Goal: Task Accomplishment & Management: Complete application form

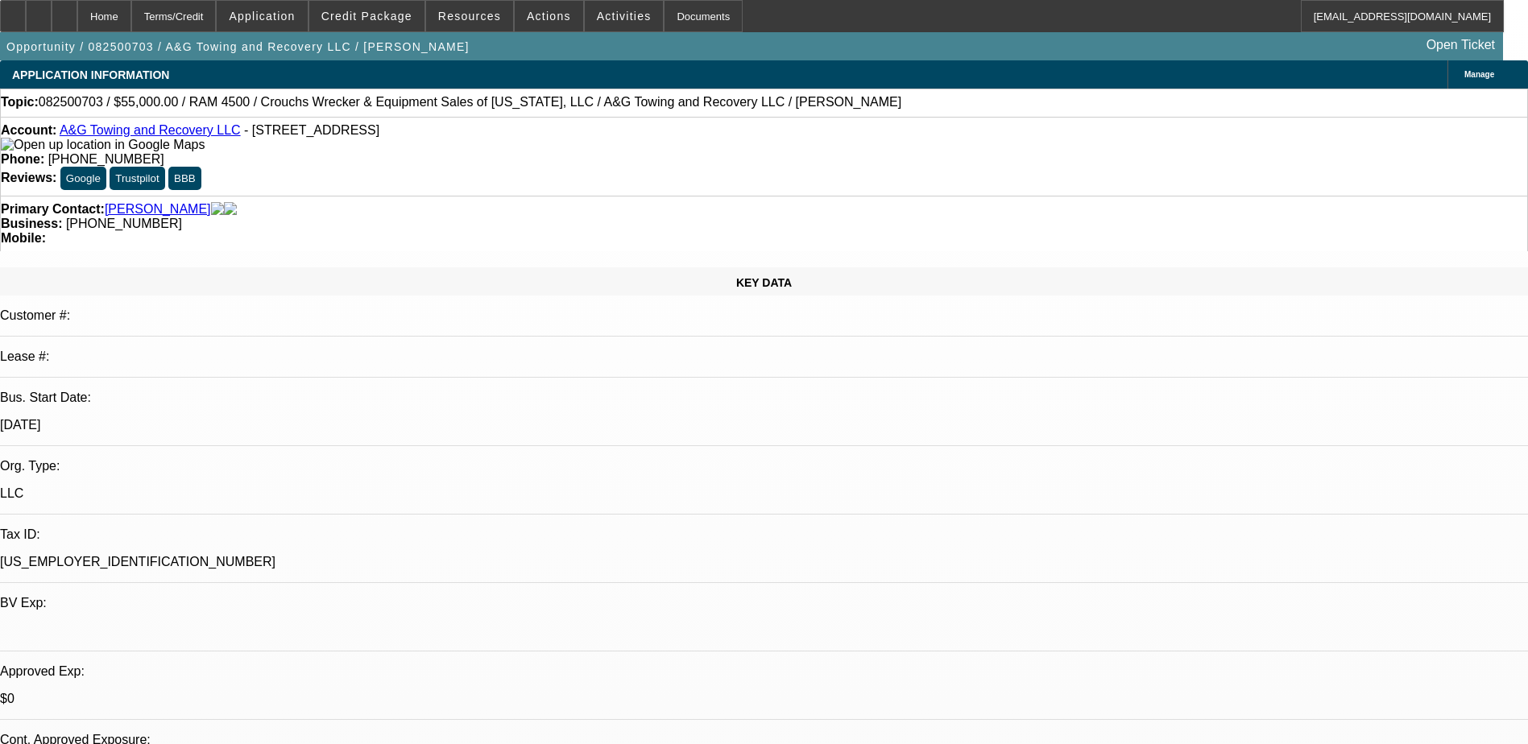
select select "0"
select select "0.1"
select select "17"
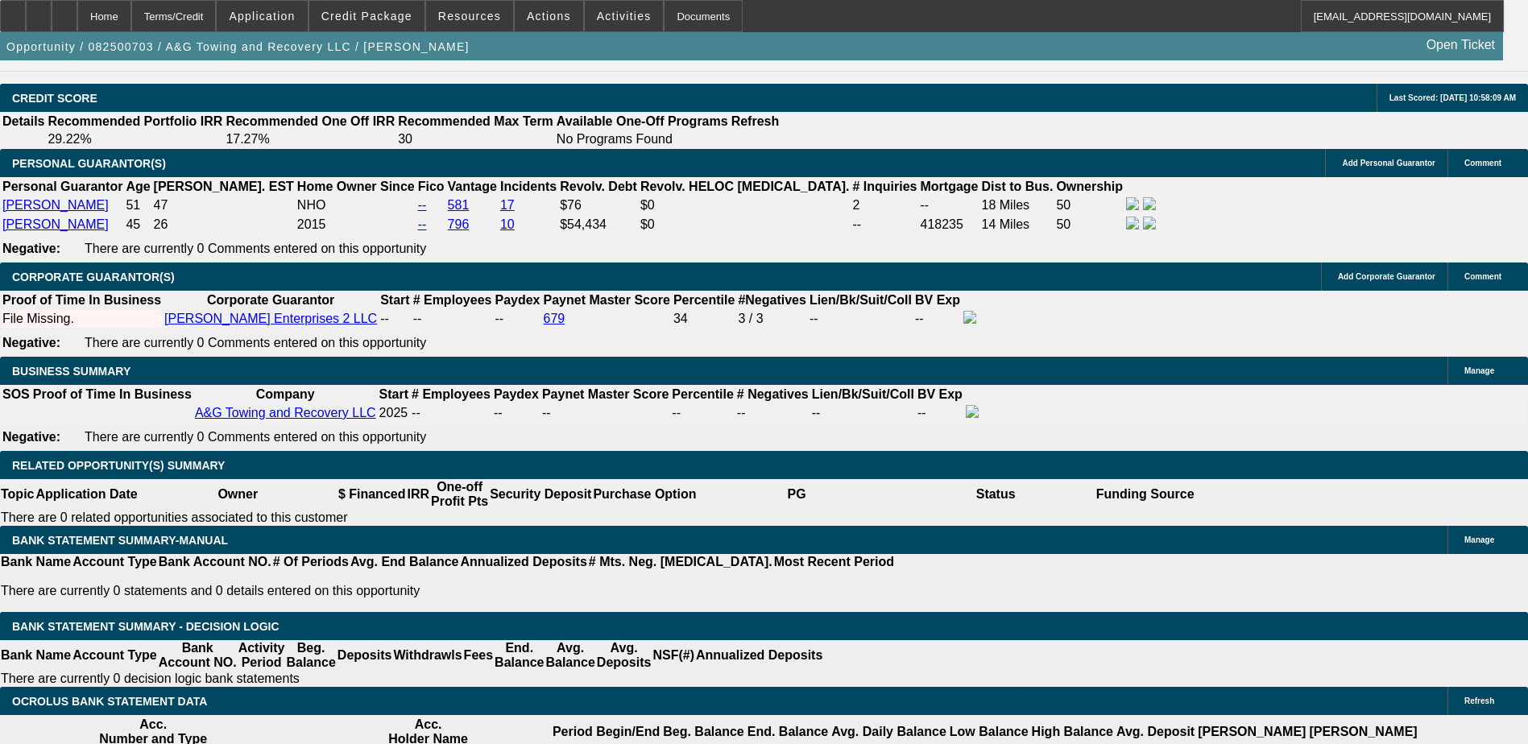
scroll to position [2535, 0]
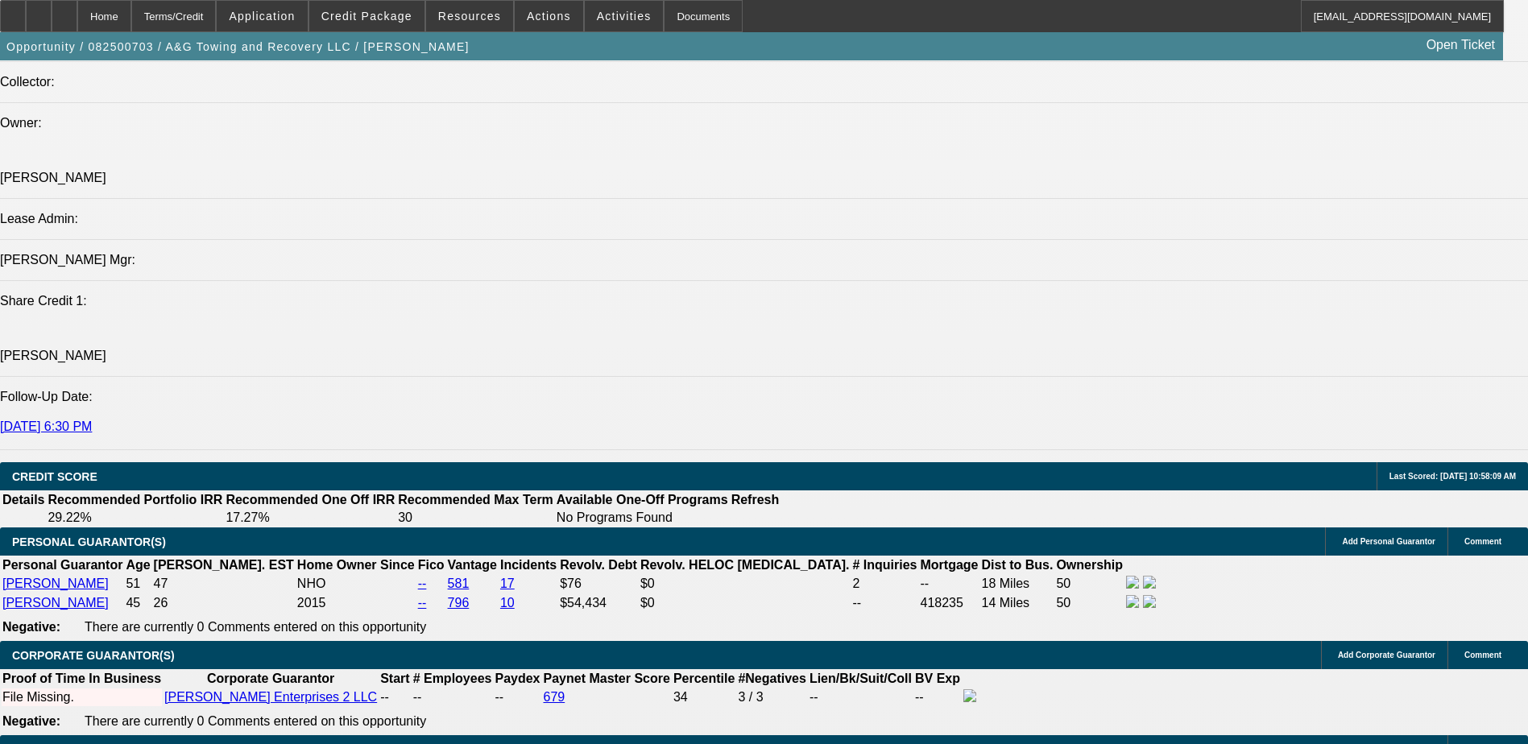
scroll to position [1891, 0]
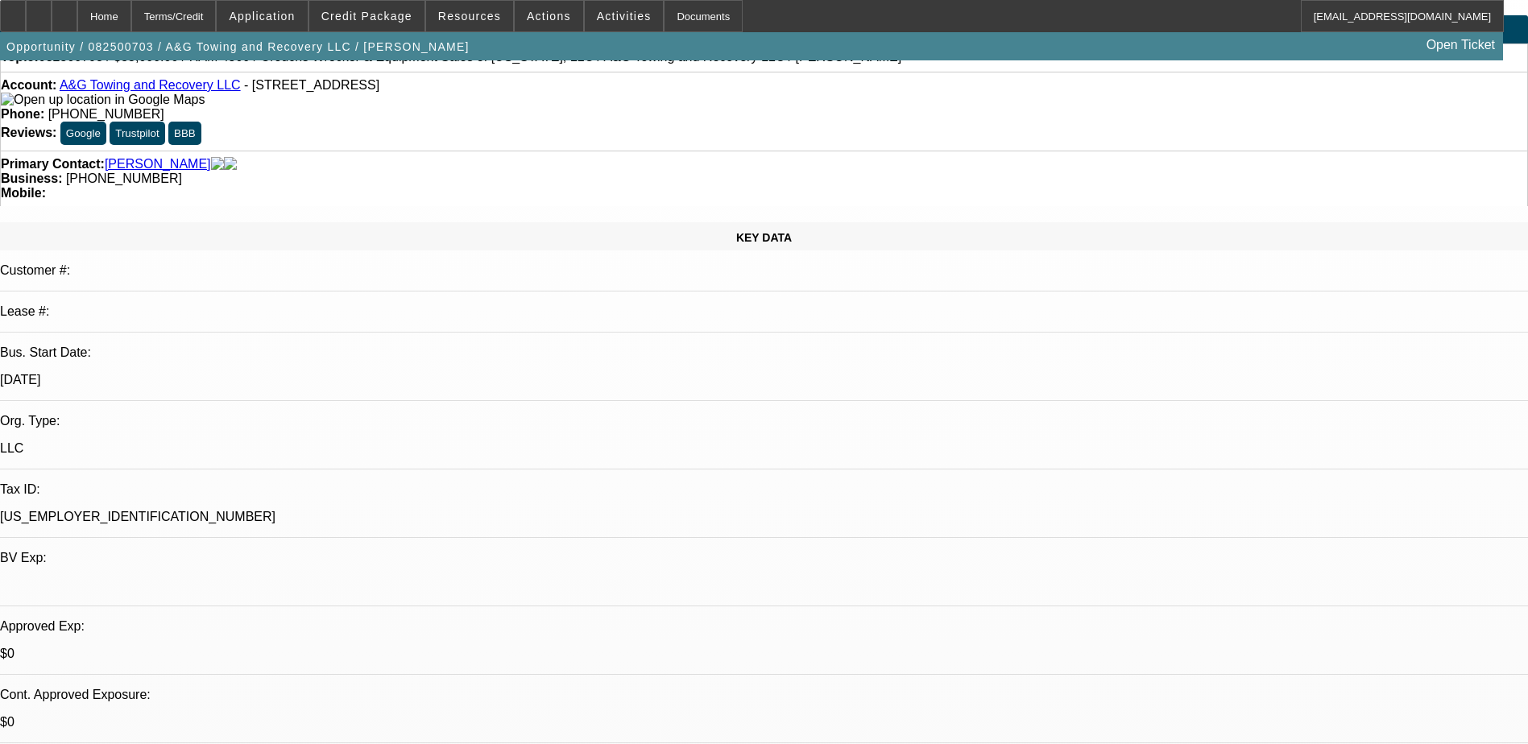
scroll to position [81, 0]
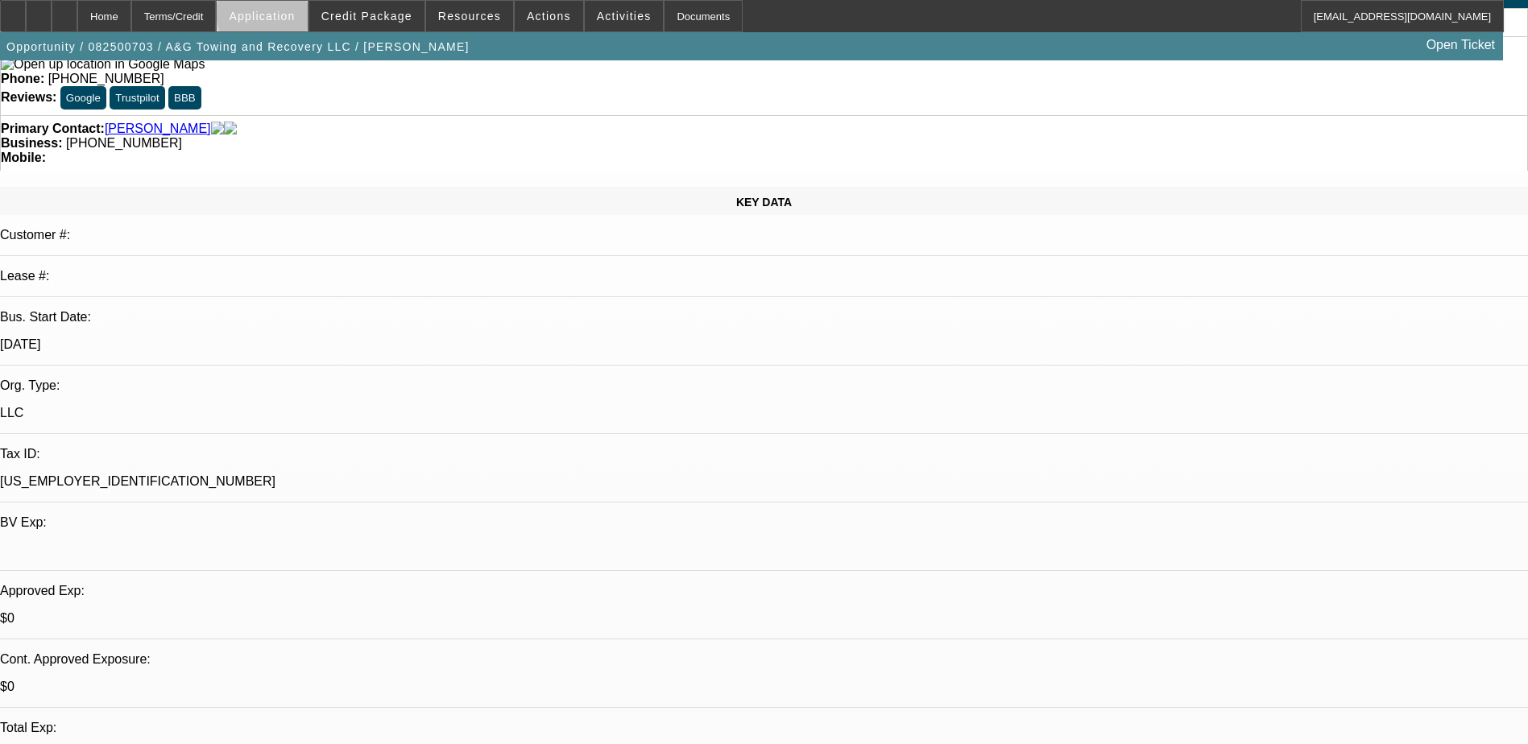
click at [295, 16] on span "Application" at bounding box center [262, 16] width 66 height 13
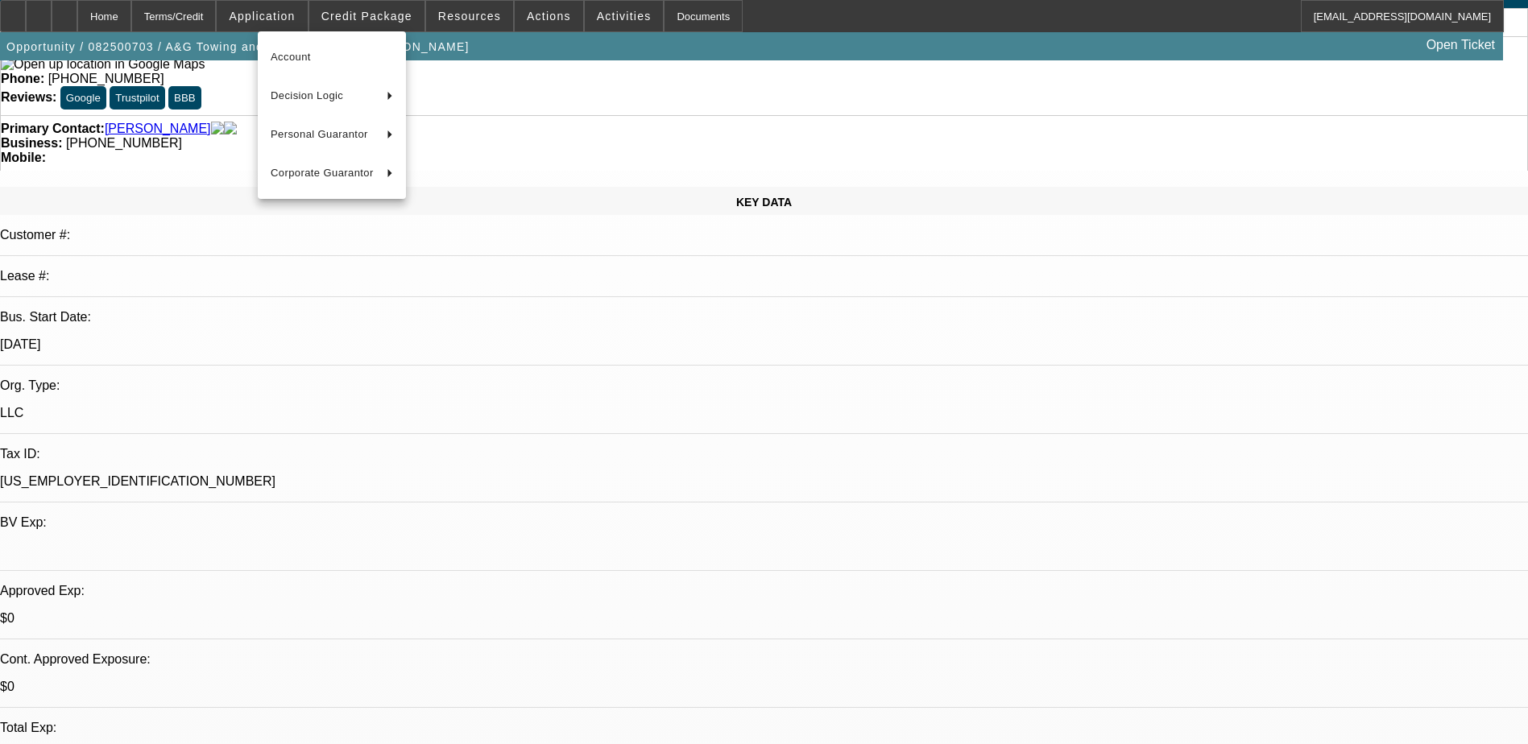
click at [385, 25] on div at bounding box center [764, 372] width 1528 height 744
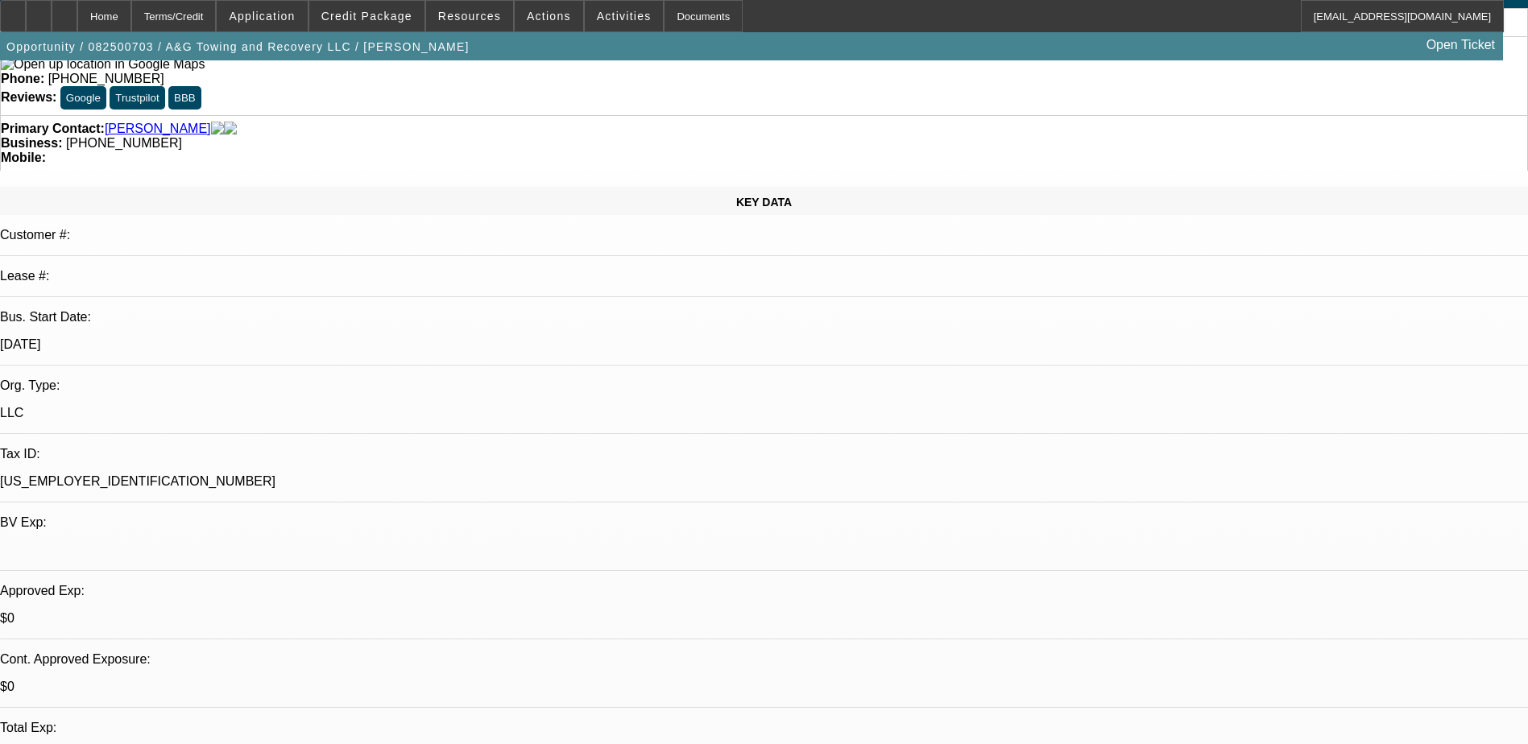
click at [386, 14] on span "Credit Package" at bounding box center [366, 16] width 91 height 13
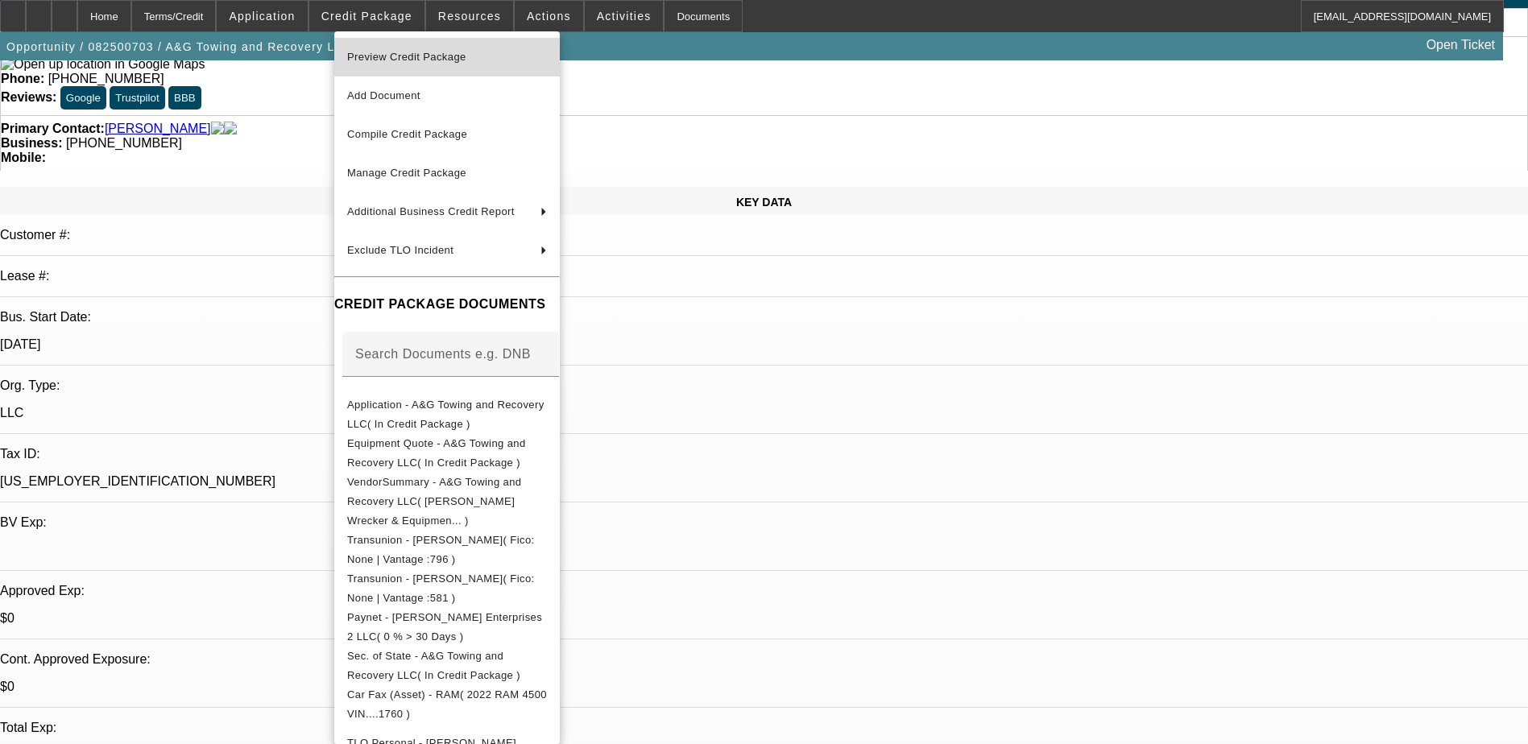
click at [437, 57] on span "Preview Credit Package" at bounding box center [406, 57] width 119 height 12
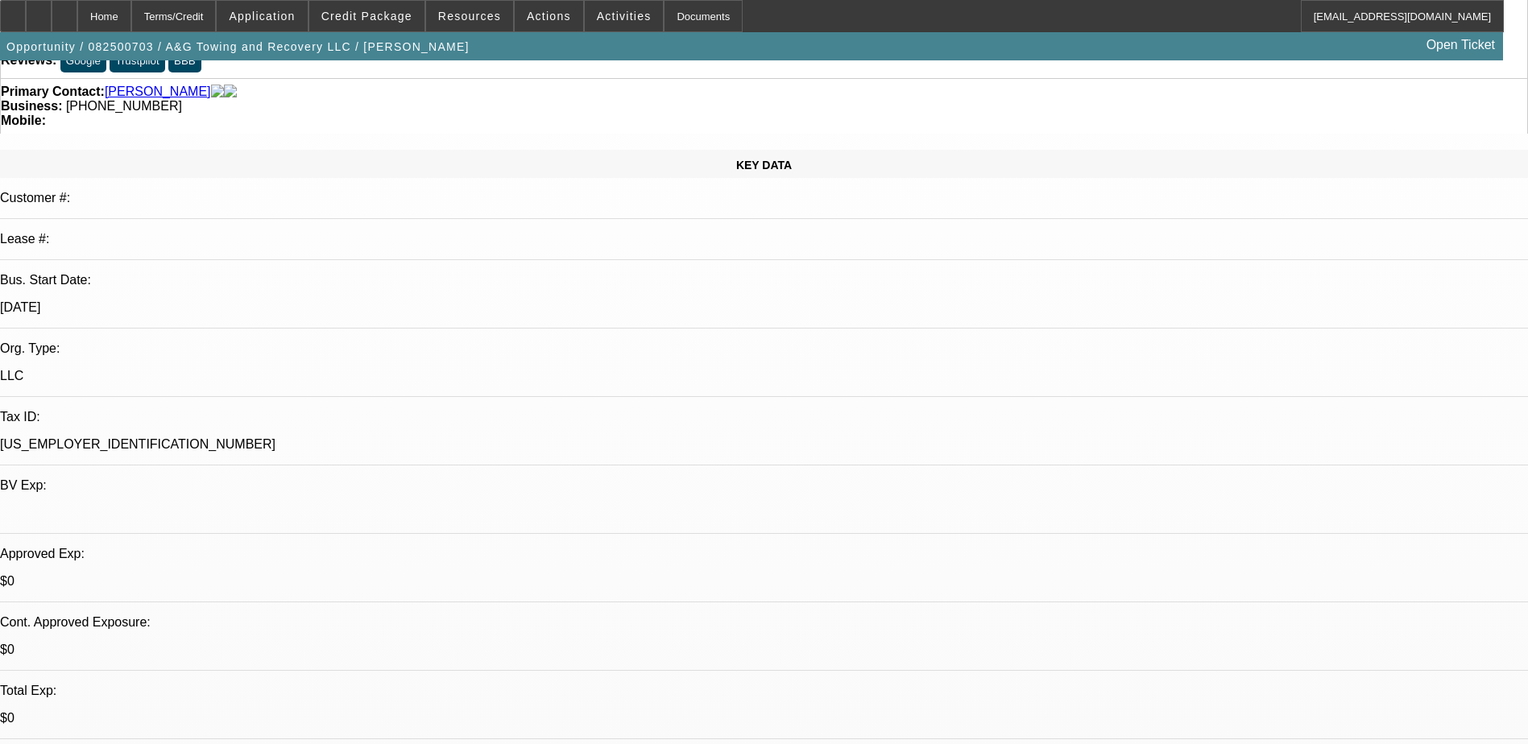
scroll to position [0, 0]
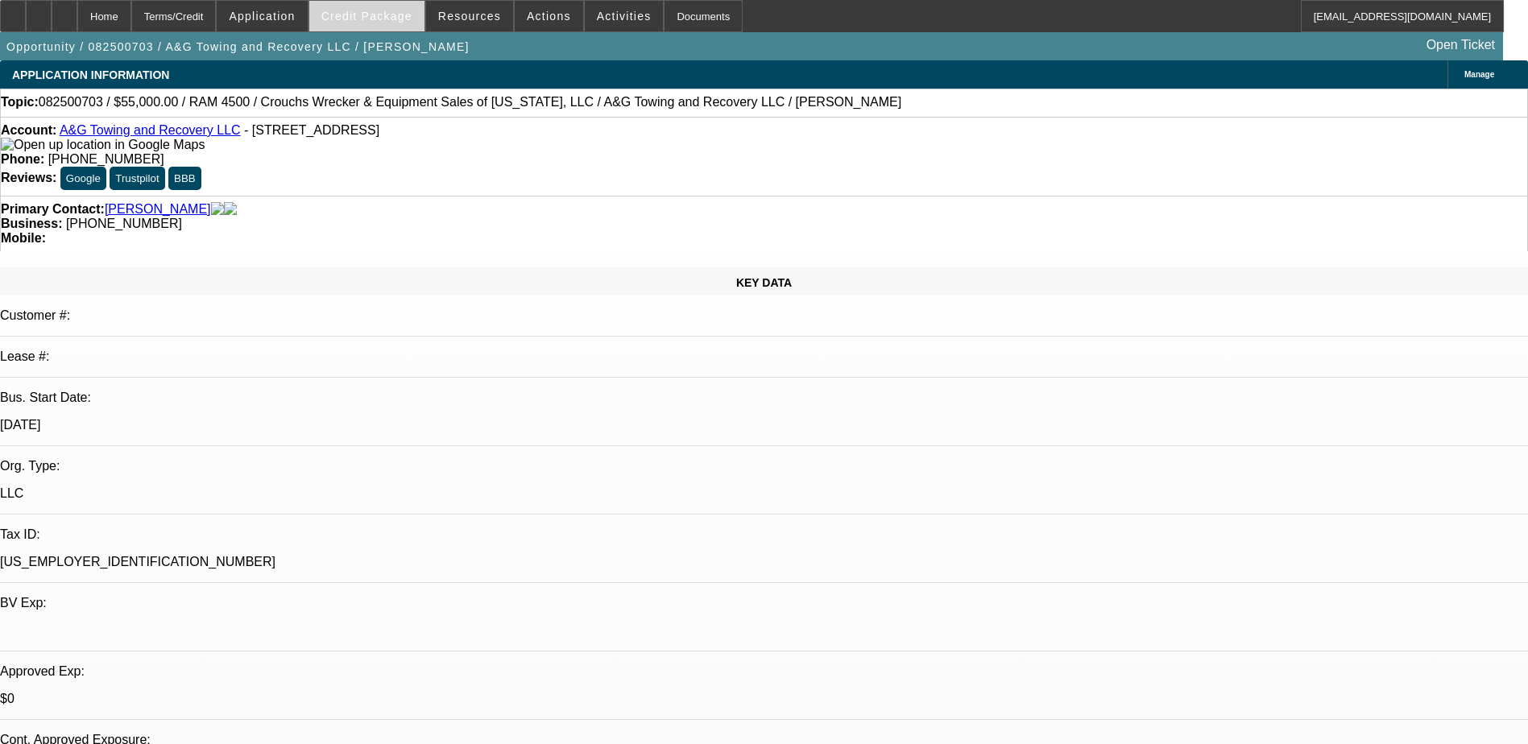
click at [389, 18] on span "Credit Package" at bounding box center [366, 16] width 91 height 13
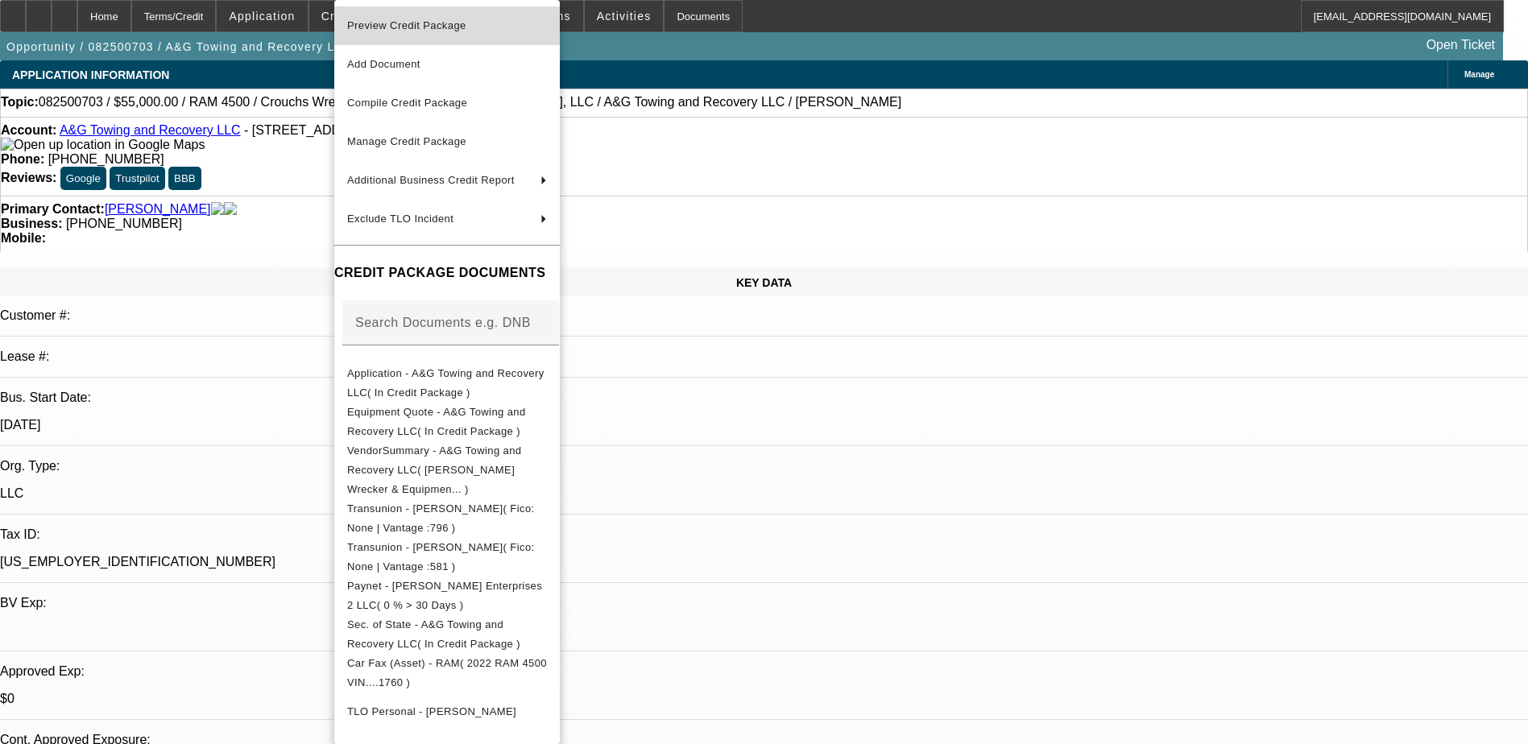
click at [466, 21] on span "Preview Credit Package" at bounding box center [406, 25] width 119 height 12
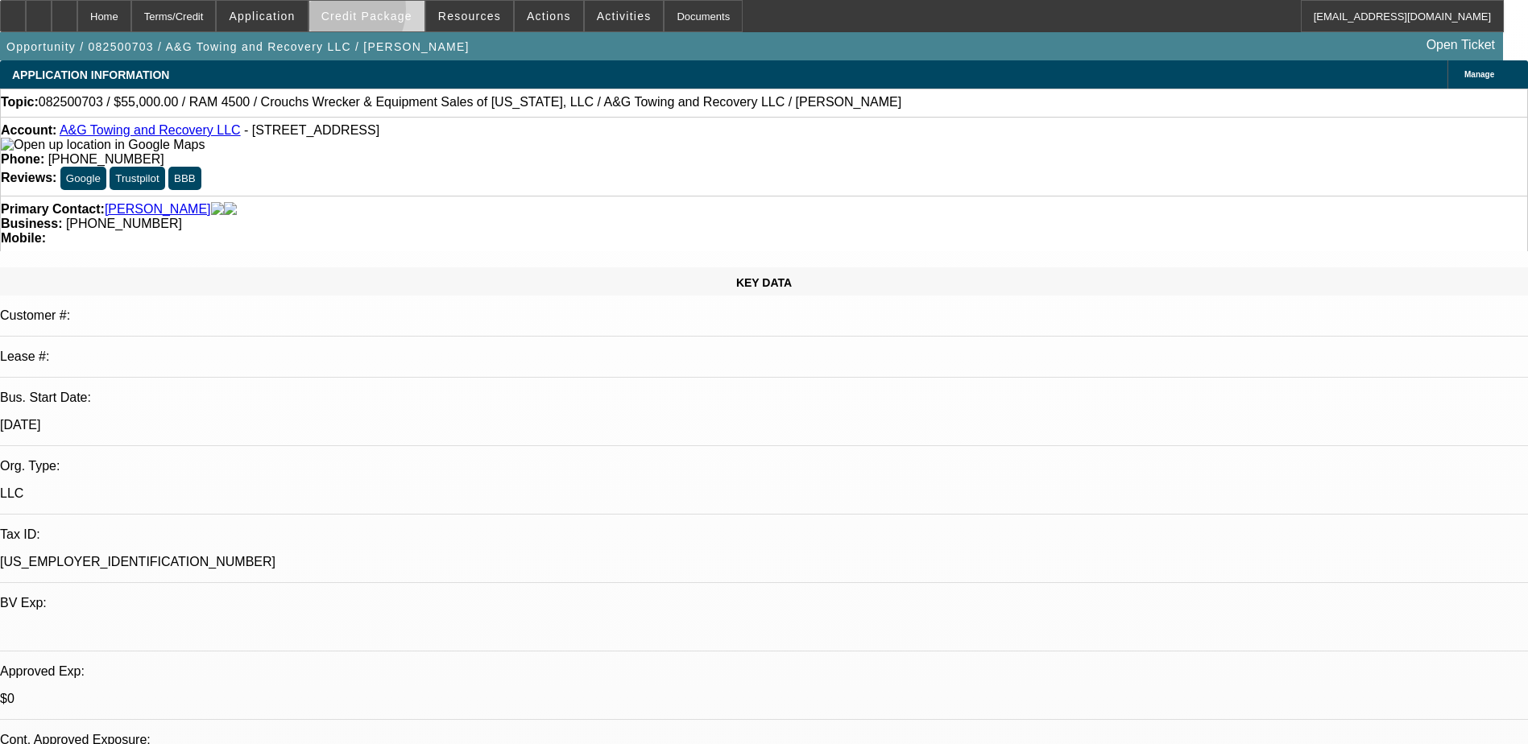
click at [362, 13] on span "Credit Package" at bounding box center [366, 16] width 91 height 13
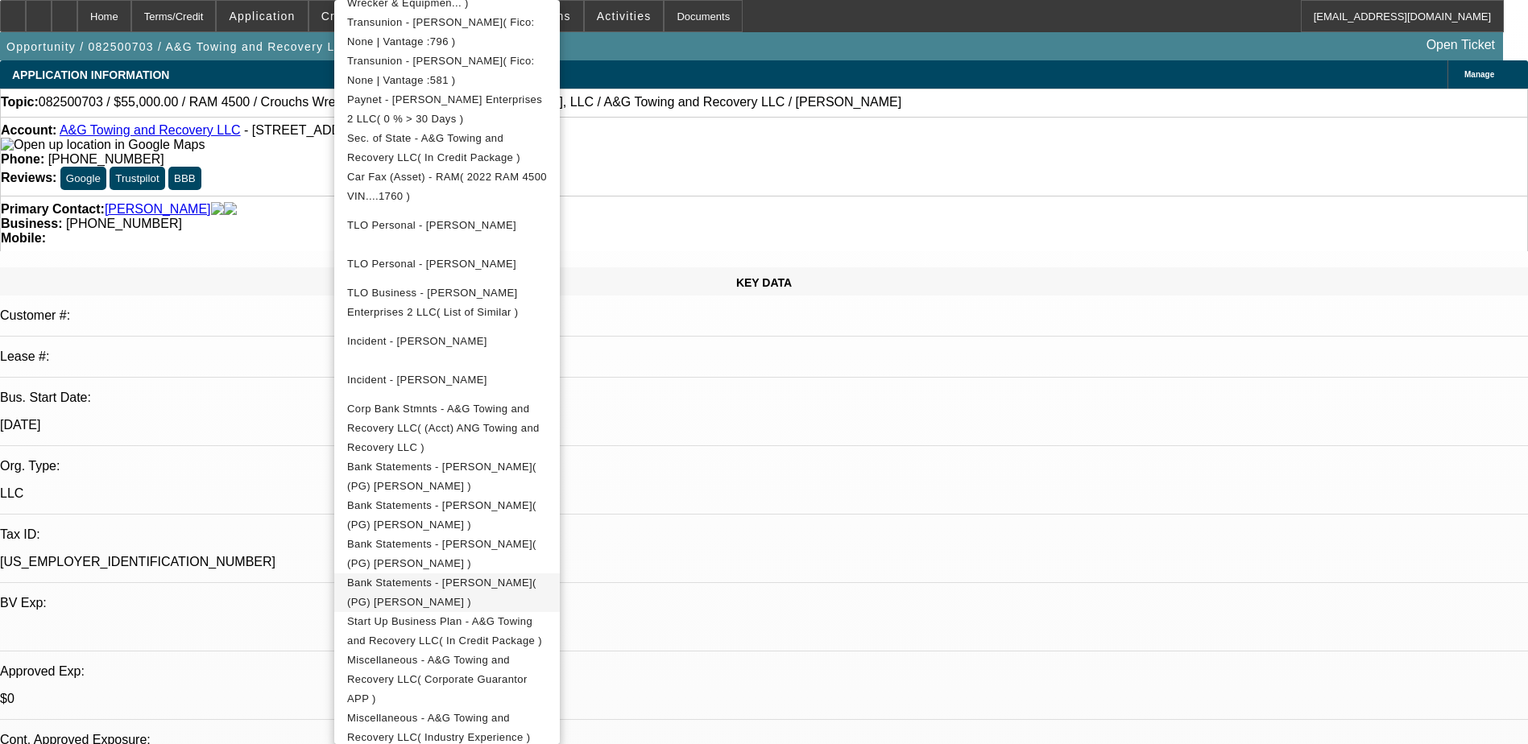
scroll to position [487, 0]
click at [97, 12] on div at bounding box center [764, 372] width 1528 height 744
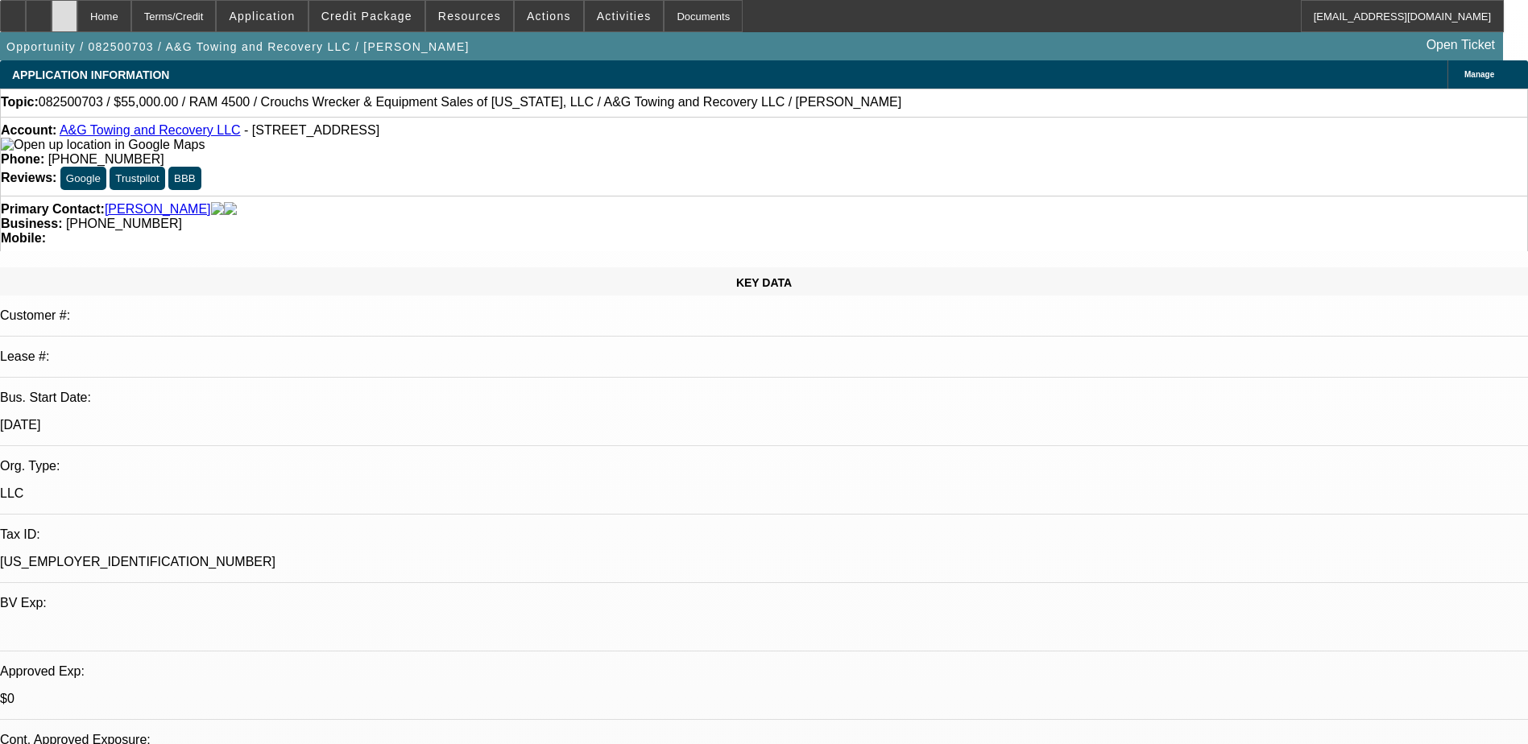
click at [64, 10] on icon at bounding box center [64, 10] width 0 height 0
select select "0"
select select "2"
select select "0.1"
select select "4"
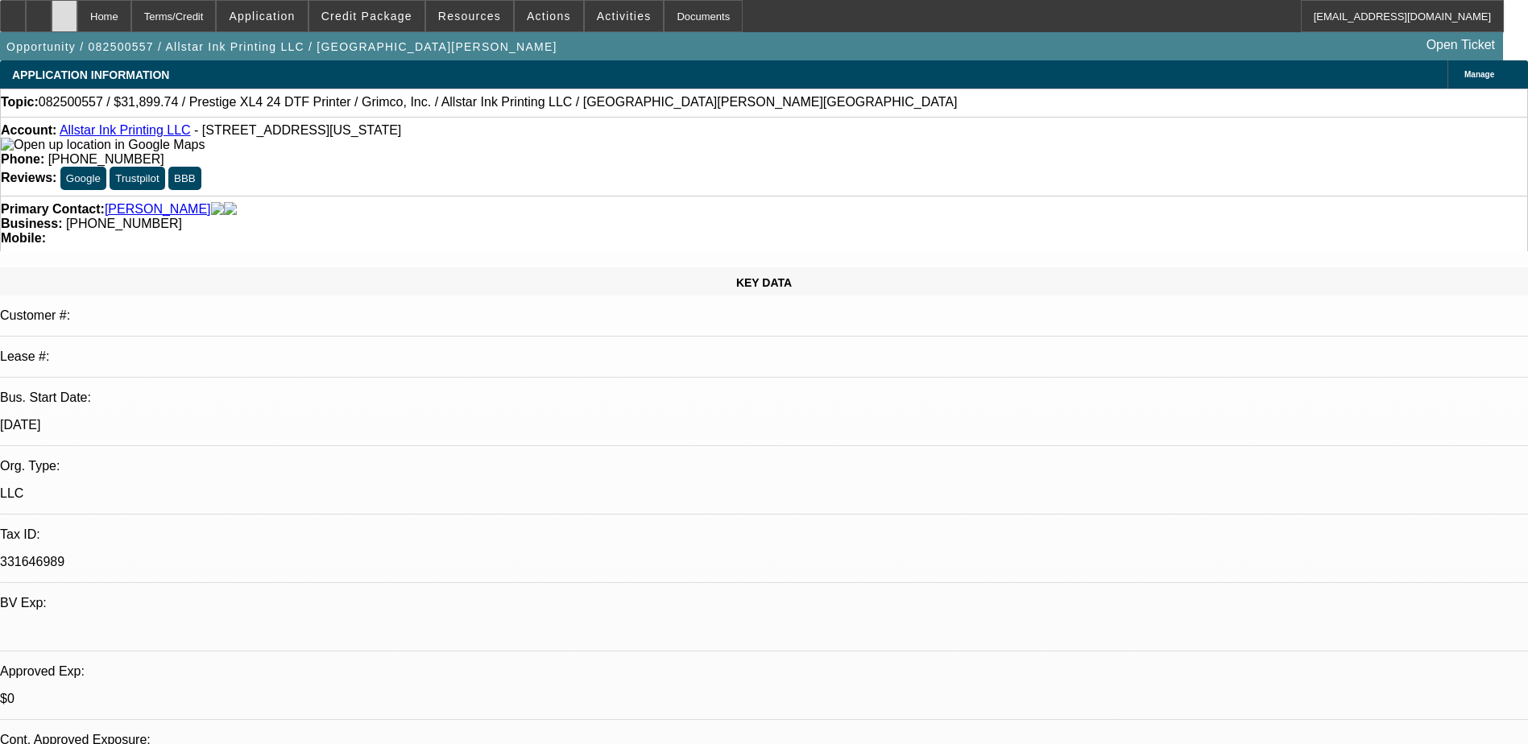
scroll to position [644, 0]
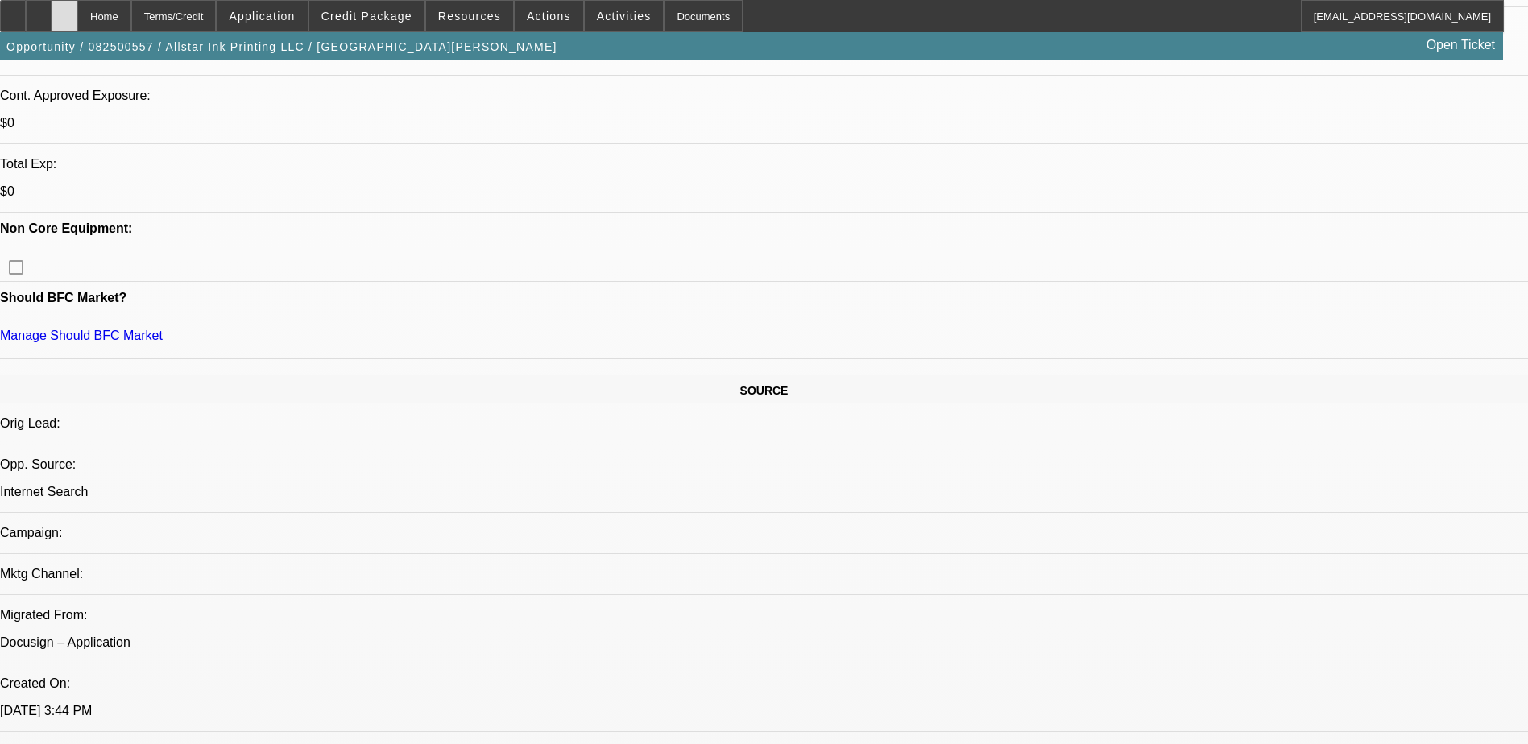
click at [77, 13] on div at bounding box center [65, 16] width 26 height 32
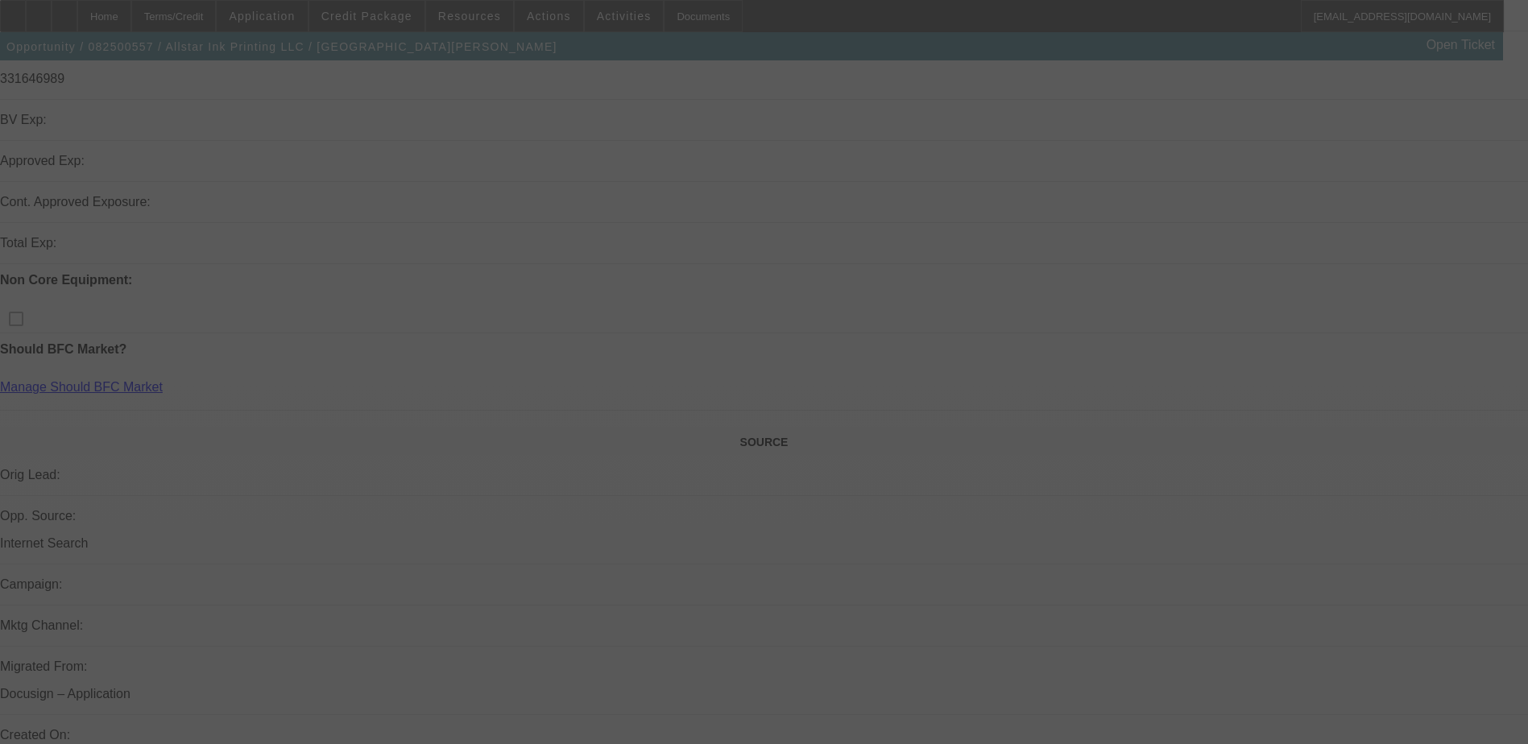
scroll to position [586, 0]
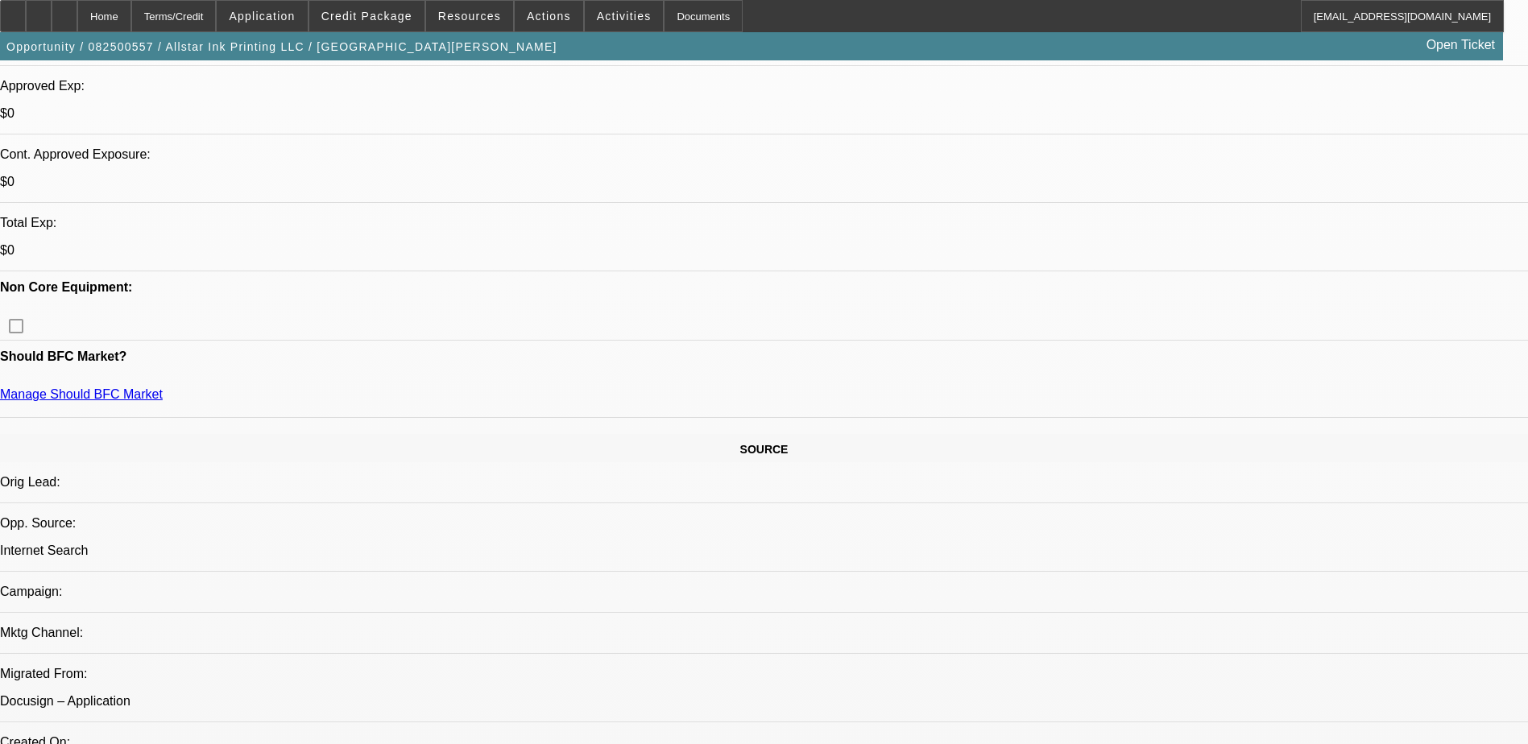
select select "0"
select select "2"
select select "0.1"
select select "1"
select select "2"
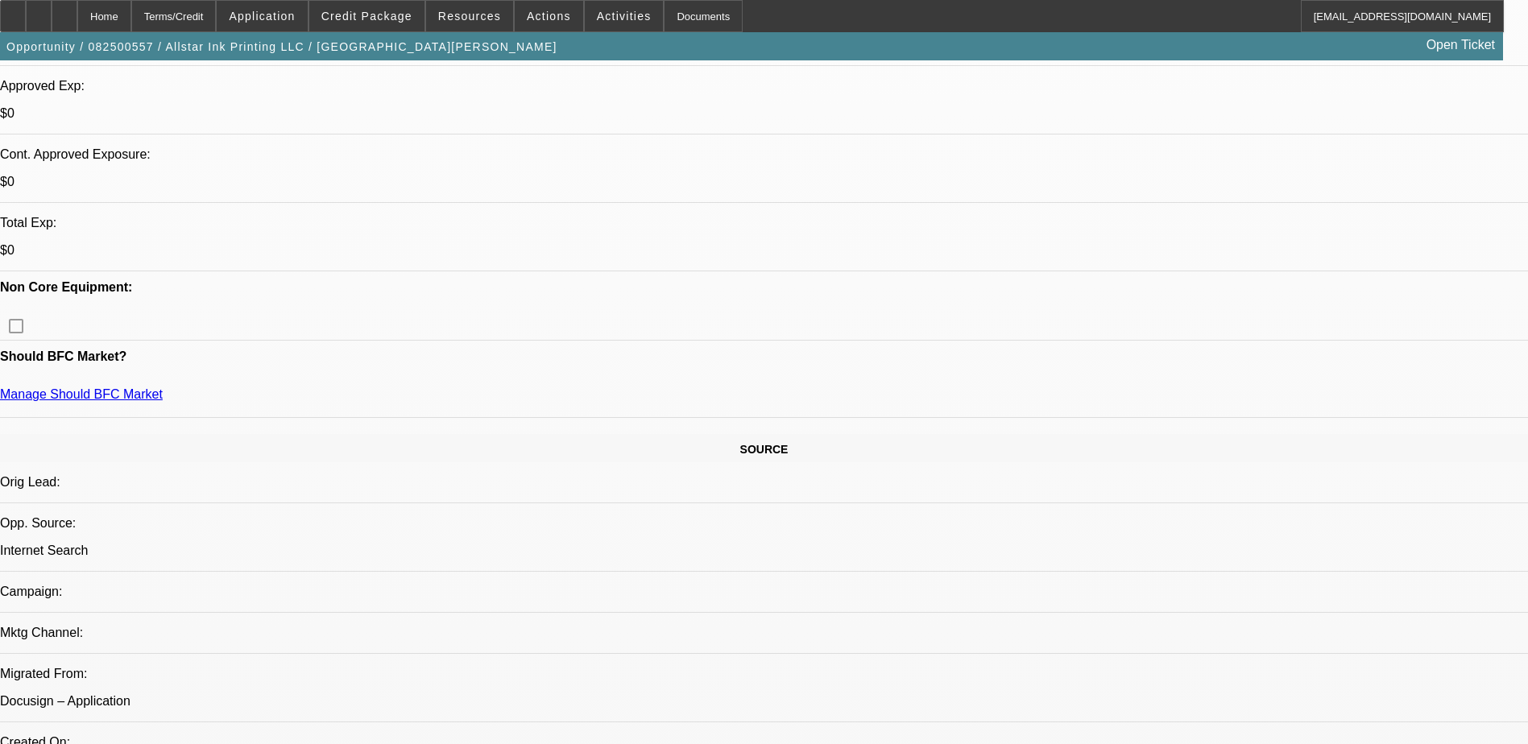
select select "4"
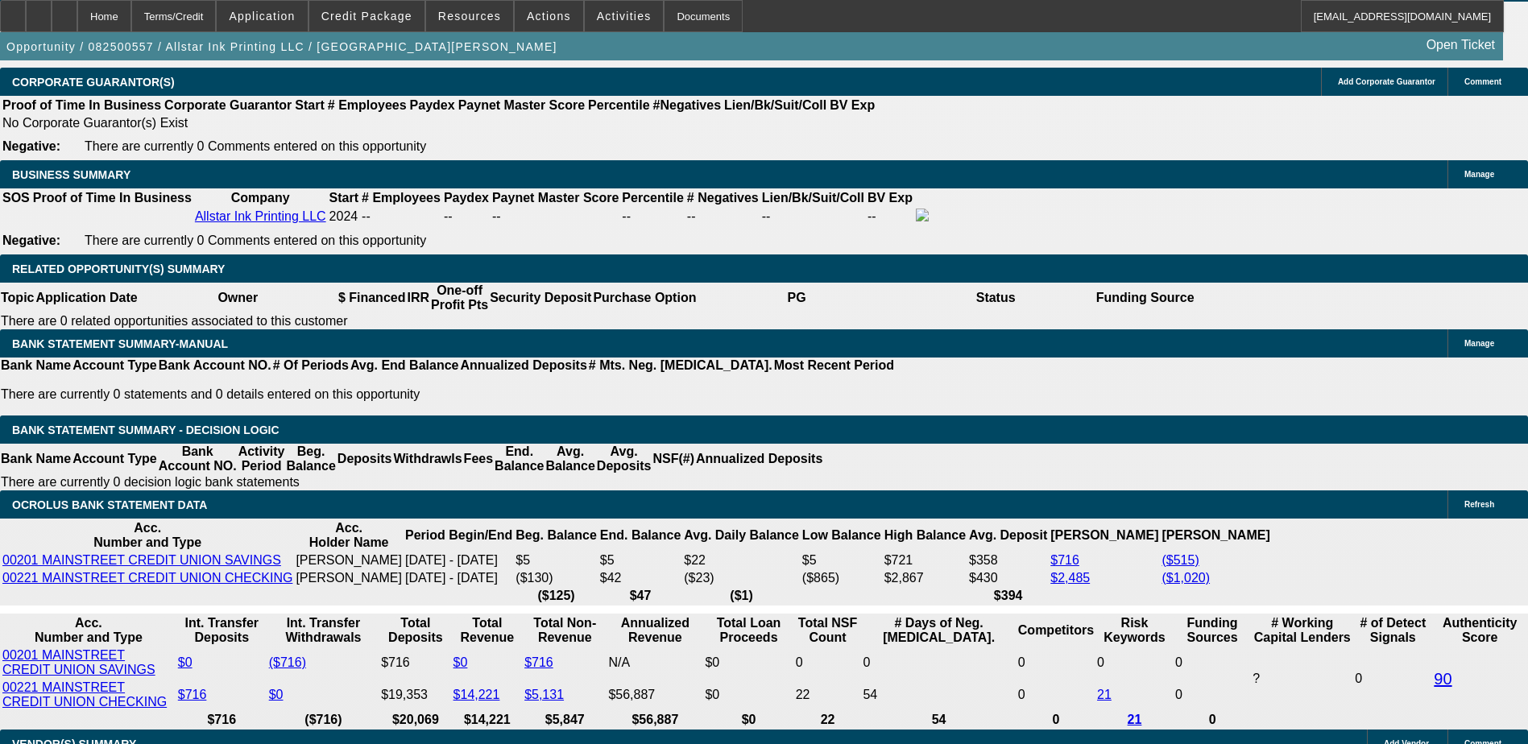
scroll to position [2661, 0]
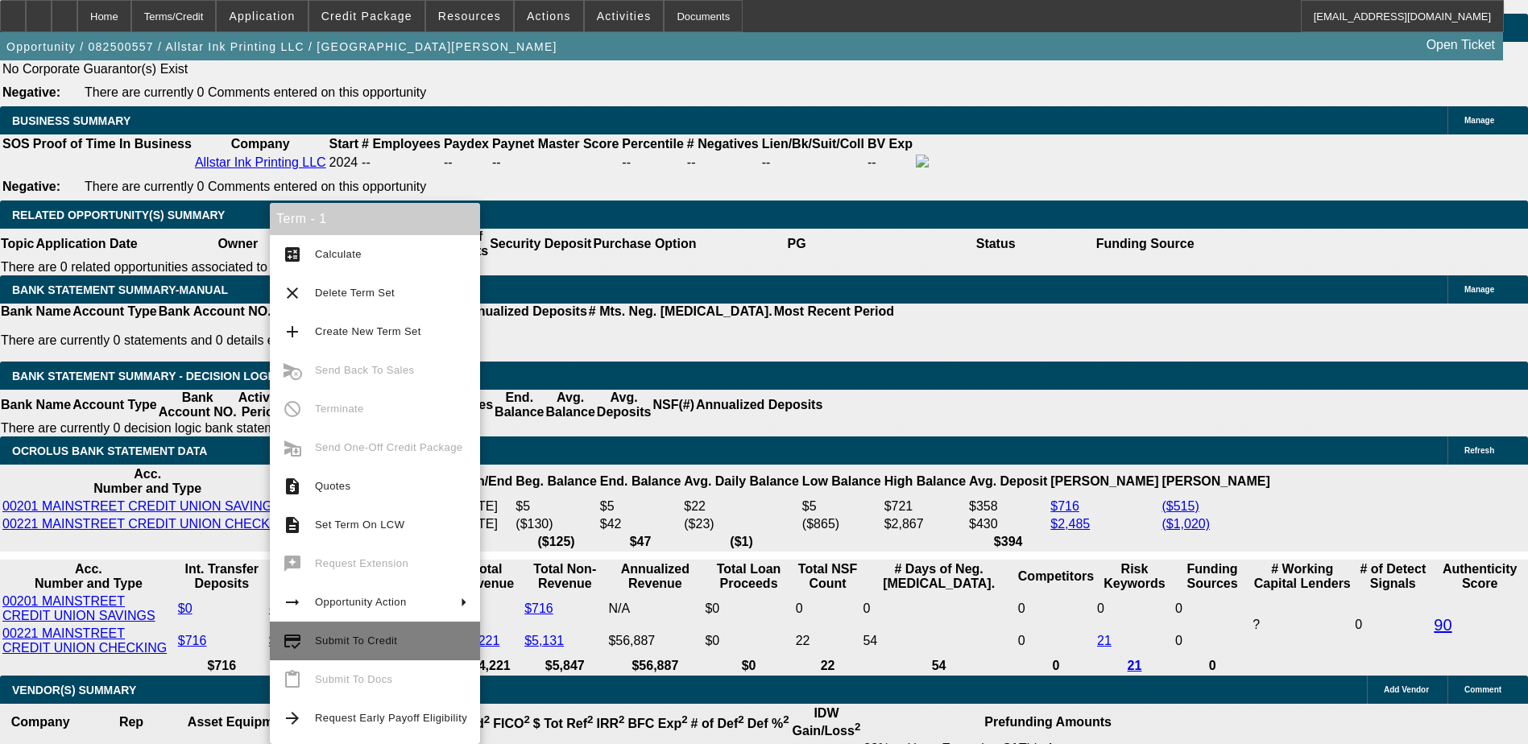
click at [394, 638] on span "Submit To Credit" at bounding box center [391, 641] width 152 height 19
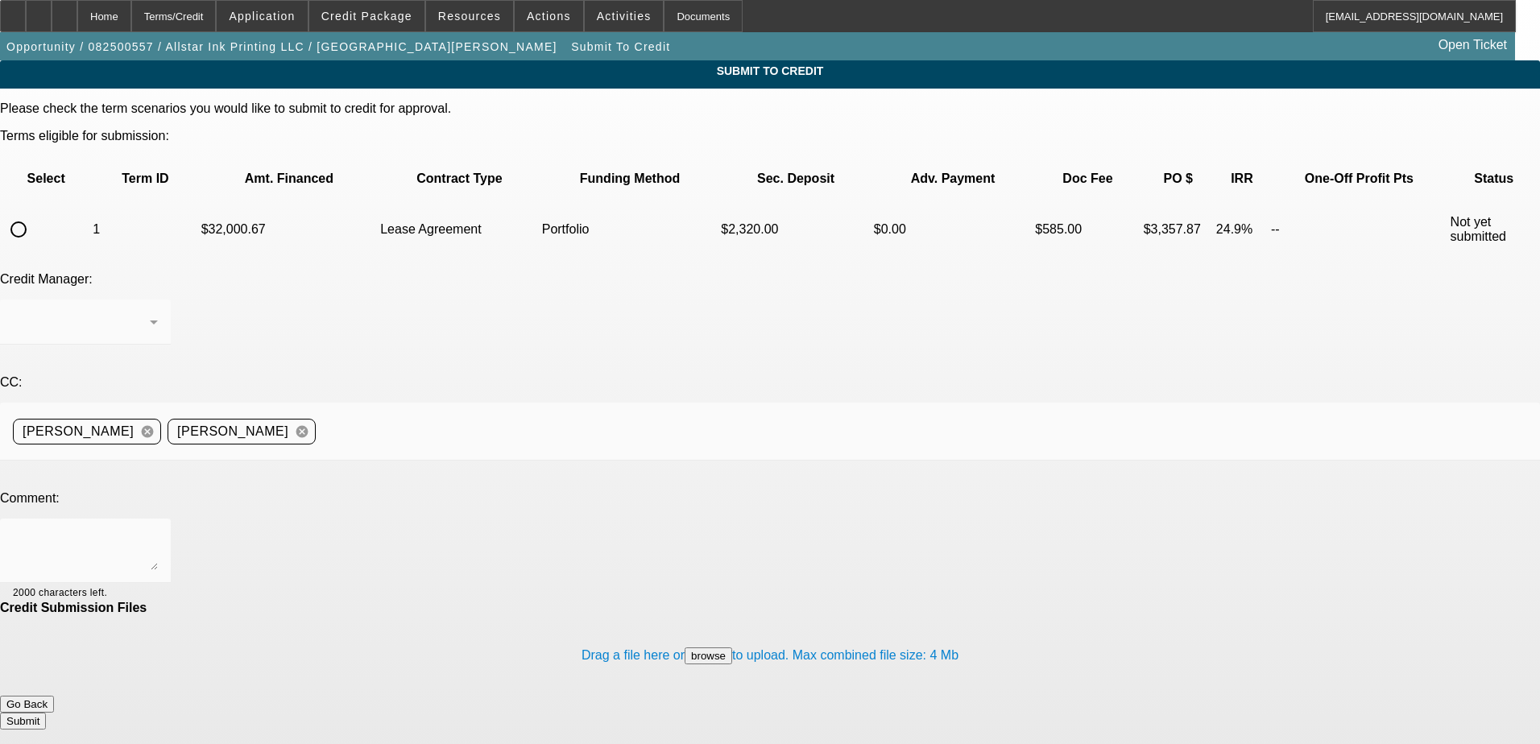
click at [35, 213] on input "radio" at bounding box center [18, 229] width 32 height 32
radio input "true"
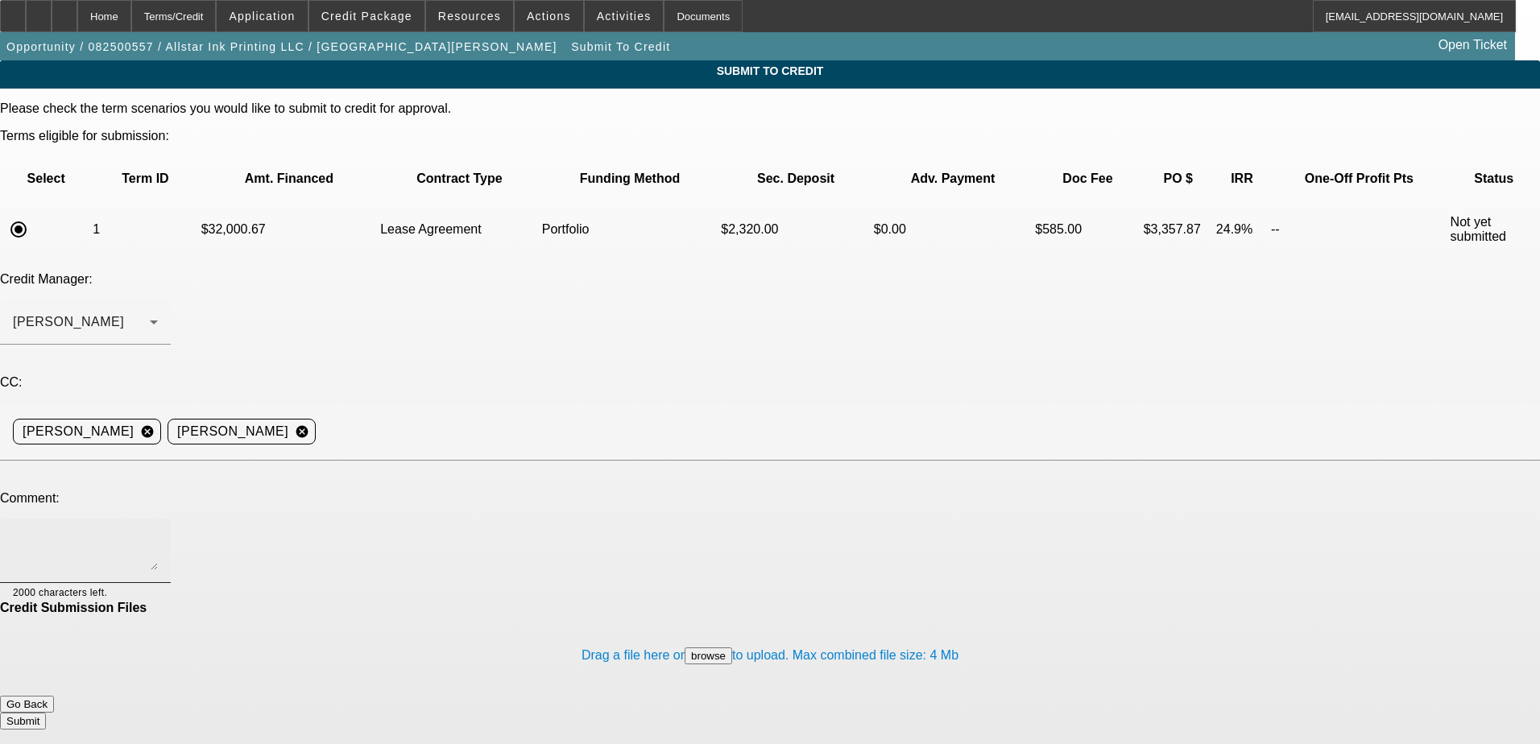
click at [158, 532] on textarea at bounding box center [85, 551] width 145 height 39
type textarea "Hi George, can you review this for port approval? Write up in comments. Thanks!"
click at [46, 713] on button "Submit" at bounding box center [23, 721] width 46 height 17
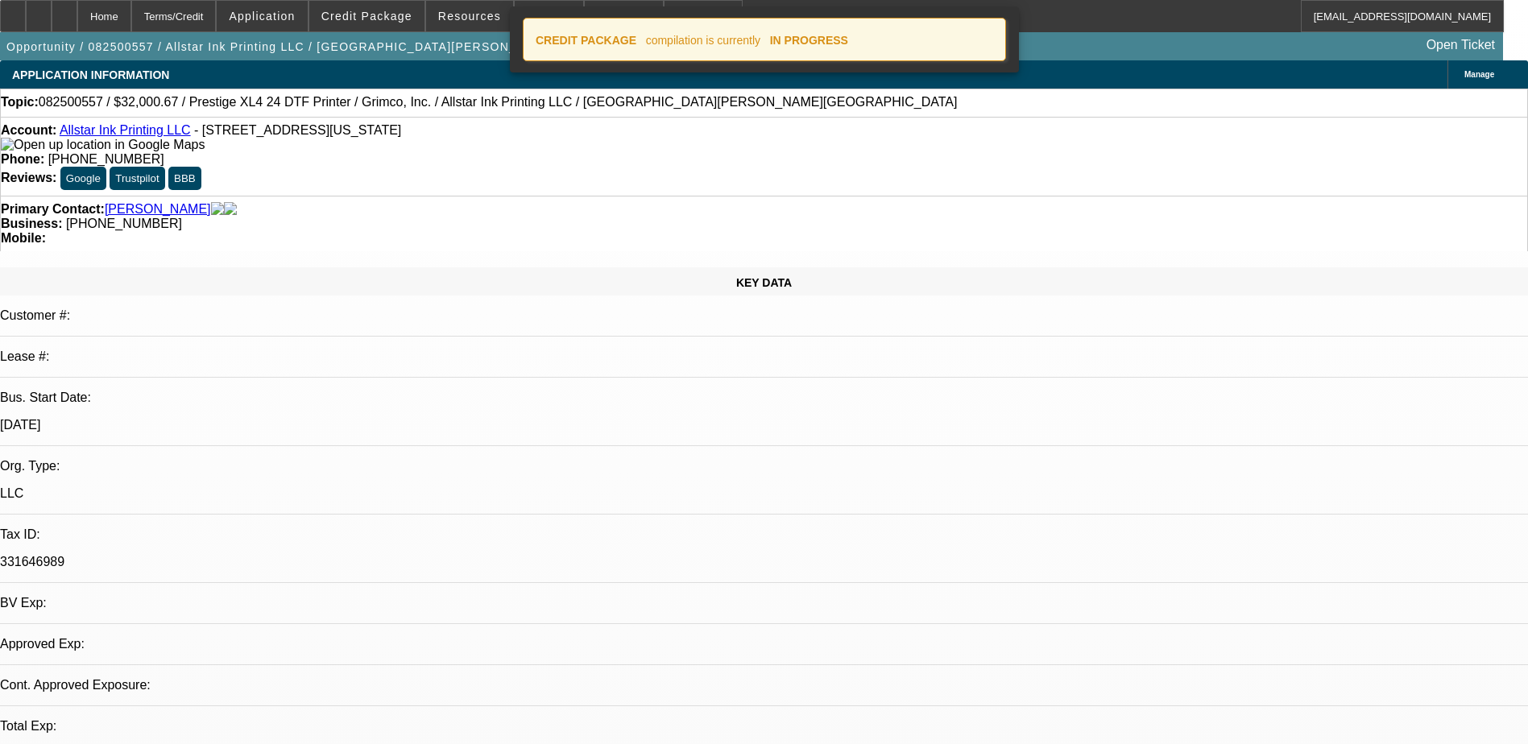
select select "0"
select select "2"
select select "0.1"
select select "4"
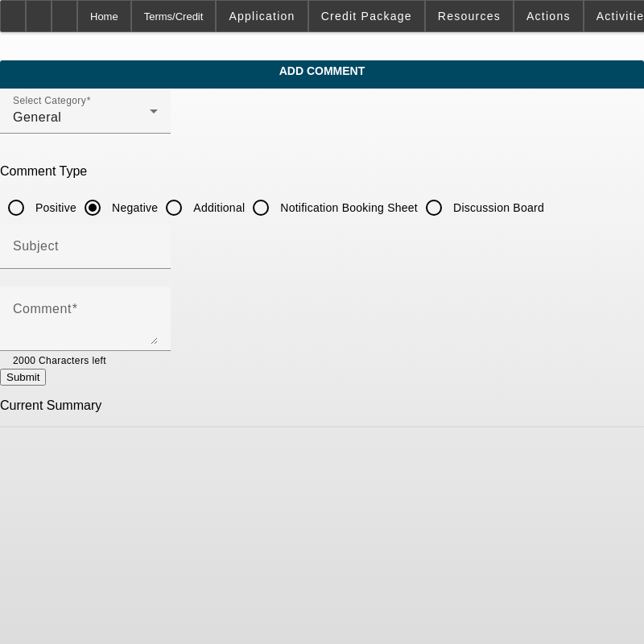
click at [190, 201] on input "Additional" at bounding box center [174, 208] width 32 height 32
radio input "true"
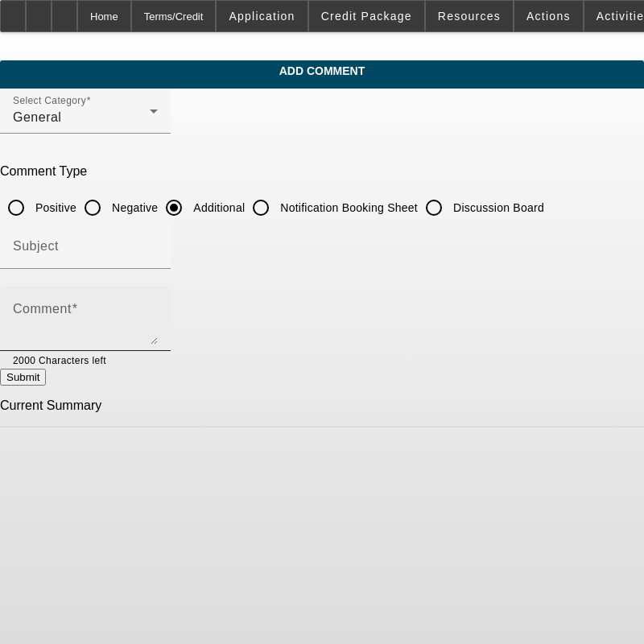
click at [158, 311] on textarea "Comment" at bounding box center [85, 325] width 145 height 39
click at [114, 300] on div "Comment" at bounding box center [85, 319] width 145 height 64
type textarea "B"
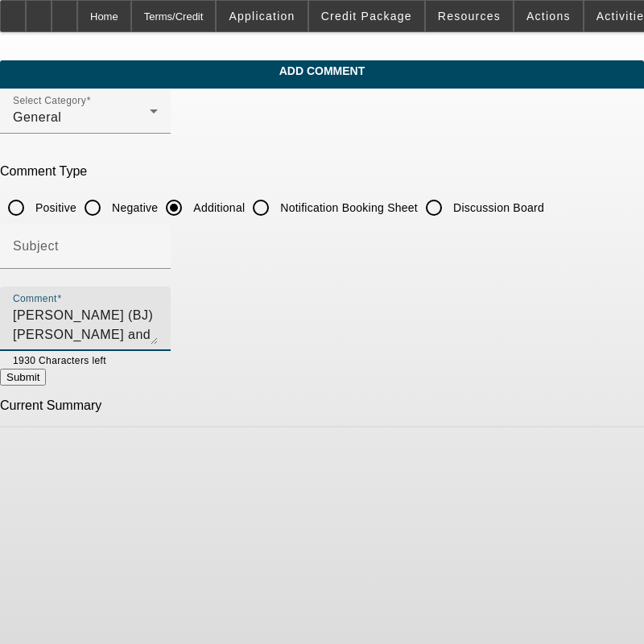
click at [158, 313] on textarea "Harry (BJ) Autry and Bobby Gray Jr are both starting a towing company" at bounding box center [85, 325] width 145 height 39
click at [158, 308] on textarea "Harry (BJ) Autry and Bobby Gray Jr are both starting a towing company as they s…" at bounding box center [85, 325] width 145 height 39
click at [158, 313] on textarea "Harry (BJ) Autry and Bobby Gray Jr are tag-teaming a starting a towing company …" at bounding box center [85, 325] width 145 height 39
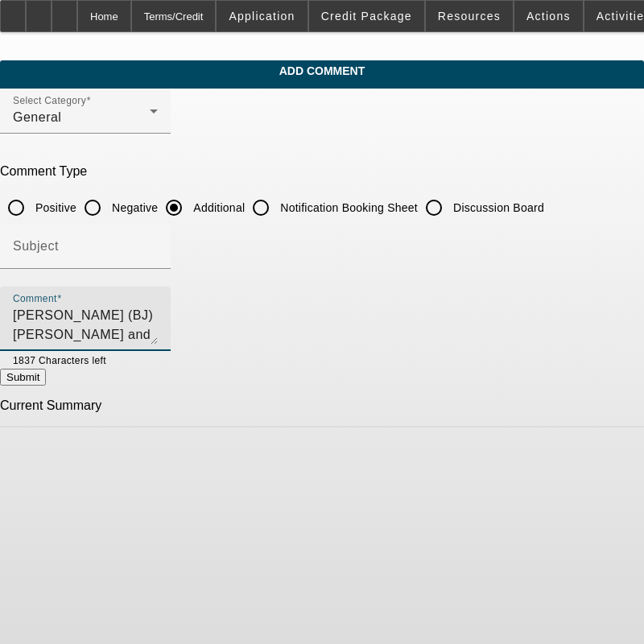
click at [158, 333] on textarea "Harry (BJ) Autry and Bobby Gray Jr are tag-teaming a start-up a towing company …" at bounding box center [85, 325] width 145 height 39
click at [158, 337] on textarea "Harry (BJ) Autry and Bobby Gray Jr are tag-teaming a start-up a towing company …" at bounding box center [85, 325] width 145 height 39
click at [158, 334] on textarea "Harry (BJ) Autry and Bobby Gray Jr are tag-teaming a start-up a towing company …" at bounding box center [85, 325] width 145 height 39
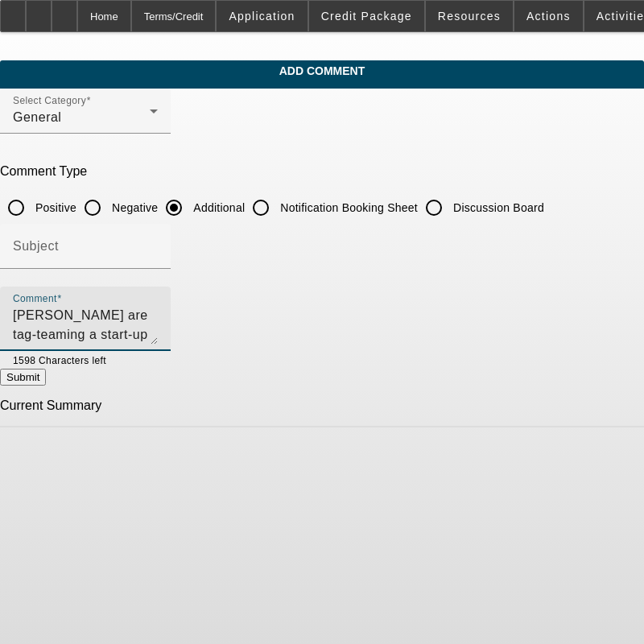
click at [158, 335] on textarea "Harry (BJ) Autry and Bobby Gray Jr are tag-teaming a start-up a towing company …" at bounding box center [85, 325] width 145 height 39
drag, startPoint x: 229, startPoint y: 335, endPoint x: 464, endPoint y: 324, distance: 235.5
click at [158, 324] on textarea "Harry (BJ) Autry and Bobby Gray Jr are tag-teaming a start-up a towing company …" at bounding box center [85, 325] width 145 height 39
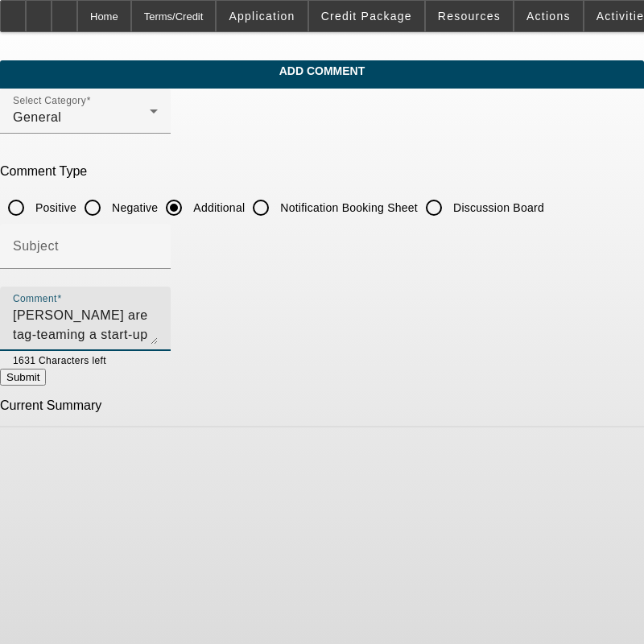
click at [158, 340] on textarea "Harry (BJ) Autry and Bobby Gray Jr are tag-teaming a start-up a towing company …" at bounding box center [85, 325] width 145 height 39
click at [158, 334] on textarea "Harry (BJ) Autry and Bobby Gray Jr are tag-teaming a start-up a towing company …" at bounding box center [85, 325] width 145 height 39
click at [158, 338] on textarea "Harry (BJ) Autry and Bobby Gray Jr are tag-teaming a start-up a towing company …" at bounding box center [85, 325] width 145 height 39
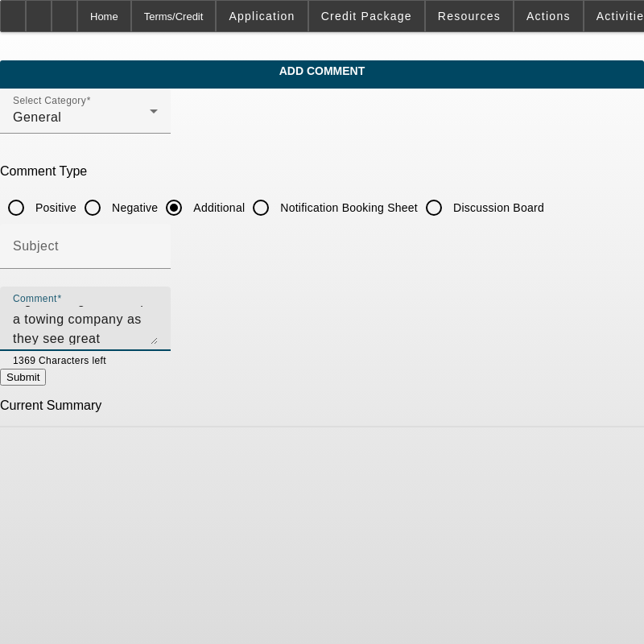
click at [158, 338] on textarea "Harry (BJ) Autry and Bobby Gray Jr are tag-teaming a start-up a towing company …" at bounding box center [85, 325] width 145 height 39
click at [158, 335] on textarea "Harry (BJ) Autry and Bobby Gray Jr are tag-teaming a start-up a towing company …" at bounding box center [85, 325] width 145 height 39
click at [158, 339] on textarea "Harry (BJ) Autry and Bobby Gray Jr are tag-teaming a start-up a towing company …" at bounding box center [85, 325] width 145 height 39
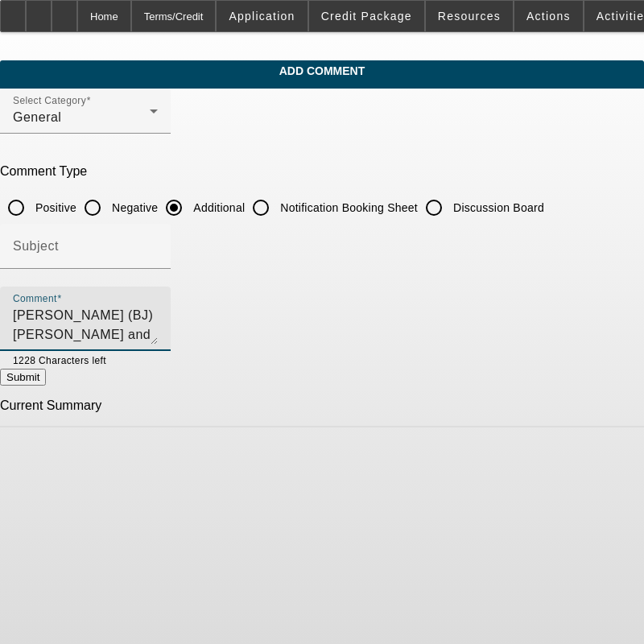
drag, startPoint x: 495, startPoint y: 331, endPoint x: 12, endPoint y: 260, distance: 488.5
click at [12, 260] on app-comments-manage "Add Comment Select Category General Comment Type Positive Negative Additional N…" at bounding box center [322, 243] width 644 height 367
click at [158, 325] on textarea "Harry (BJ) Autry and Bobby Gray Jr are tag-teaming a start-up a towing company …" at bounding box center [85, 325] width 145 height 39
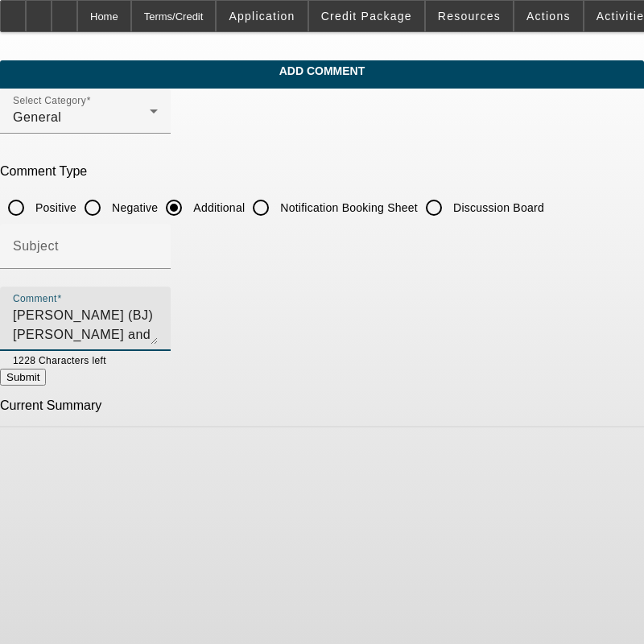
paste textarea "“BJ” Autry and Bobby Gray Jr. are launching a towing company, recognizing a str…"
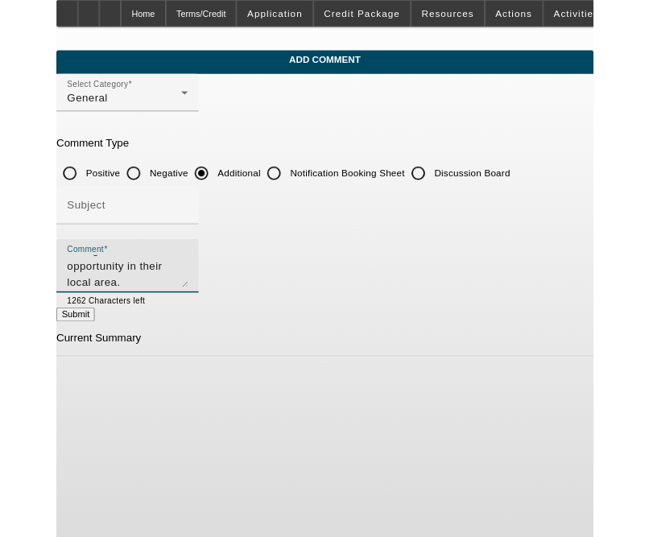
scroll to position [31, 0]
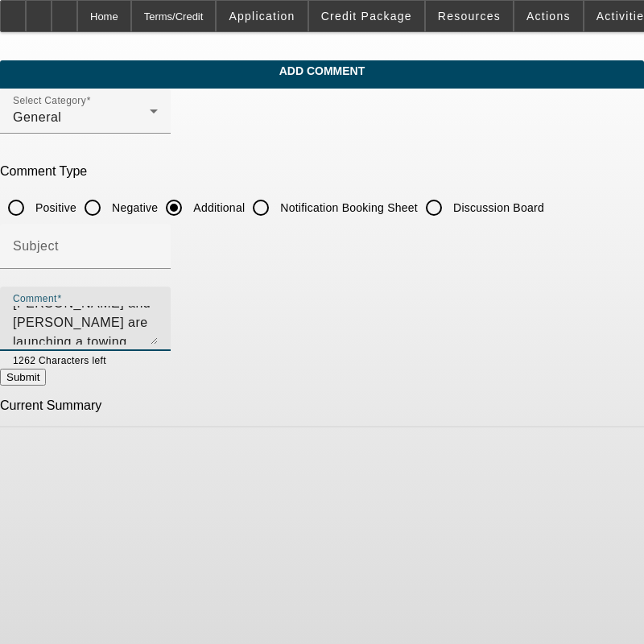
click at [158, 334] on textarea "Harry “BJ” Autry and Bobby Gray Jr. are launching a towing company, recognizing…" at bounding box center [85, 325] width 145 height 39
click at [43, 335] on div "Comment Harry “BJ” Autry and Bobby Gray Jr. are launching a towing company, rec…" at bounding box center [85, 319] width 171 height 64
click at [46, 335] on div "Comment Harry “BJ” Autry and Bobby Gray Jr. are launching a towing company, rec…" at bounding box center [85, 319] width 171 height 64
click at [48, 335] on textarea "Harry “BJ” Autry and Bobby Gray Jr. are launching a towing company, recognizing…" at bounding box center [85, 325] width 145 height 39
type textarea "[PERSON_NAME] “BJ” [PERSON_NAME] and [PERSON_NAME] are launching a towing compa…"
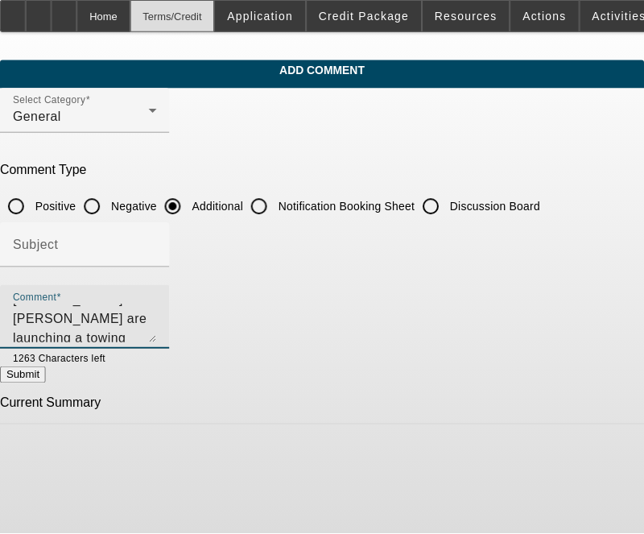
scroll to position [31, 0]
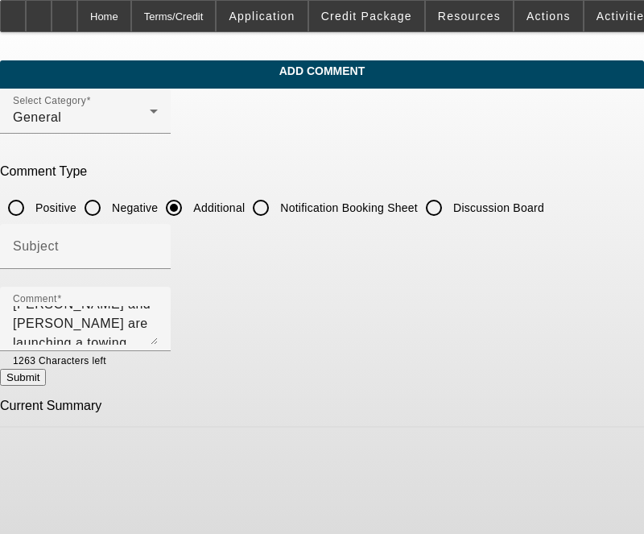
click at [46, 379] on button "Submit" at bounding box center [23, 377] width 46 height 17
radio input "true"
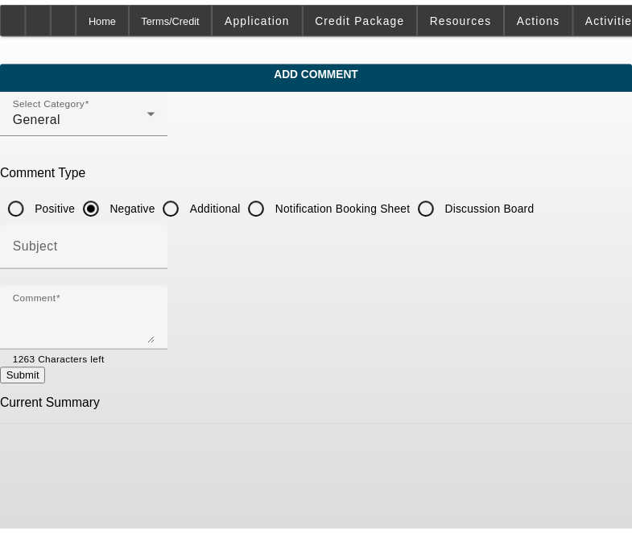
scroll to position [0, 0]
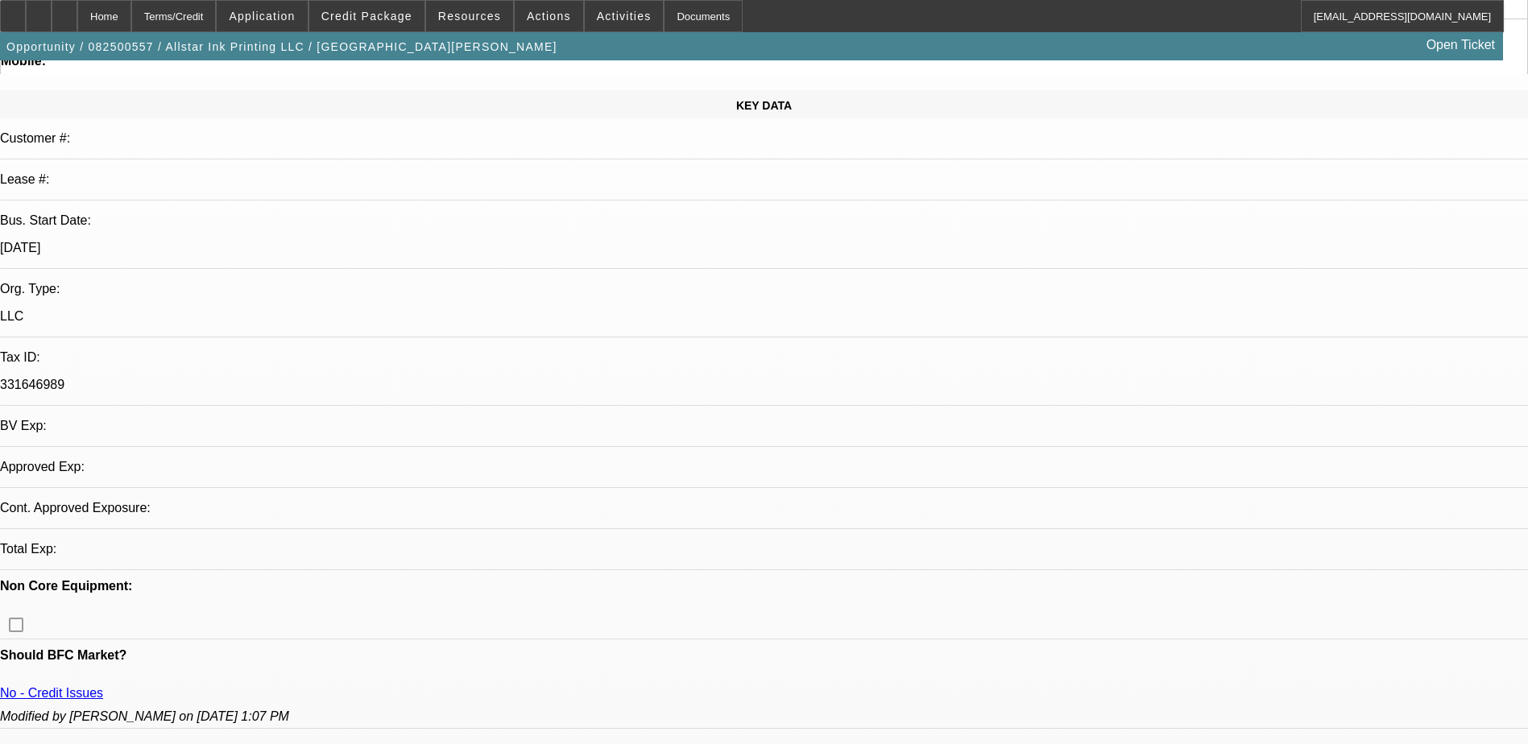
select select "0"
select select "2"
select select "0.1"
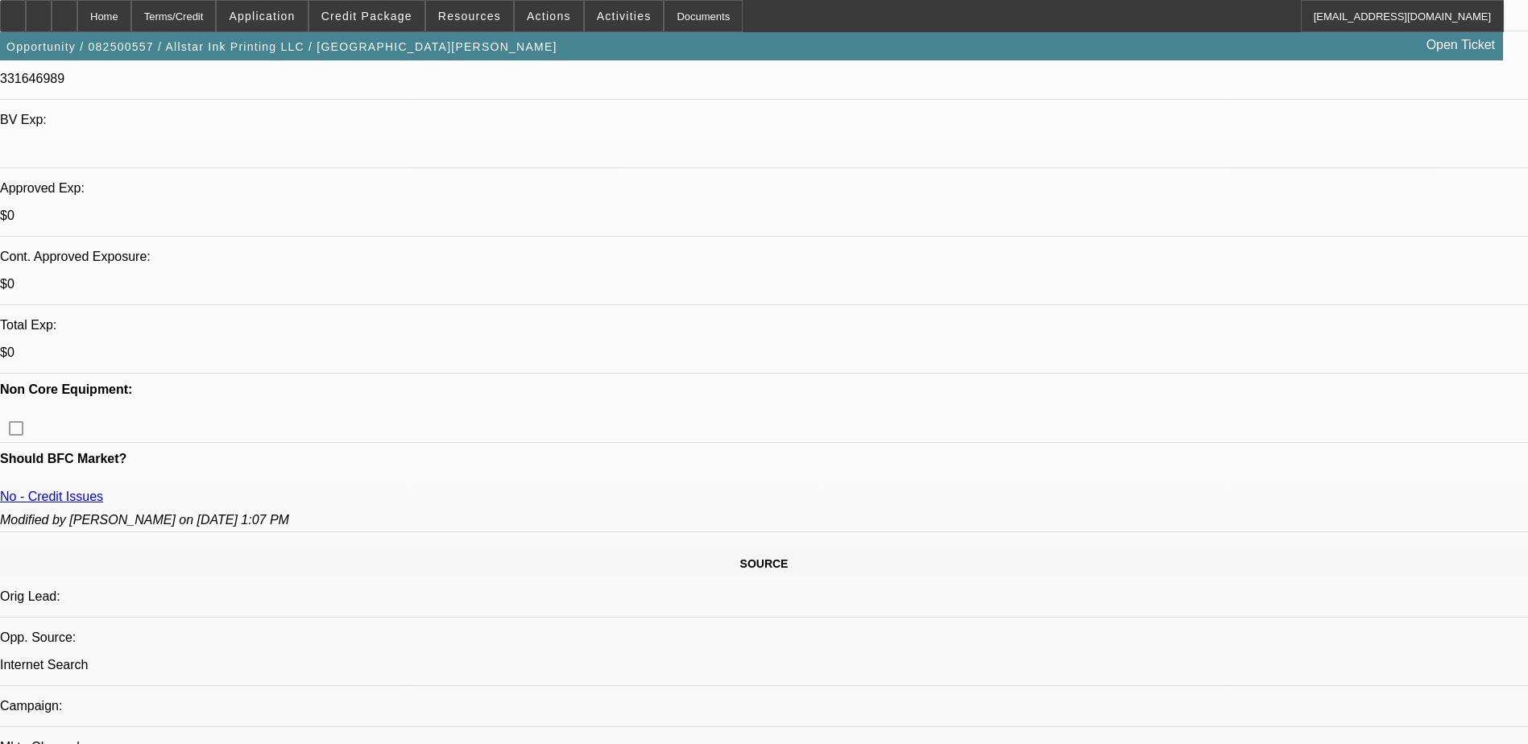
select select "1"
select select "2"
select select "4"
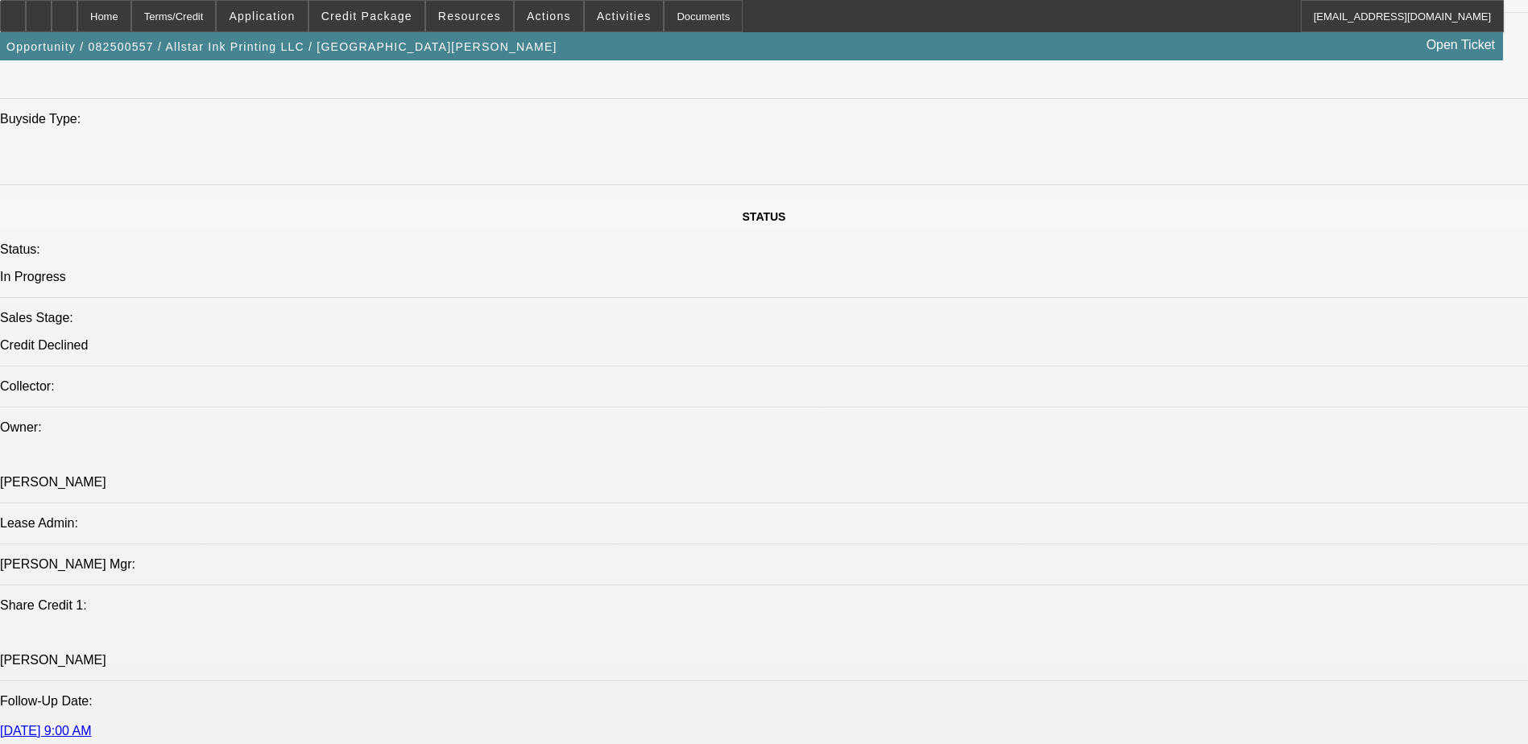
scroll to position [1564, 0]
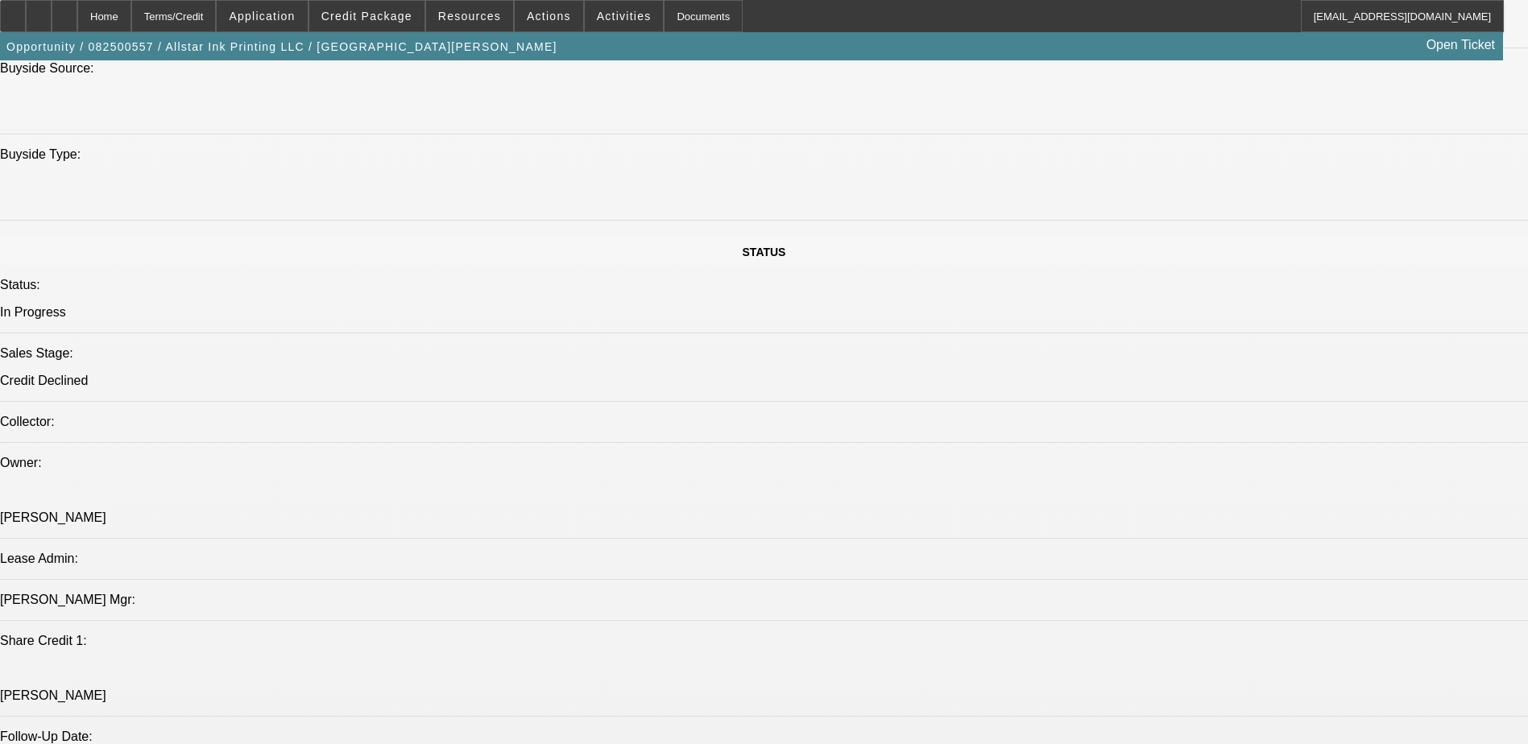
drag, startPoint x: 252, startPoint y: 319, endPoint x: 296, endPoint y: 323, distance: 44.5
drag, startPoint x: 296, startPoint y: 323, endPoint x: 296, endPoint y: 252, distance: 70.9
drag, startPoint x: 296, startPoint y: 252, endPoint x: 290, endPoint y: 267, distance: 16.6
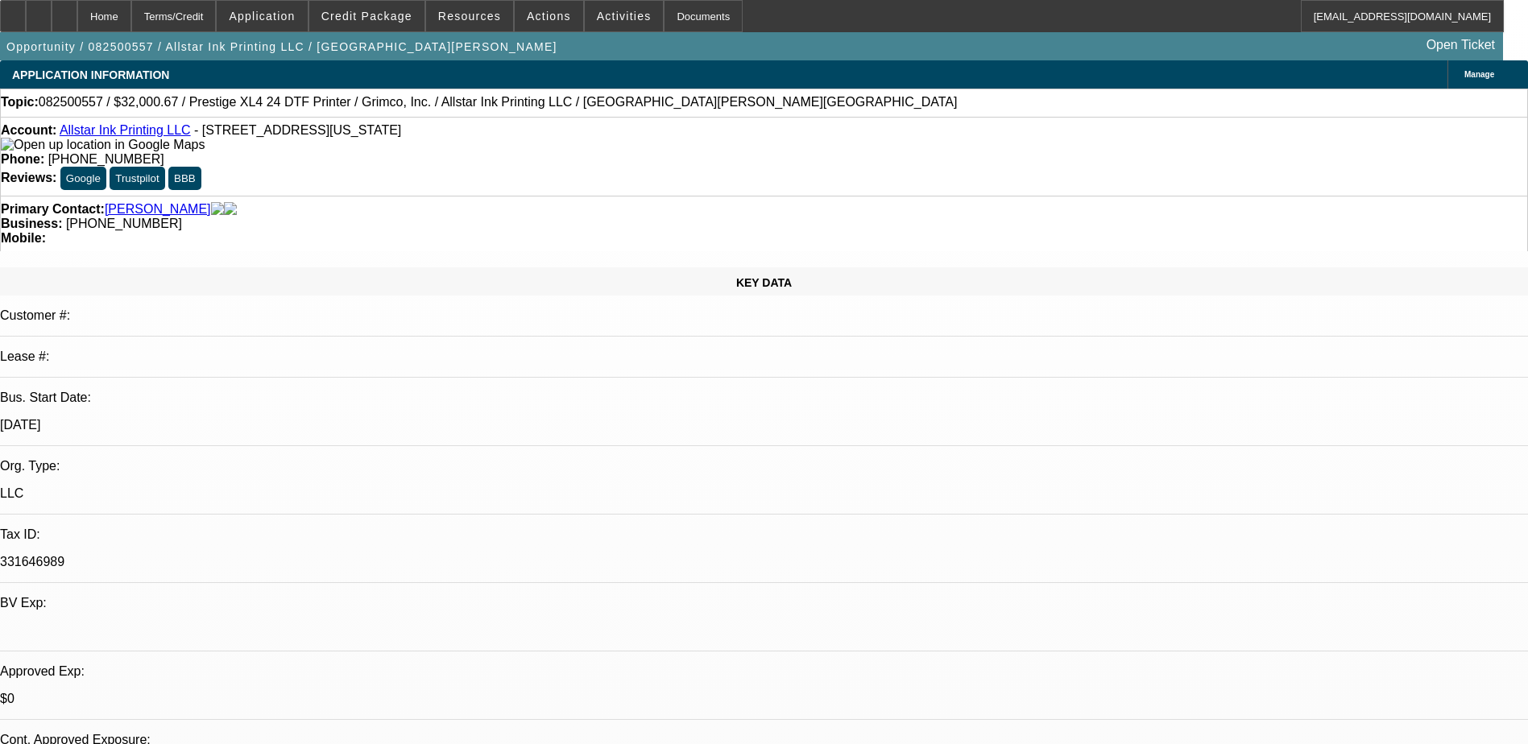
select select "0"
select select "2"
select select "0.1"
select select "4"
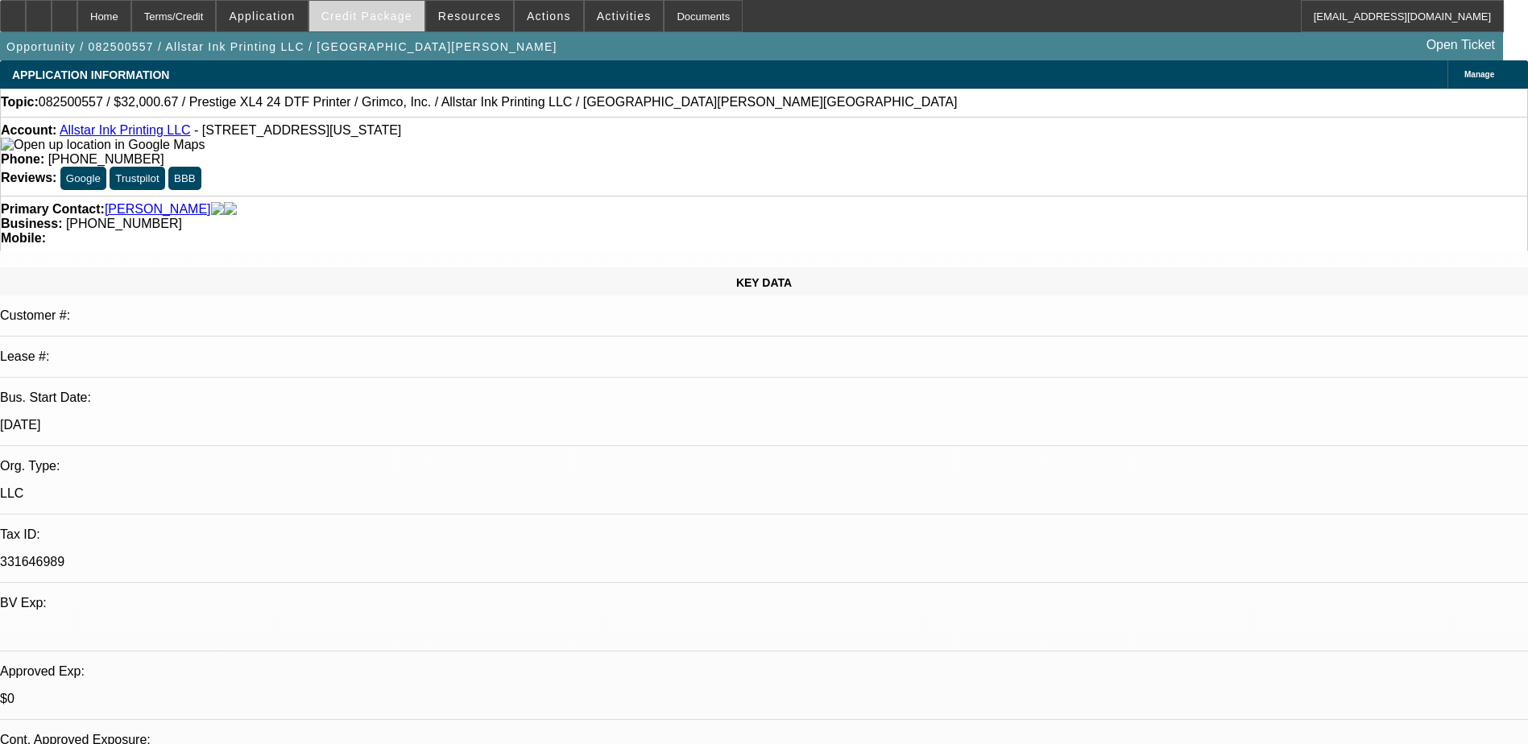
click at [380, 16] on span "Credit Package" at bounding box center [366, 16] width 91 height 13
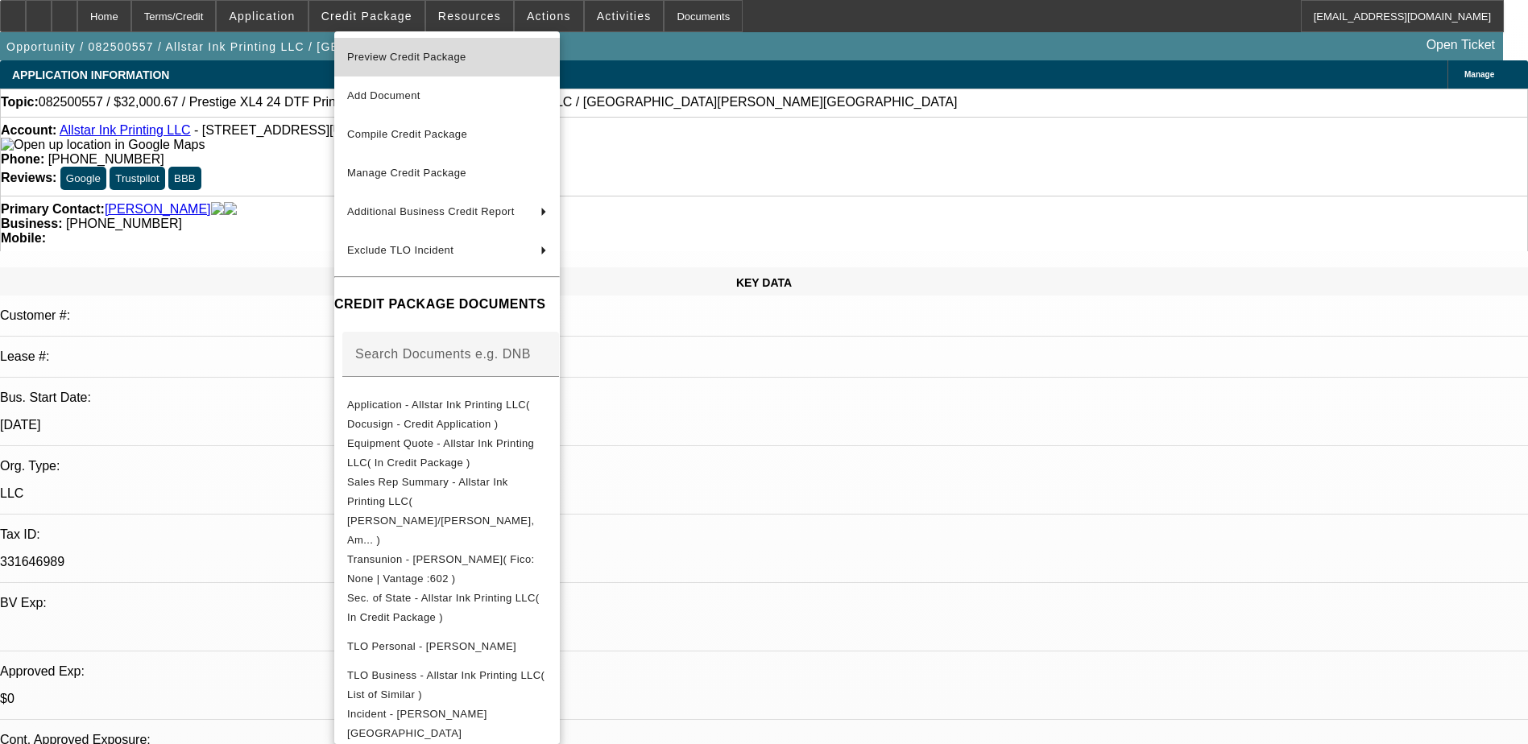
click at [466, 47] on button "Preview Credit Package" at bounding box center [447, 57] width 226 height 39
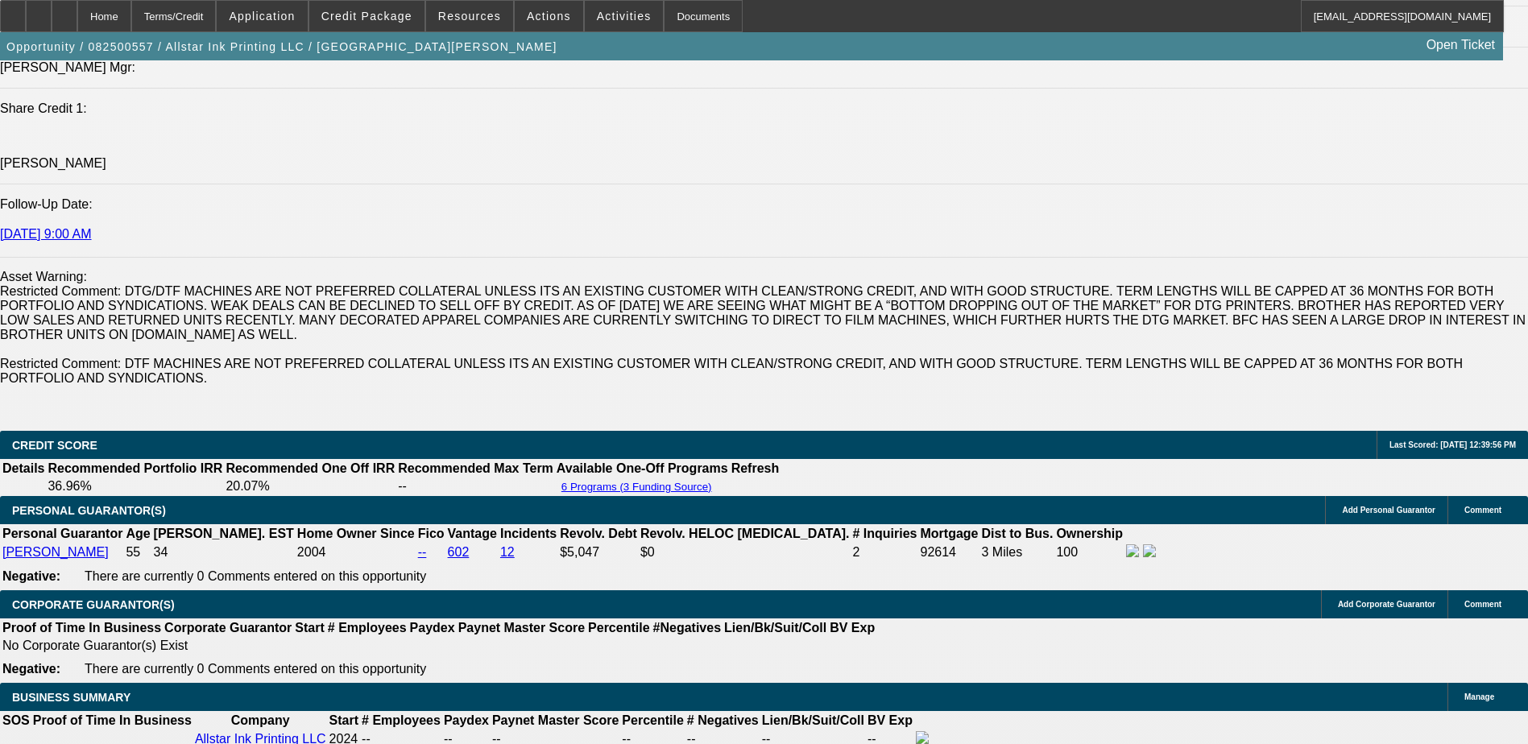
scroll to position [2255, 0]
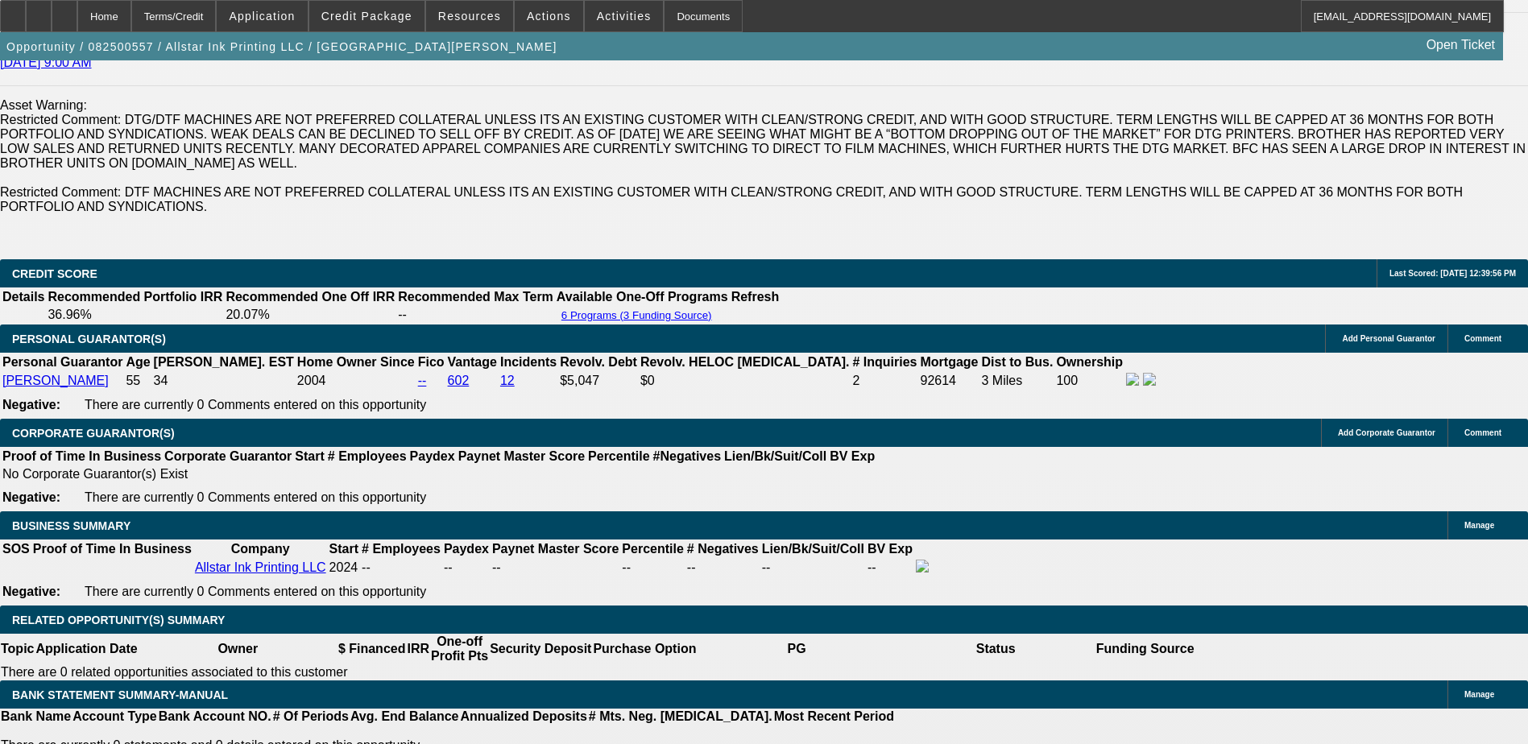
click at [1013, 320] on div "APPLICATION INFORMATION Manage Topic: 082500557 / $32,000.67 / Prestige XL4 24 …" at bounding box center [764, 605] width 1528 height 5600
click at [388, 10] on span "Credit Package" at bounding box center [366, 16] width 91 height 13
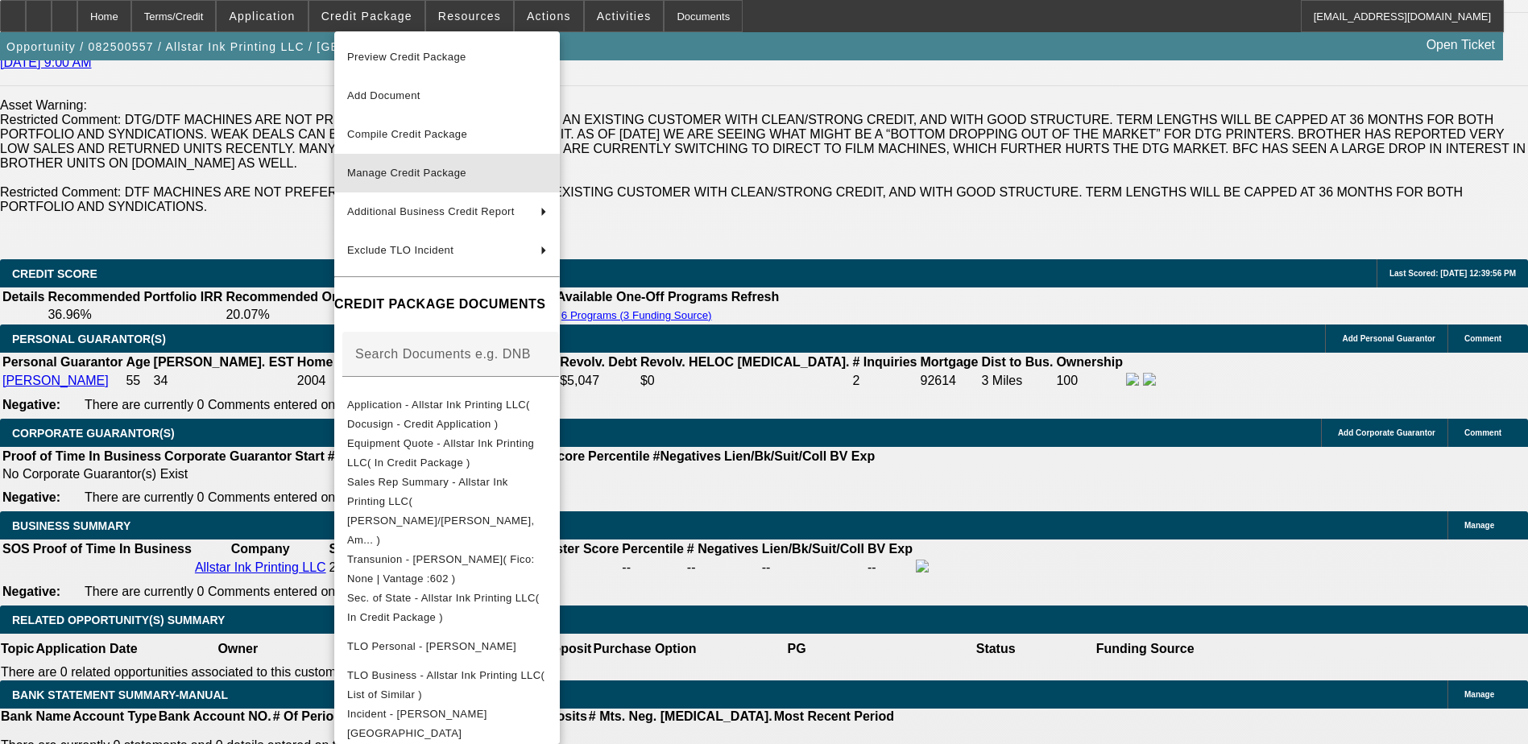
click at [448, 166] on span "Manage Credit Package" at bounding box center [447, 173] width 200 height 19
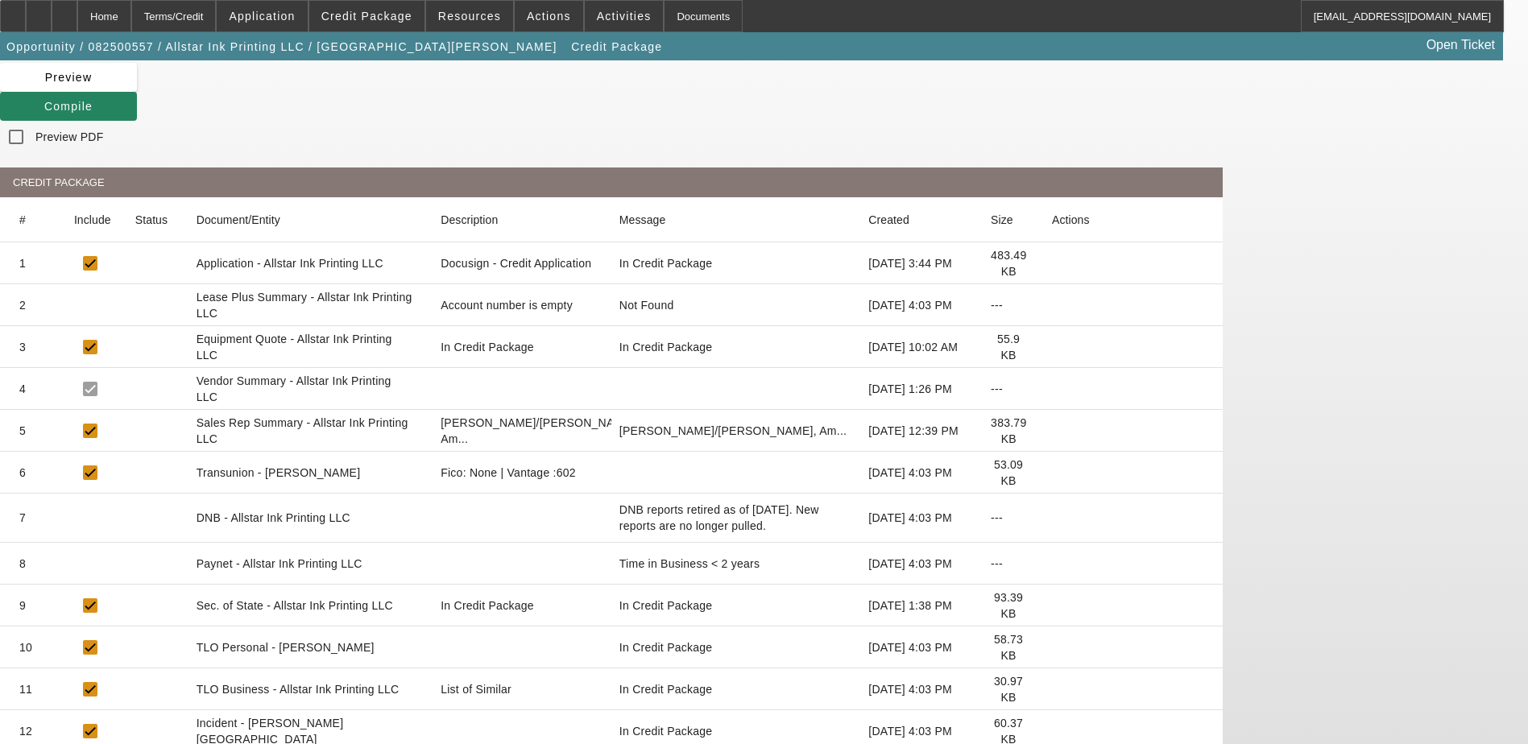
scroll to position [125, 0]
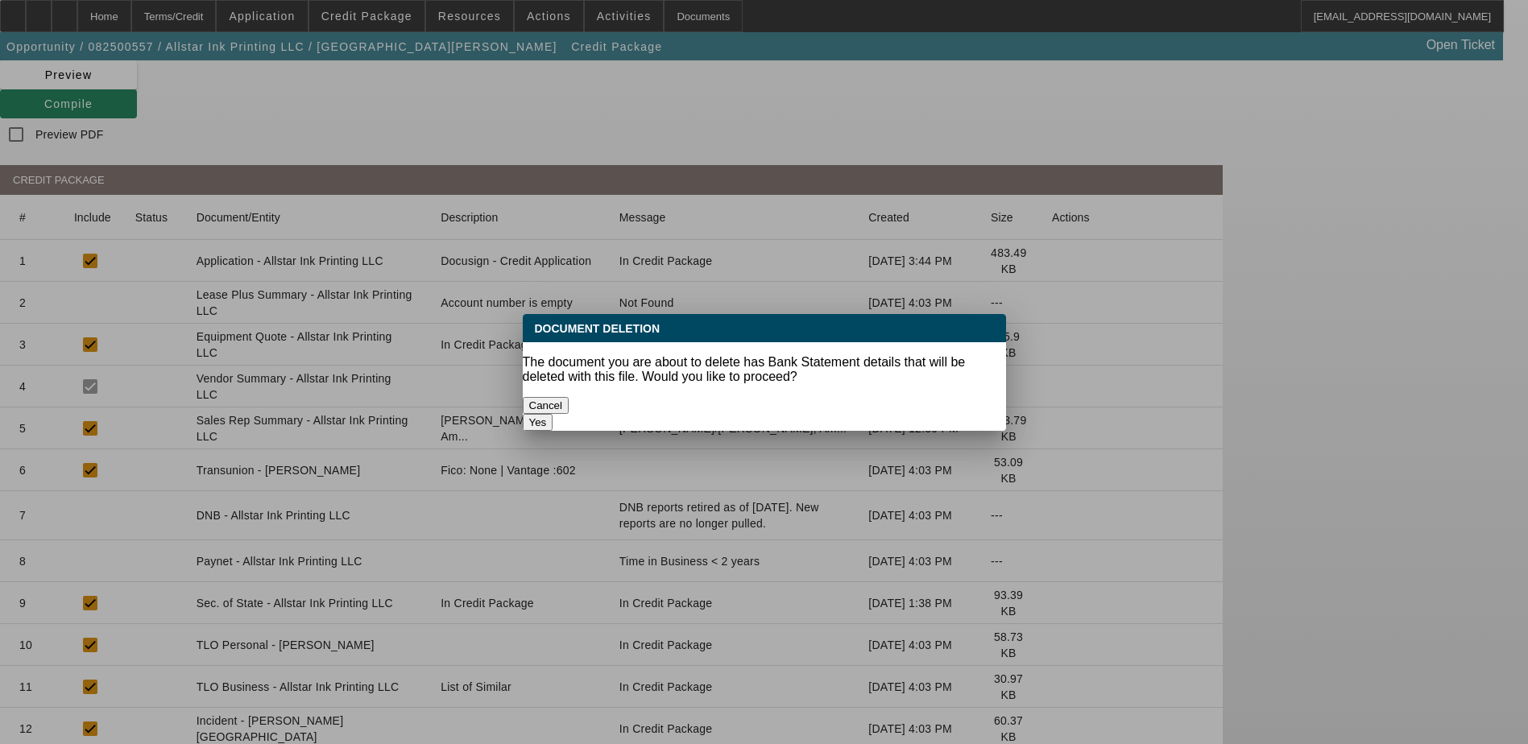
click at [553, 414] on button "Yes" at bounding box center [538, 422] width 31 height 17
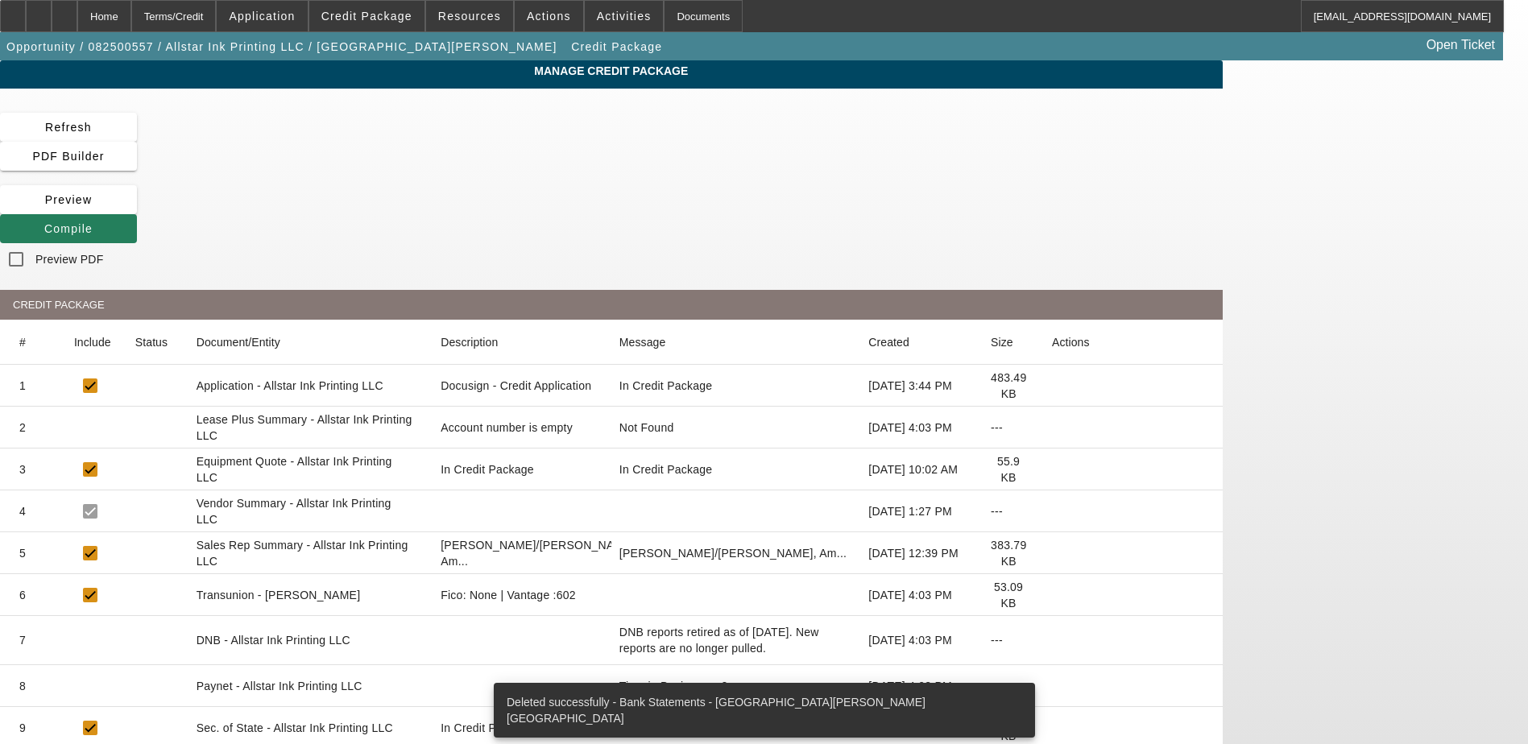
click at [93, 222] on span "Compile" at bounding box center [68, 228] width 48 height 13
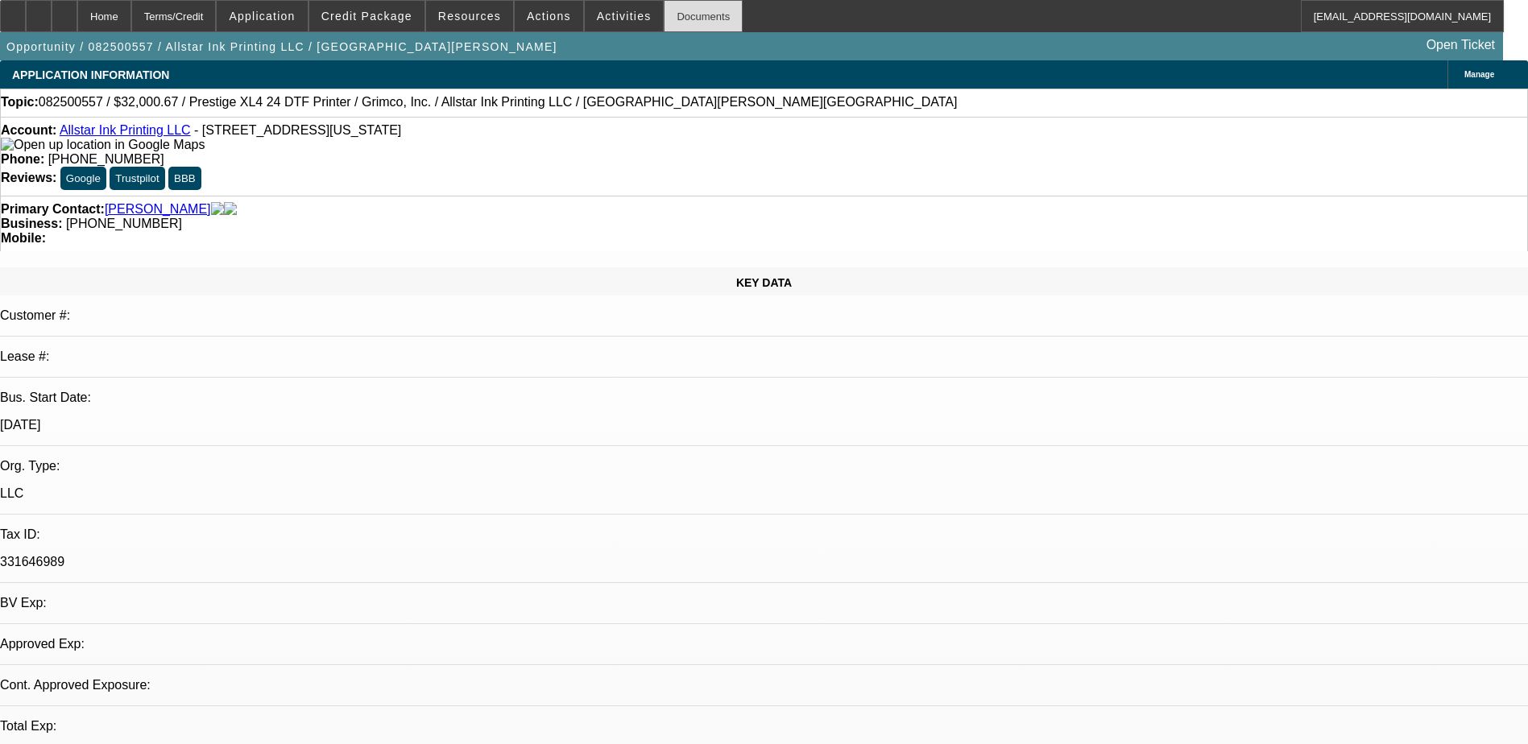
select select "0"
select select "2"
select select "0.1"
select select "4"
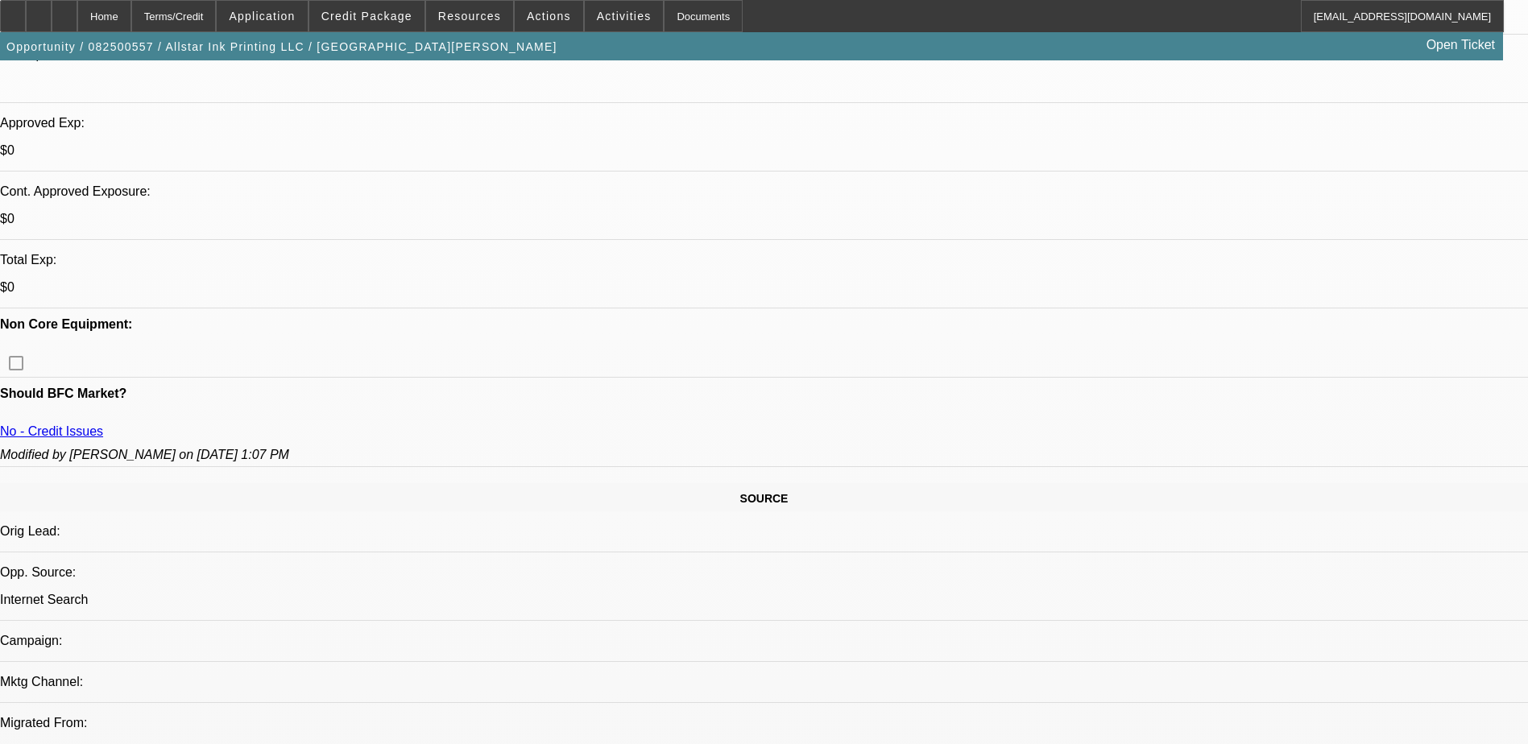
scroll to position [725, 0]
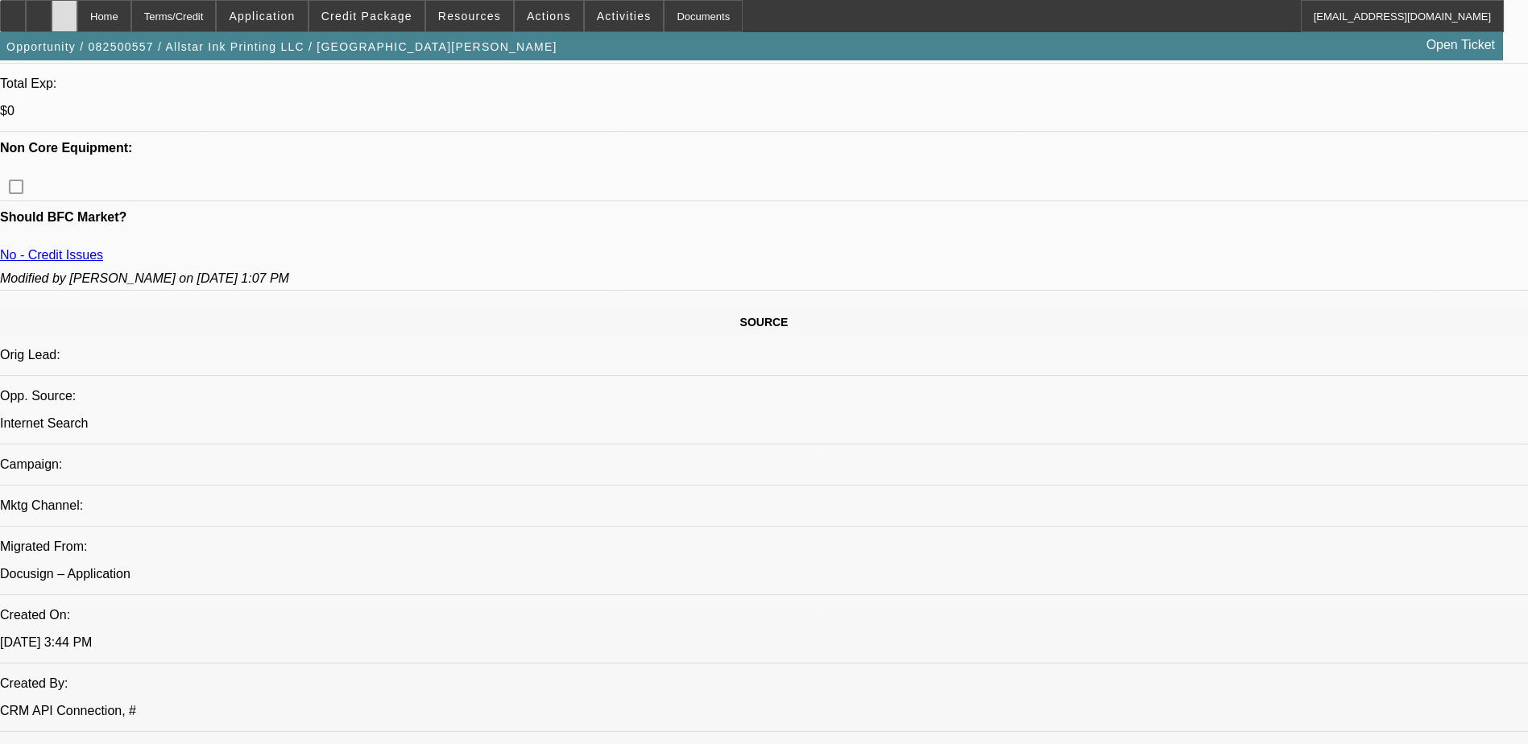
click at [77, 6] on div at bounding box center [65, 16] width 26 height 32
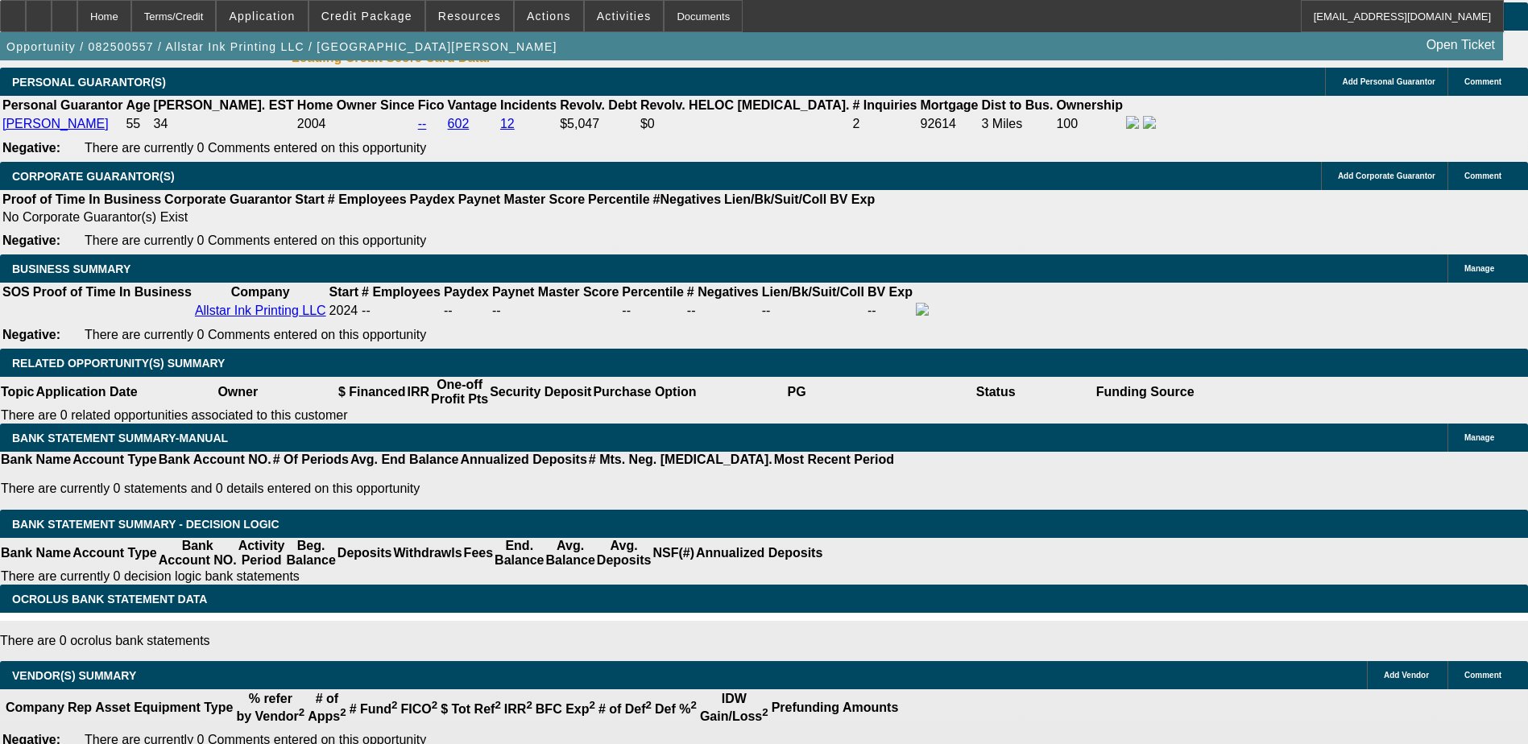
select select "0"
select select "0.1"
select select "0"
select select "2"
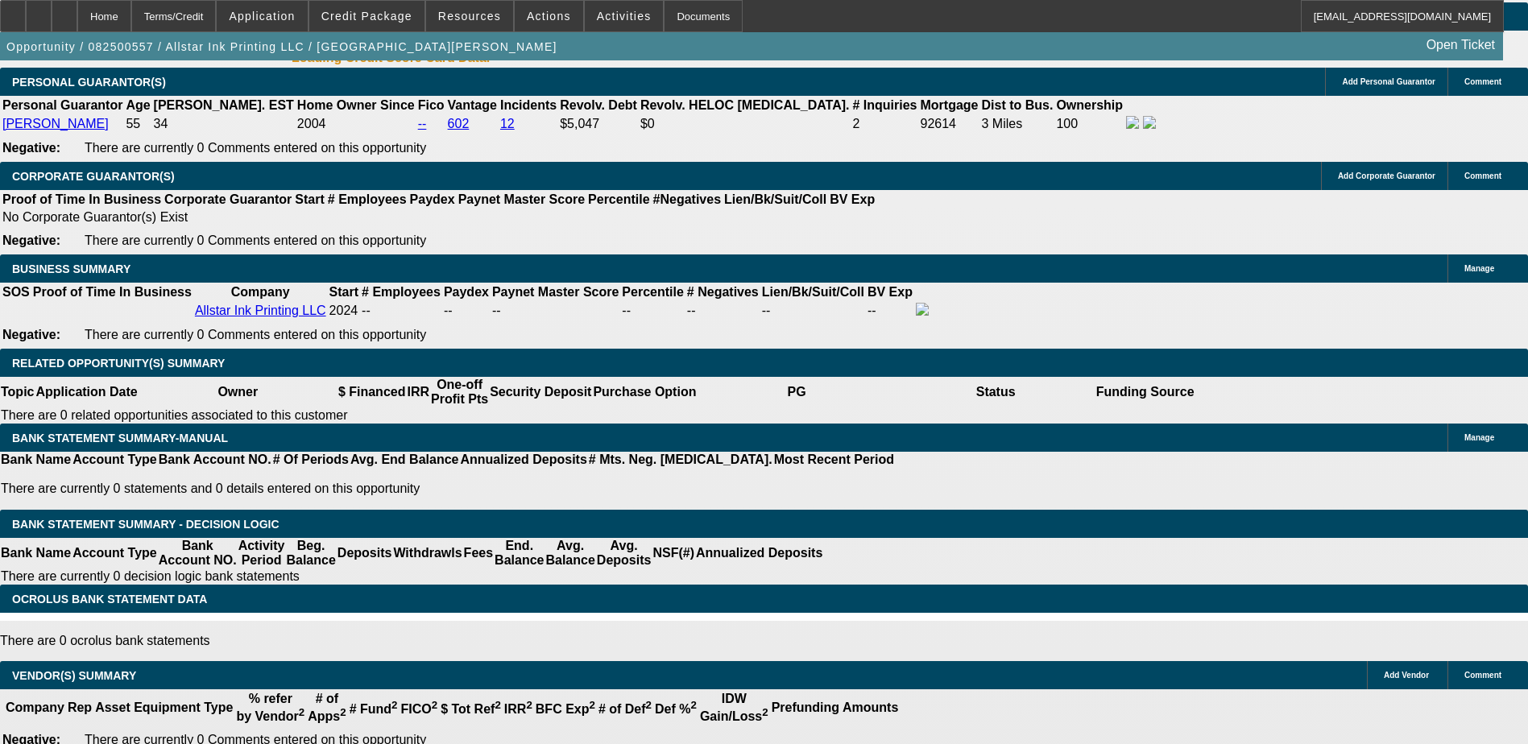
select select "0.1"
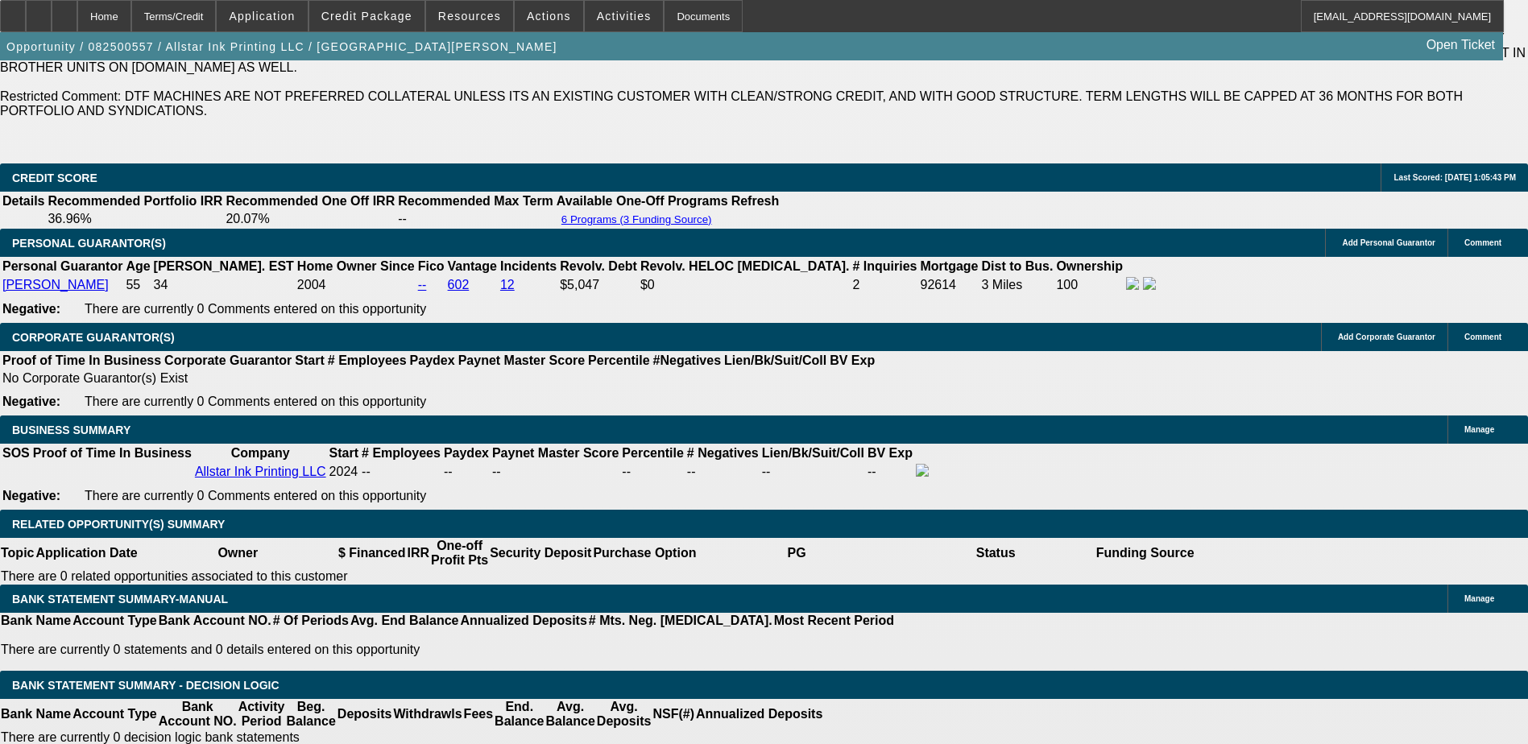
select select "1"
select select "4"
select select "1"
select select "2"
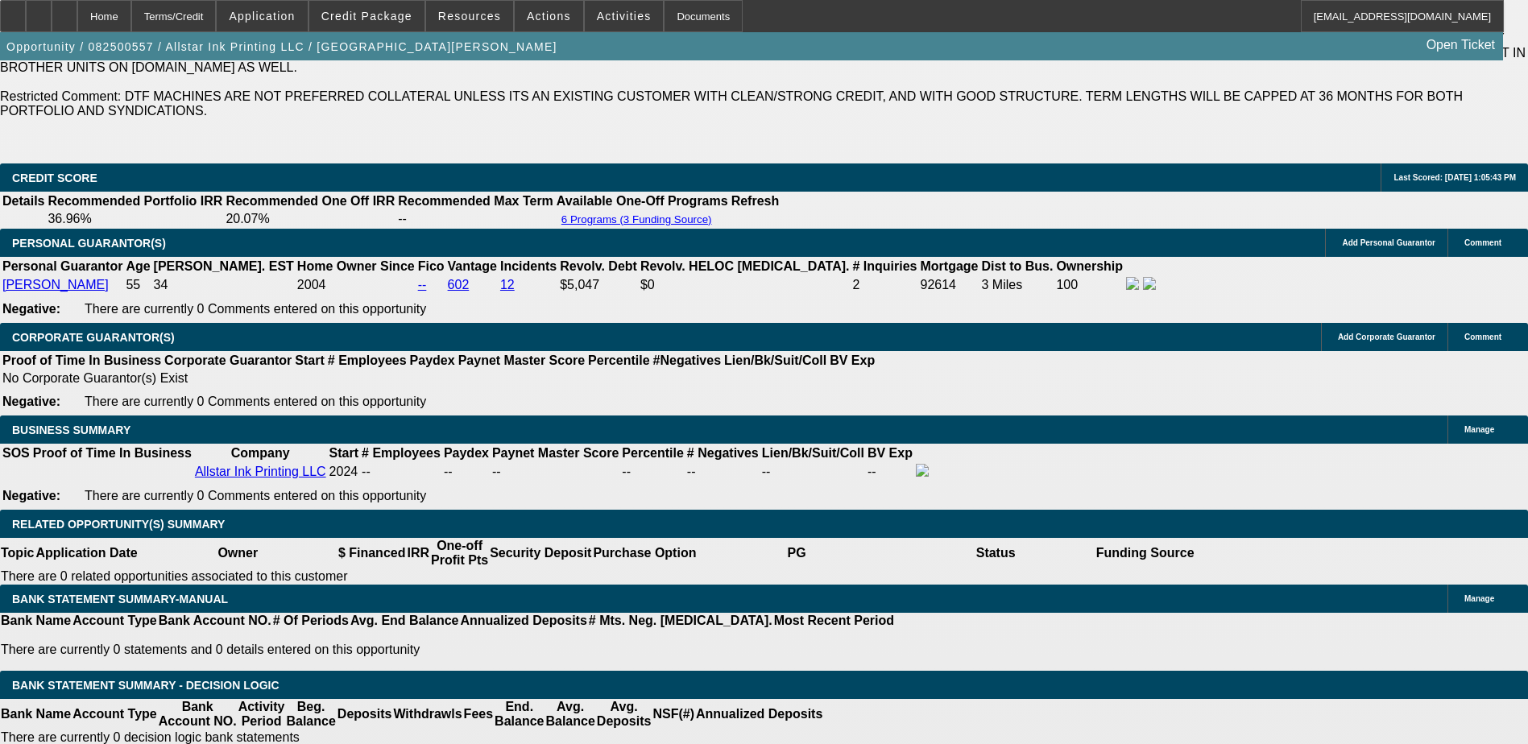
select select "4"
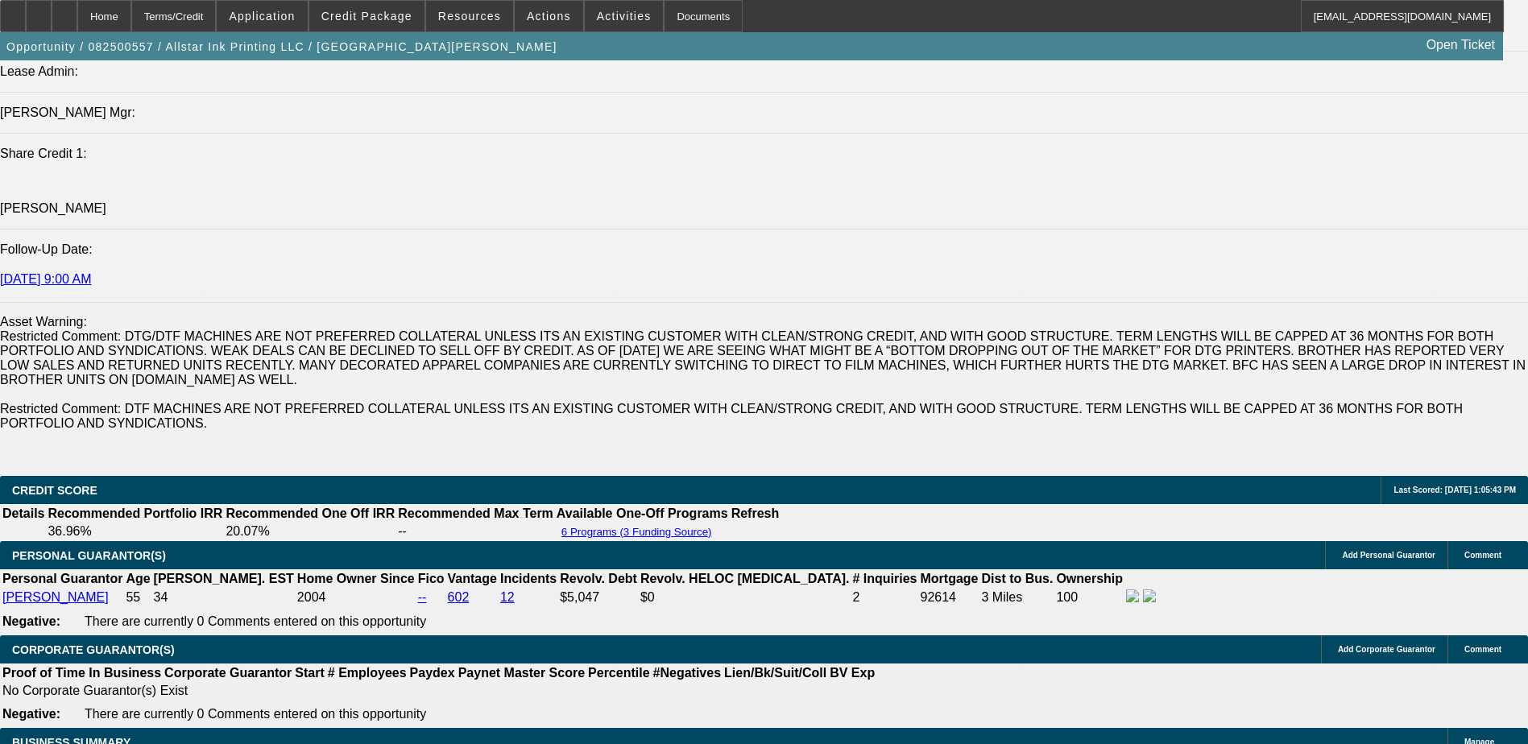
scroll to position [2307, 0]
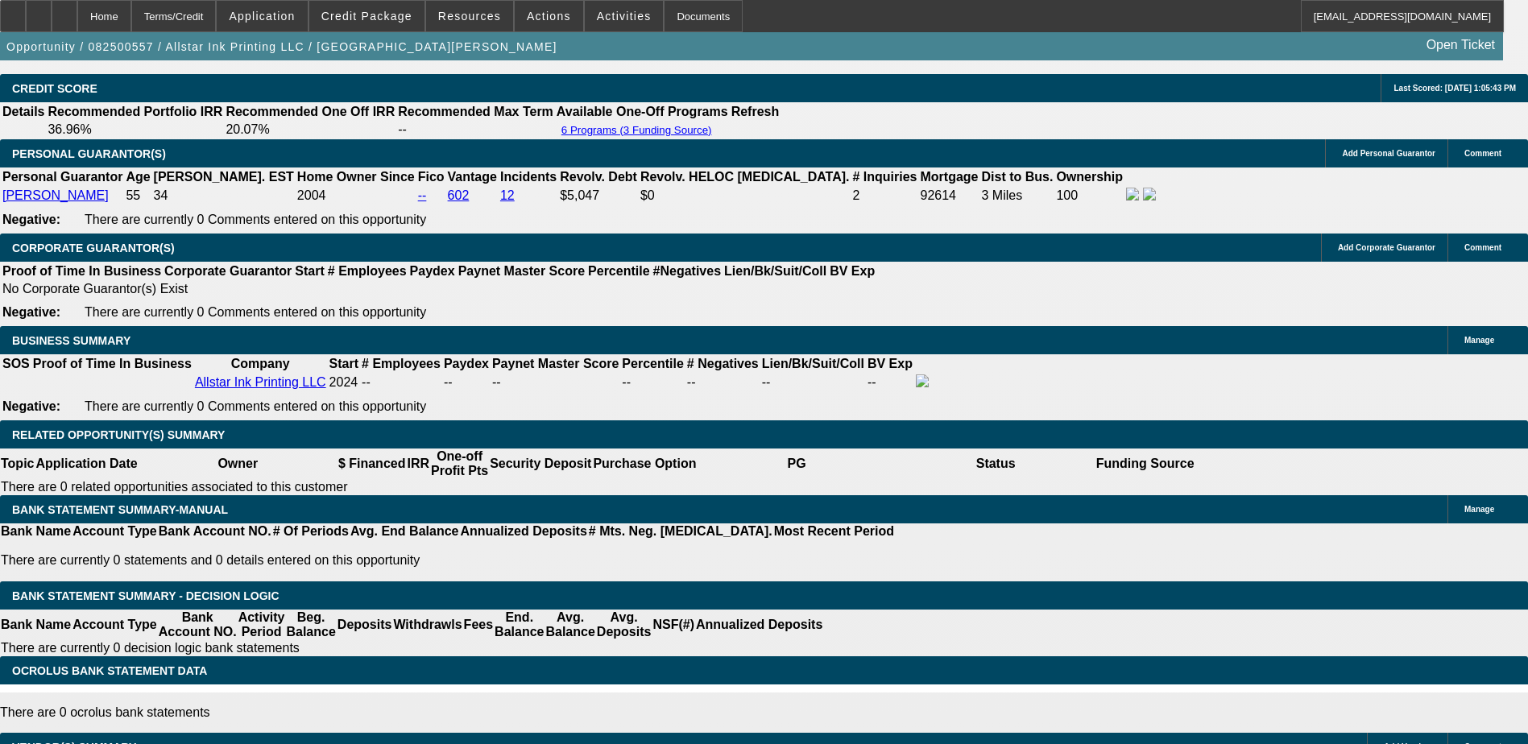
scroll to position [2468, 0]
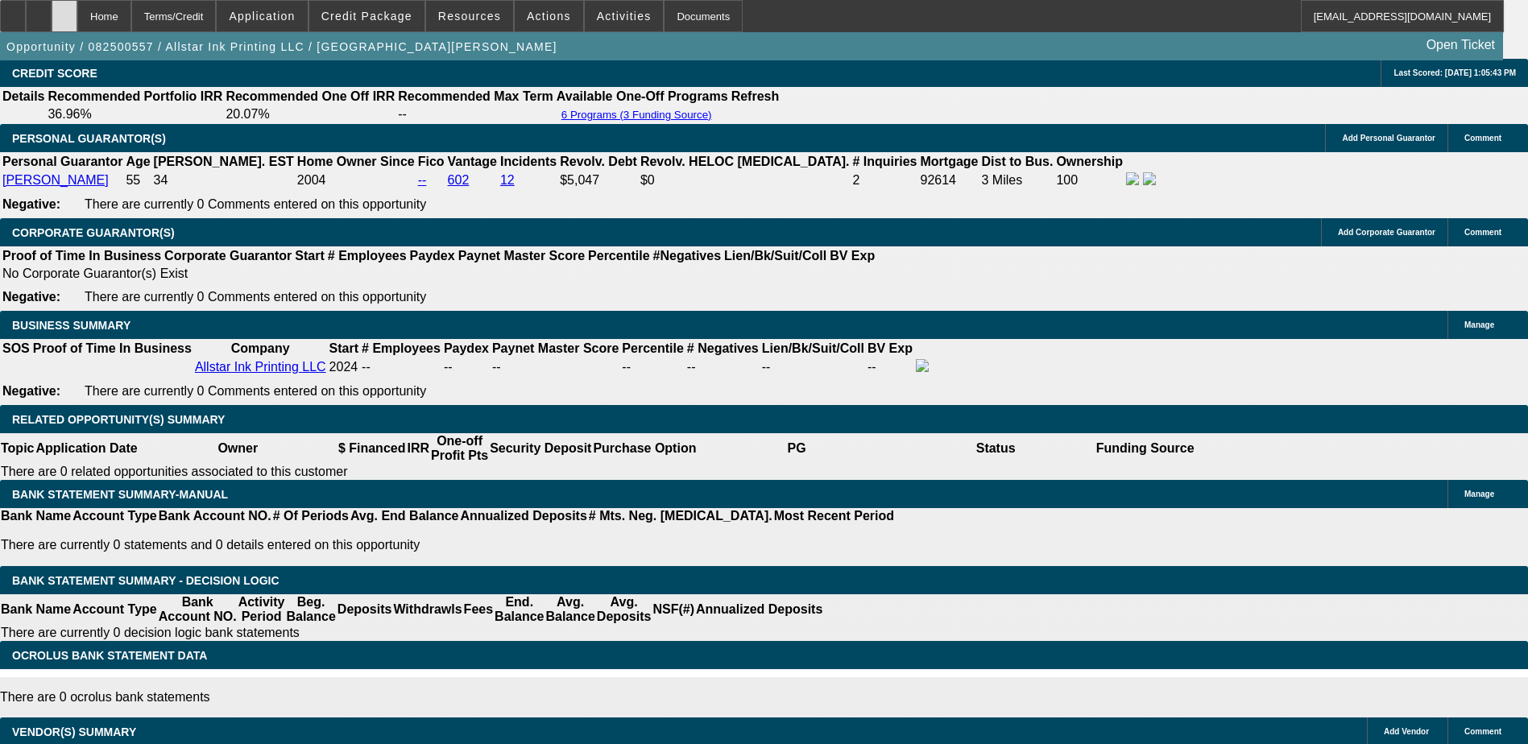
click at [64, 10] on icon at bounding box center [64, 10] width 0 height 0
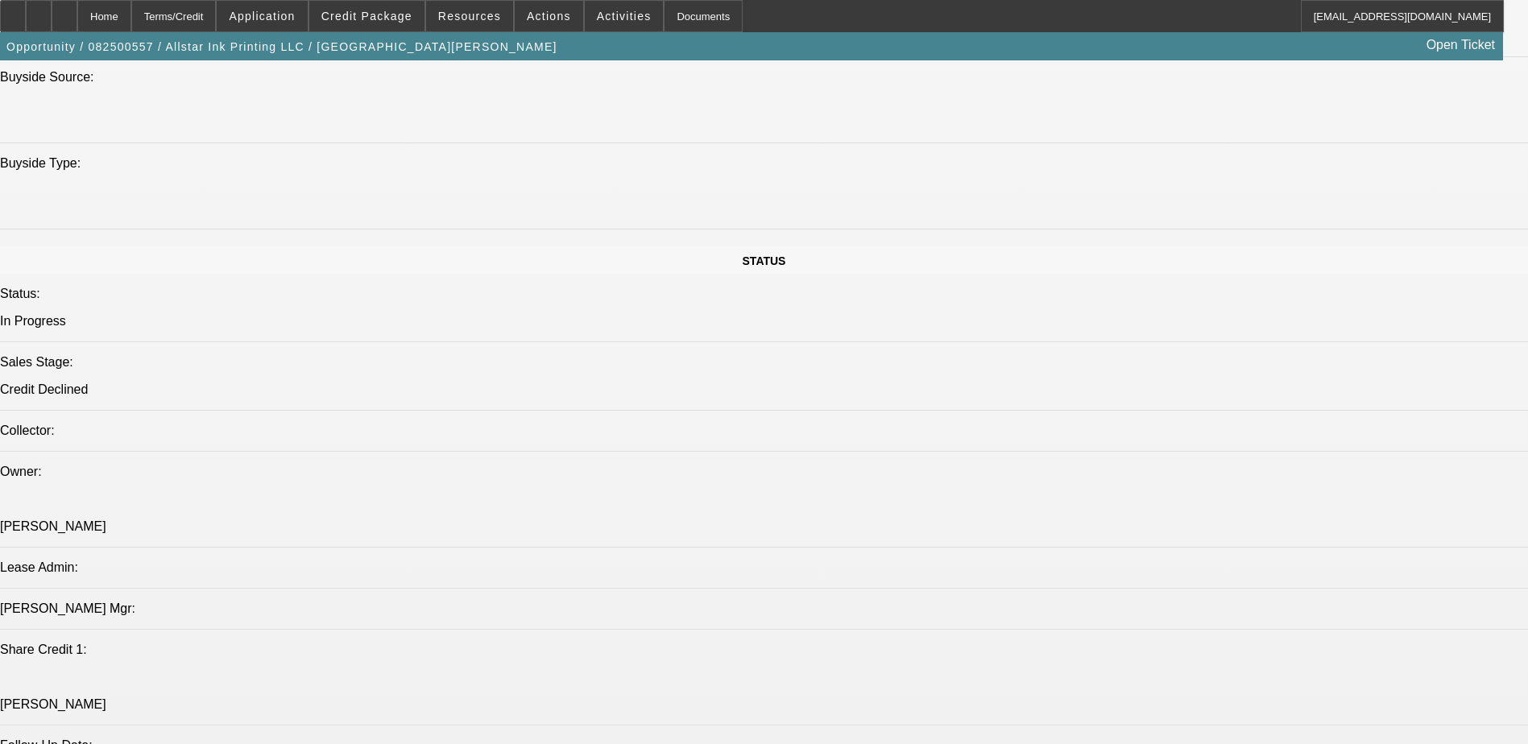
select select "0"
select select "0.1"
select select "0"
select select "2"
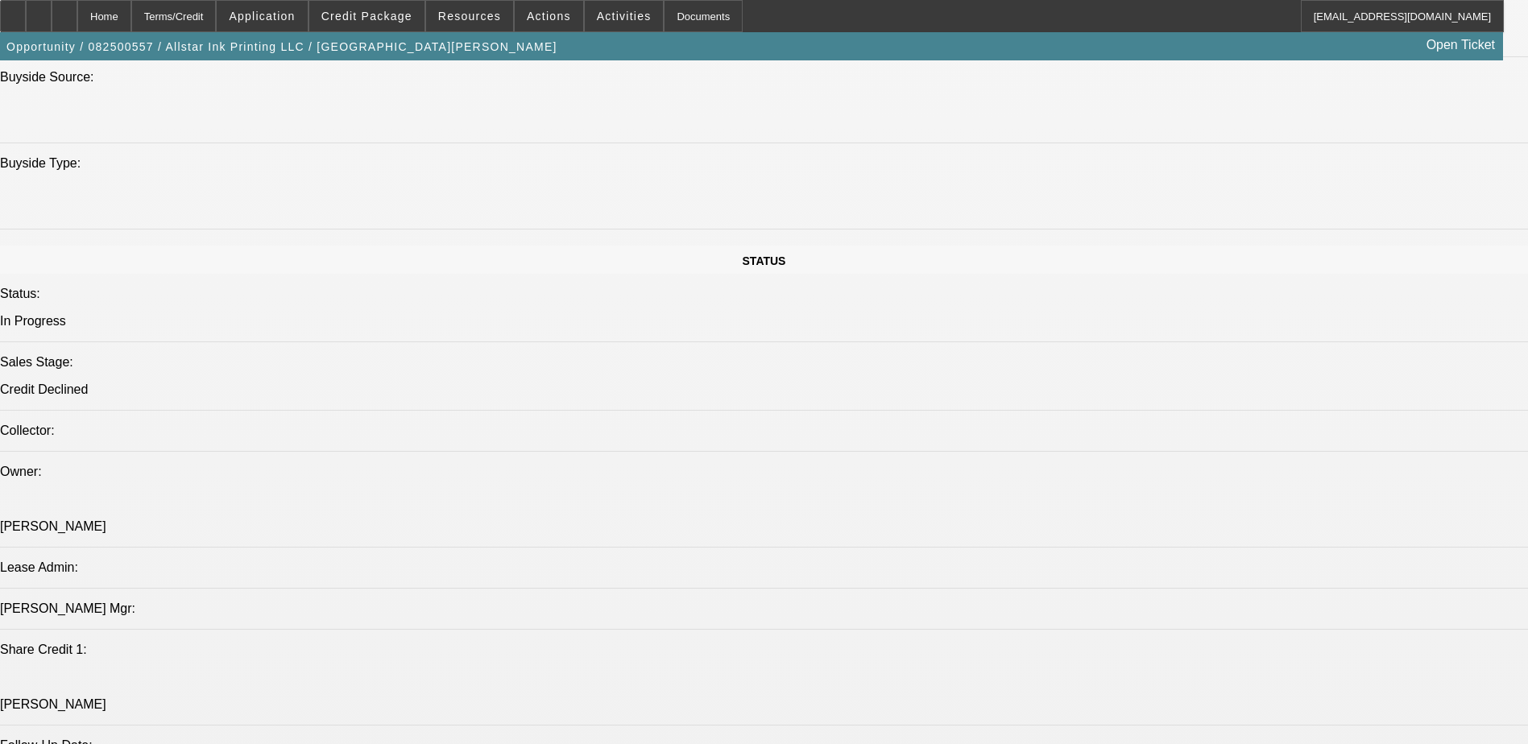
select select "0.1"
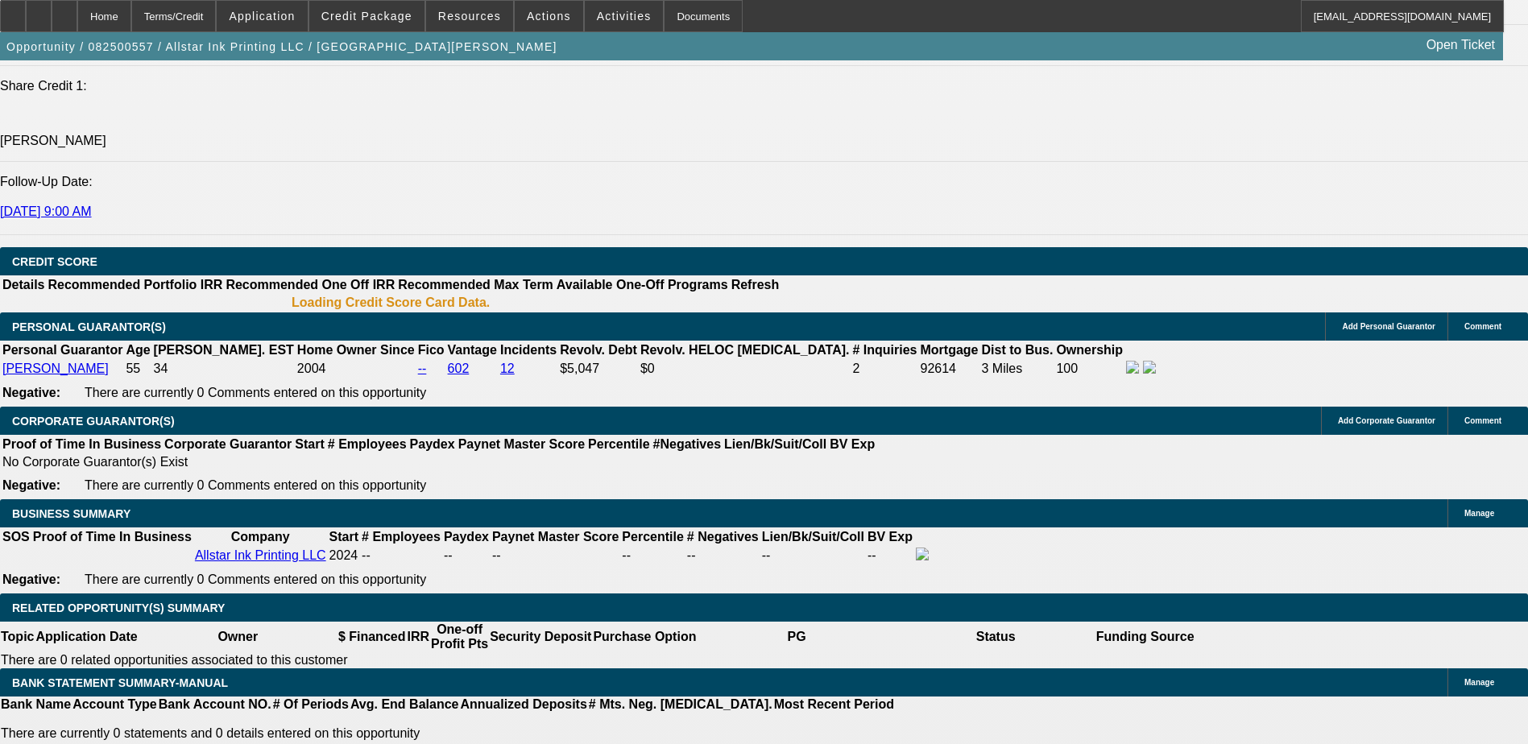
select select "1"
select select "4"
select select "1"
select select "2"
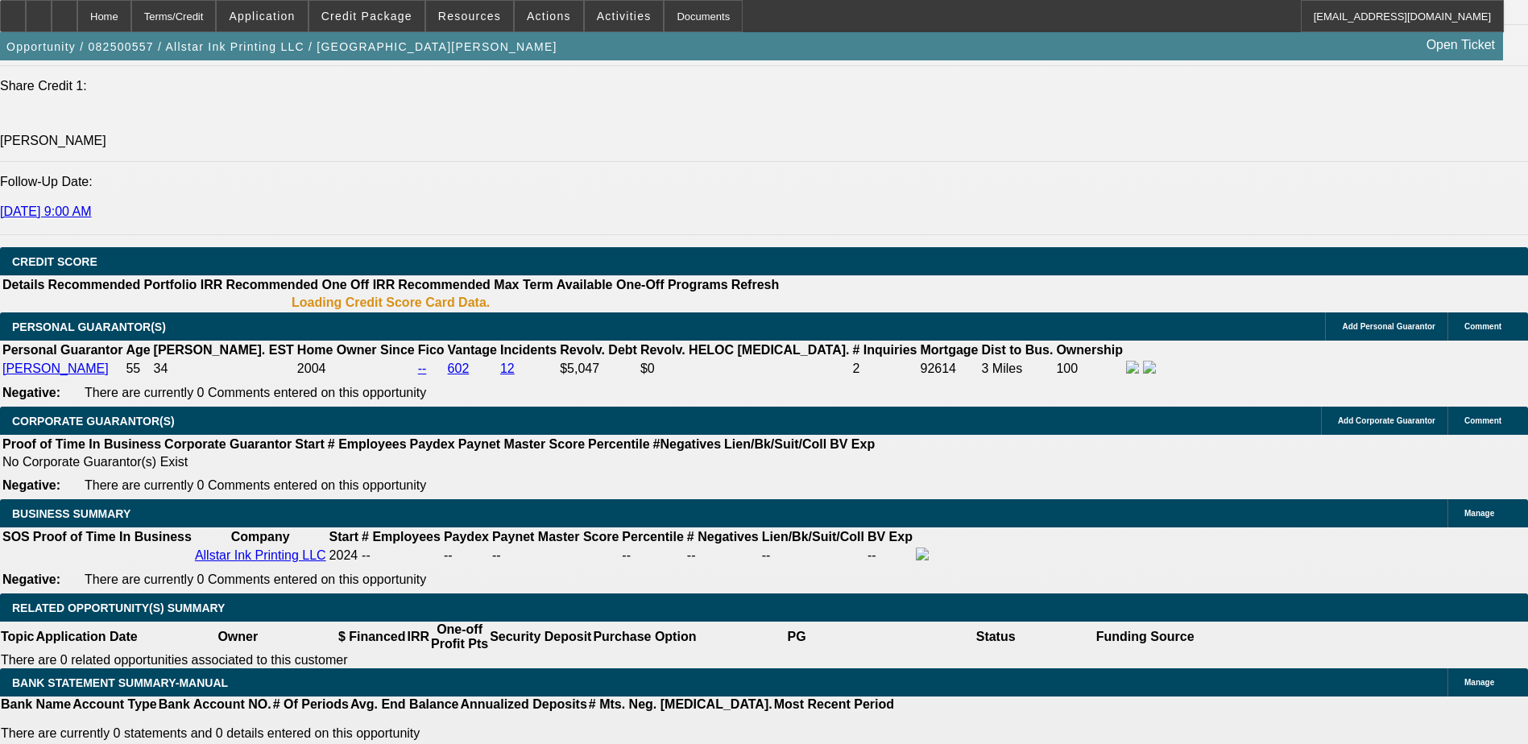
select select "4"
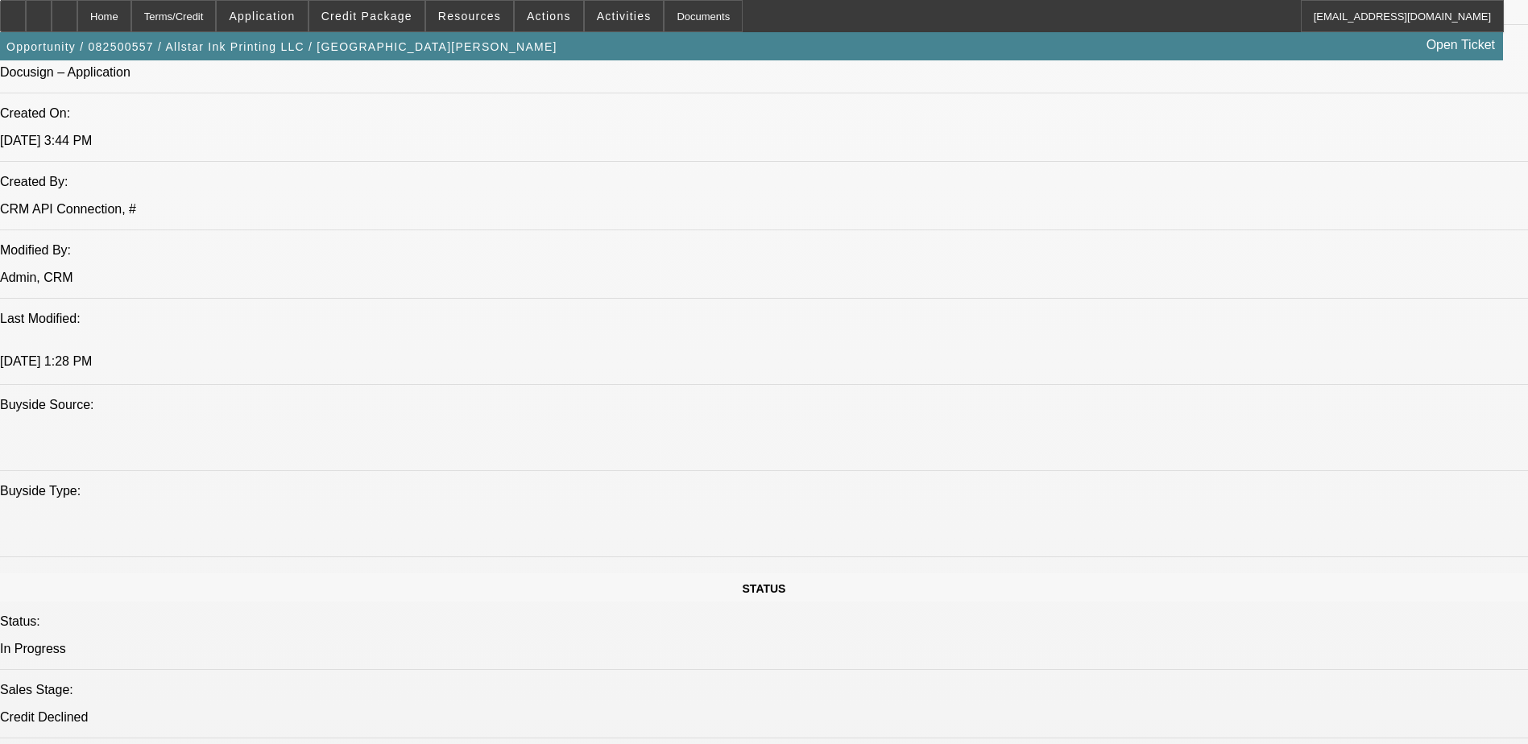
scroll to position [1128, 0]
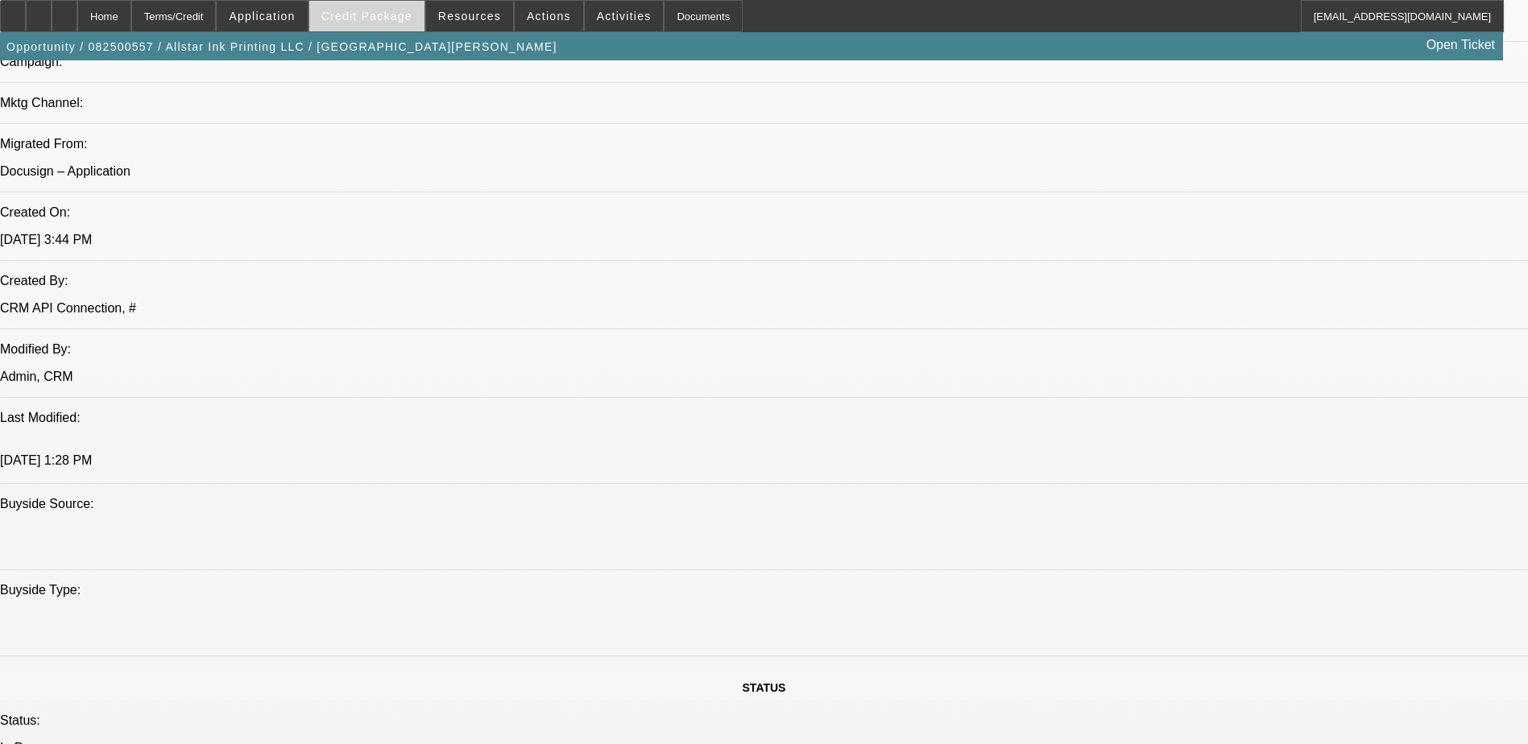
click at [393, 23] on span at bounding box center [366, 16] width 115 height 39
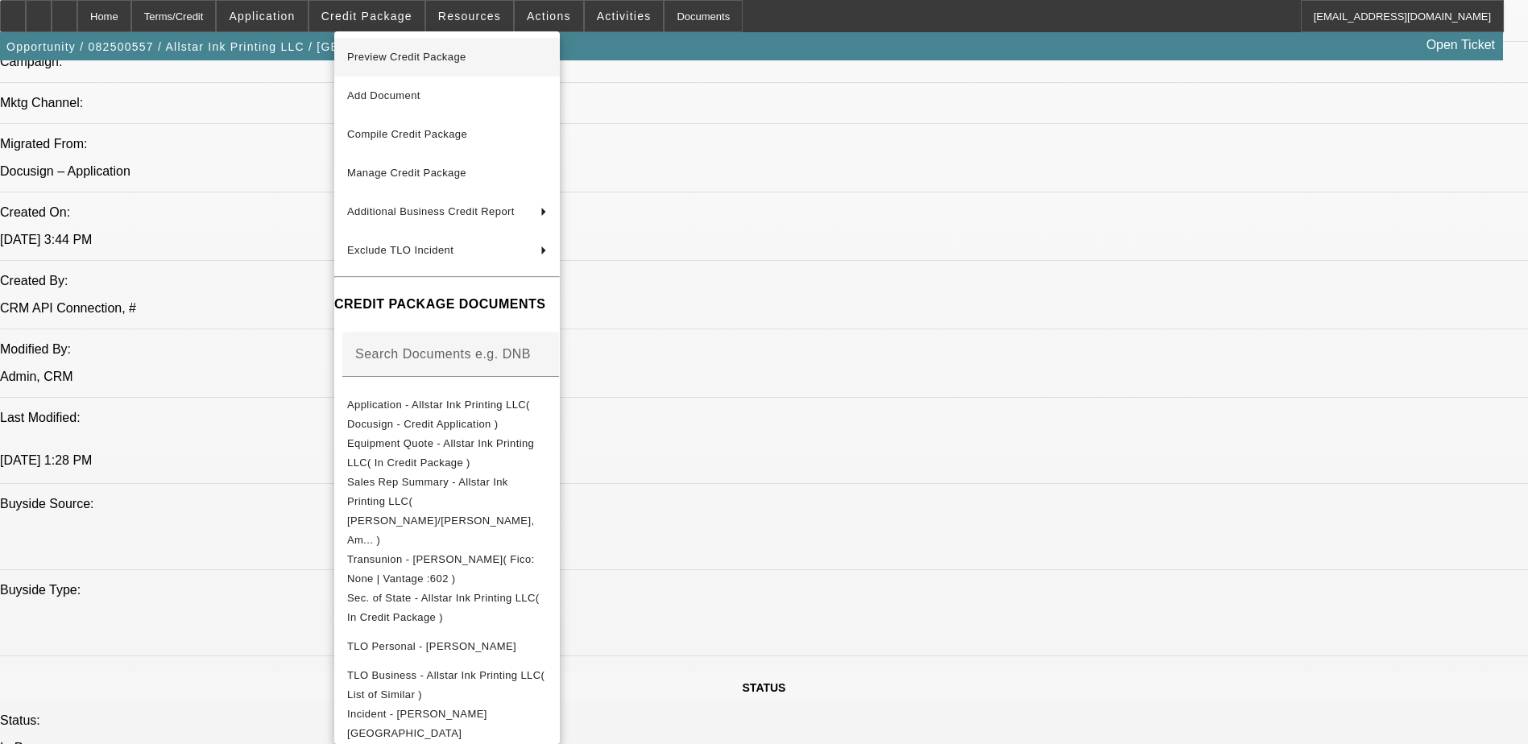
click at [473, 56] on span "Preview Credit Package" at bounding box center [447, 57] width 200 height 19
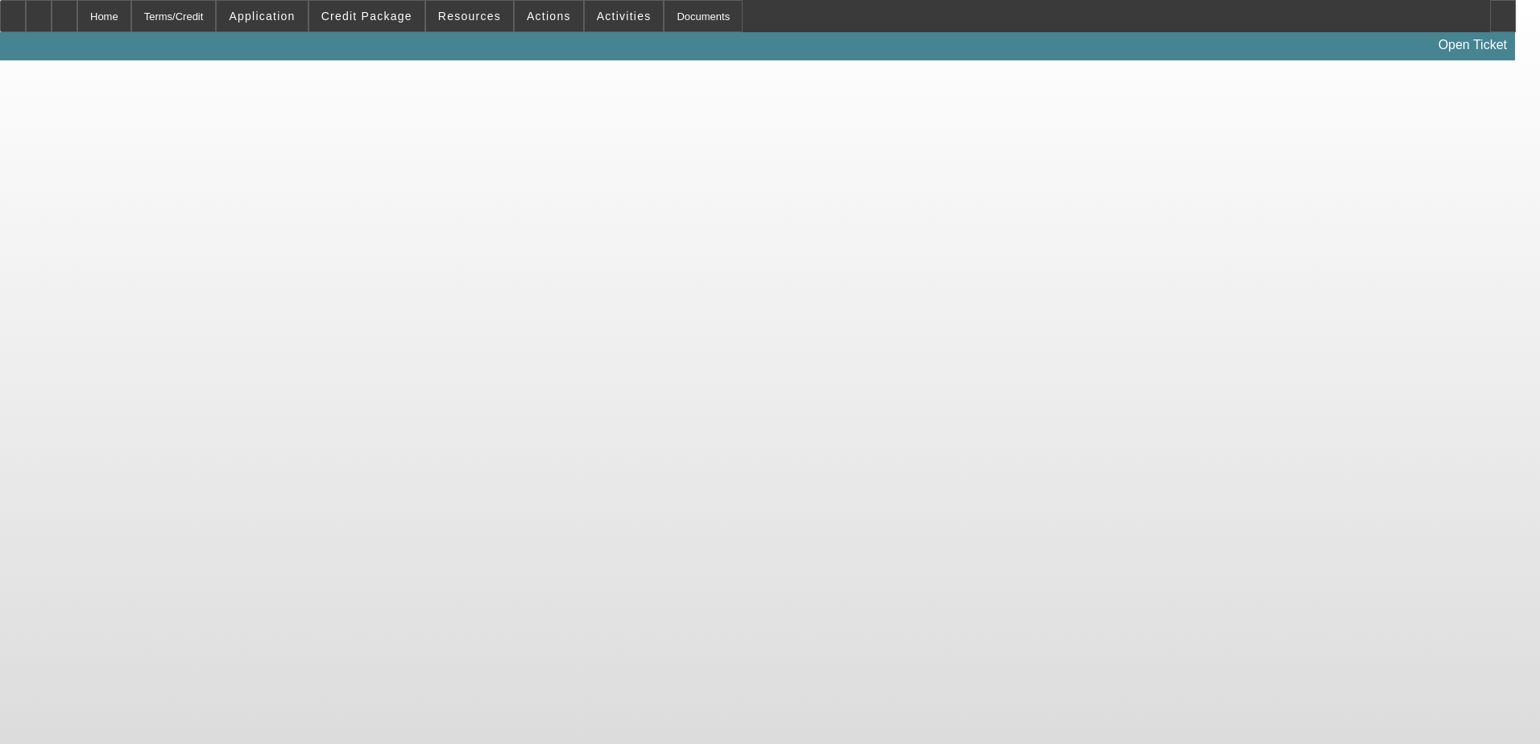
click at [382, 10] on span "Credit Package" at bounding box center [366, 16] width 91 height 13
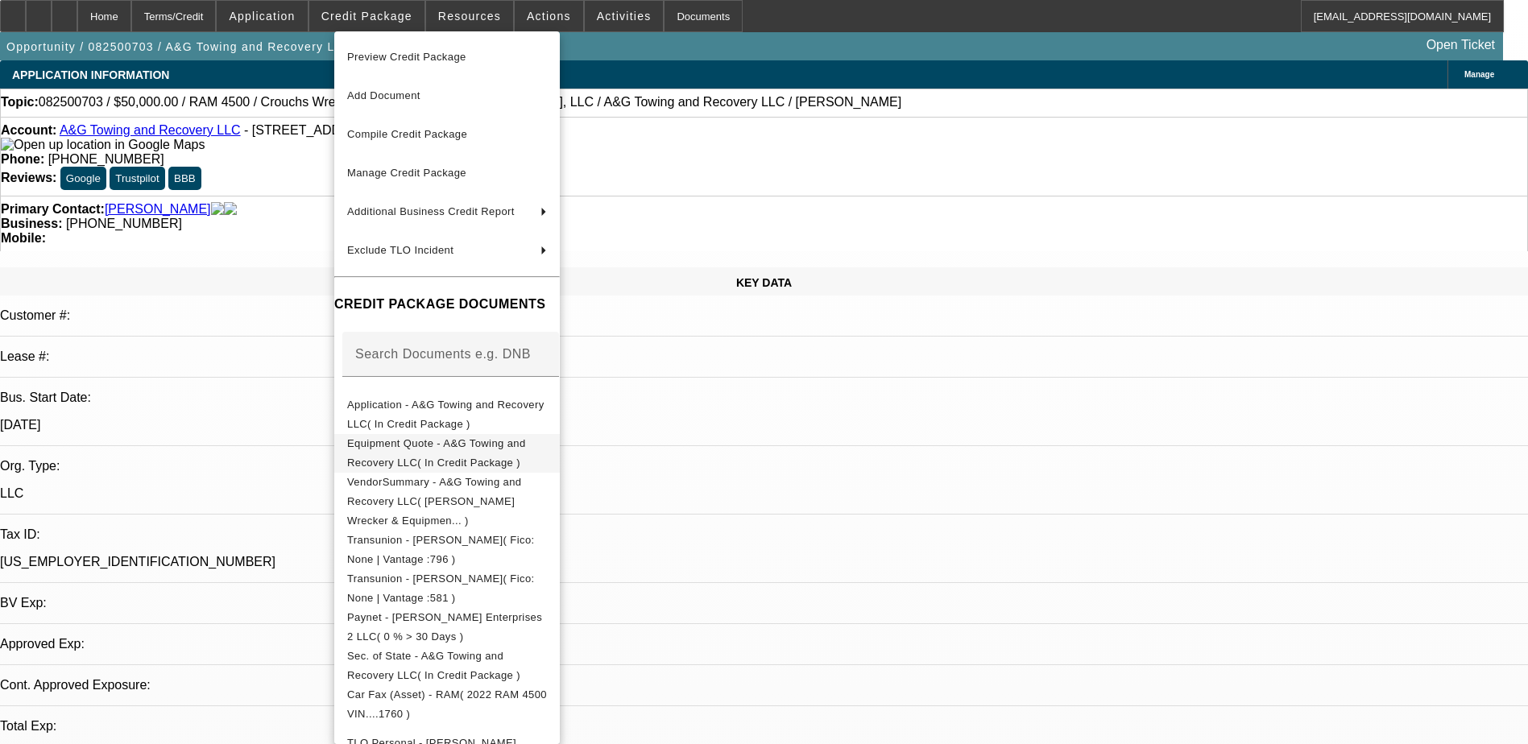
select select "0"
select select "0.1"
select select "1"
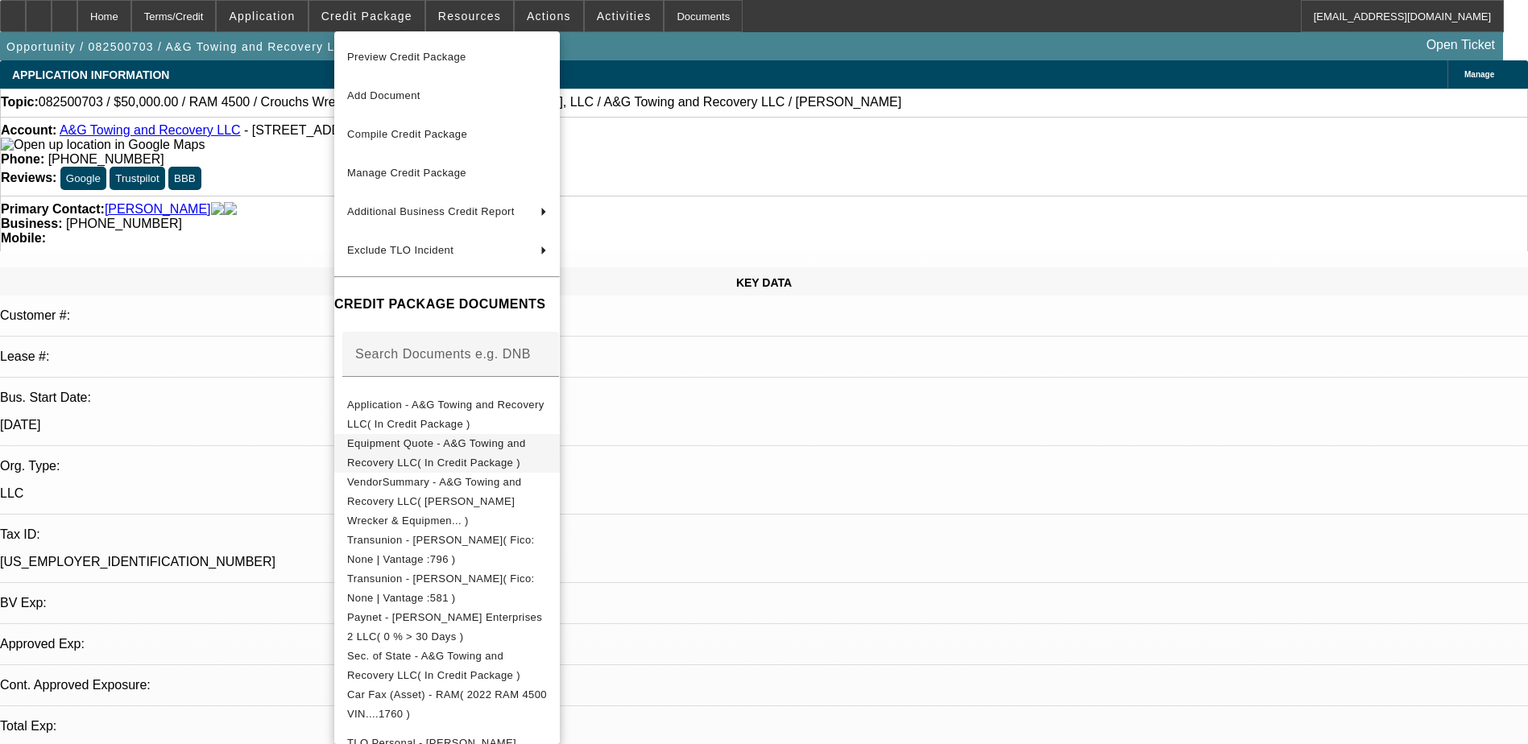
select select "17"
click at [390, 11] on div at bounding box center [764, 372] width 1528 height 744
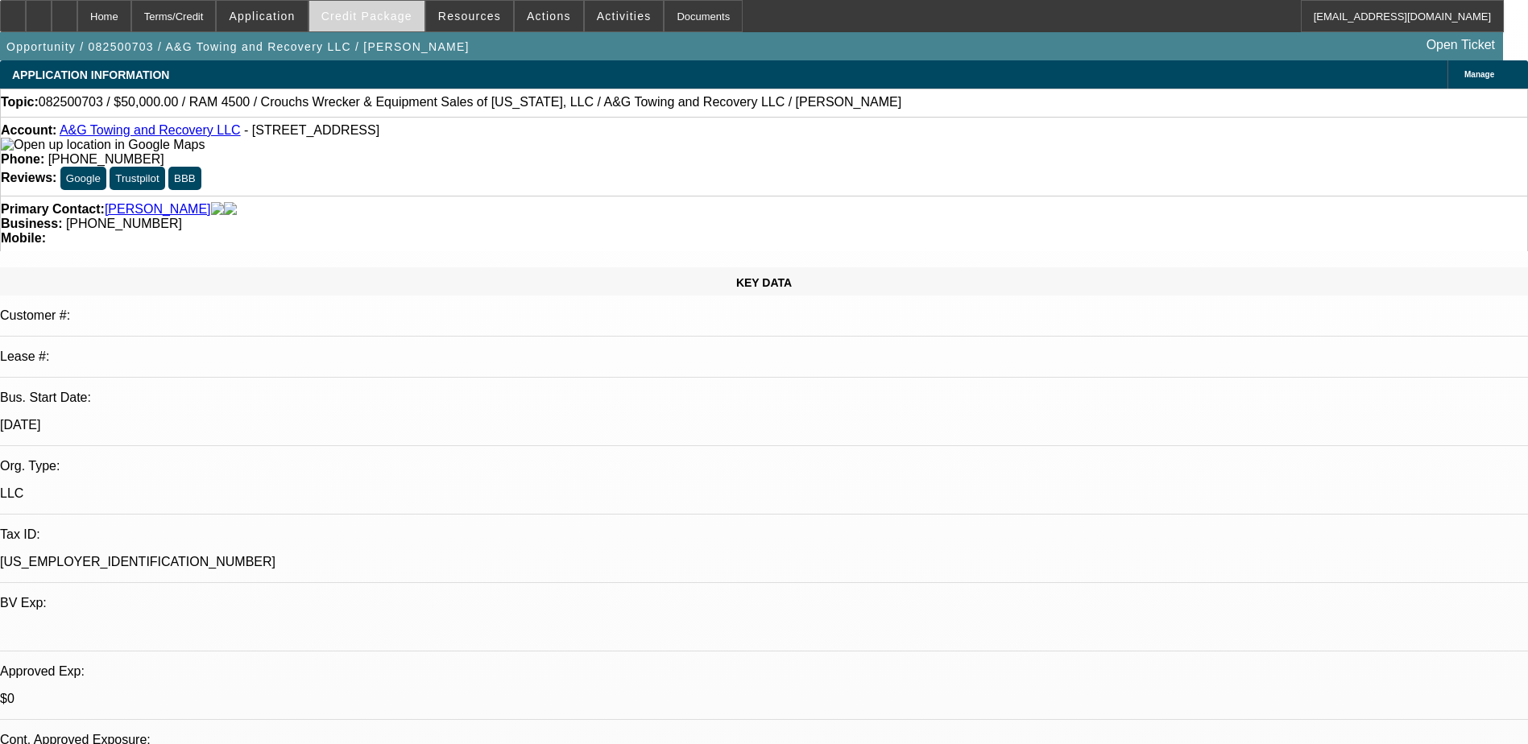
click at [390, 13] on span "Credit Package" at bounding box center [366, 16] width 91 height 13
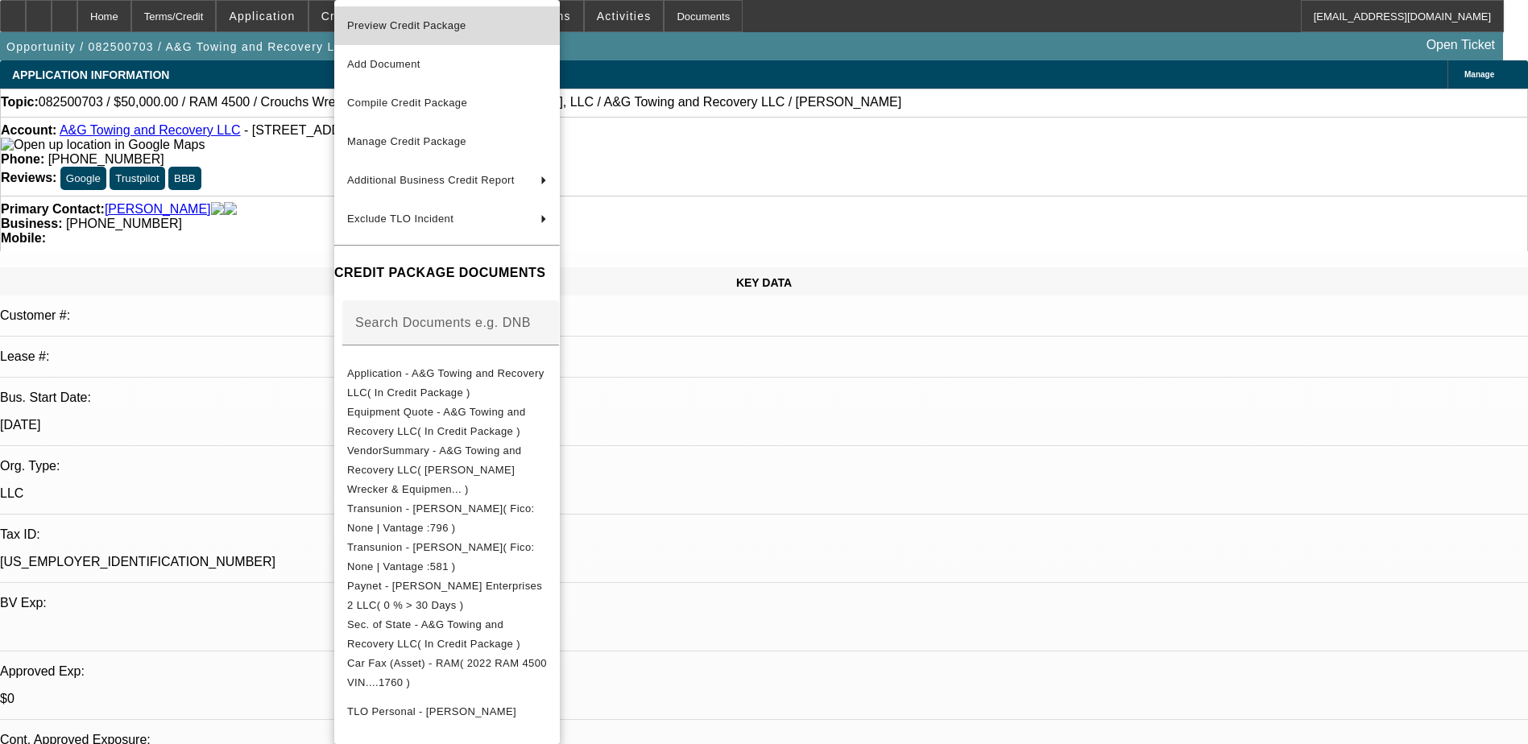
click at [499, 24] on span "Preview Credit Package" at bounding box center [447, 25] width 200 height 19
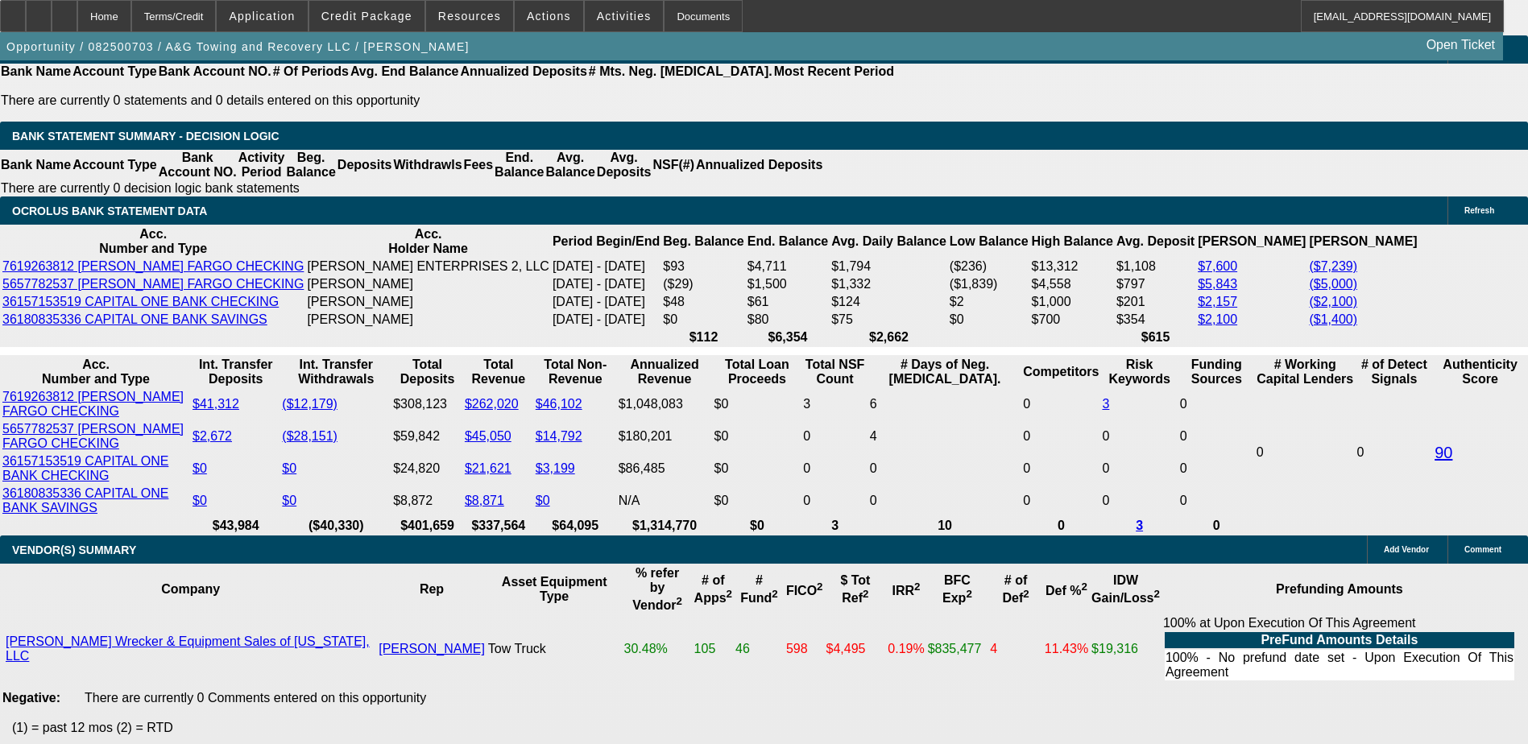
scroll to position [2900, 0]
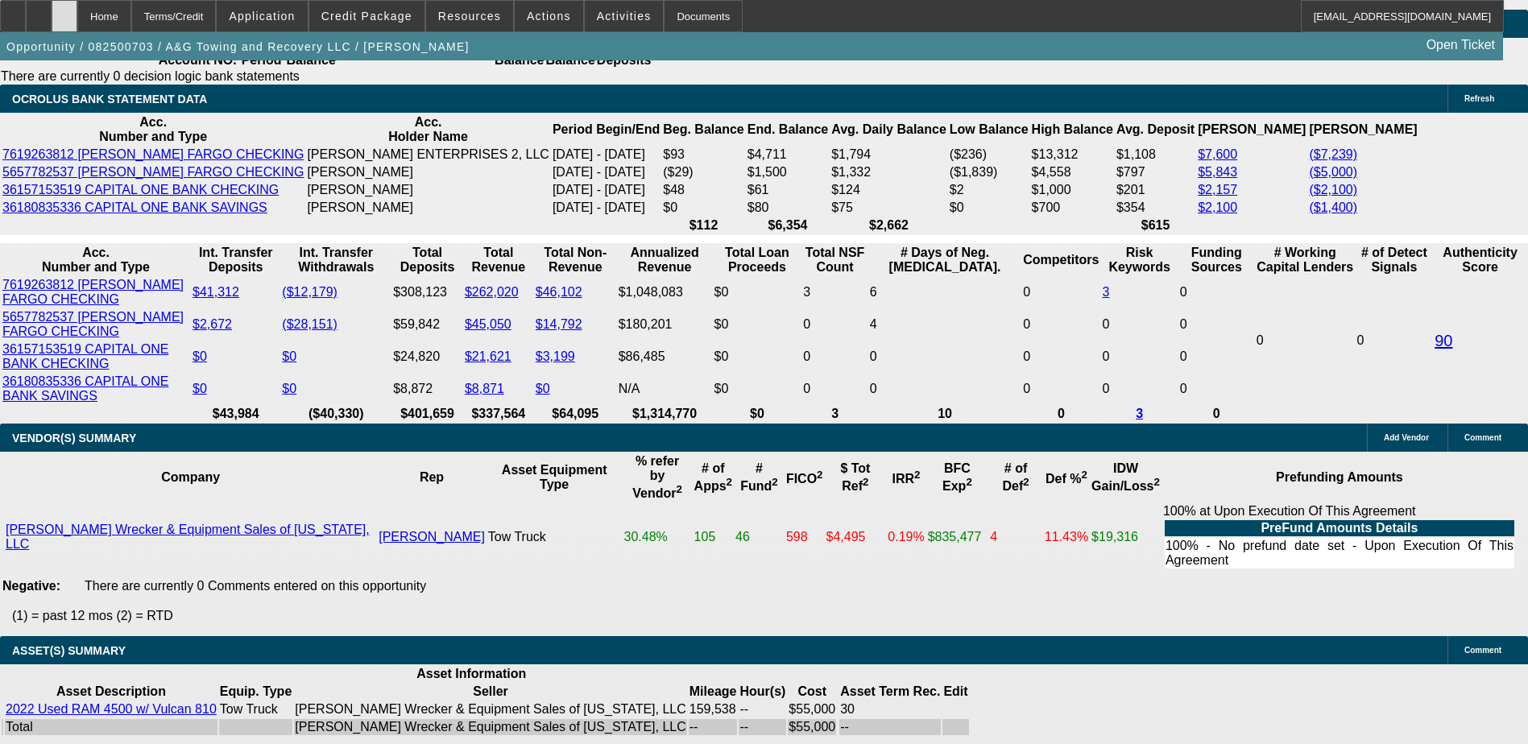
click at [64, 10] on icon at bounding box center [64, 10] width 0 height 0
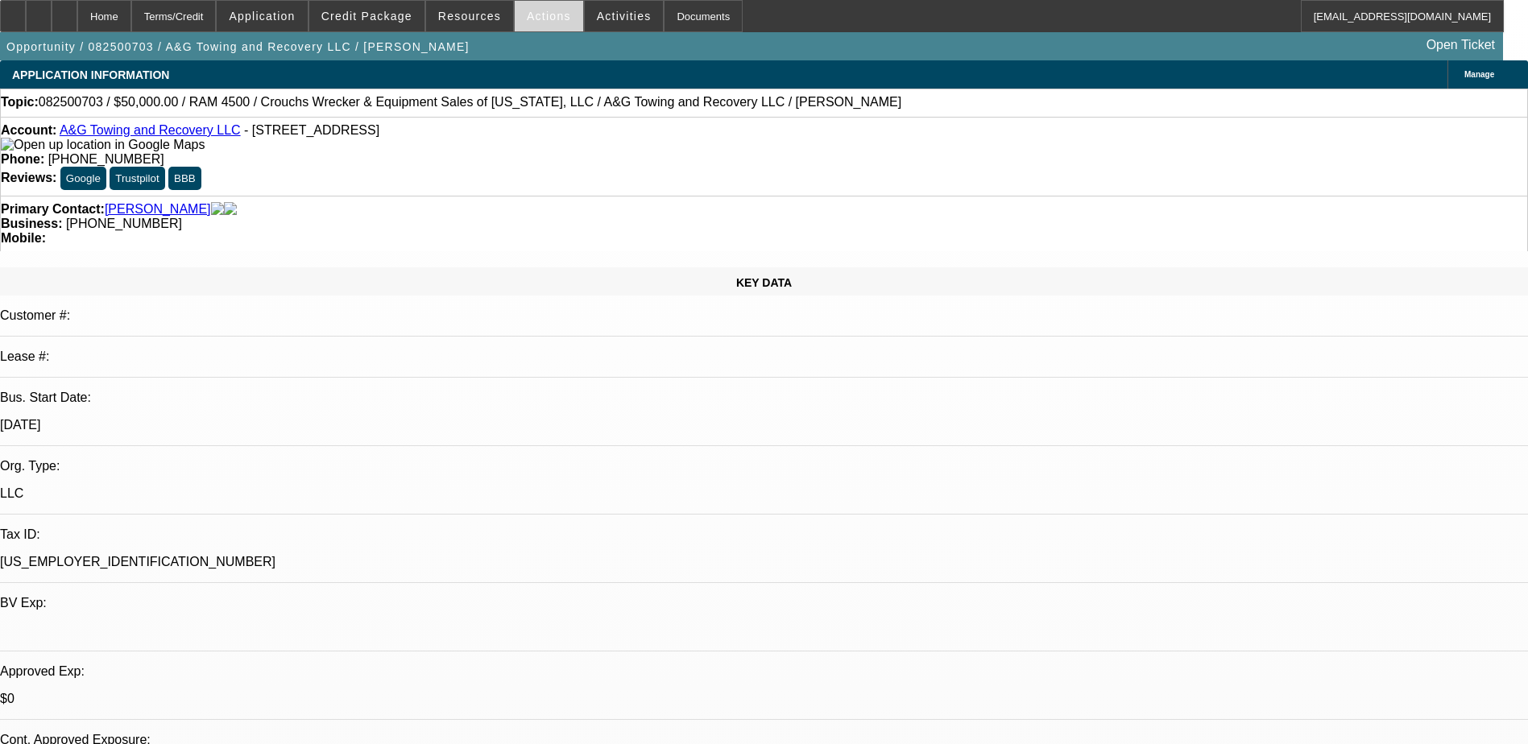
select select "0"
select select "0.1"
select select "1"
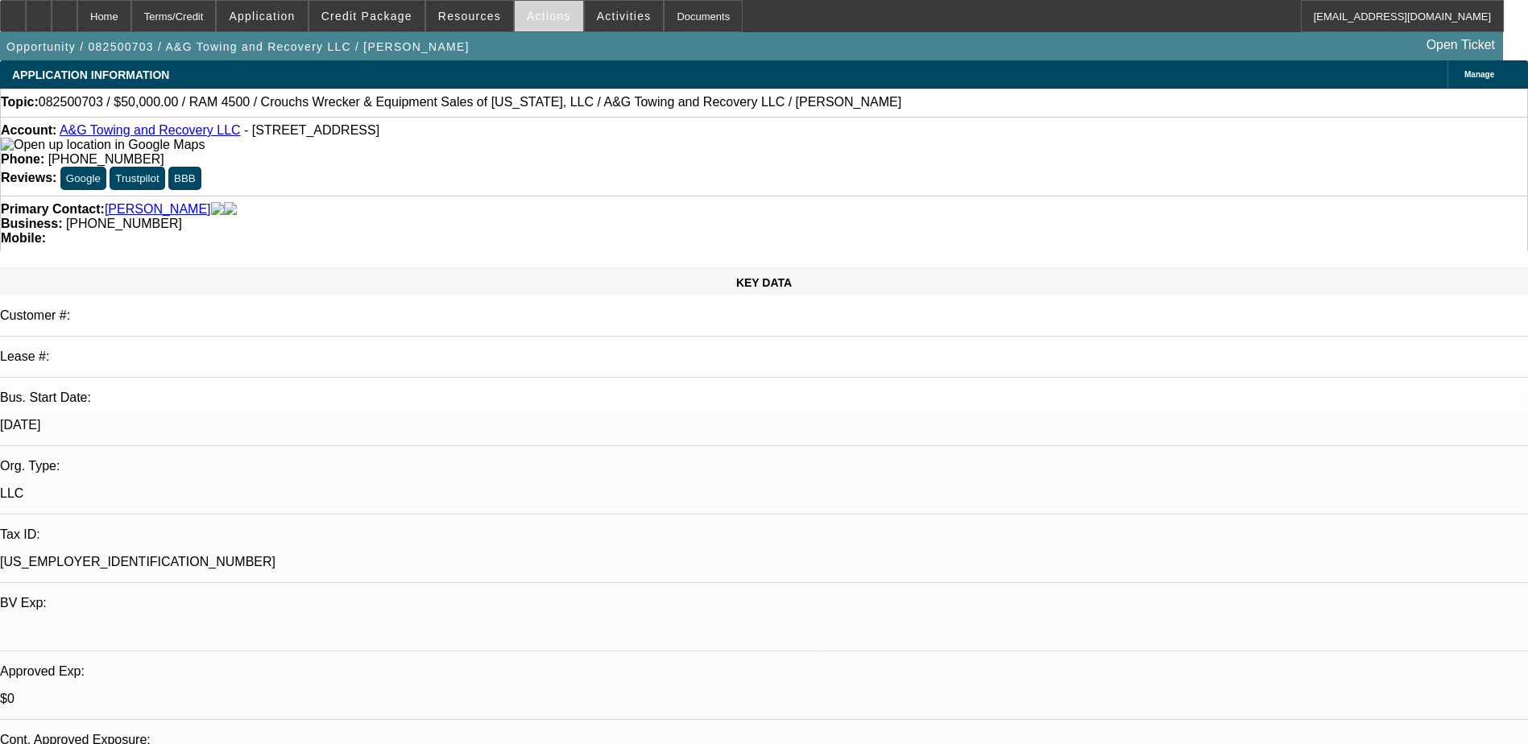
select select "17"
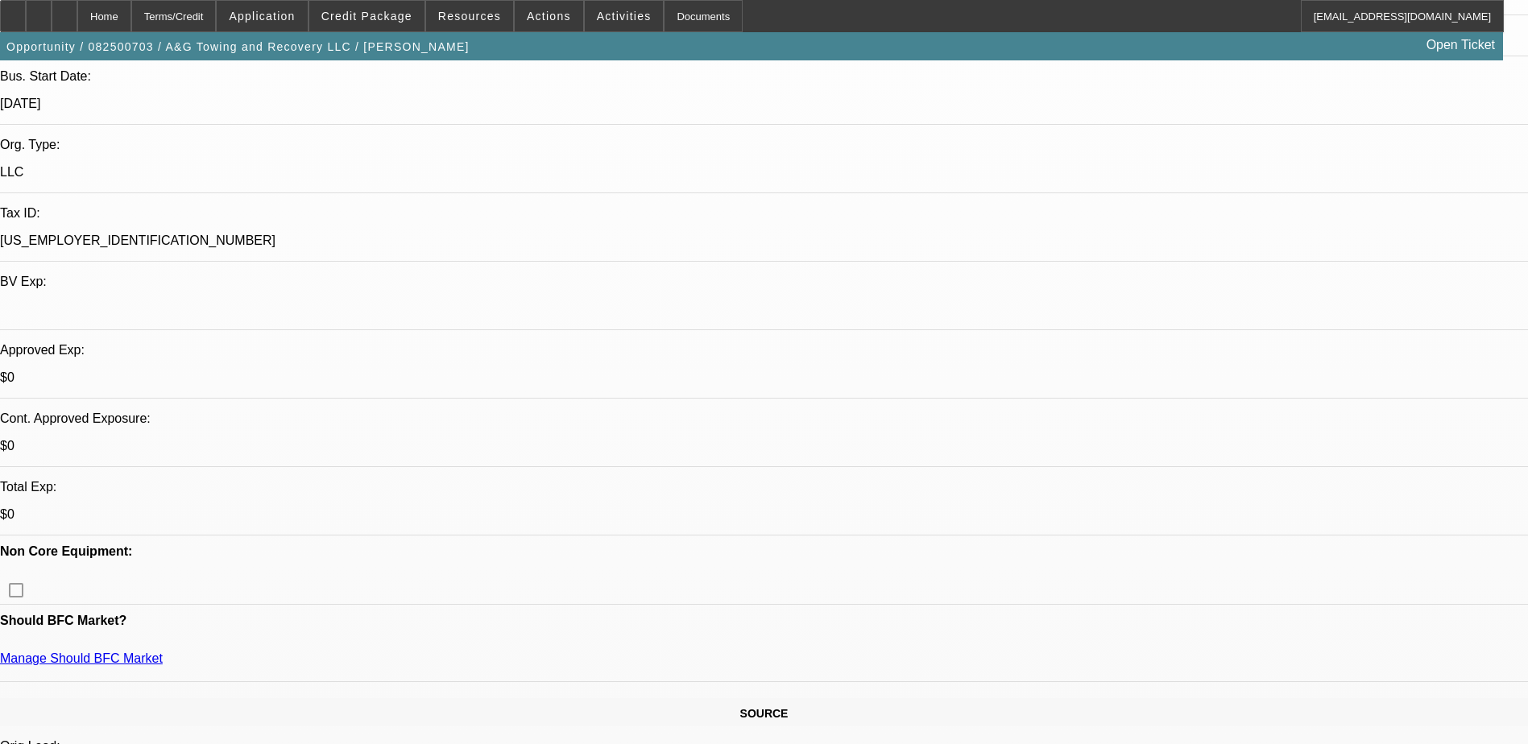
scroll to position [322, 0]
click at [64, 10] on icon at bounding box center [64, 10] width 0 height 0
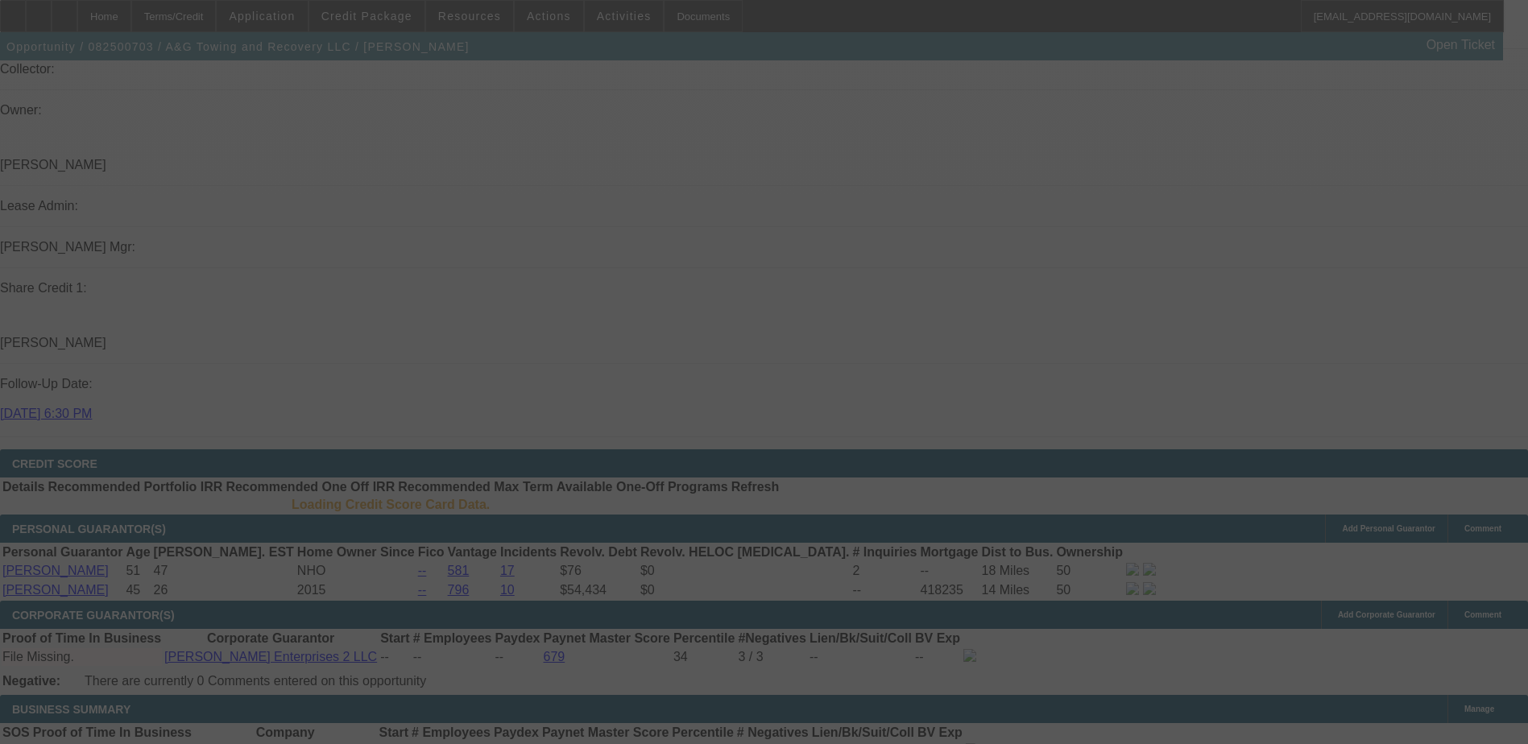
scroll to position [2085, 0]
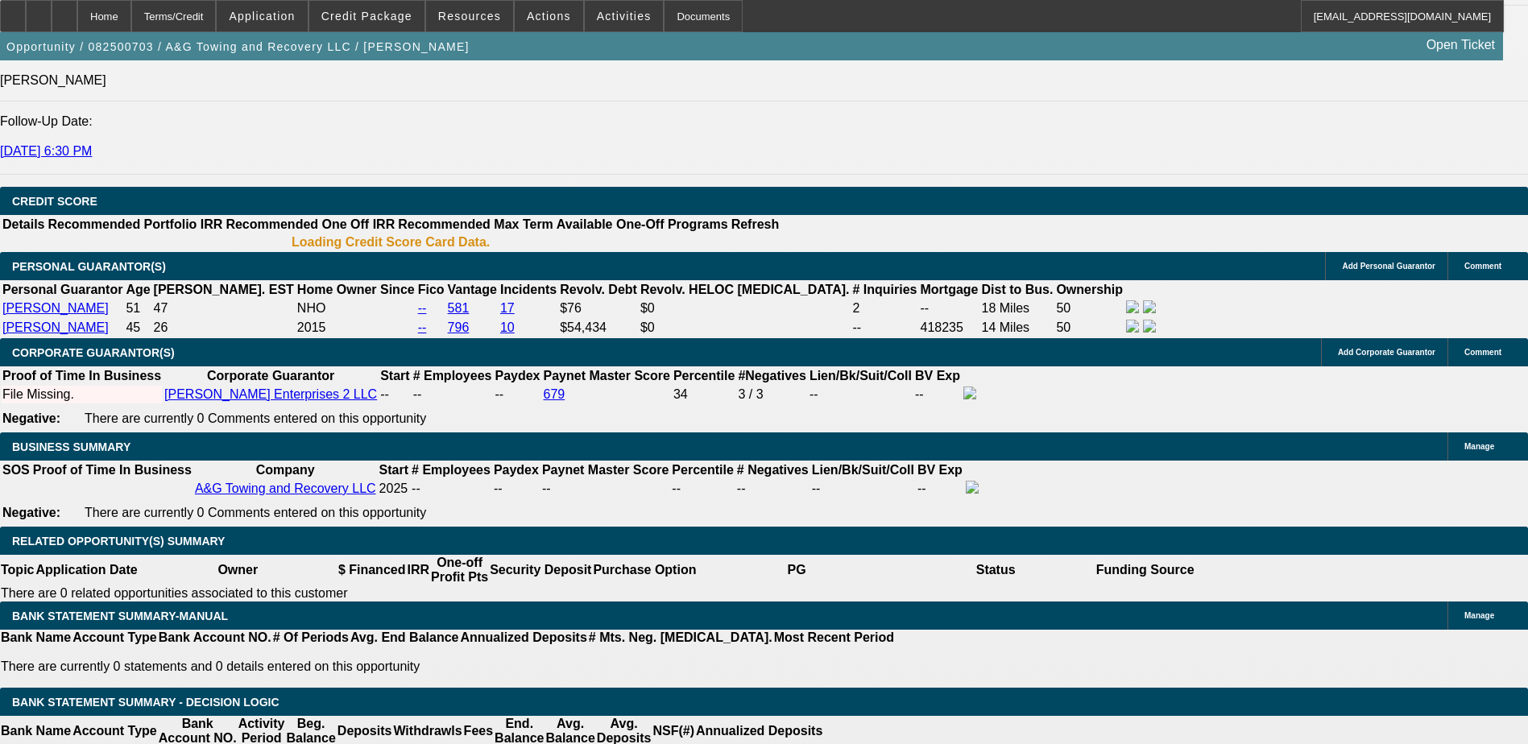
select select "0"
select select "2"
select select "0.1"
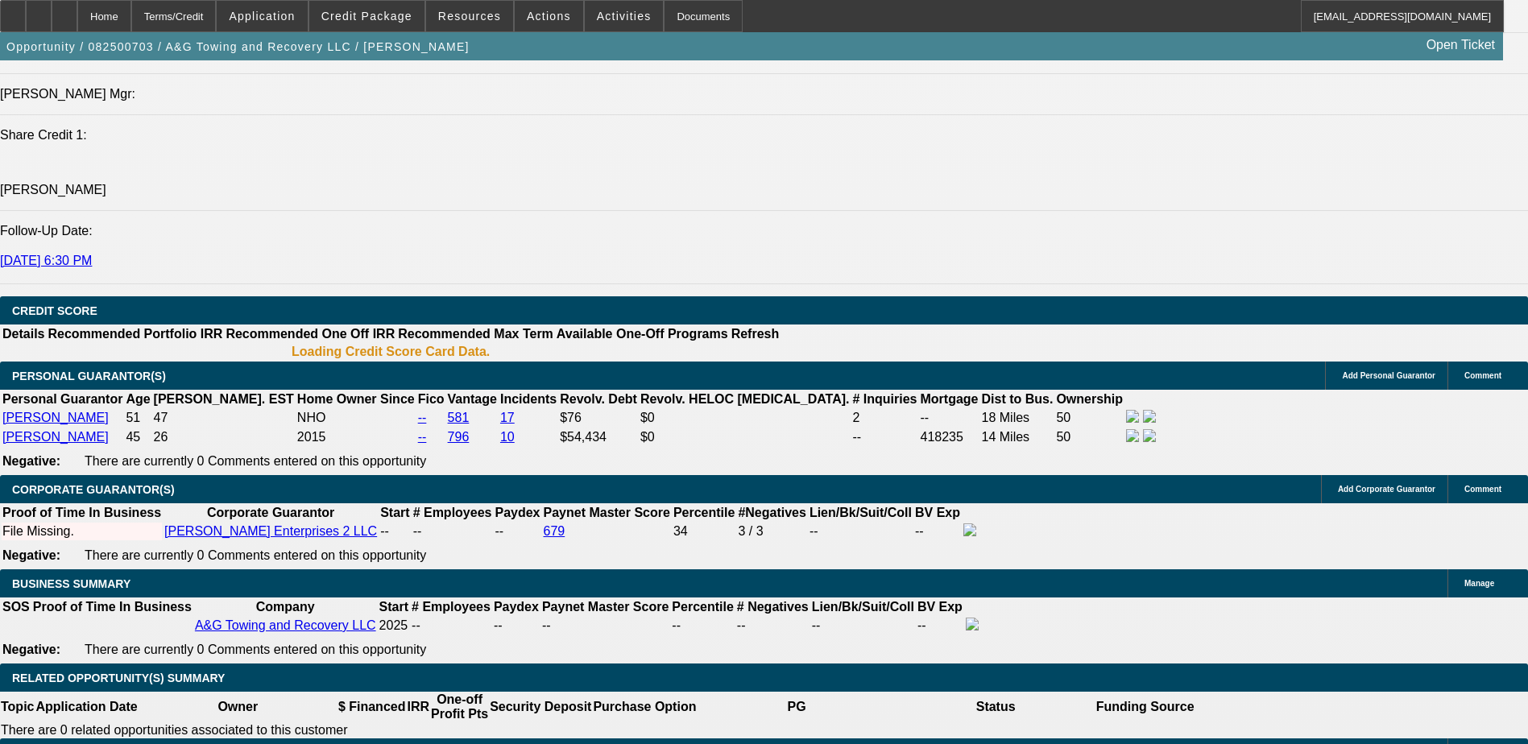
select select "1"
select select "2"
select select "4"
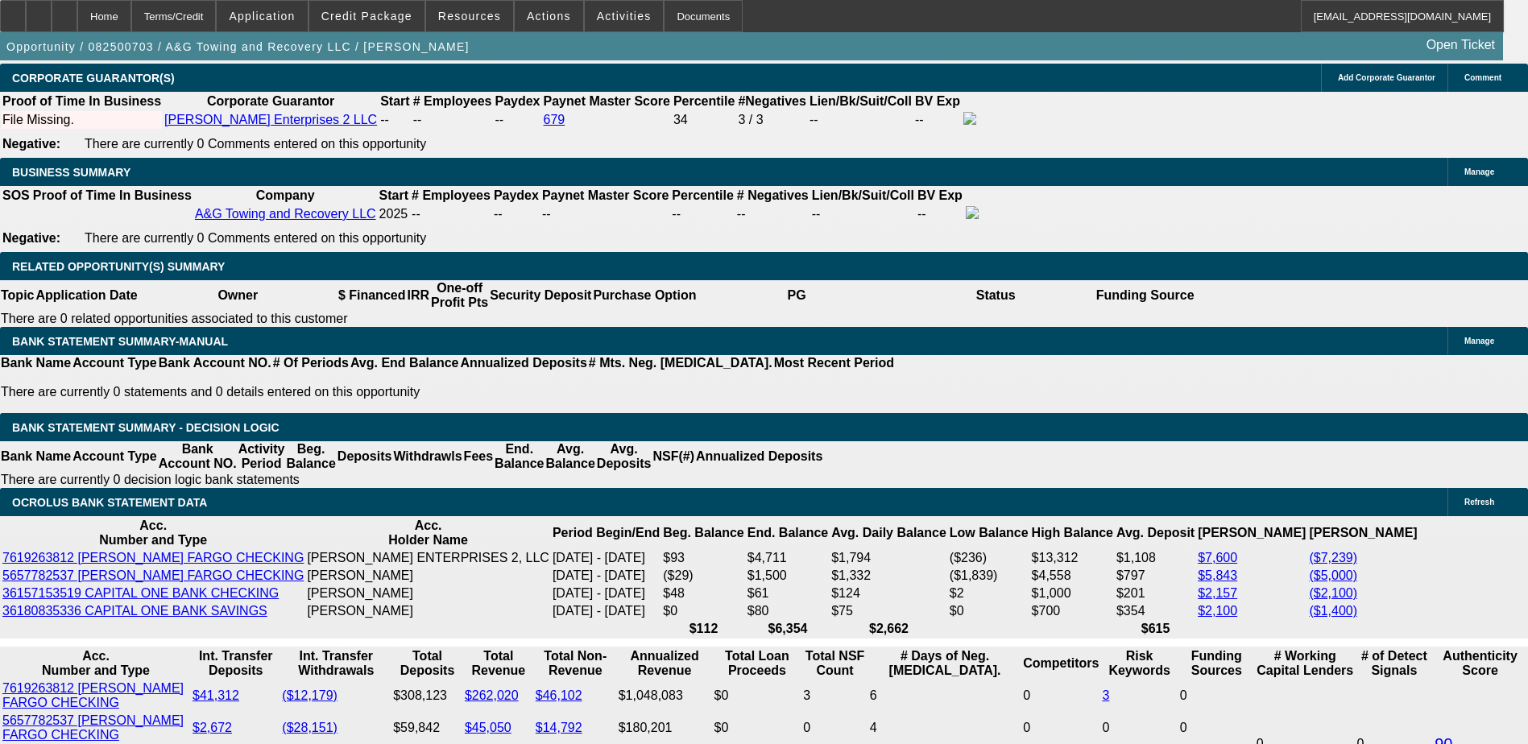
scroll to position [2665, 0]
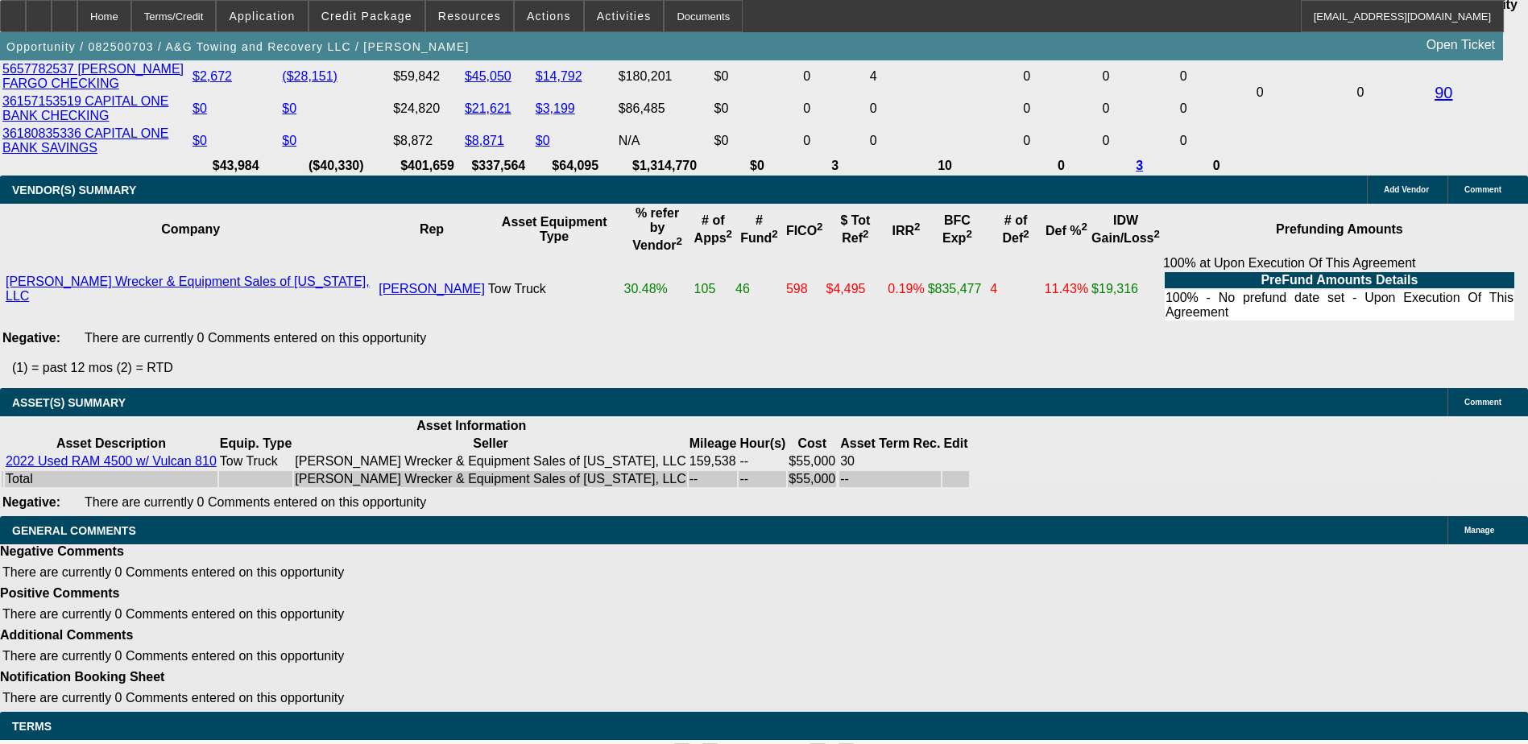
scroll to position [0, 0]
click at [64, 10] on icon at bounding box center [64, 10] width 0 height 0
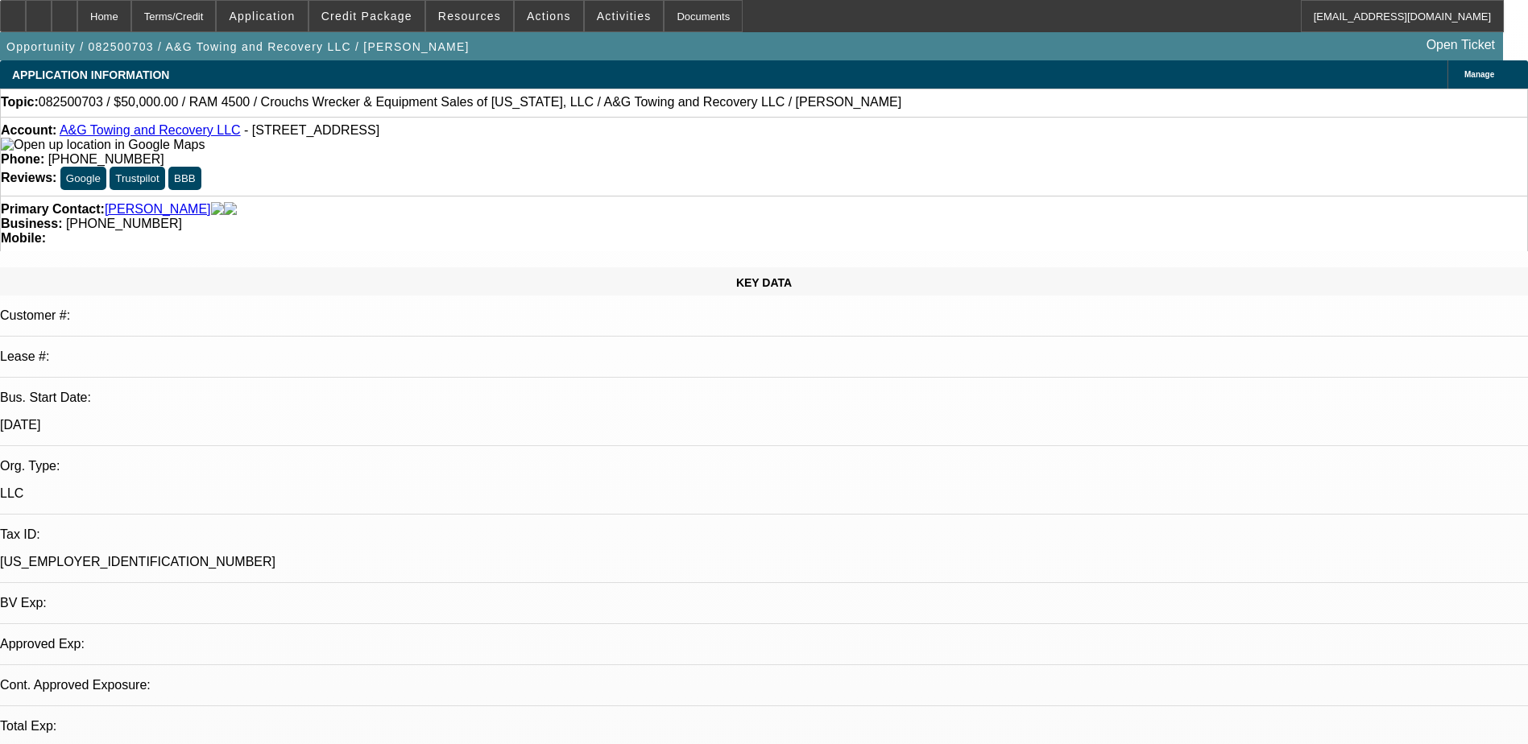
select select "0"
select select "2"
select select "0.1"
select select "1"
select select "2"
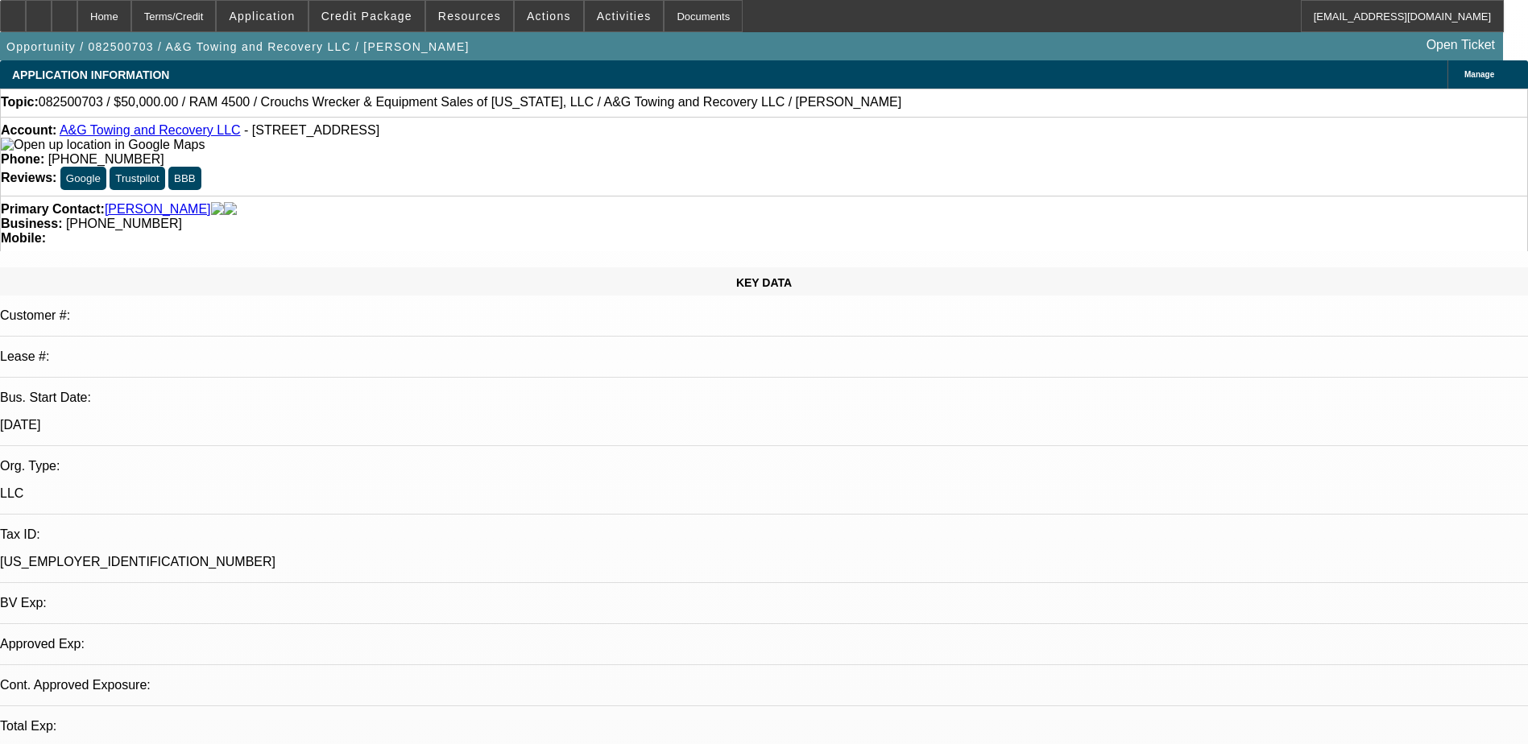
select select "4"
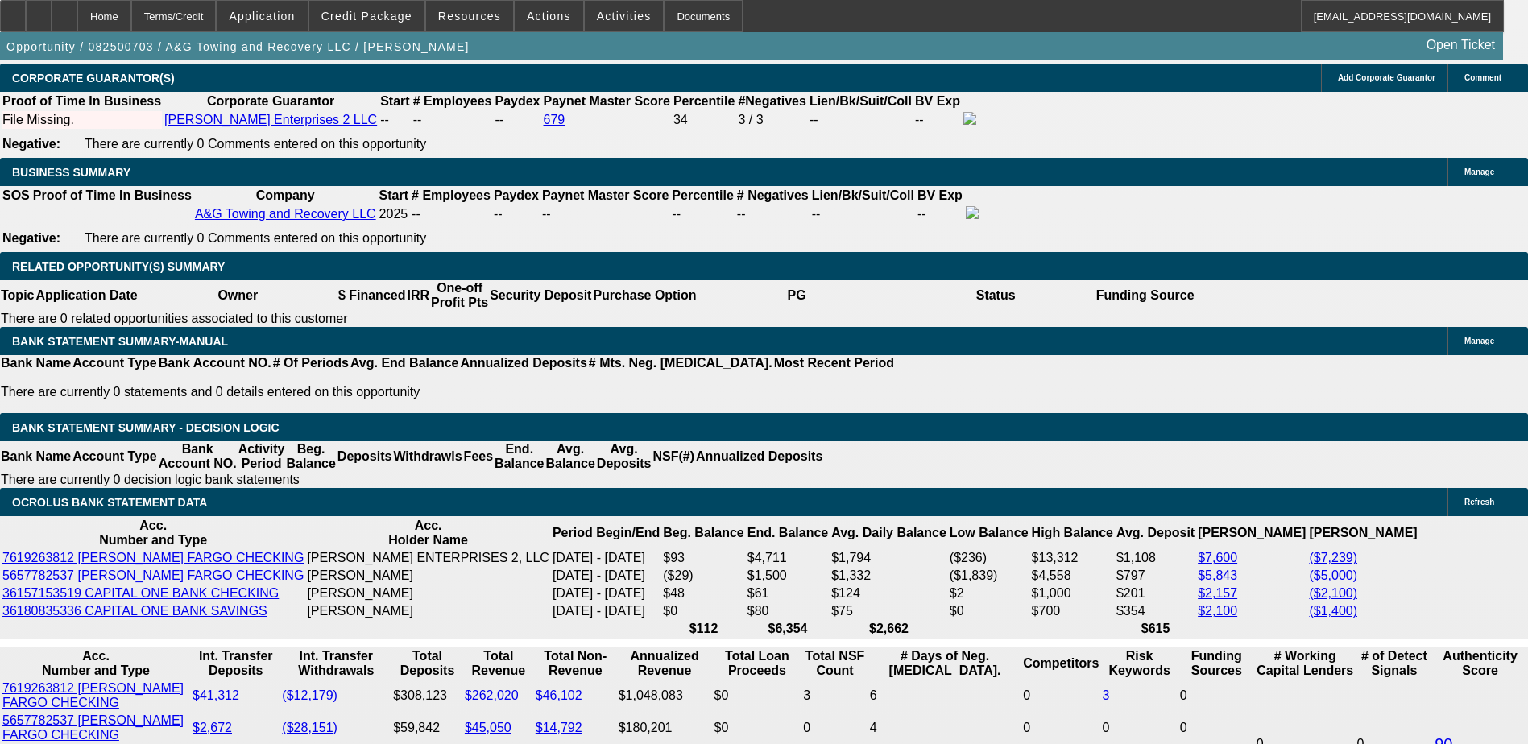
scroll to position [2497, 0]
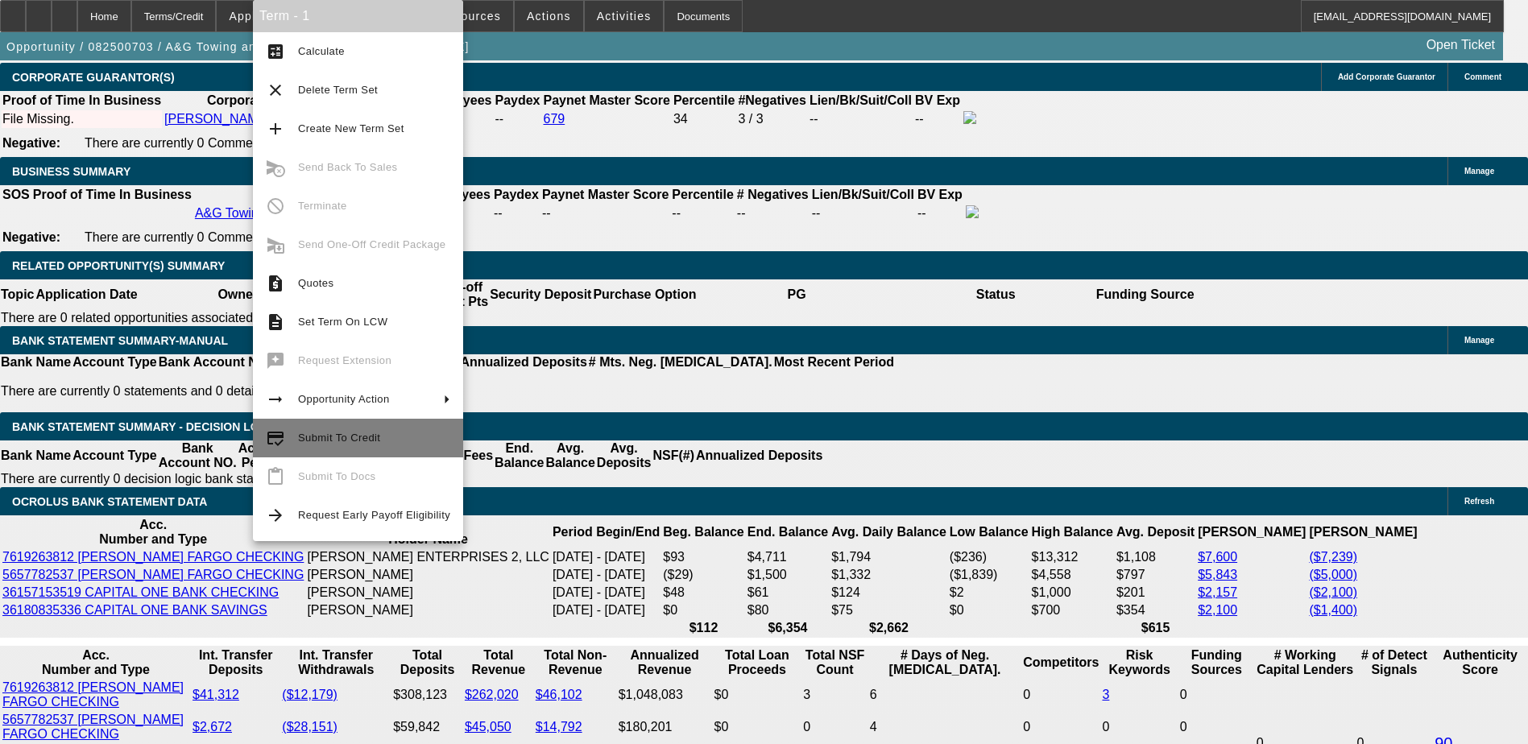
click at [355, 434] on span "Submit To Credit" at bounding box center [339, 438] width 82 height 12
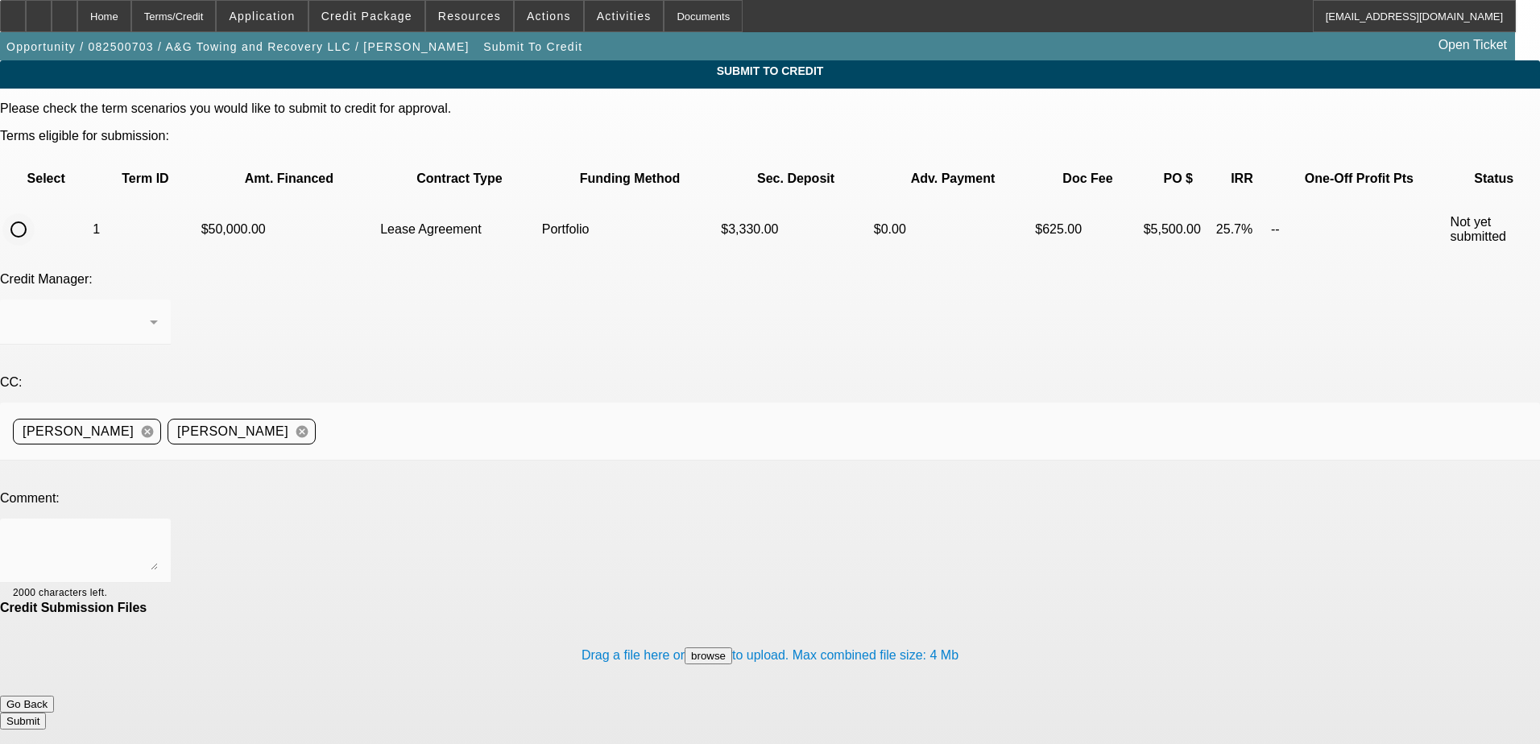
click at [35, 213] on input "radio" at bounding box center [18, 229] width 32 height 32
radio input "true"
click at [158, 321] on icon at bounding box center [154, 323] width 8 height 4
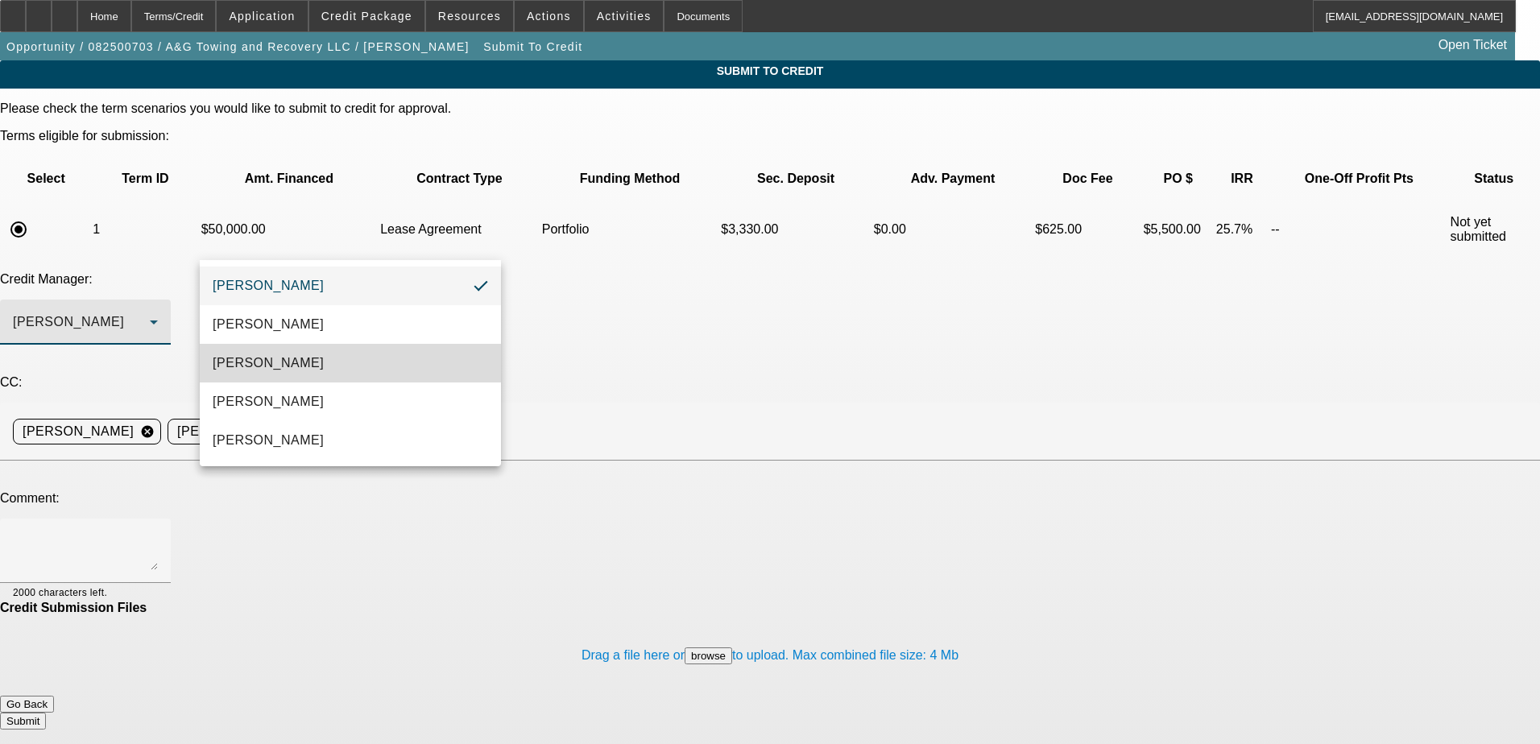
click at [362, 367] on mat-option "[PERSON_NAME]" at bounding box center [350, 363] width 301 height 39
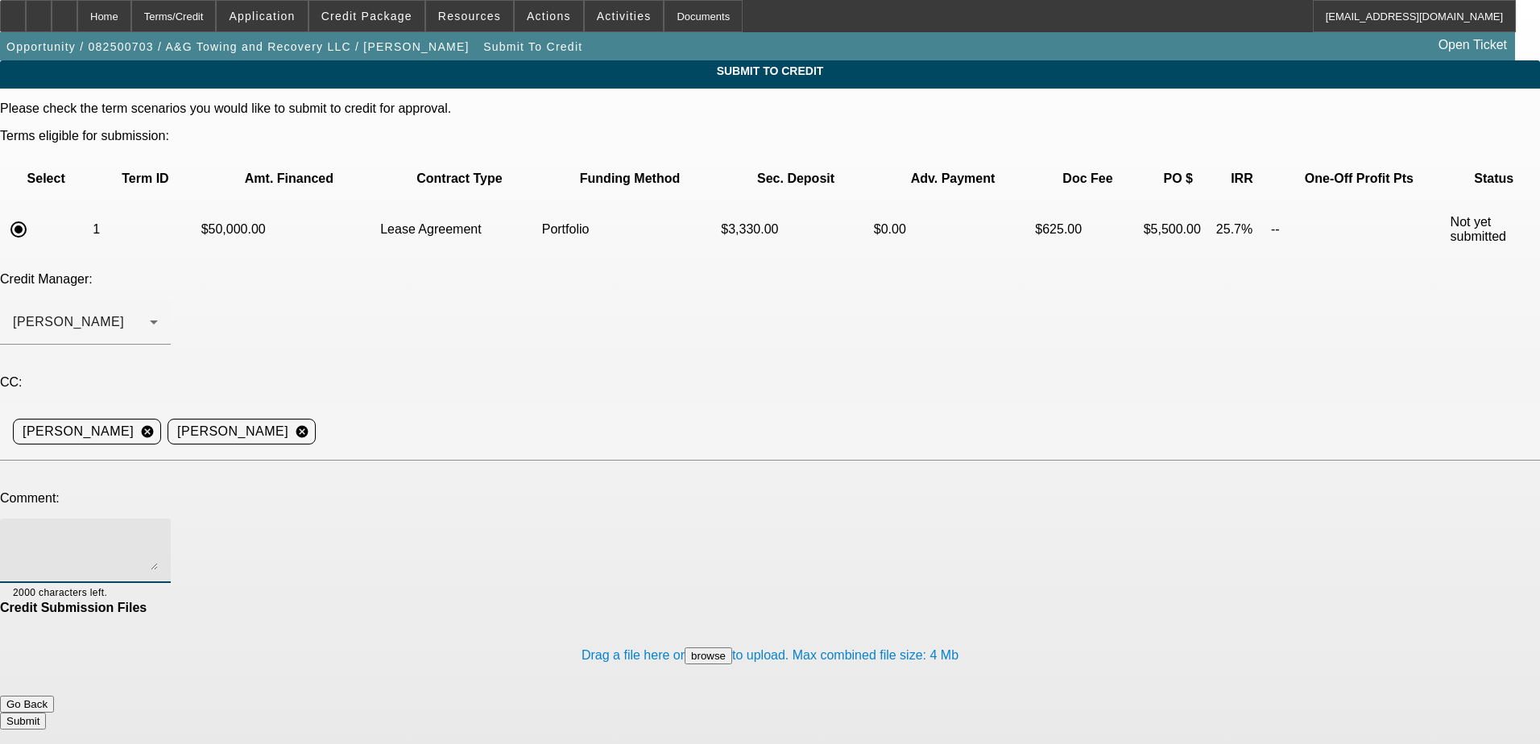
click at [158, 532] on textarea at bounding box center [85, 551] width 145 height 39
type textarea "h"
type textarea "Hi [PERSON_NAME], can you review this for a port approval? Write up is in comme…"
click at [46, 713] on button "Submit" at bounding box center [23, 721] width 46 height 17
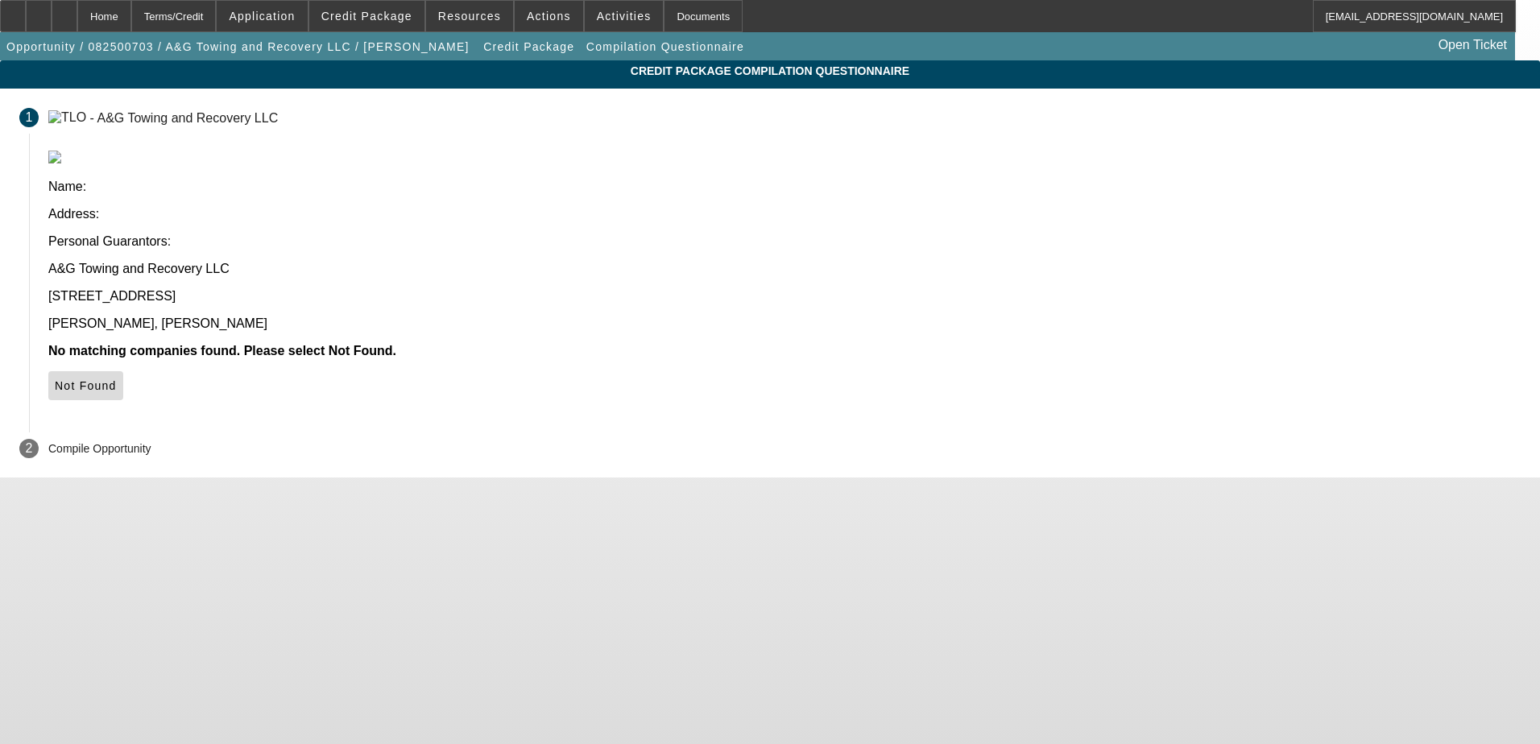
click at [55, 379] on icon at bounding box center [55, 385] width 0 height 13
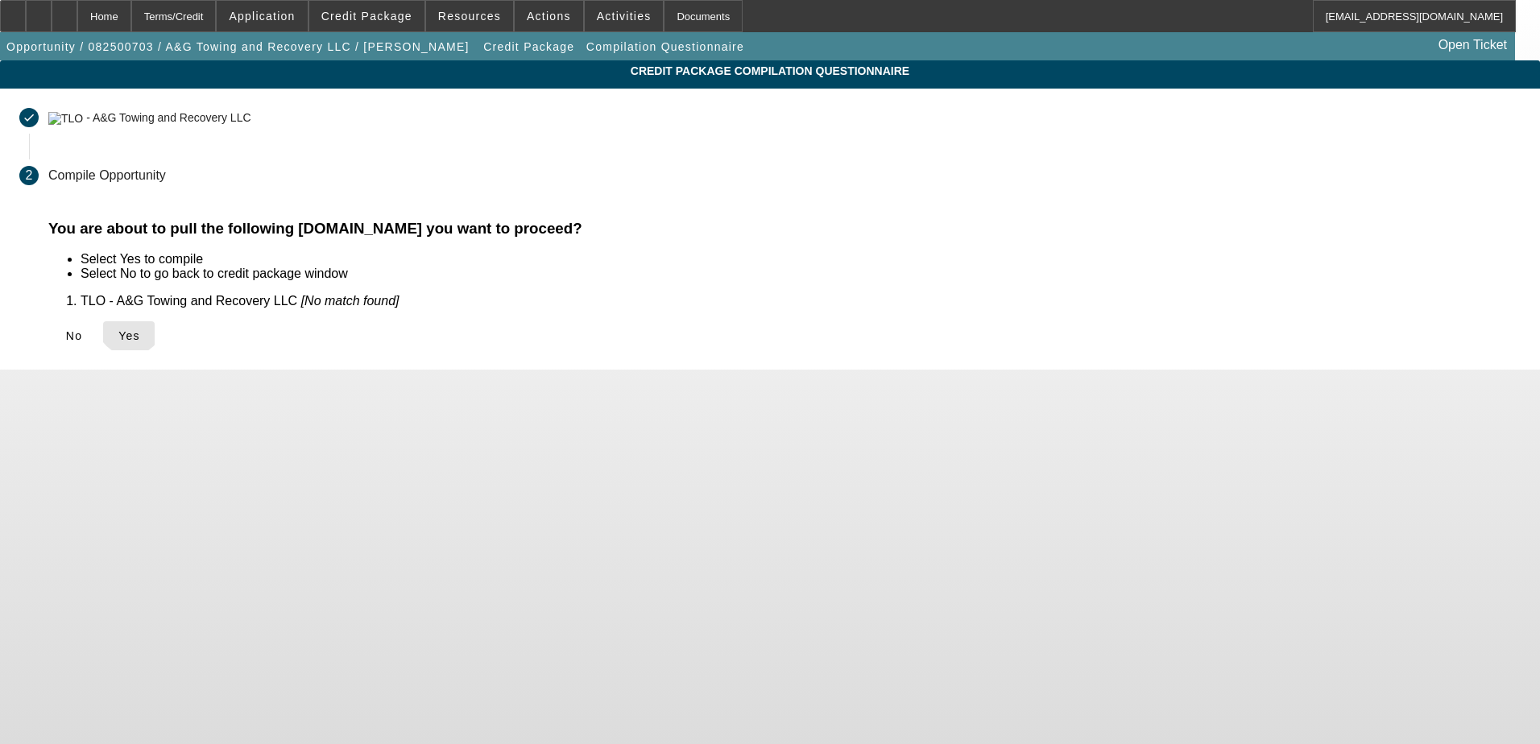
click at [140, 329] on span "Yes" at bounding box center [129, 335] width 22 height 13
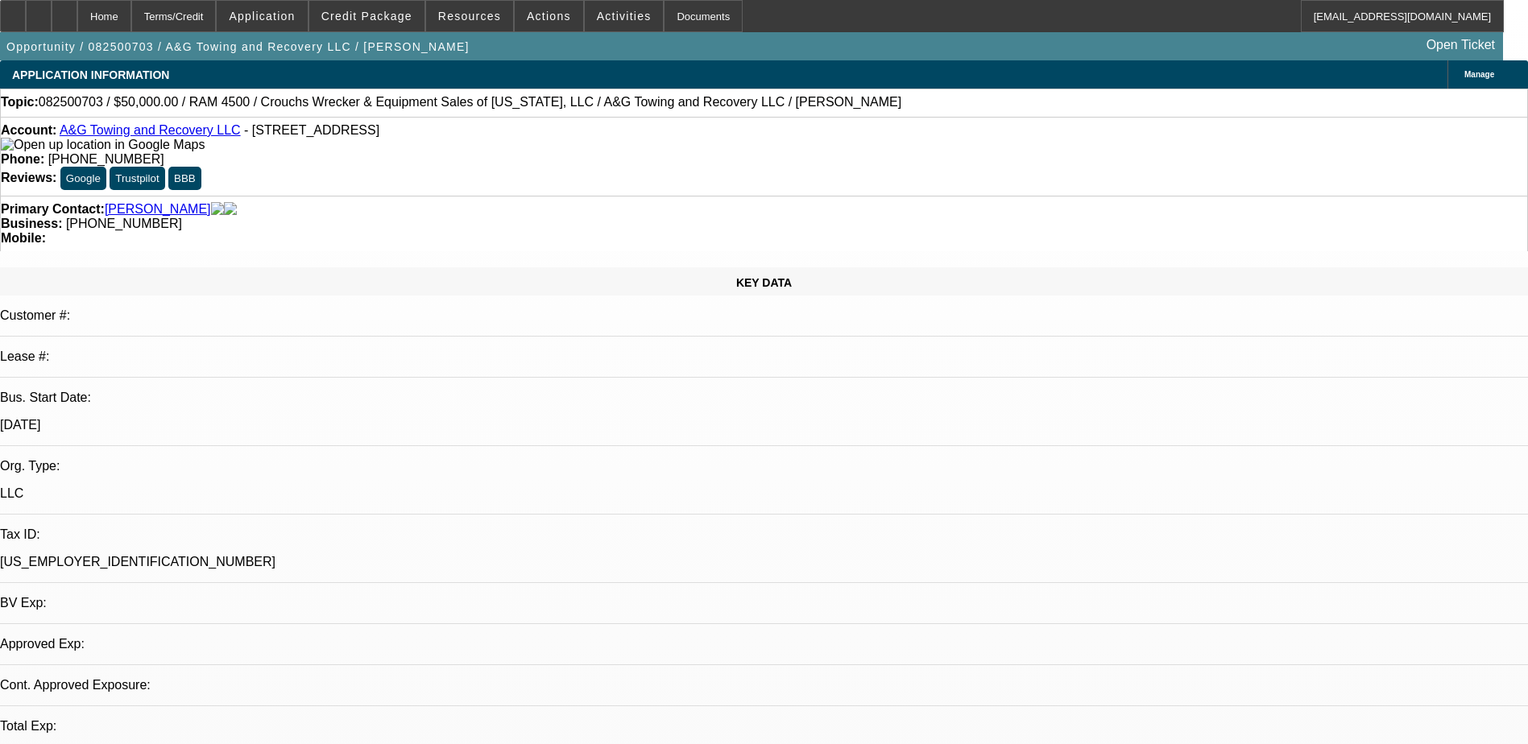
select select "0"
select select "2"
select select "0.1"
select select "4"
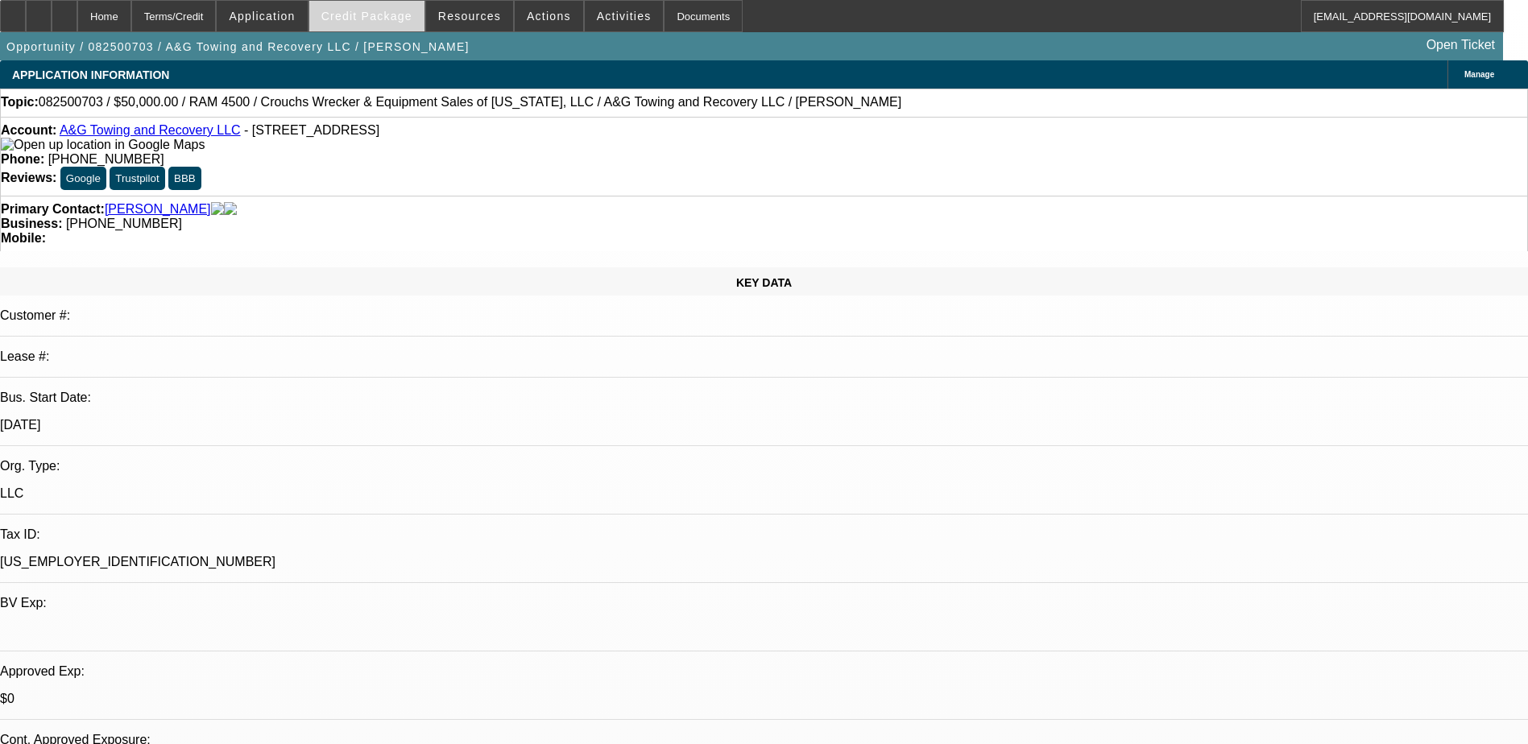
click at [376, 19] on span "Credit Package" at bounding box center [366, 16] width 91 height 13
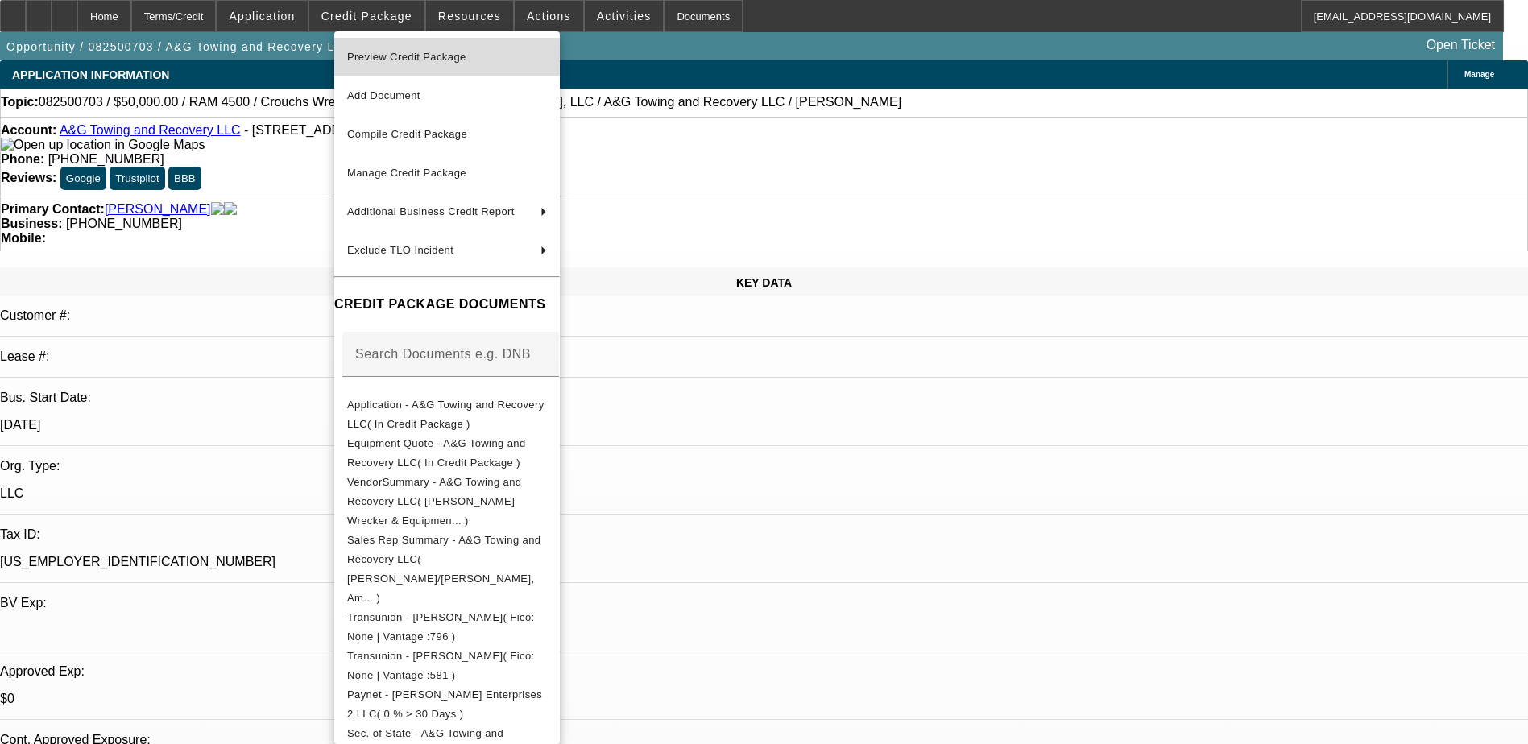
click at [463, 56] on span "Preview Credit Package" at bounding box center [406, 57] width 119 height 12
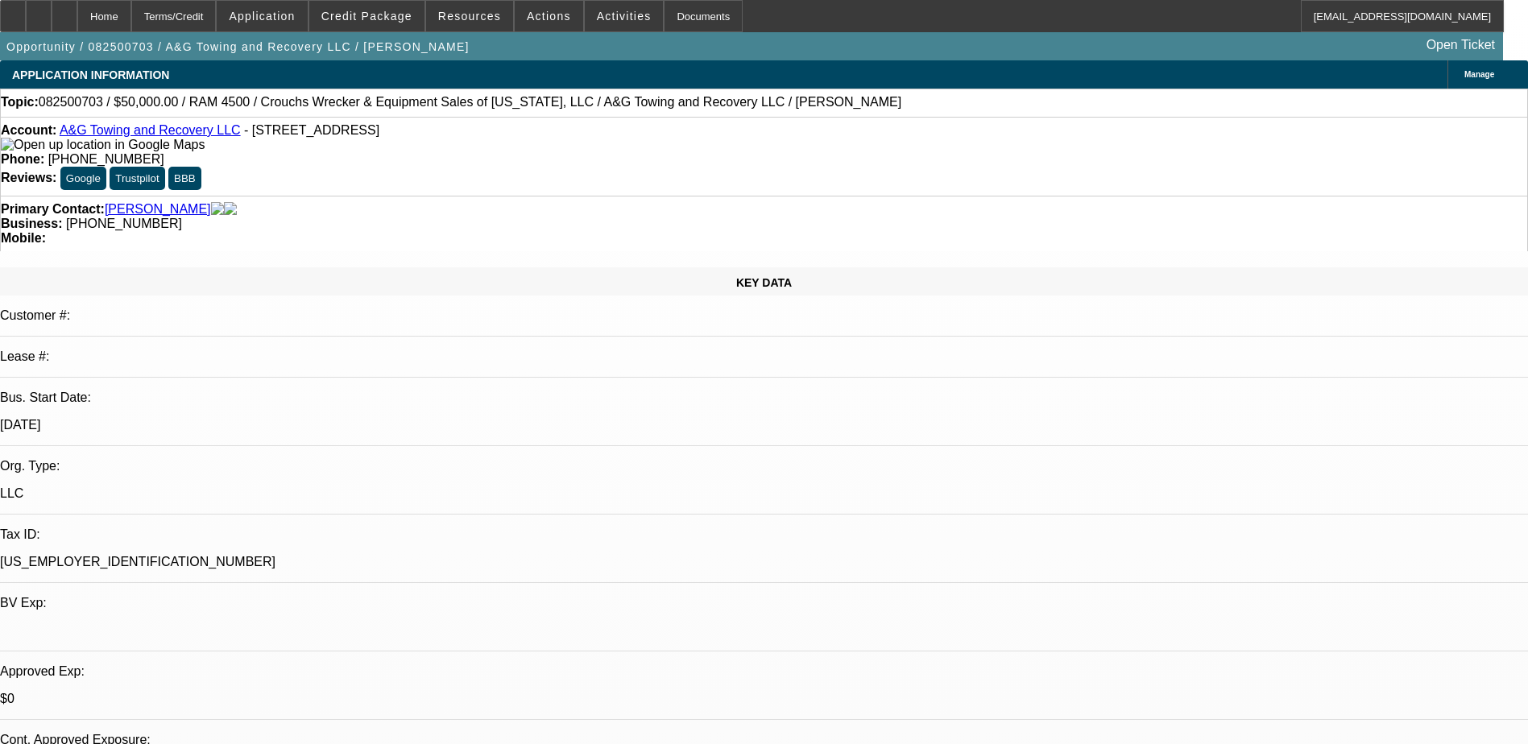
click at [31, 150] on img at bounding box center [103, 145] width 204 height 14
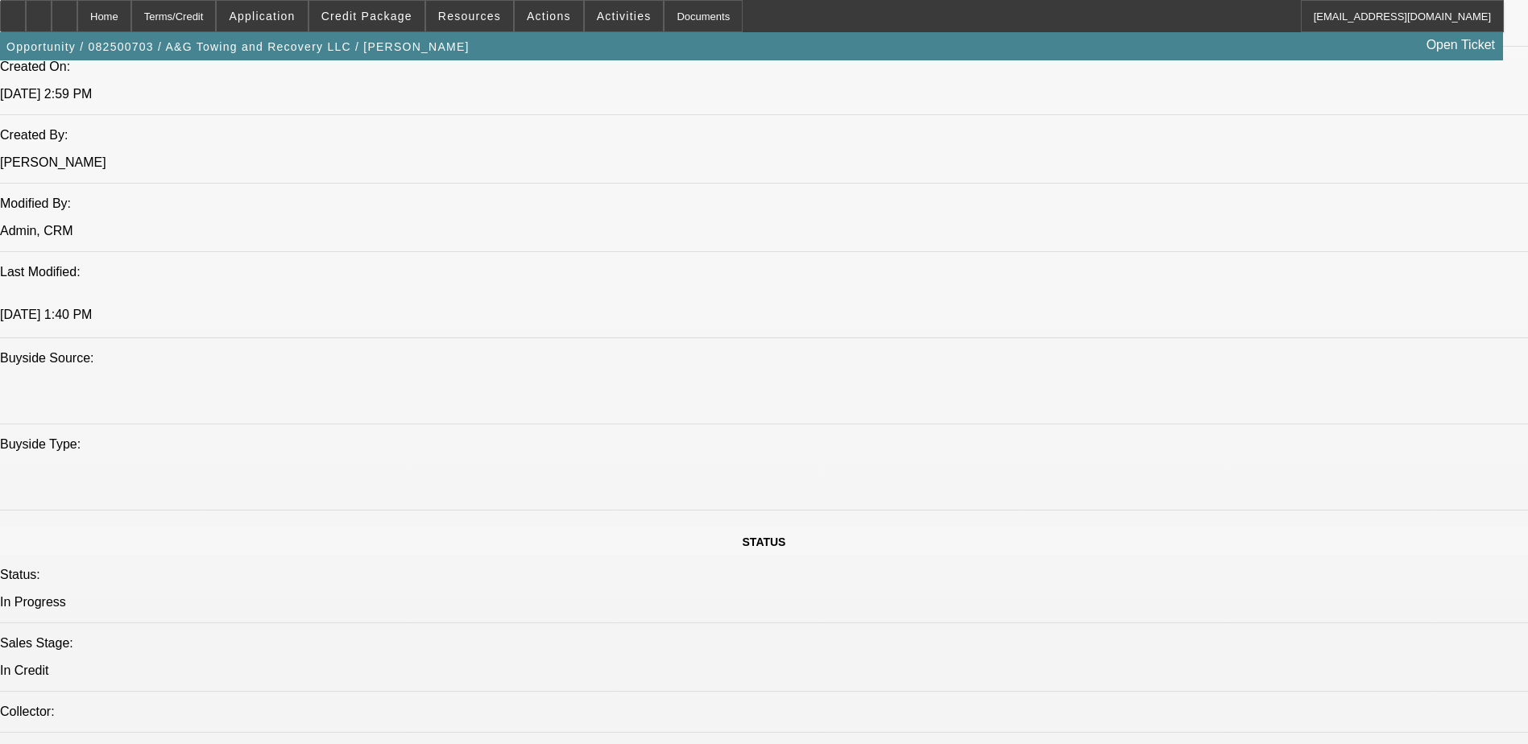
scroll to position [1369, 0]
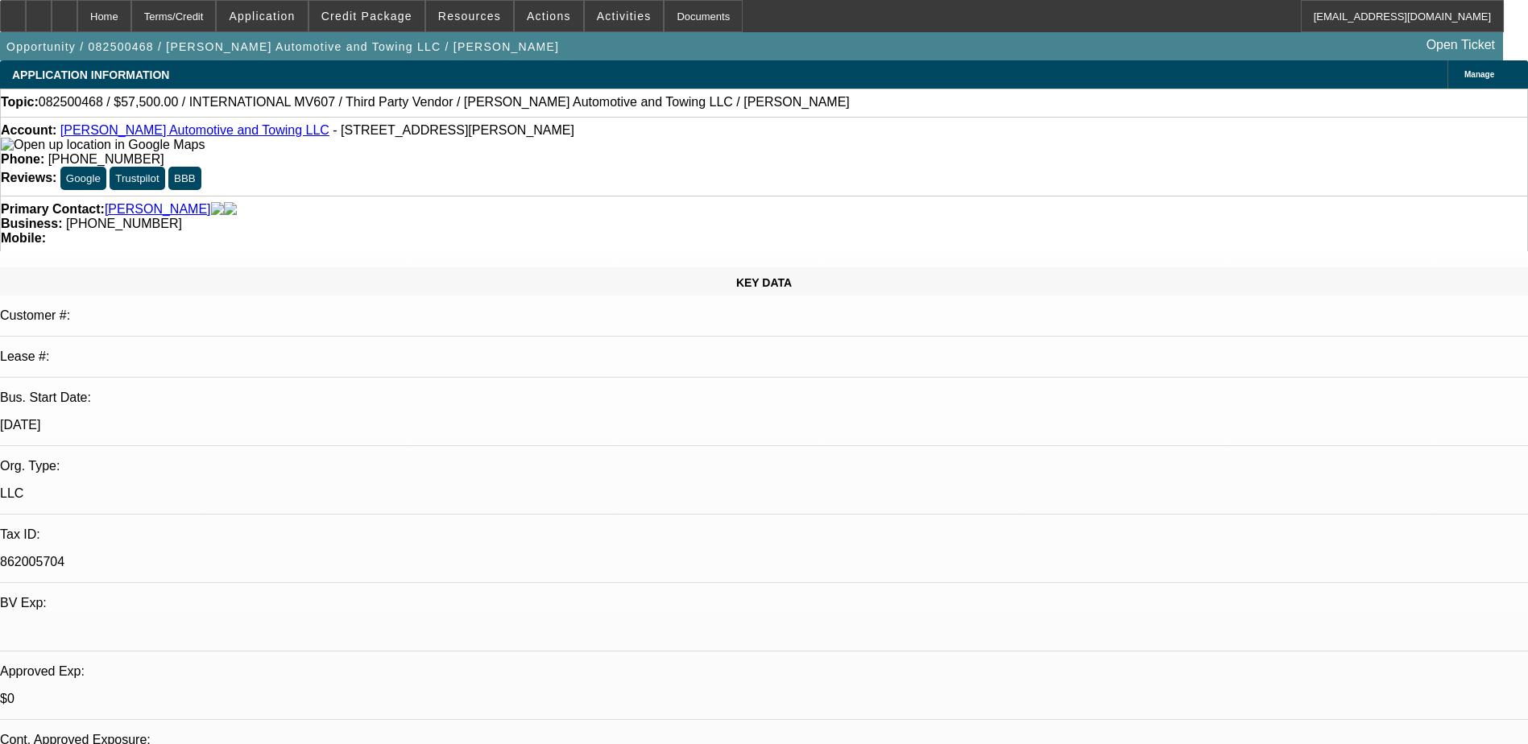
select select "0"
select select "2"
select select "0.1"
select select "0"
select select "2"
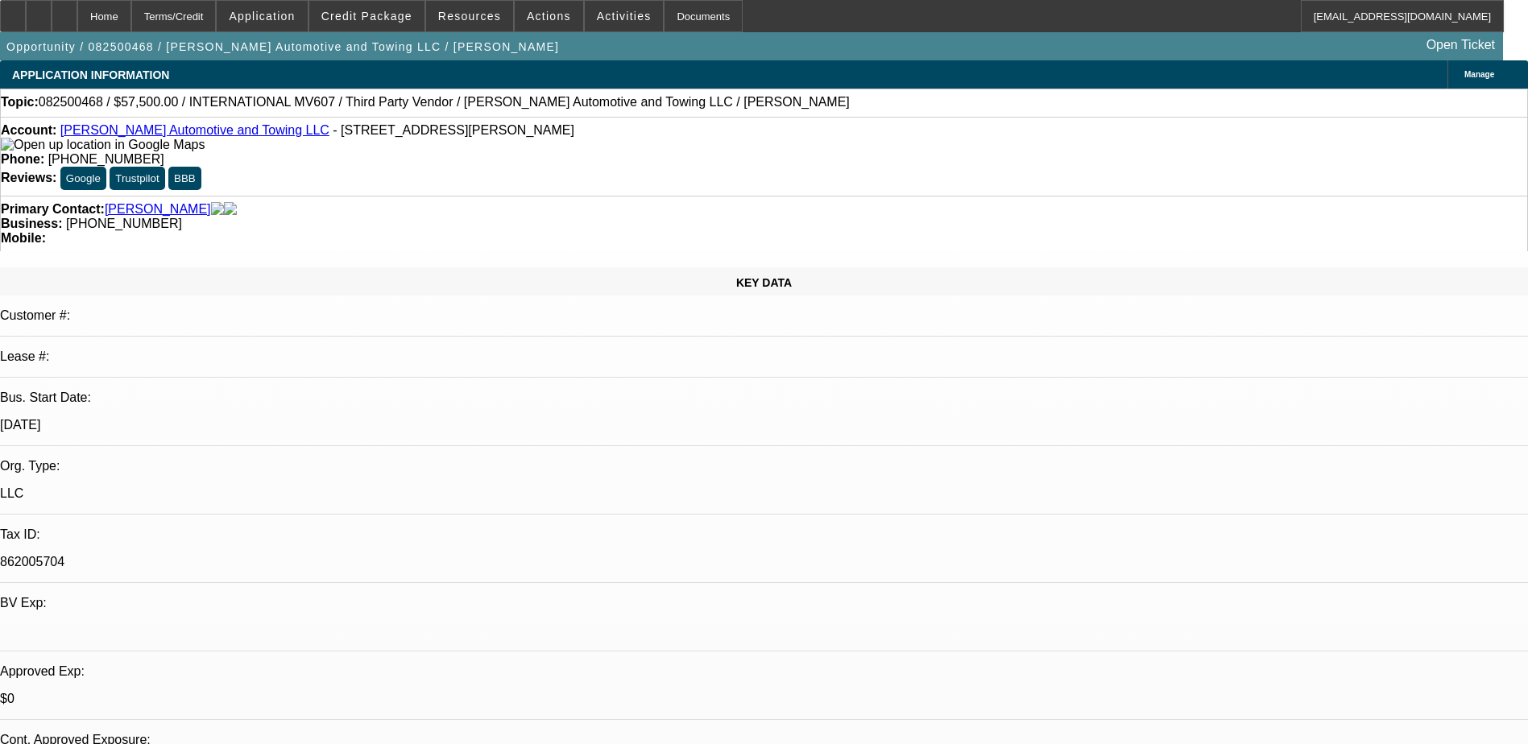
select select "0.1"
select select "0.2"
select select "2"
select select "0.1"
select select "0"
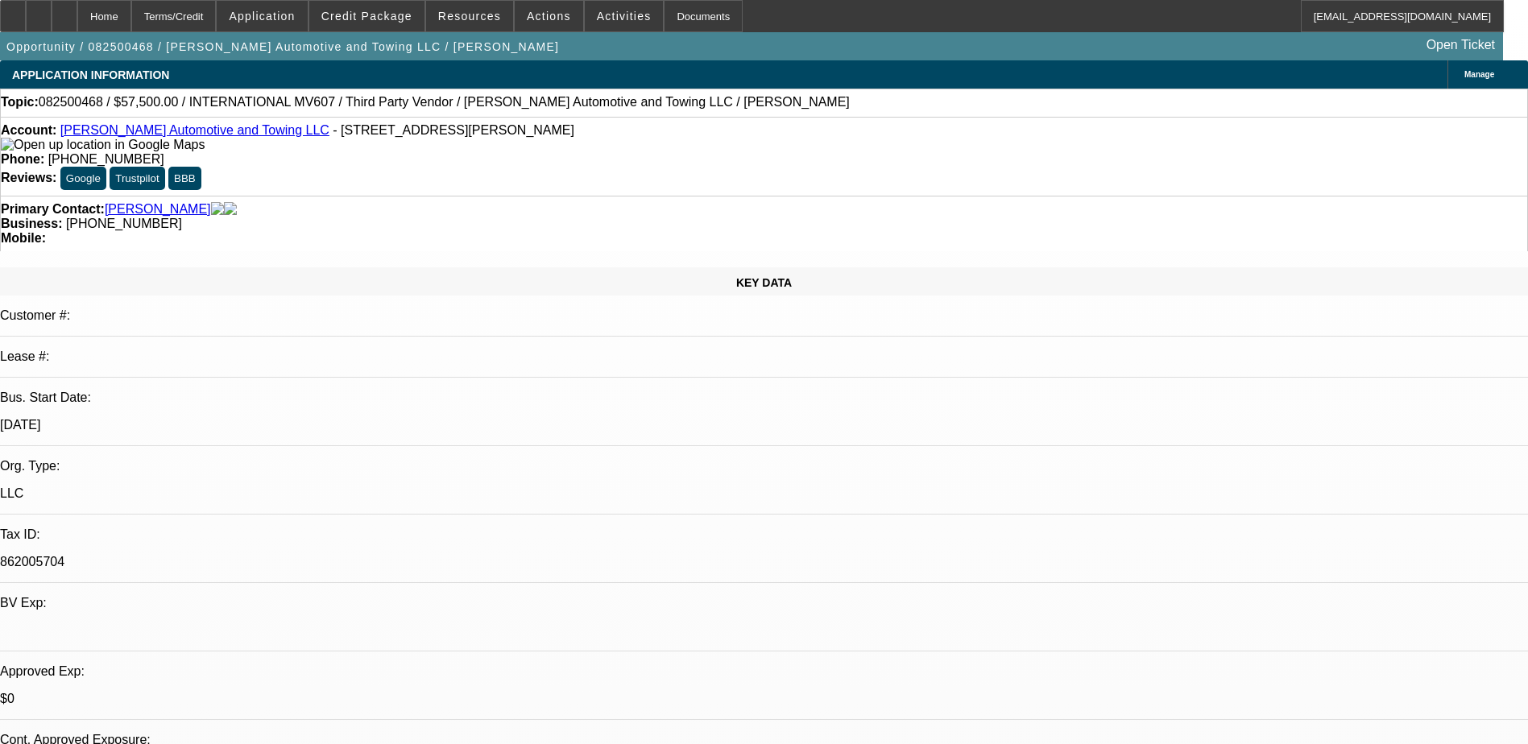
select select "2"
select select "0.1"
select select "1"
select select "2"
select select "4"
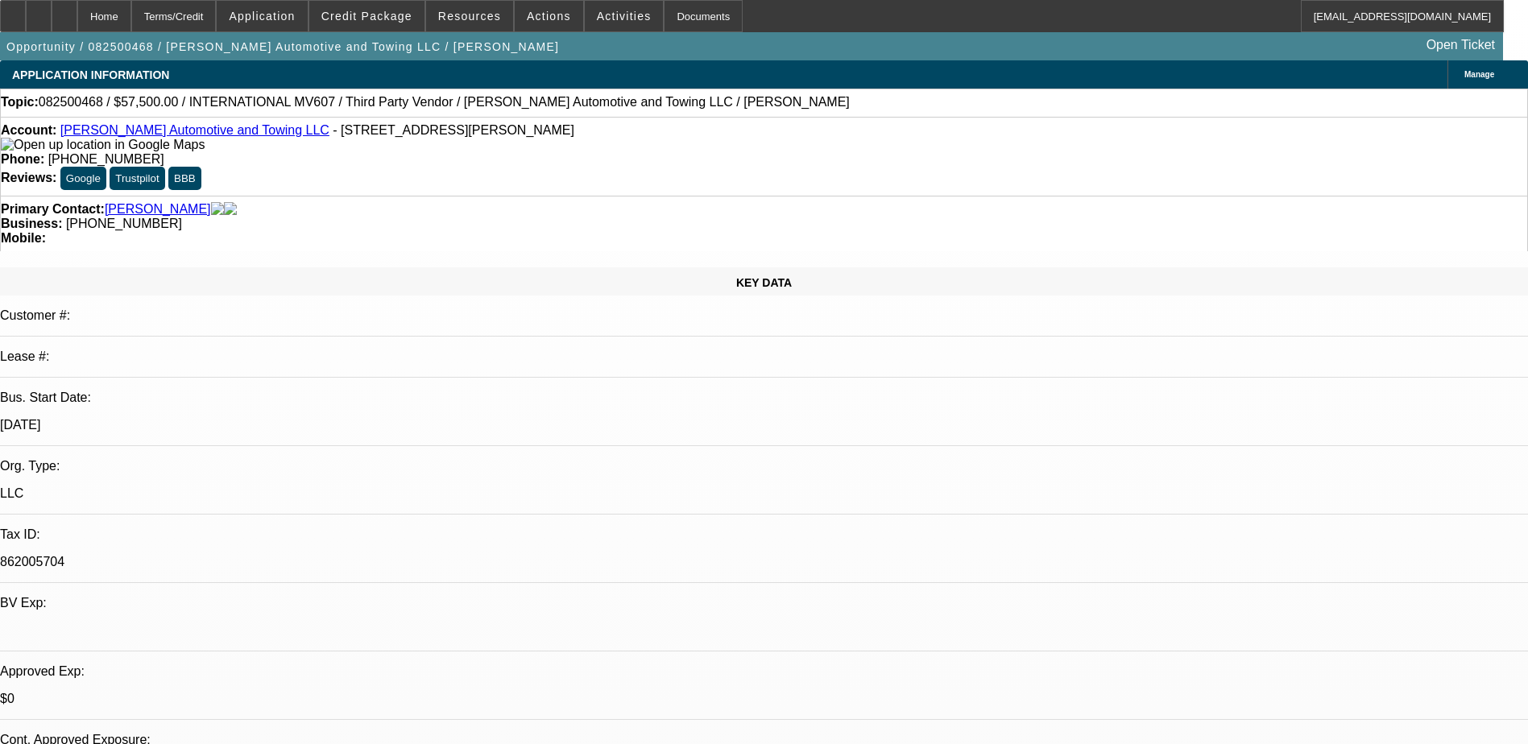
select select "1"
select select "2"
select select "4"
select select "1"
select select "2"
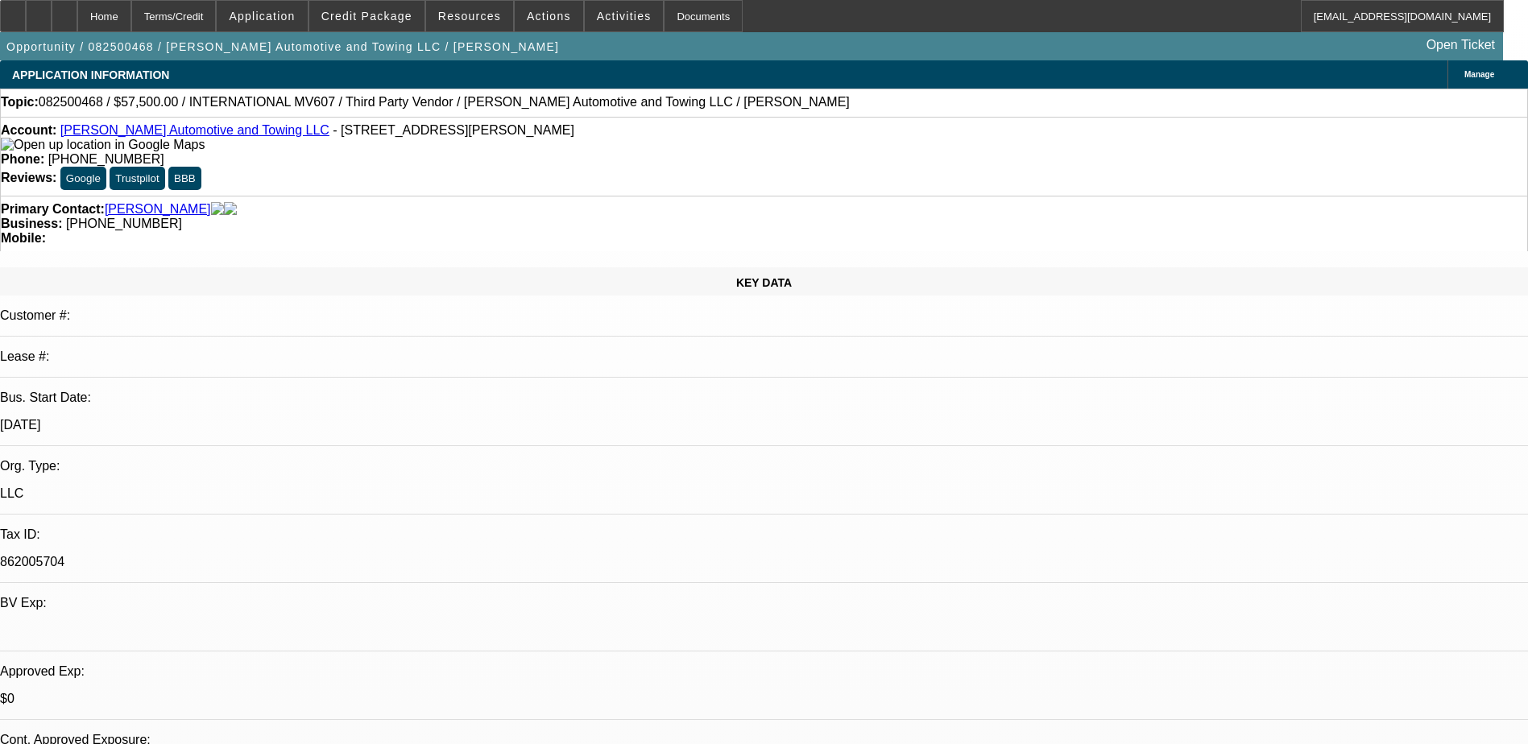
select select "4"
select select "1"
select select "2"
select select "4"
drag, startPoint x: 650, startPoint y: 133, endPoint x: 561, endPoint y: 136, distance: 89.5
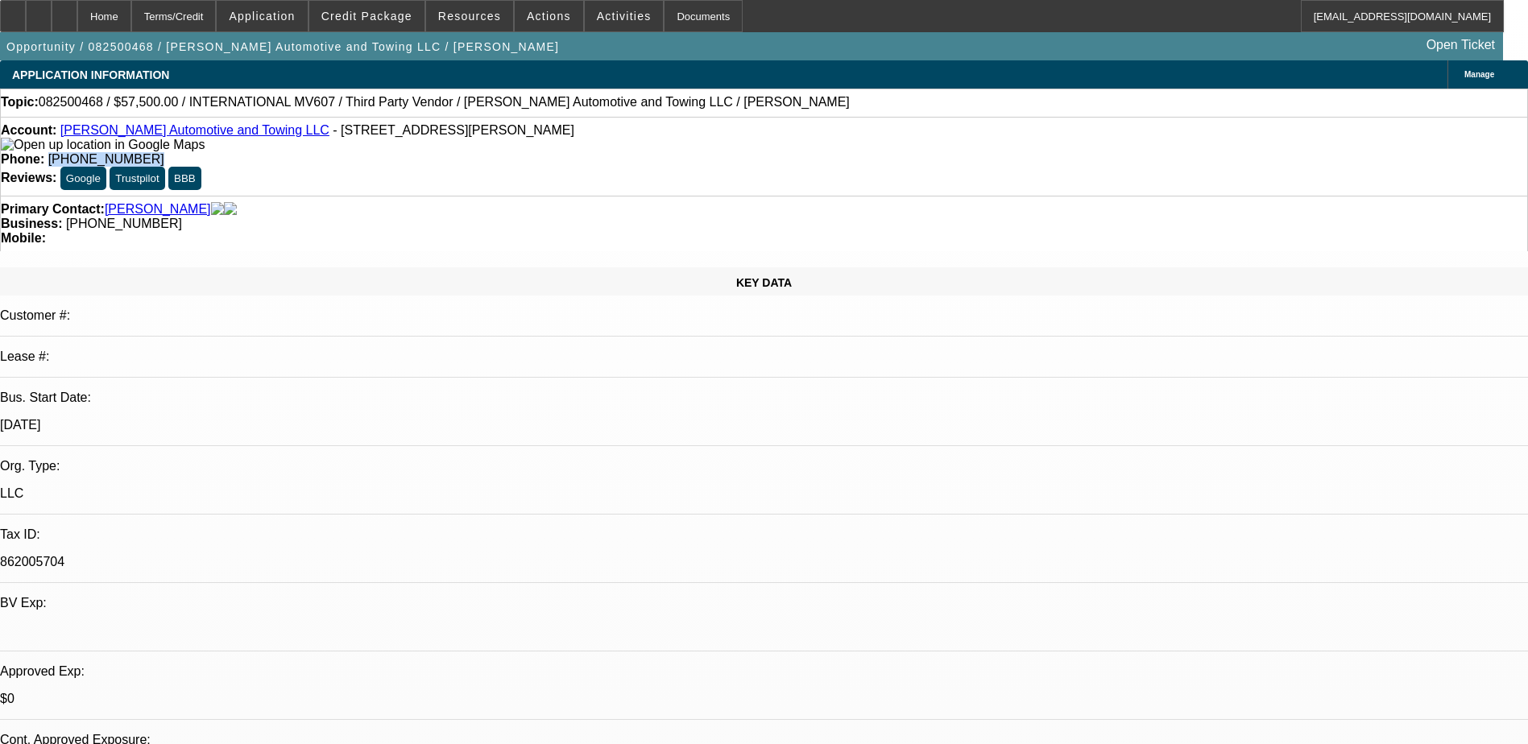
click at [561, 152] on div "Phone: (864) 828-1119" at bounding box center [764, 159] width 1526 height 14
drag, startPoint x: 561, startPoint y: 136, endPoint x: 611, endPoint y: 135, distance: 50.8
copy span "(864) 828-1119"
click at [449, 202] on div "Primary Contact: Roper, Kentavius" at bounding box center [764, 209] width 1526 height 14
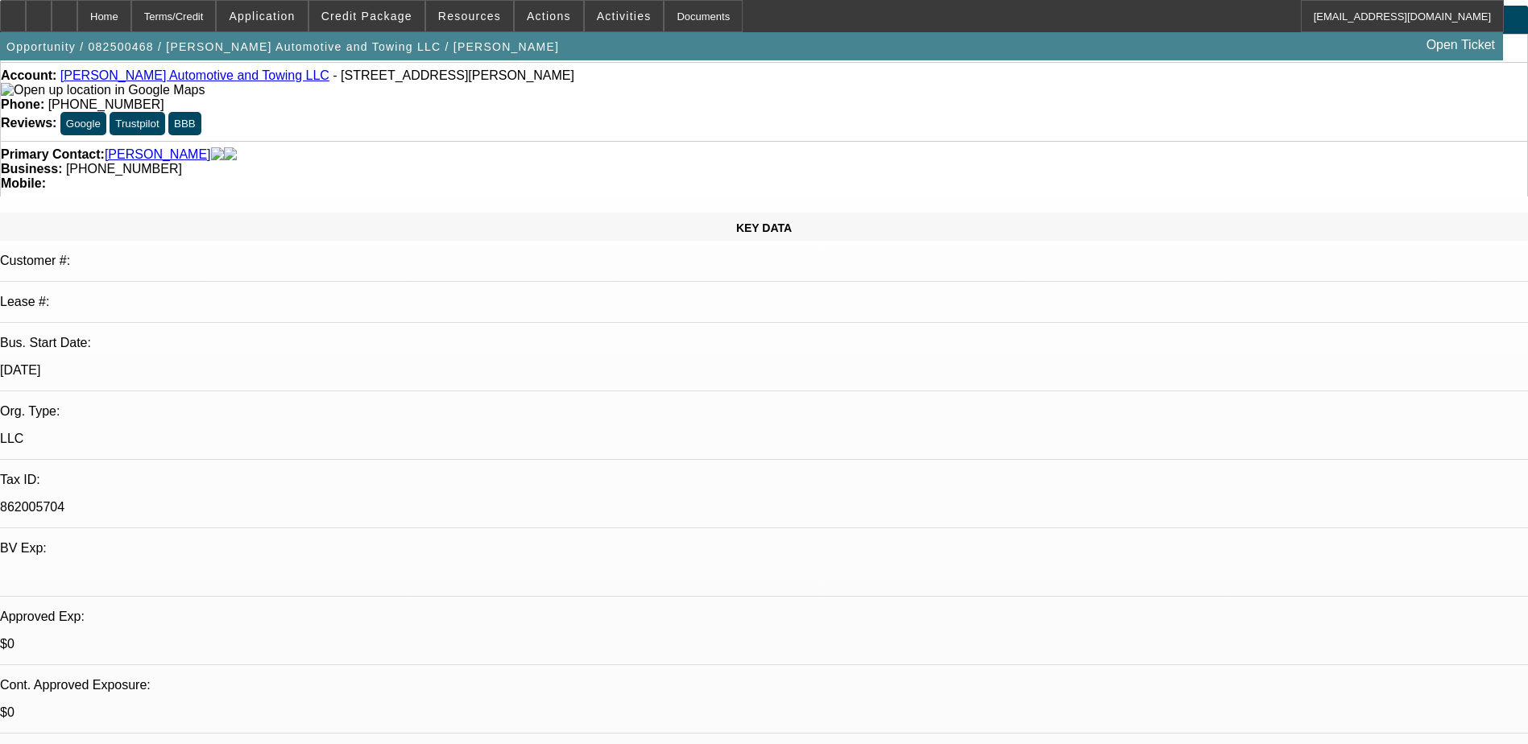
scroll to position [81, 0]
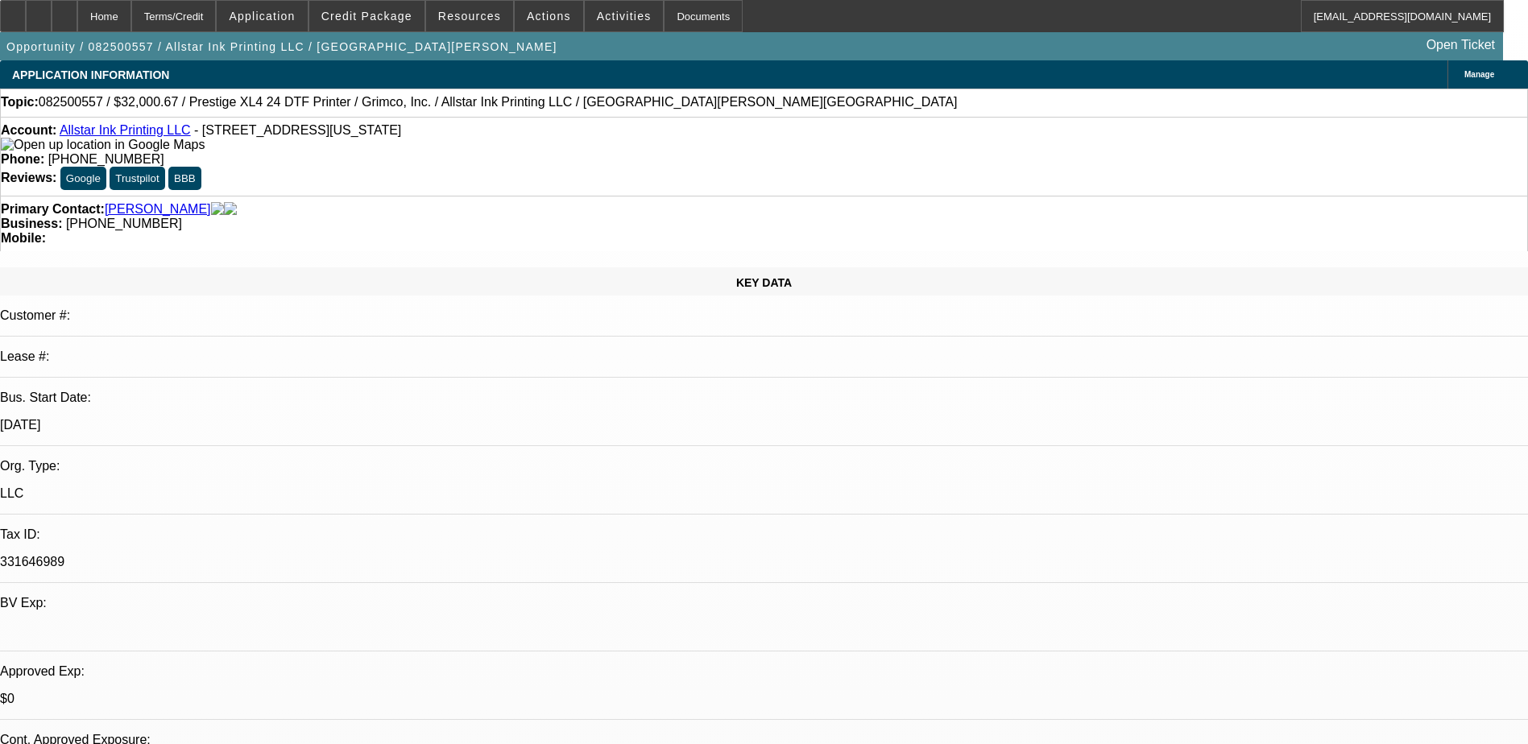
select select "0"
select select "0.1"
select select "4"
select select "0"
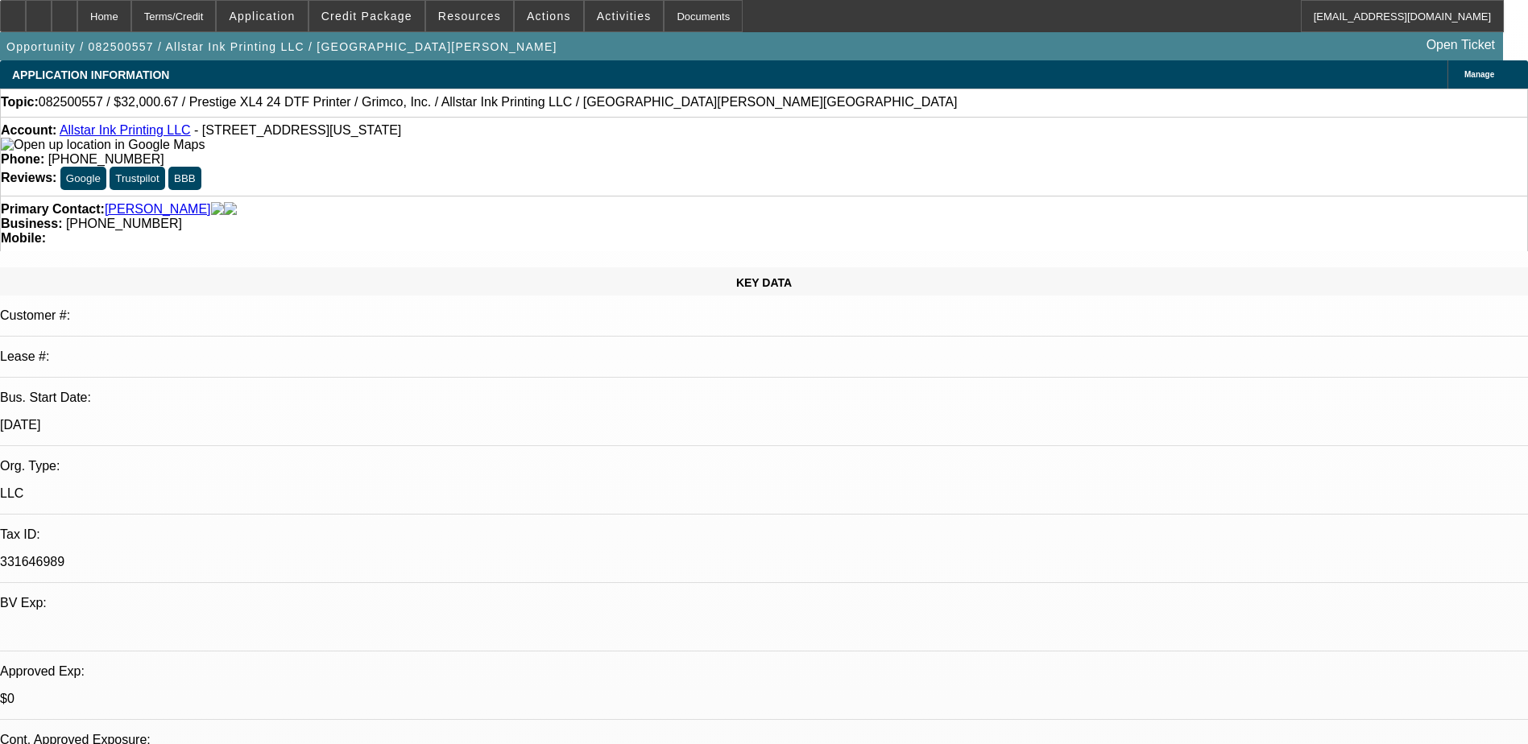
select select "2"
select select "0.1"
select select "4"
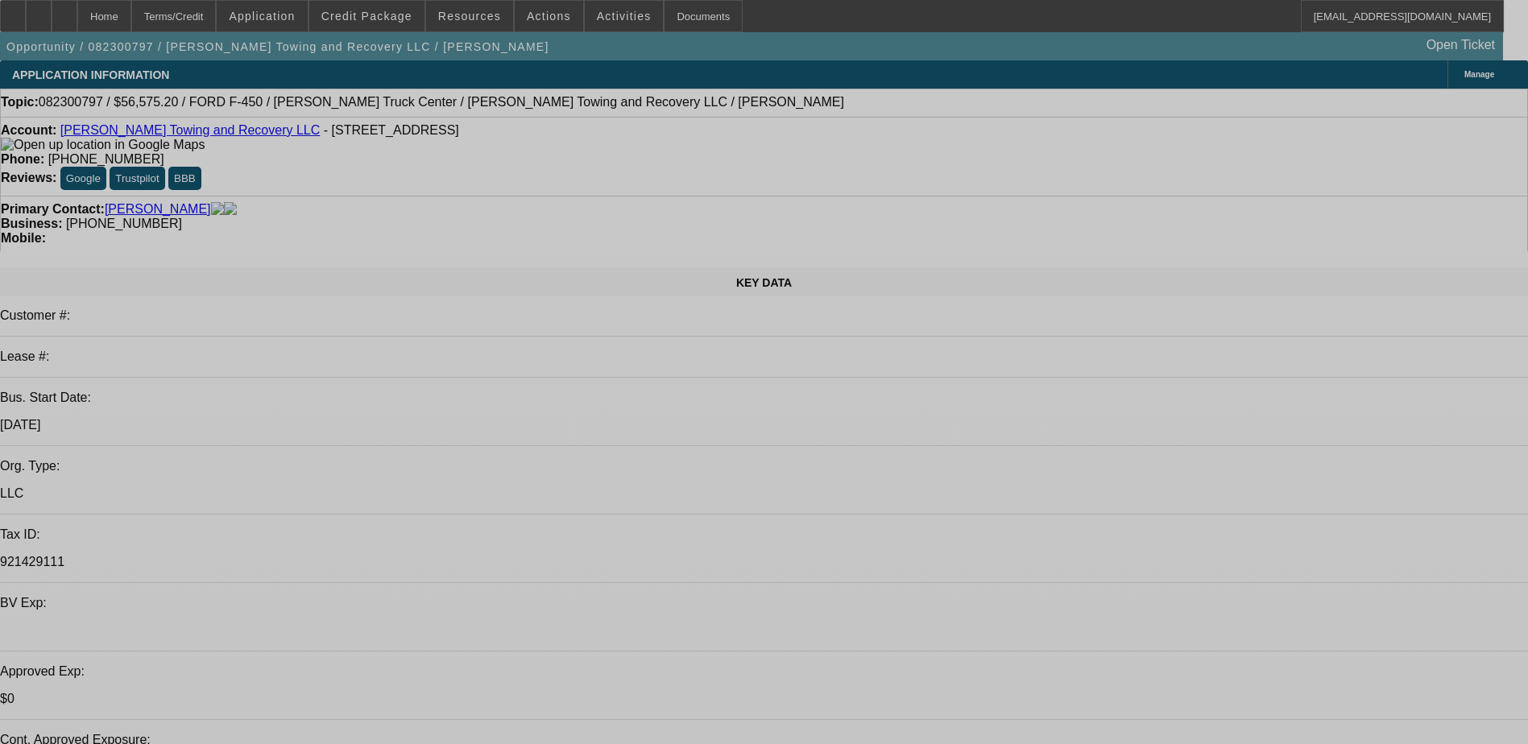
select select "0.2"
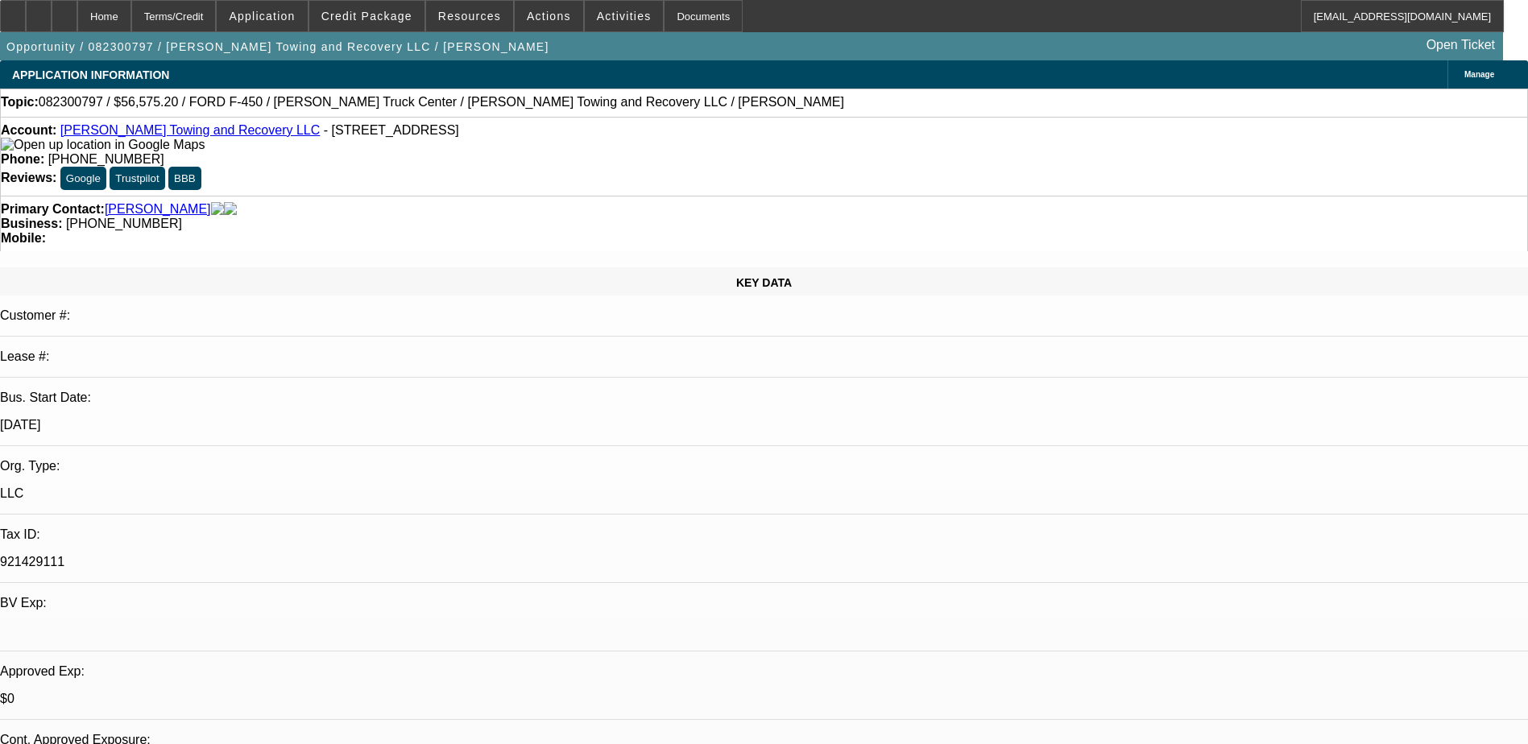
select select "2"
select select "0.1"
select select "0.2"
select select "2"
select select "0.1"
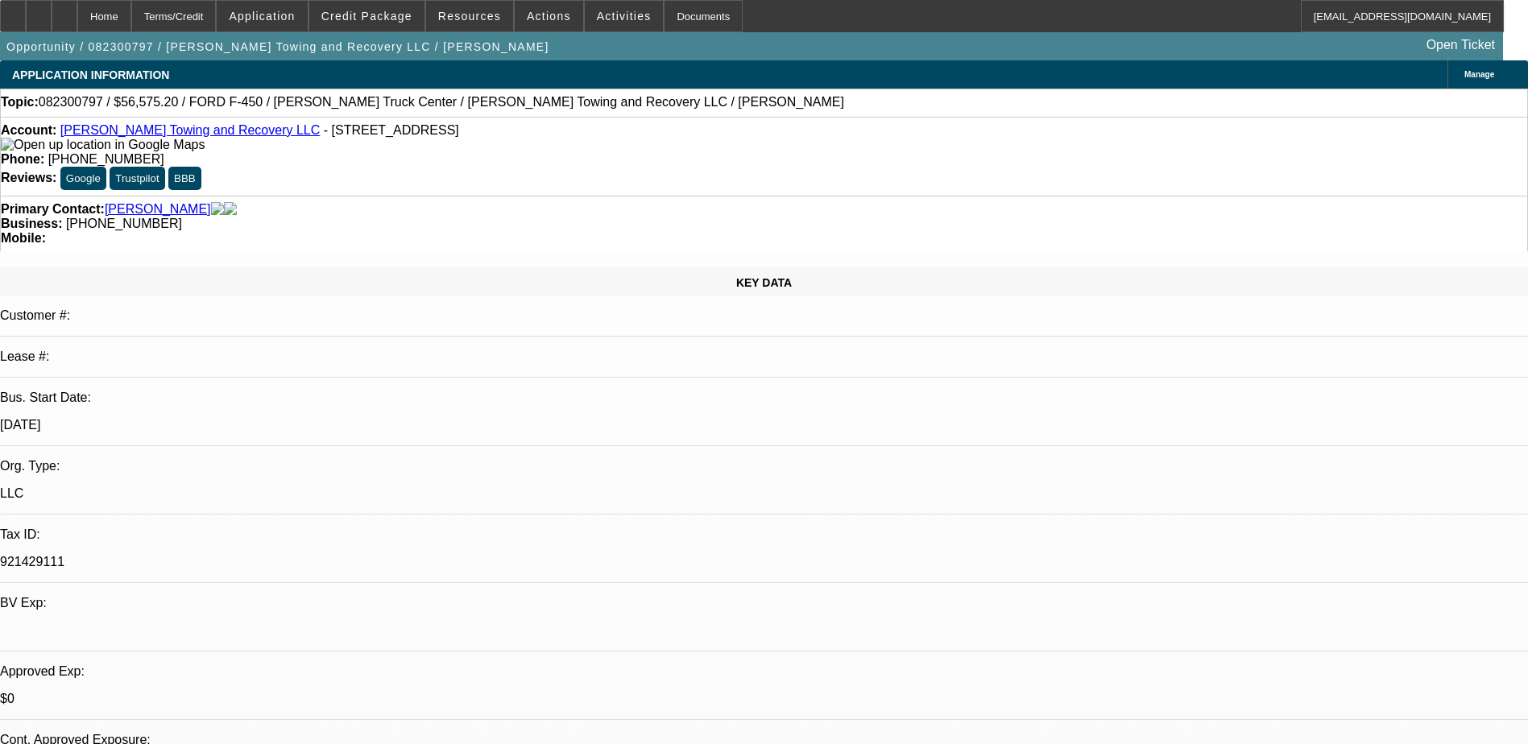
select select "0.2"
select select "2"
select select "0"
select select "1"
select select "2"
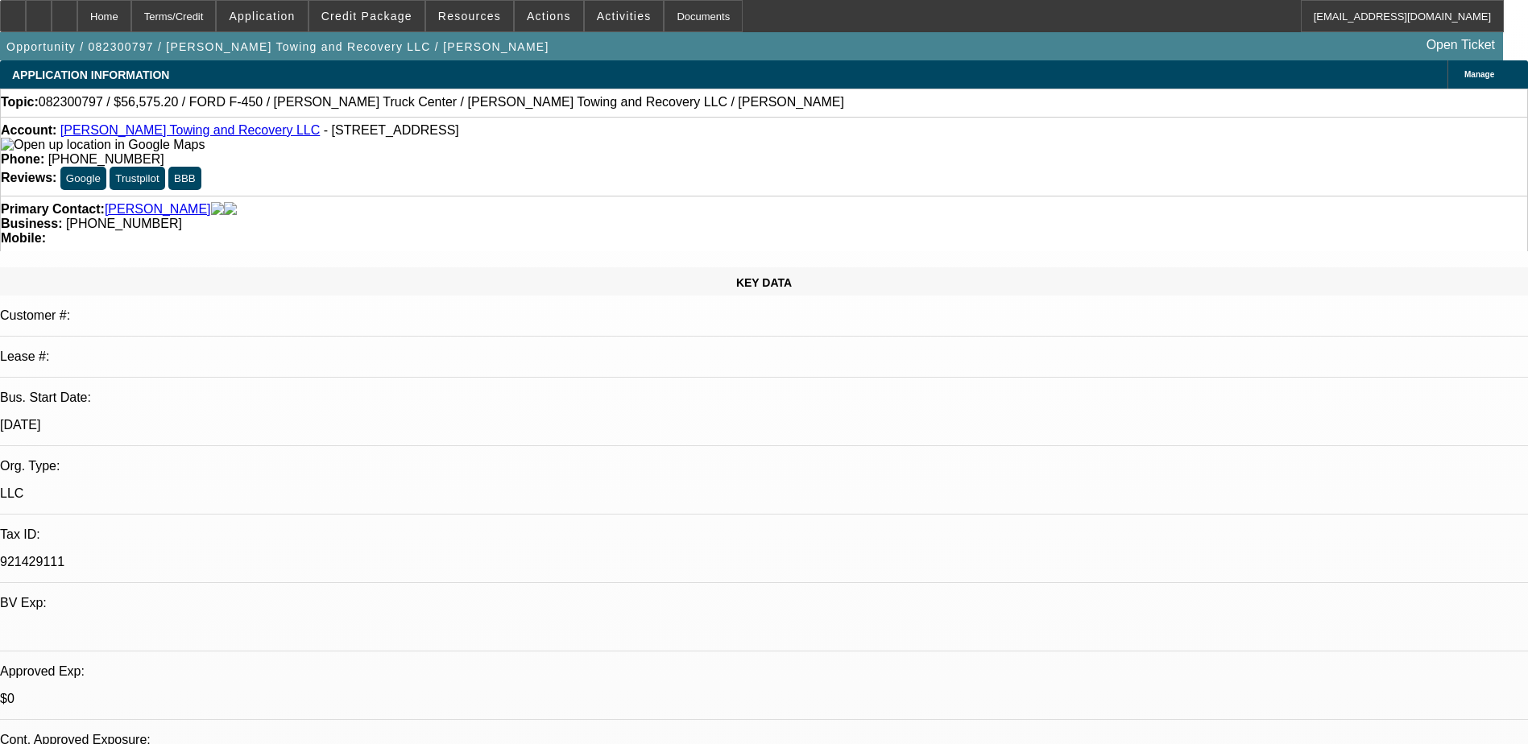
select select "4"
select select "1"
select select "2"
select select "4"
select select "1"
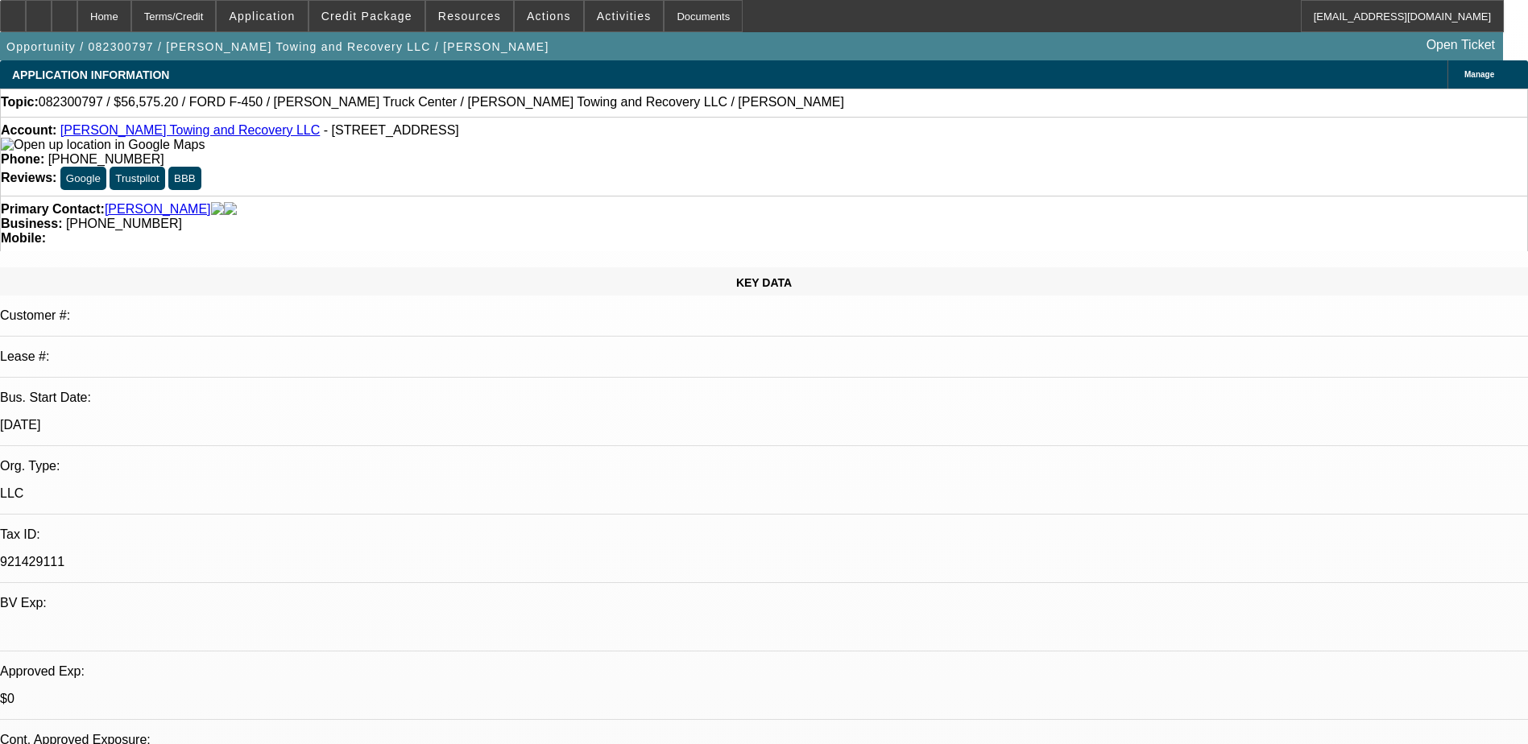
select select "2"
select select "6"
drag, startPoint x: 229, startPoint y: 290, endPoint x: 182, endPoint y: 287, distance: 46.8
click at [182, 418] on div "[DATE]" at bounding box center [764, 425] width 1528 height 14
drag, startPoint x: 182, startPoint y: 287, endPoint x: 279, endPoint y: 296, distance: 97.1
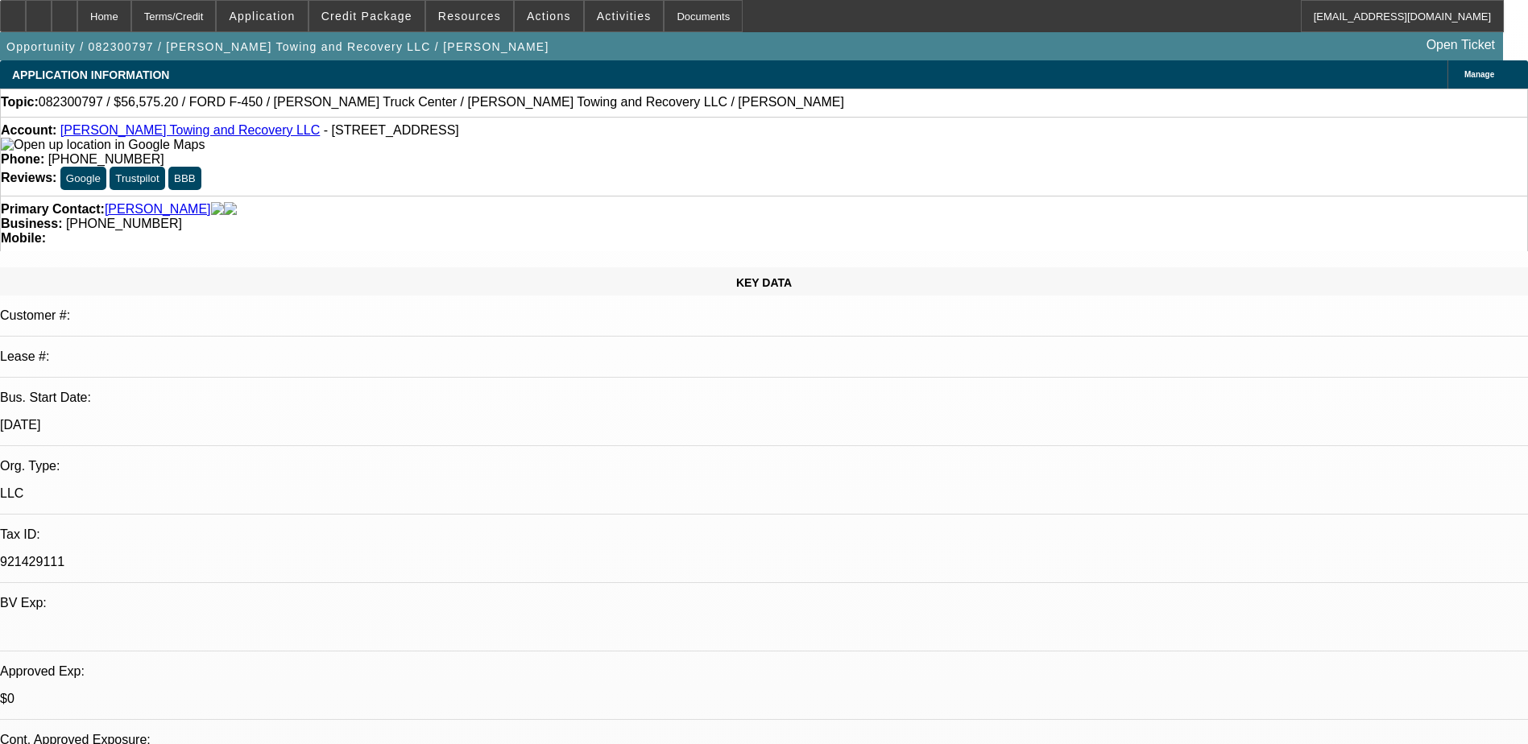
click at [279, 418] on p "12/1/22" at bounding box center [764, 425] width 1528 height 14
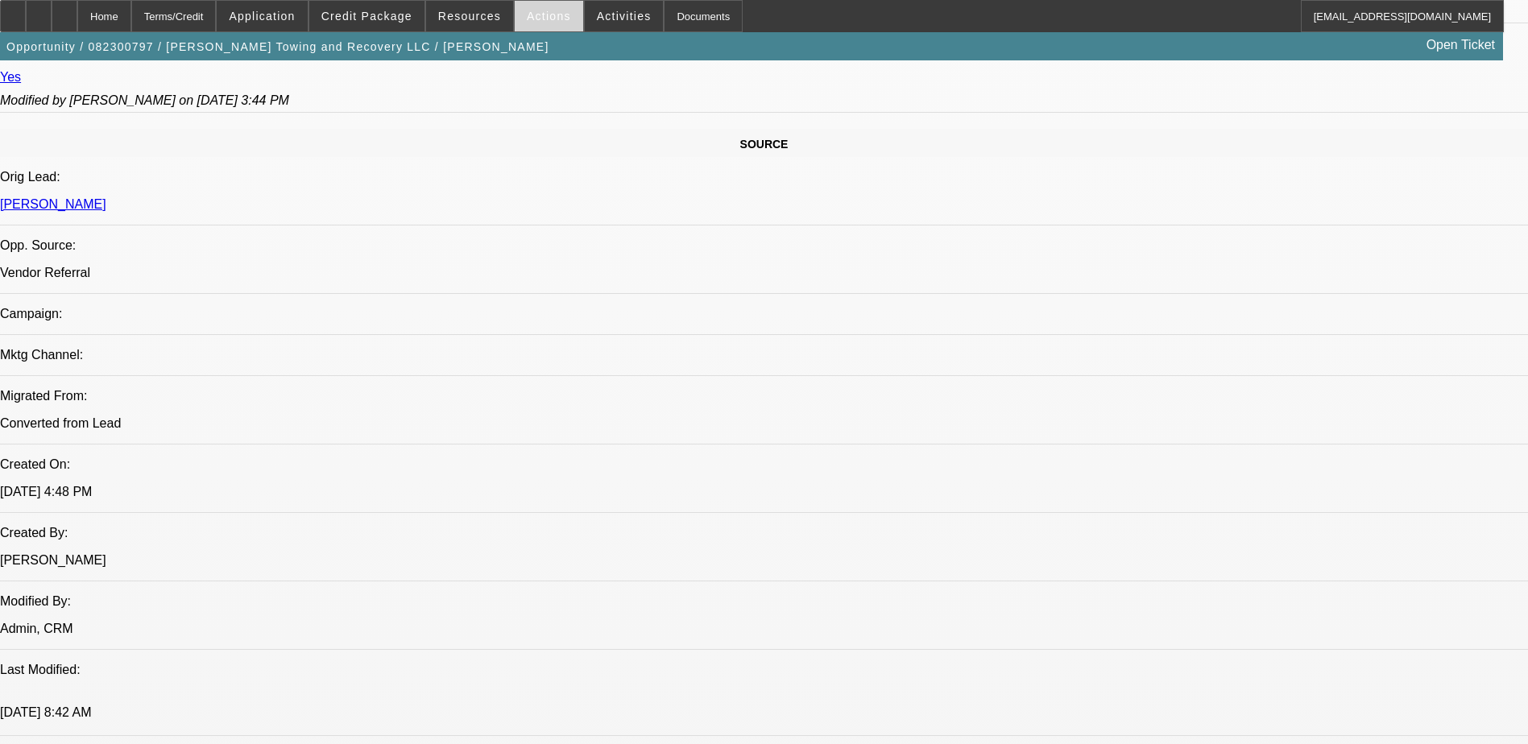
scroll to position [886, 0]
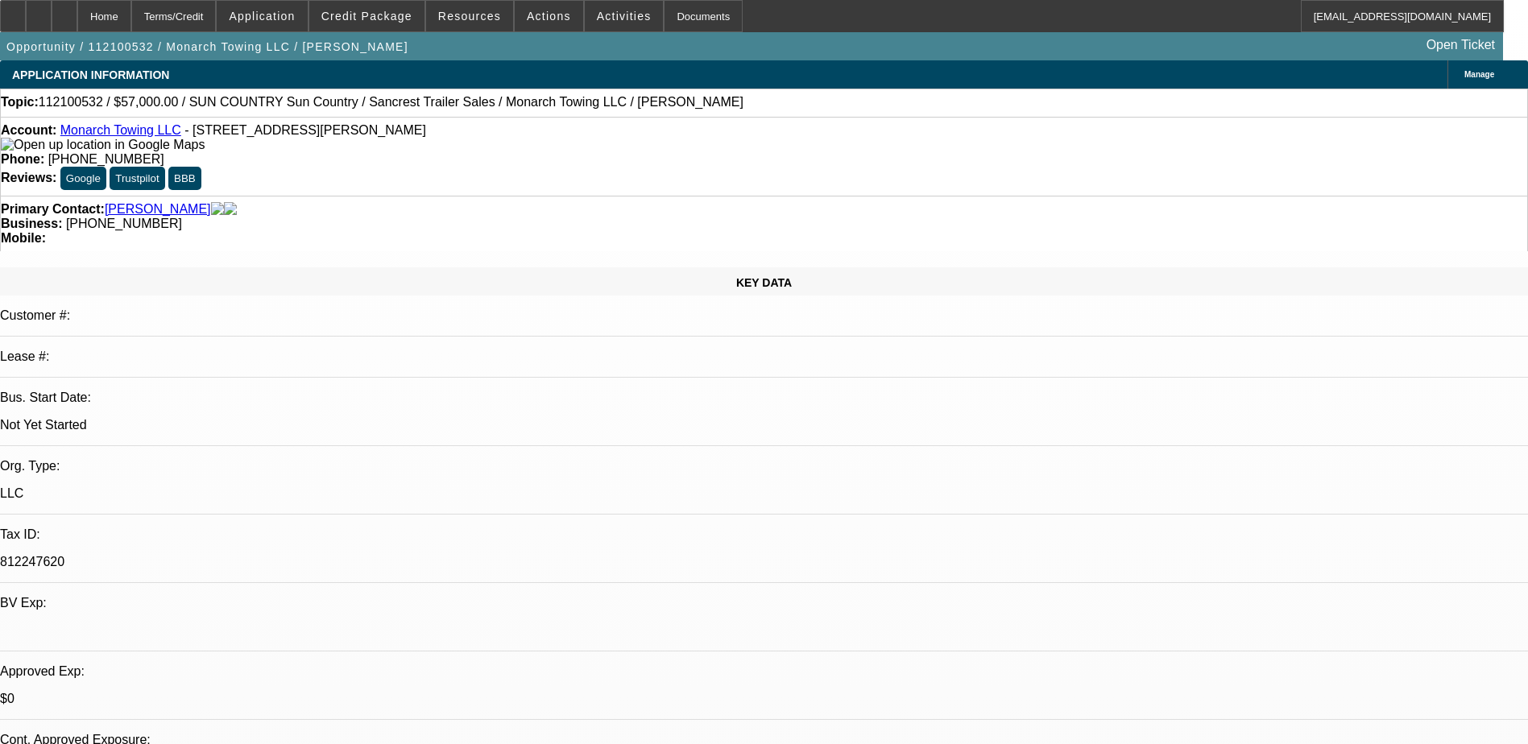
select select "0"
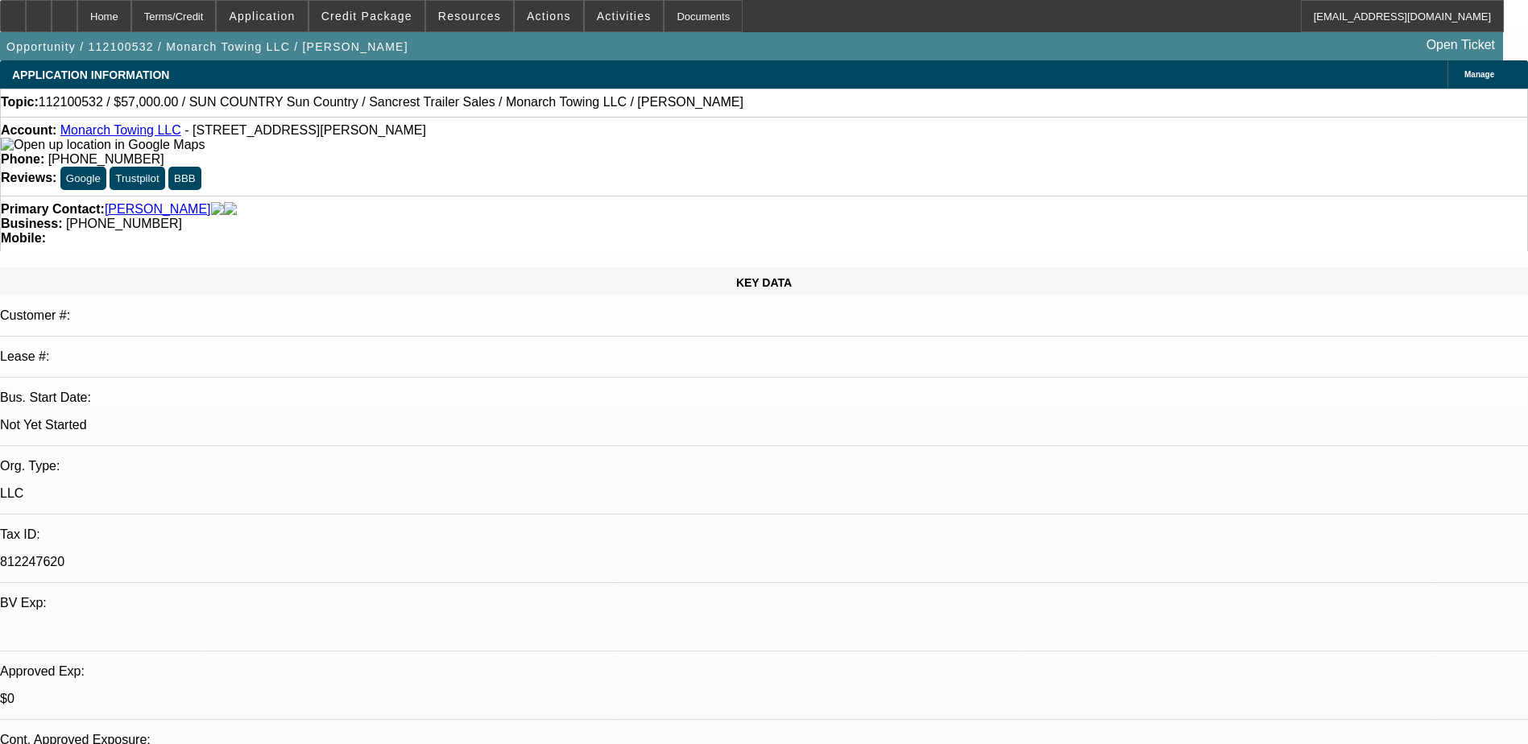
select select "0"
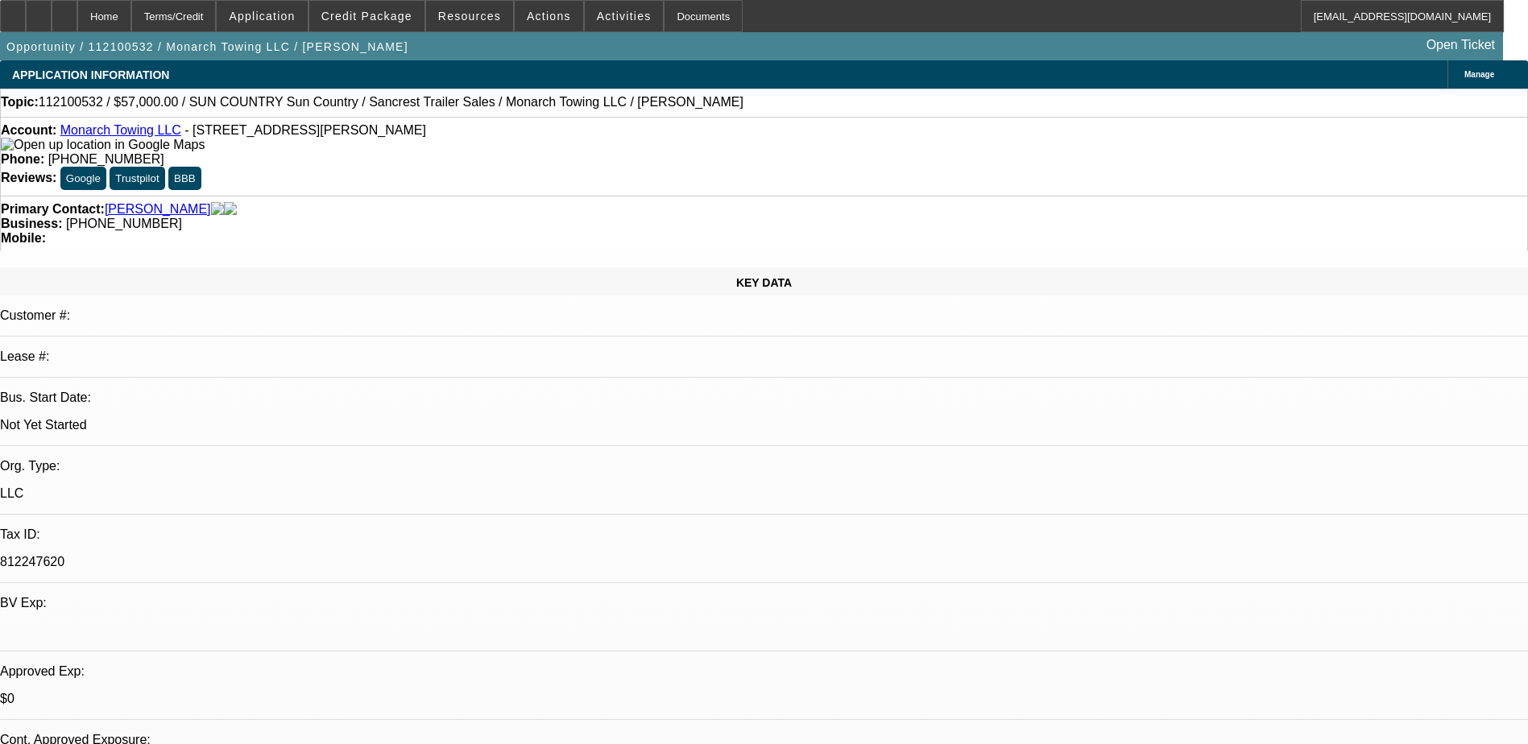
select select "0"
select select "1"
select select "6"
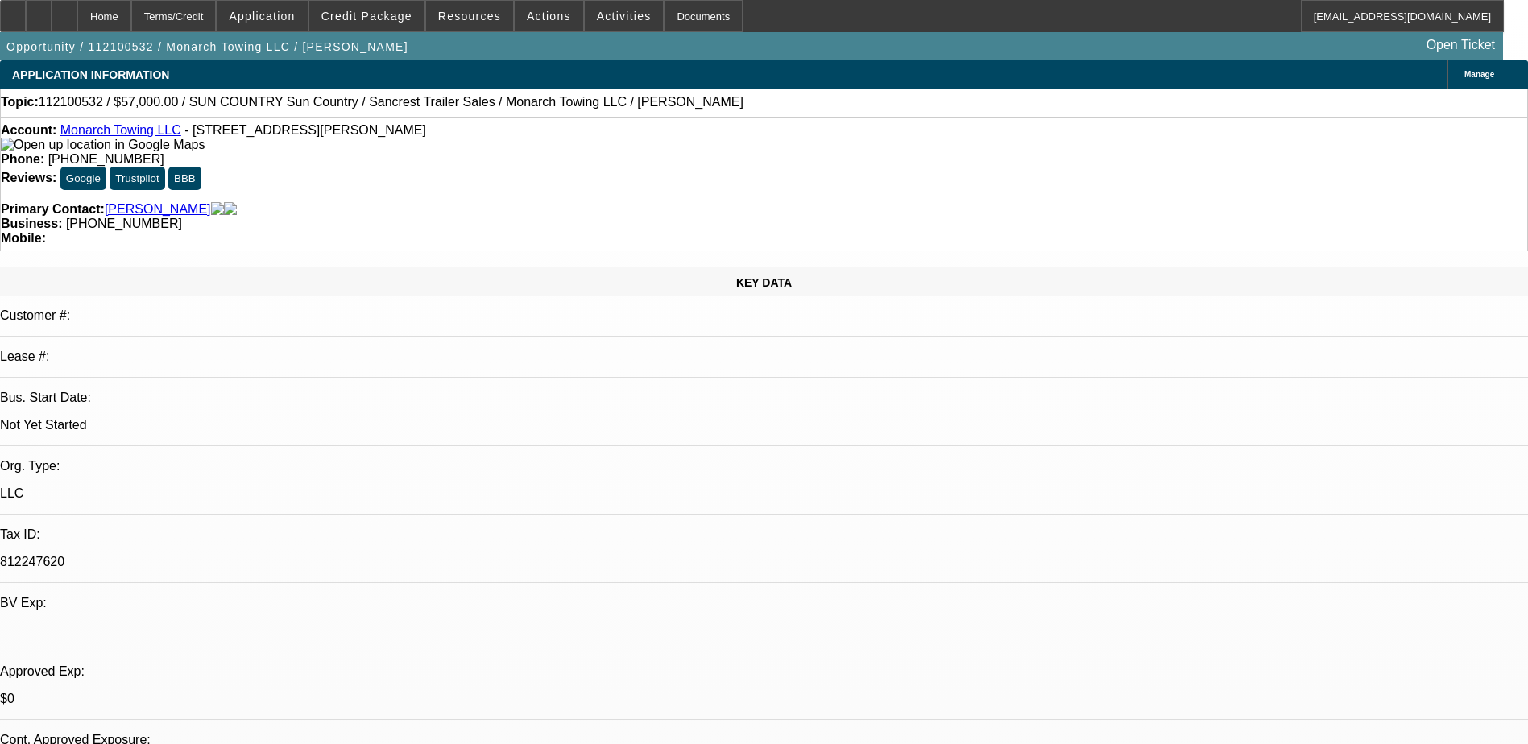
select select "1"
select select "6"
select select "1"
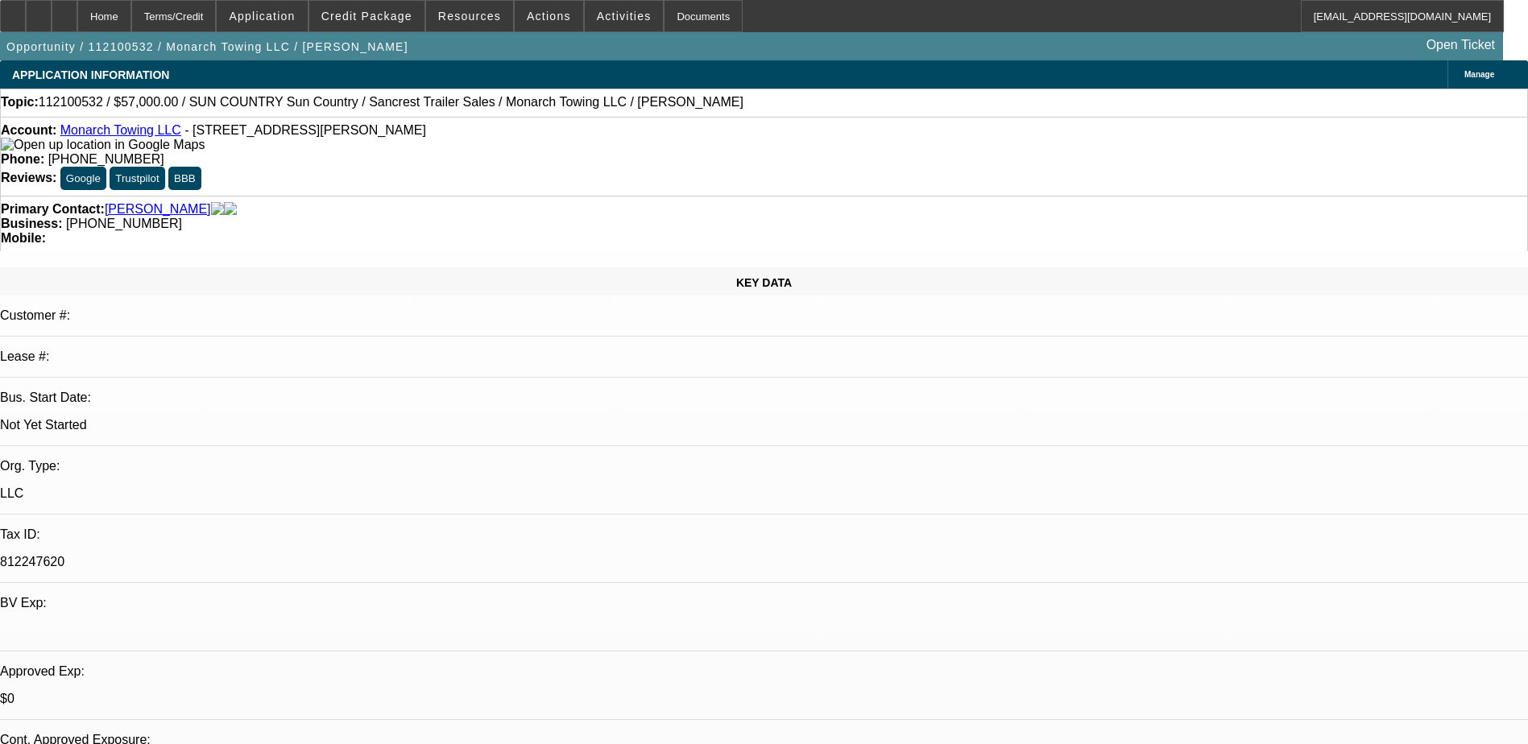
select select "6"
select select "1"
select select "2"
select select "6"
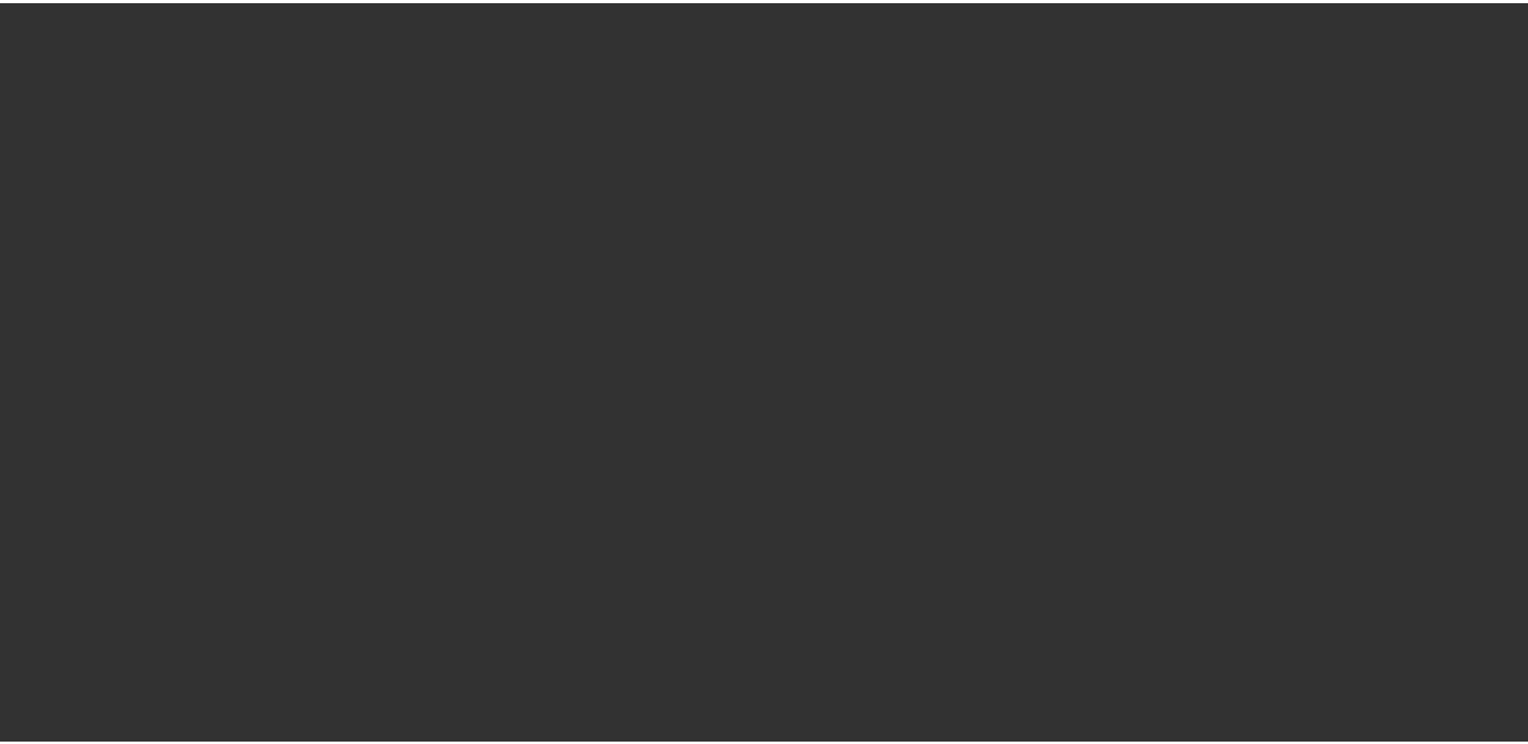
scroll to position [1564, 0]
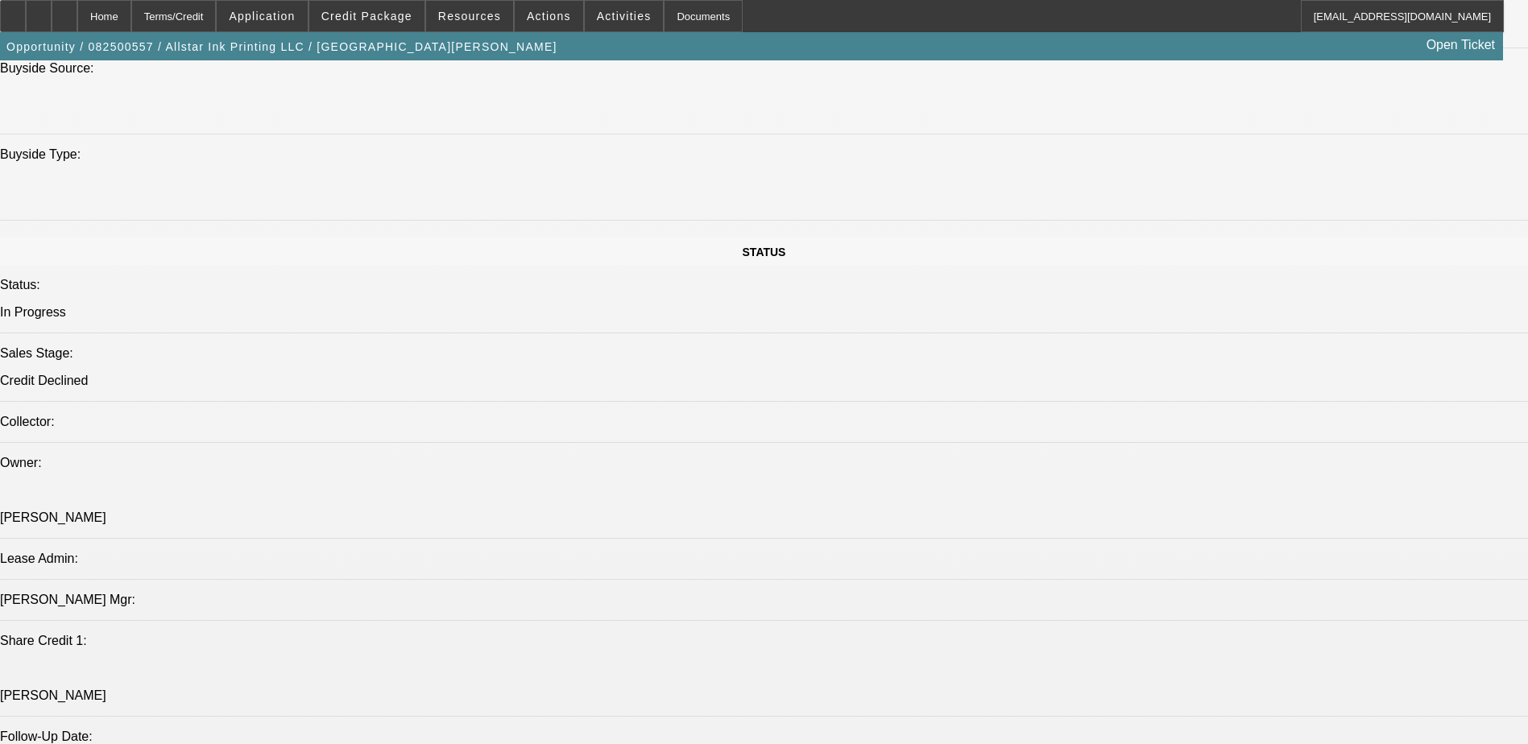
select select "0"
select select "0.1"
select select "4"
select select "0"
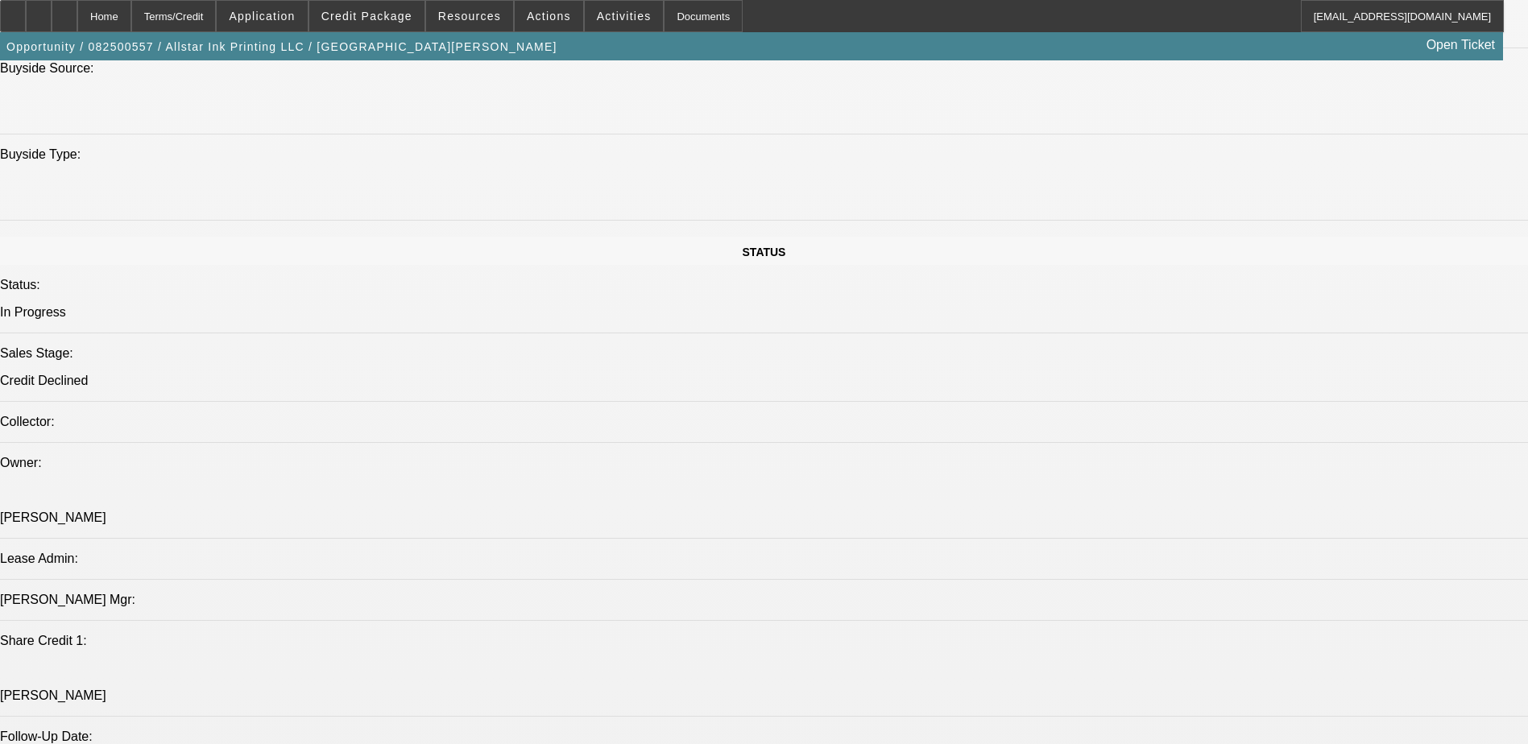
select select "2"
select select "0.1"
select select "4"
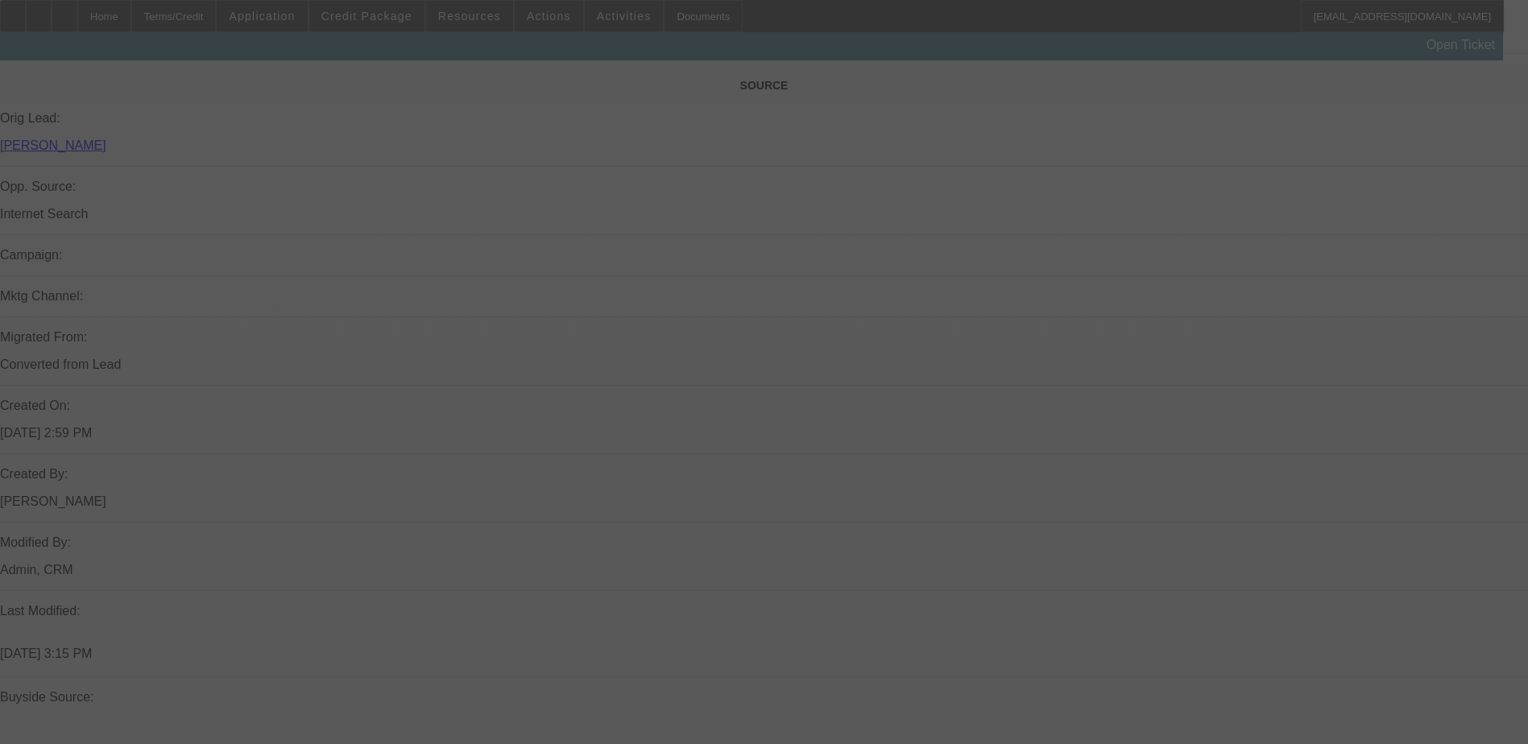
scroll to position [1208, 0]
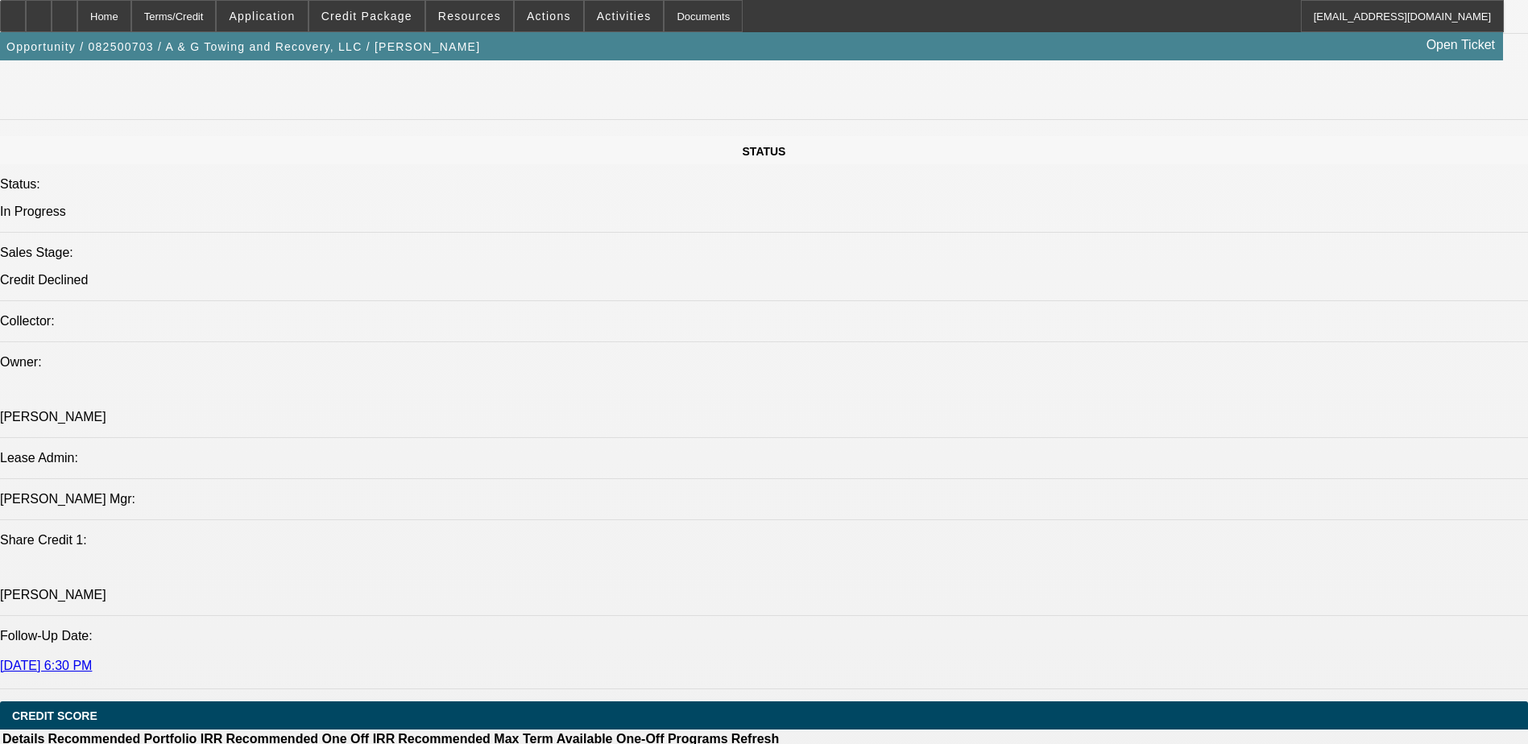
select select "0.15"
select select "2"
select select "0.1"
select select "0"
select select "2"
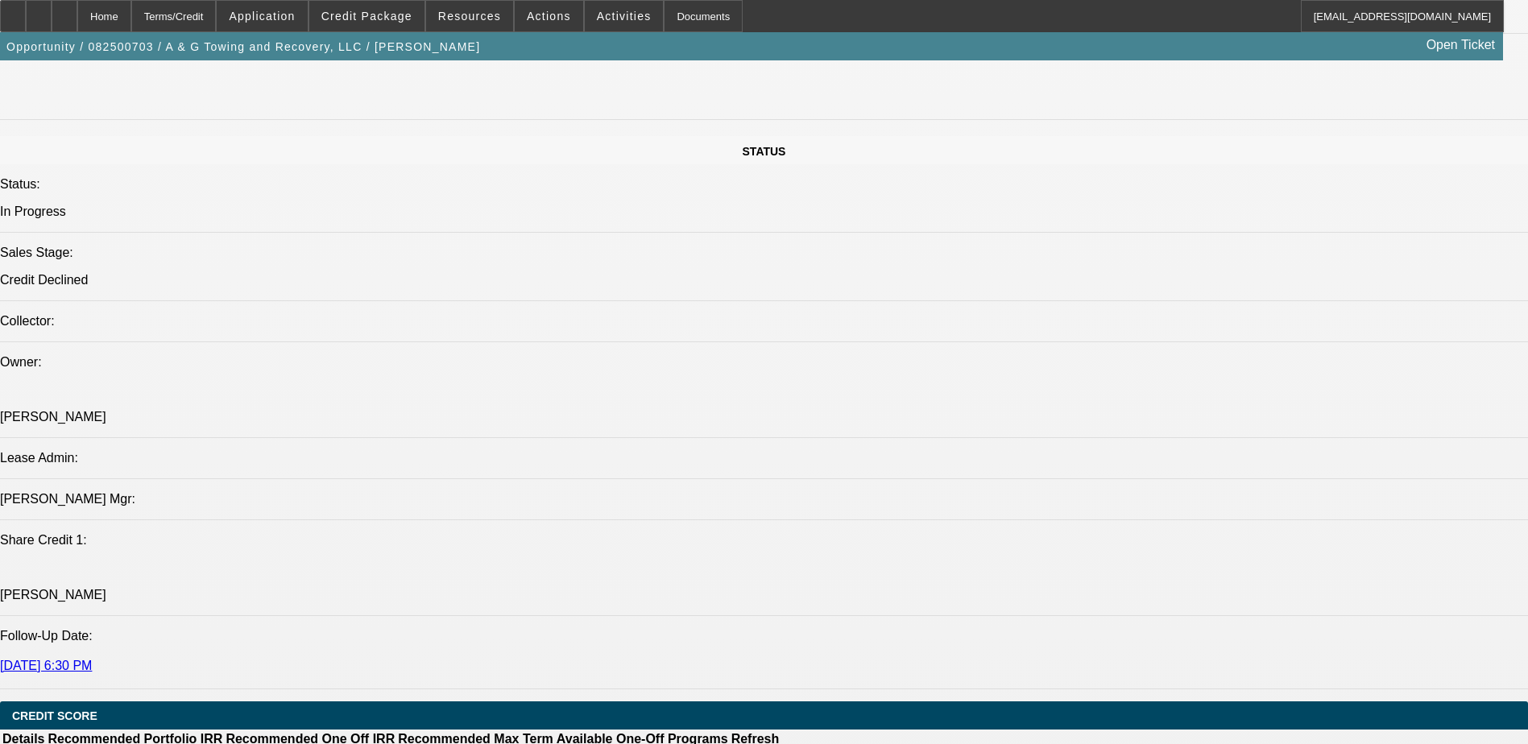
select select "0.1"
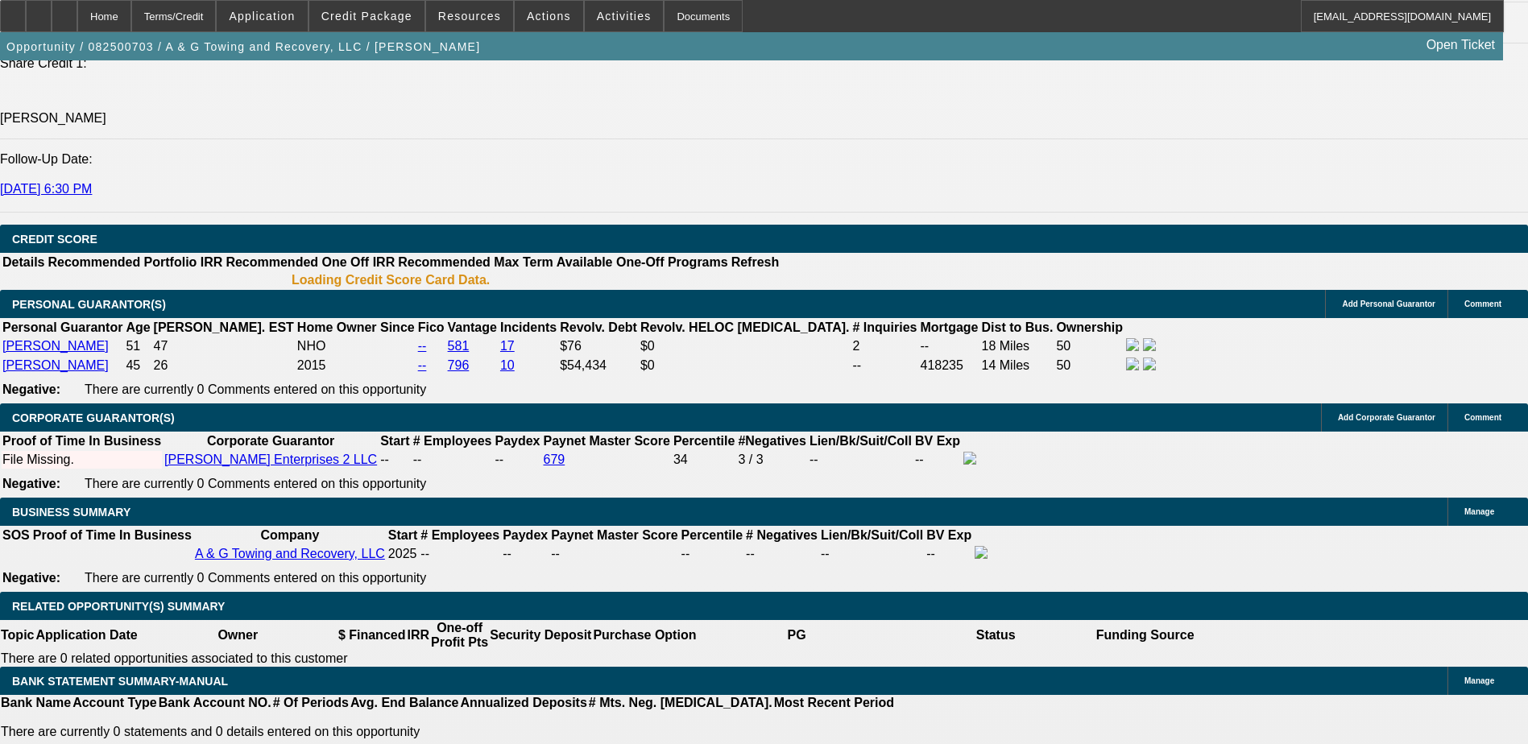
select select "1"
select select "2"
select select "4"
select select "1"
select select "2"
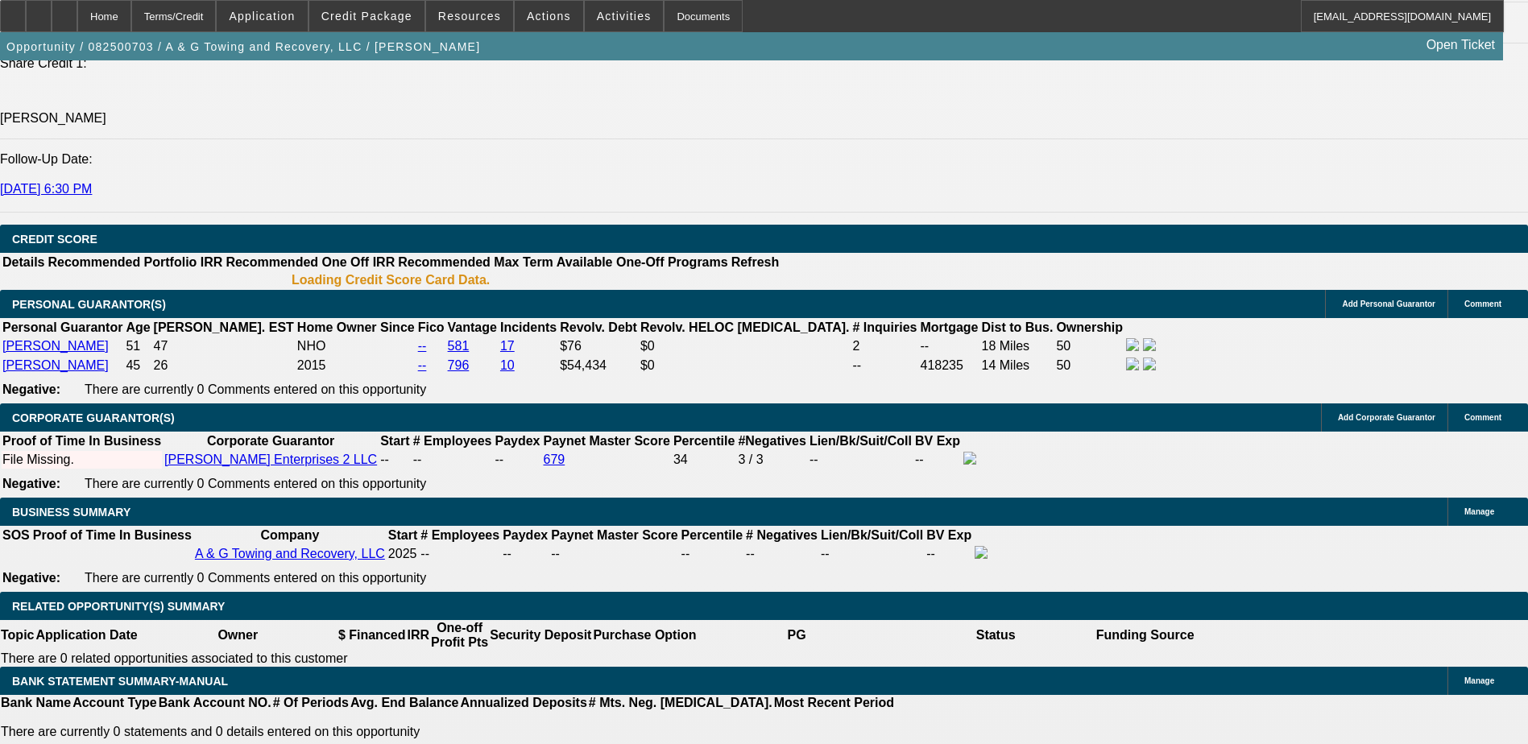
select select "4"
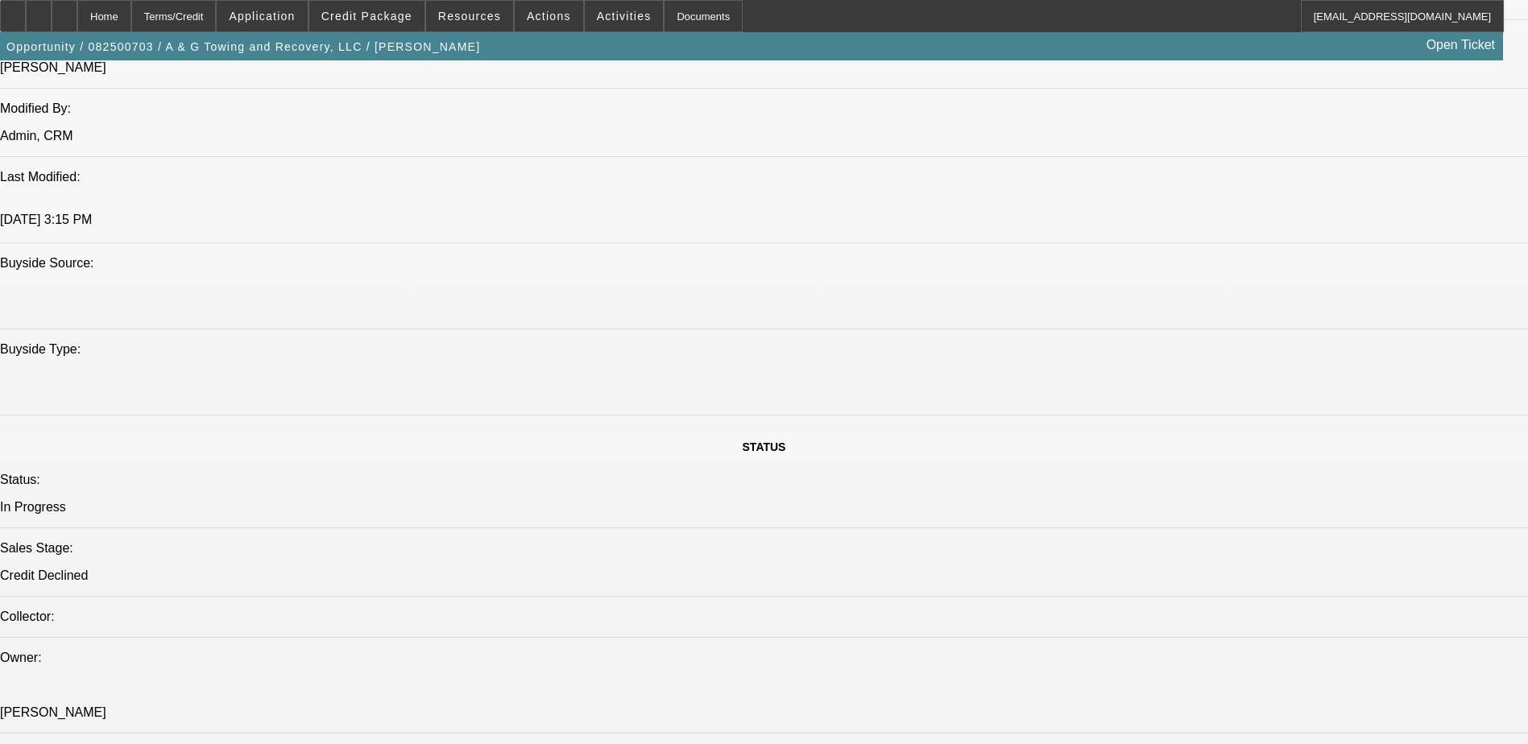
scroll to position [1351, 0]
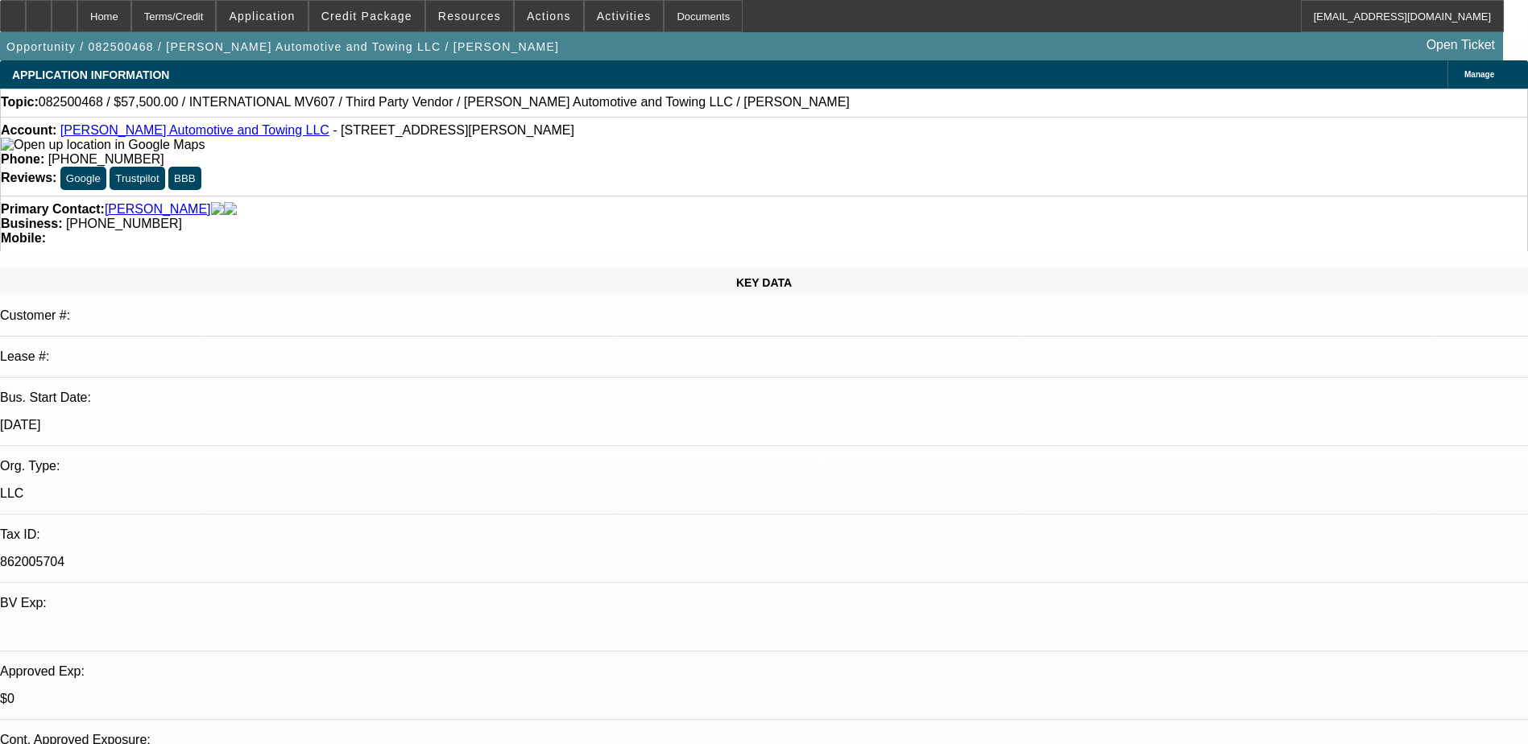
select select "0"
select select "2"
select select "0.1"
select select "4"
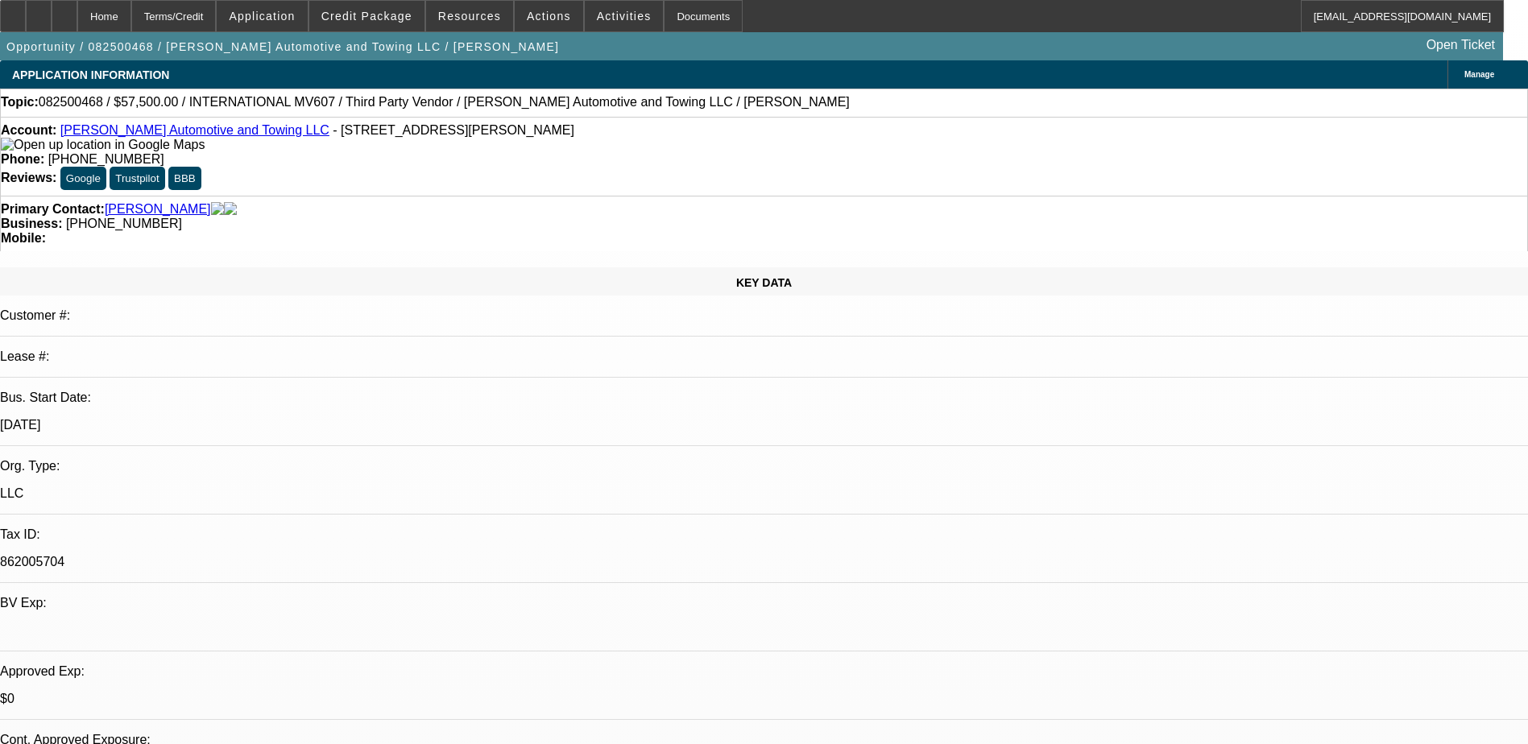
select select "0"
select select "2"
select select "0.1"
select select "4"
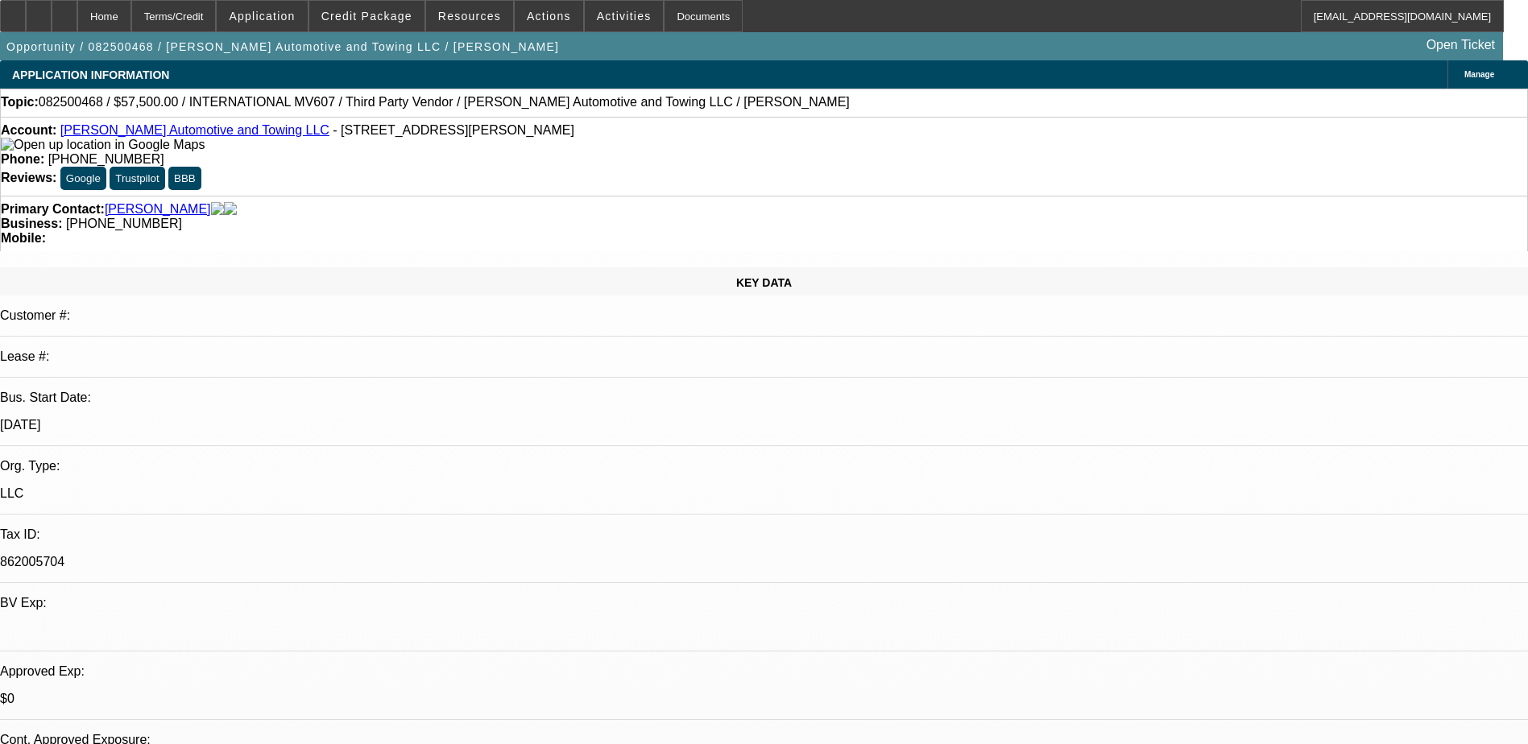
select select "0.2"
select select "2"
select select "0.1"
select select "4"
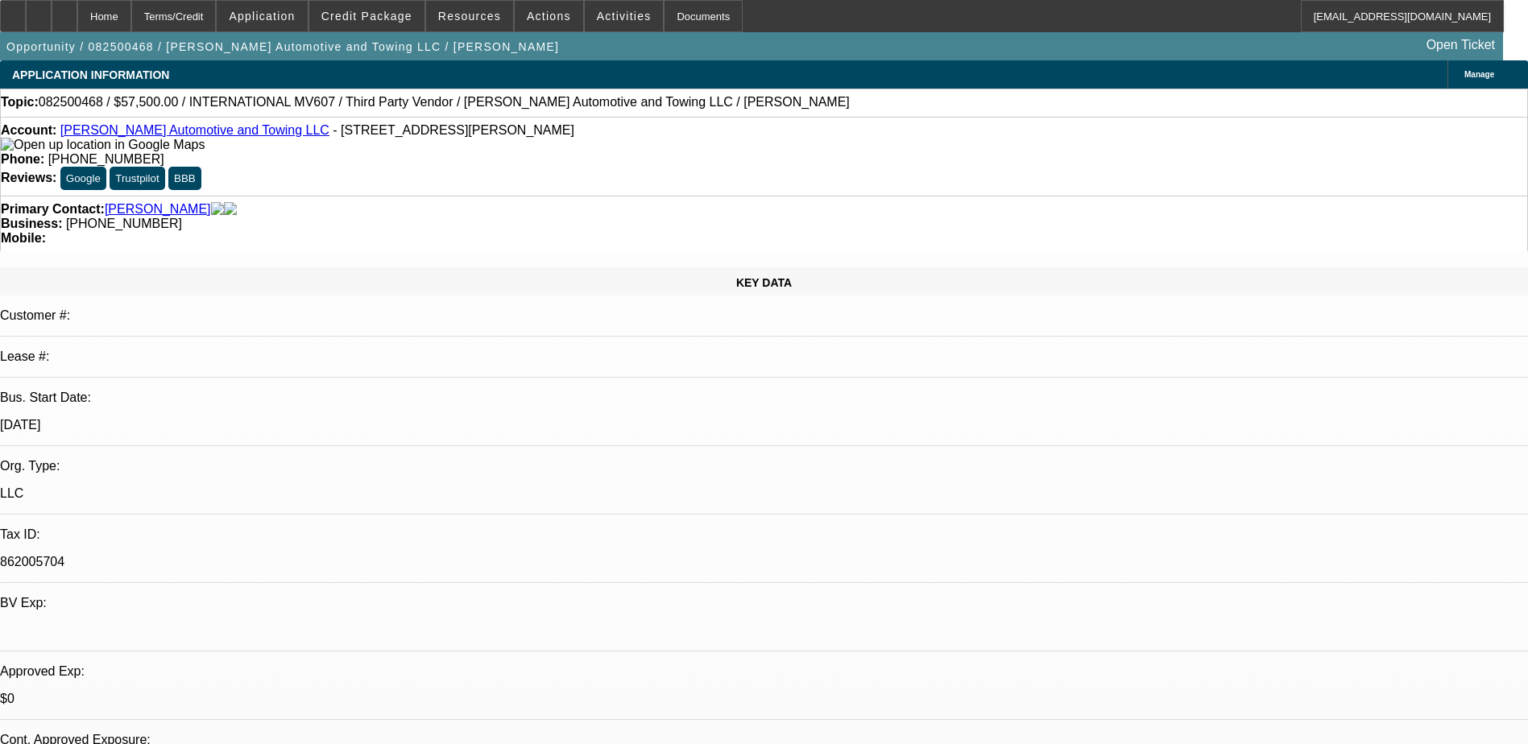
select select "0"
select select "2"
select select "0.1"
select select "4"
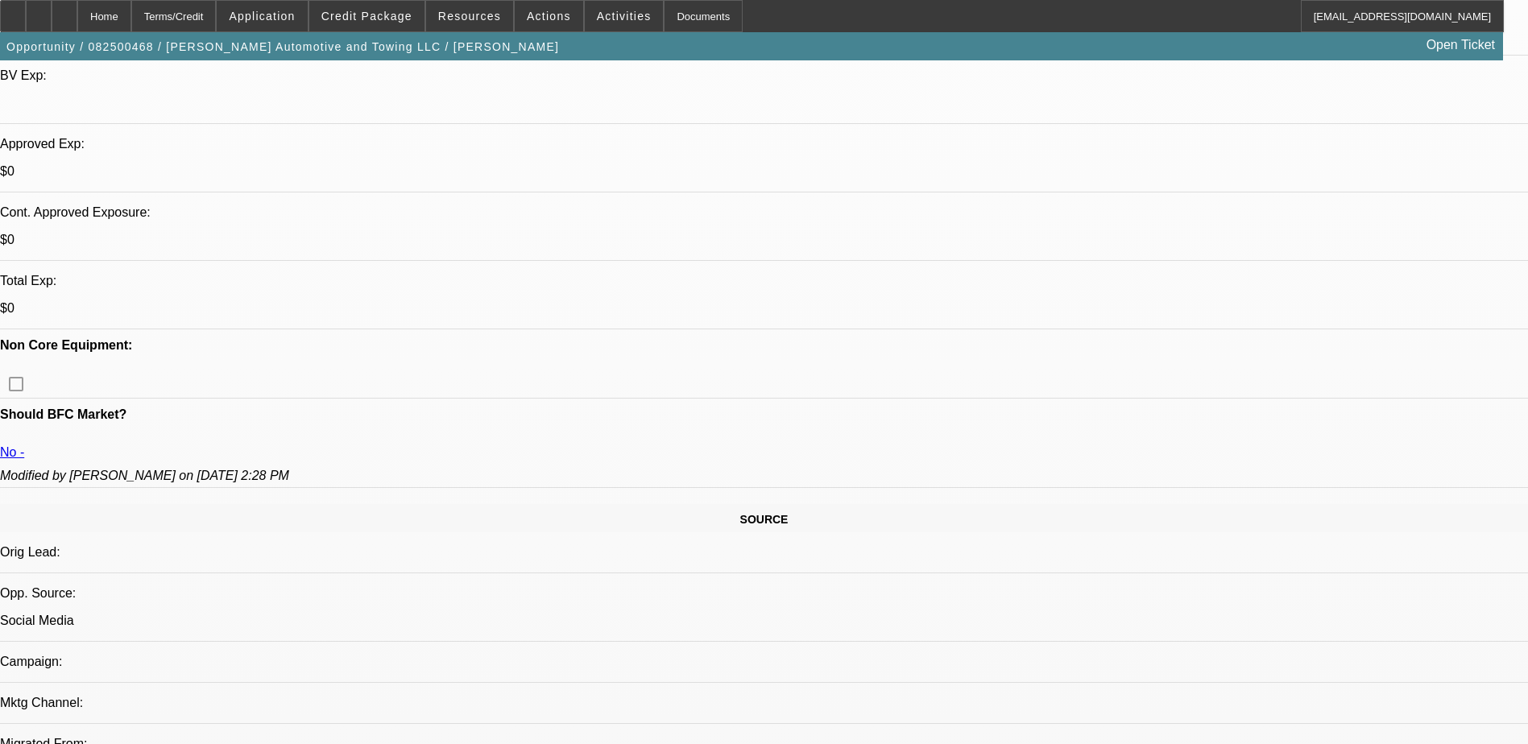
scroll to position [564, 0]
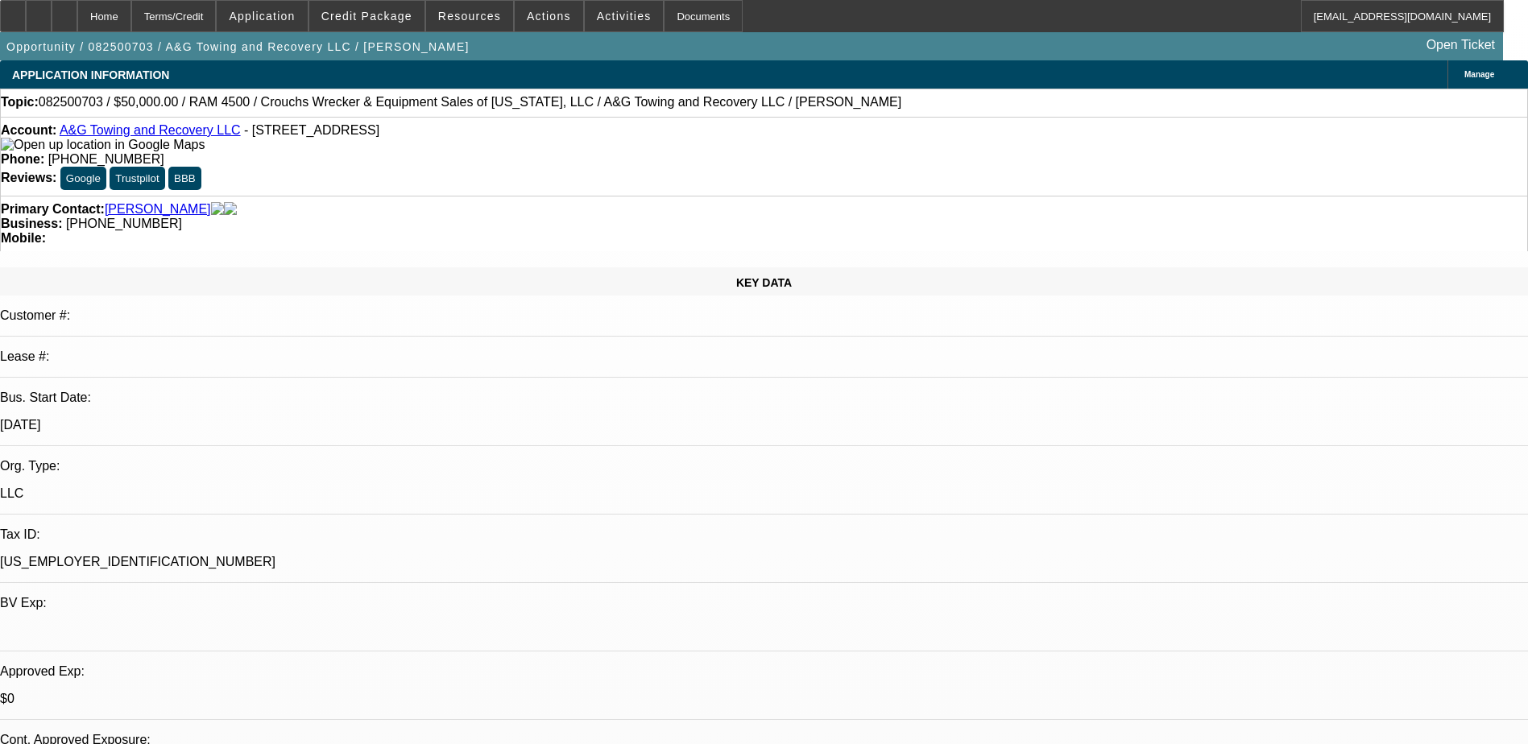
select select "0"
select select "2"
select select "0.1"
select select "4"
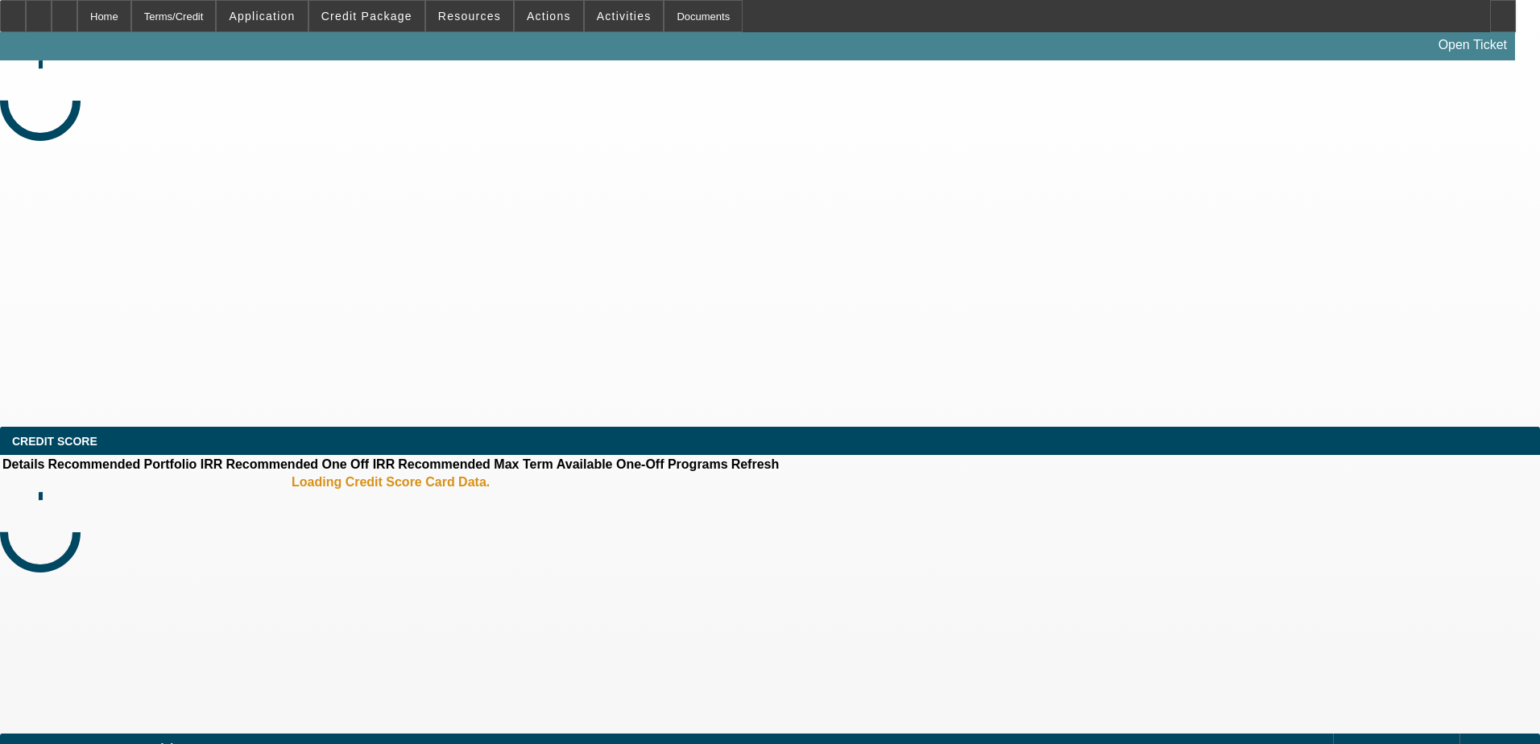
click at [106, 436] on div "CREDIT SCORE" at bounding box center [55, 441] width 110 height 29
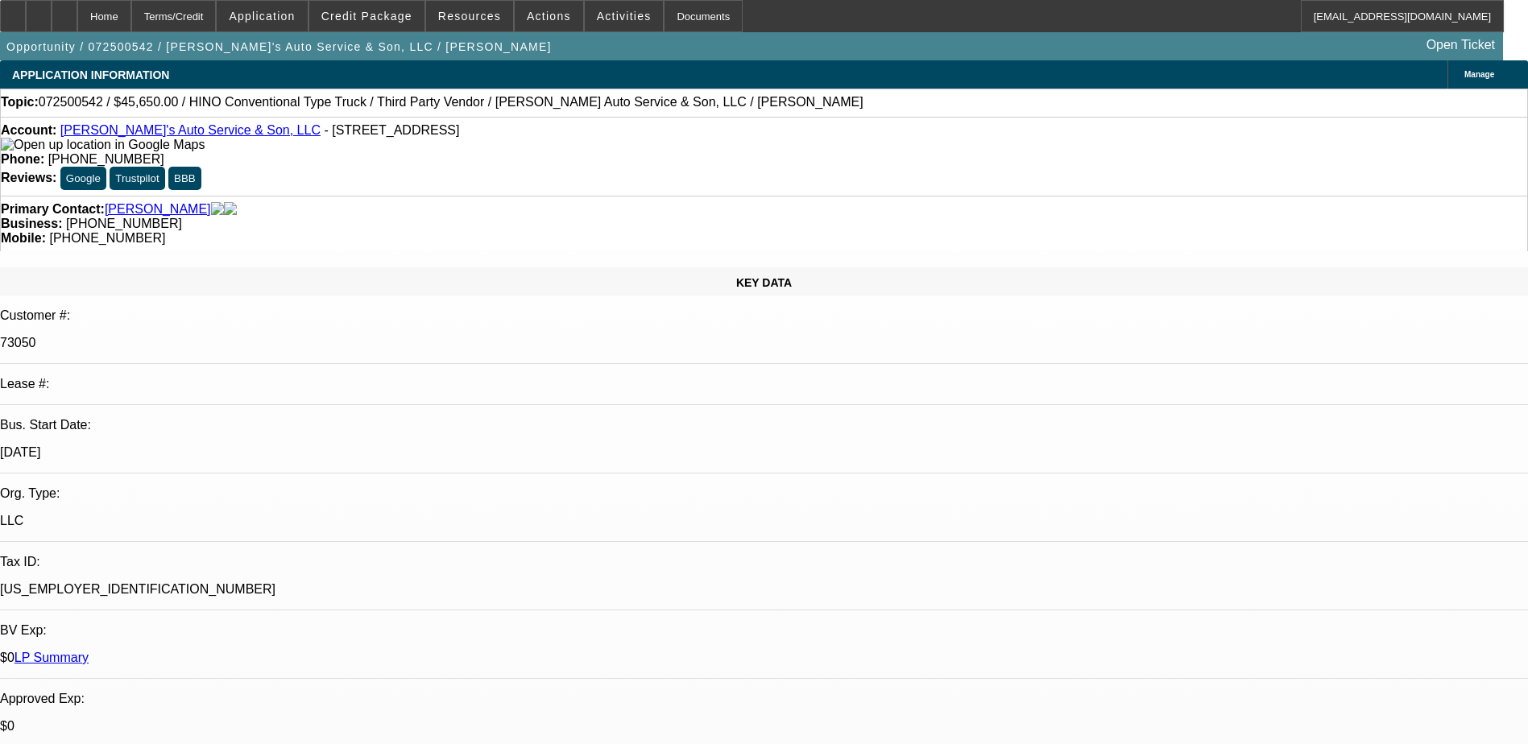
select select "0"
select select "0.1"
select select "0"
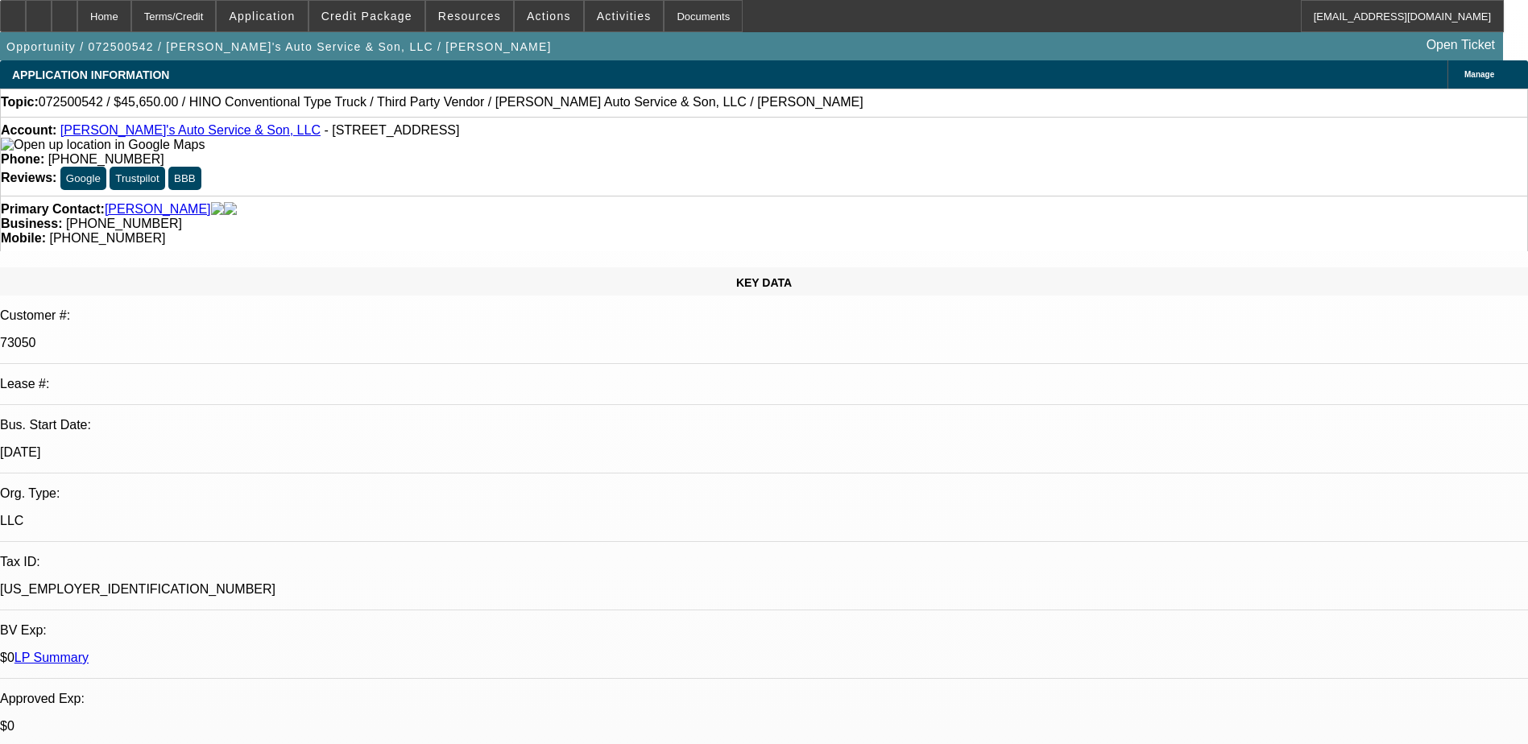
select select "0"
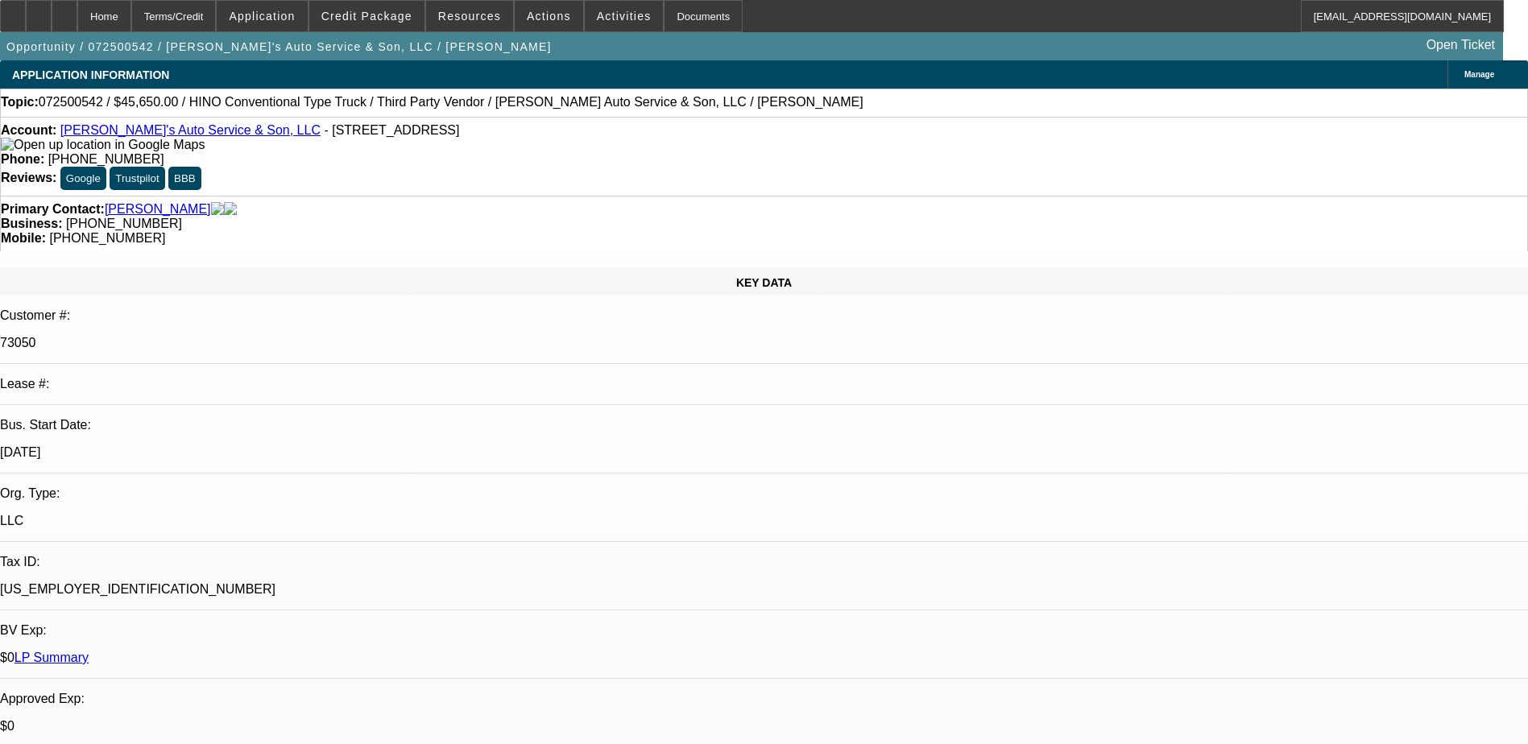
select select "0"
select select "0.1"
select select "1"
select select "4"
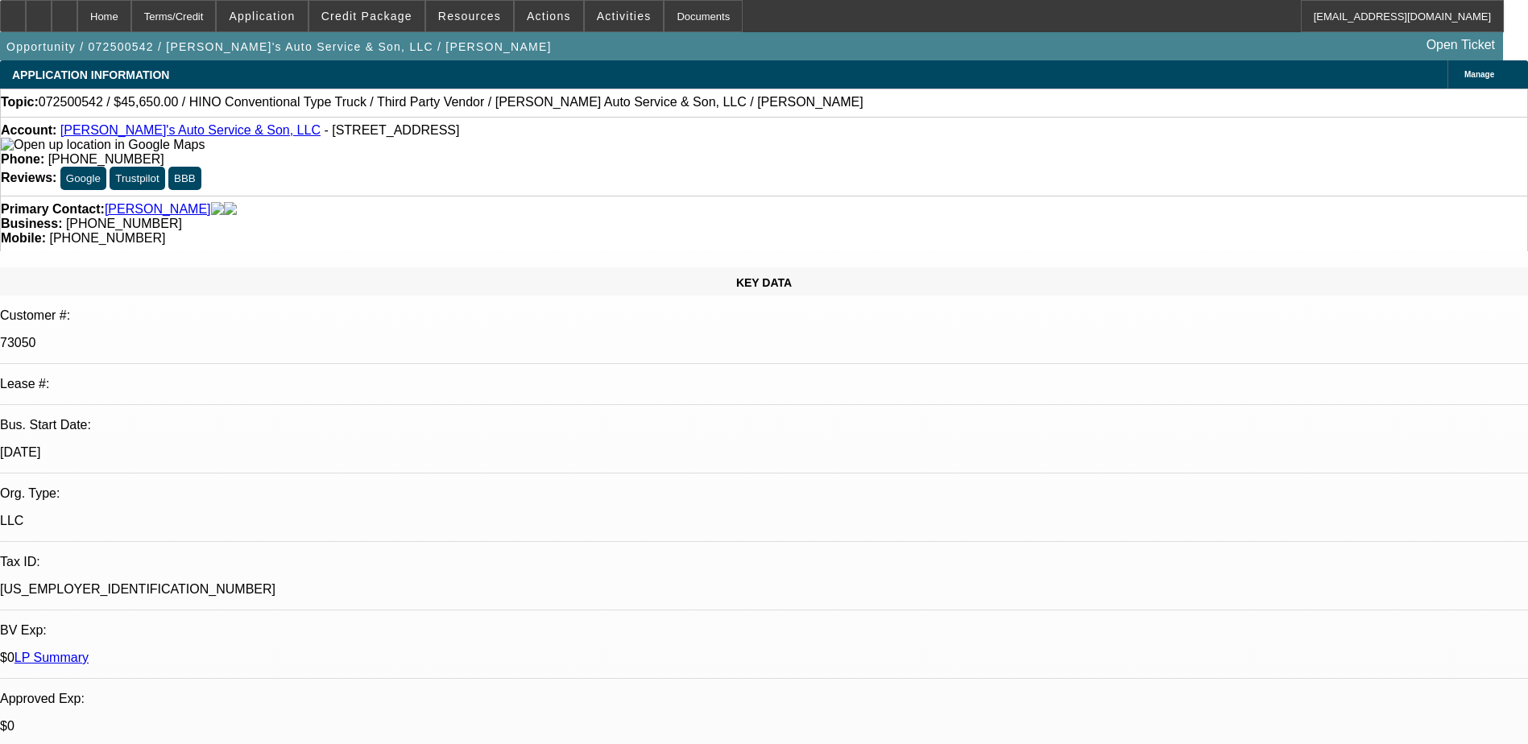
select select "1"
select select "6"
select select "1"
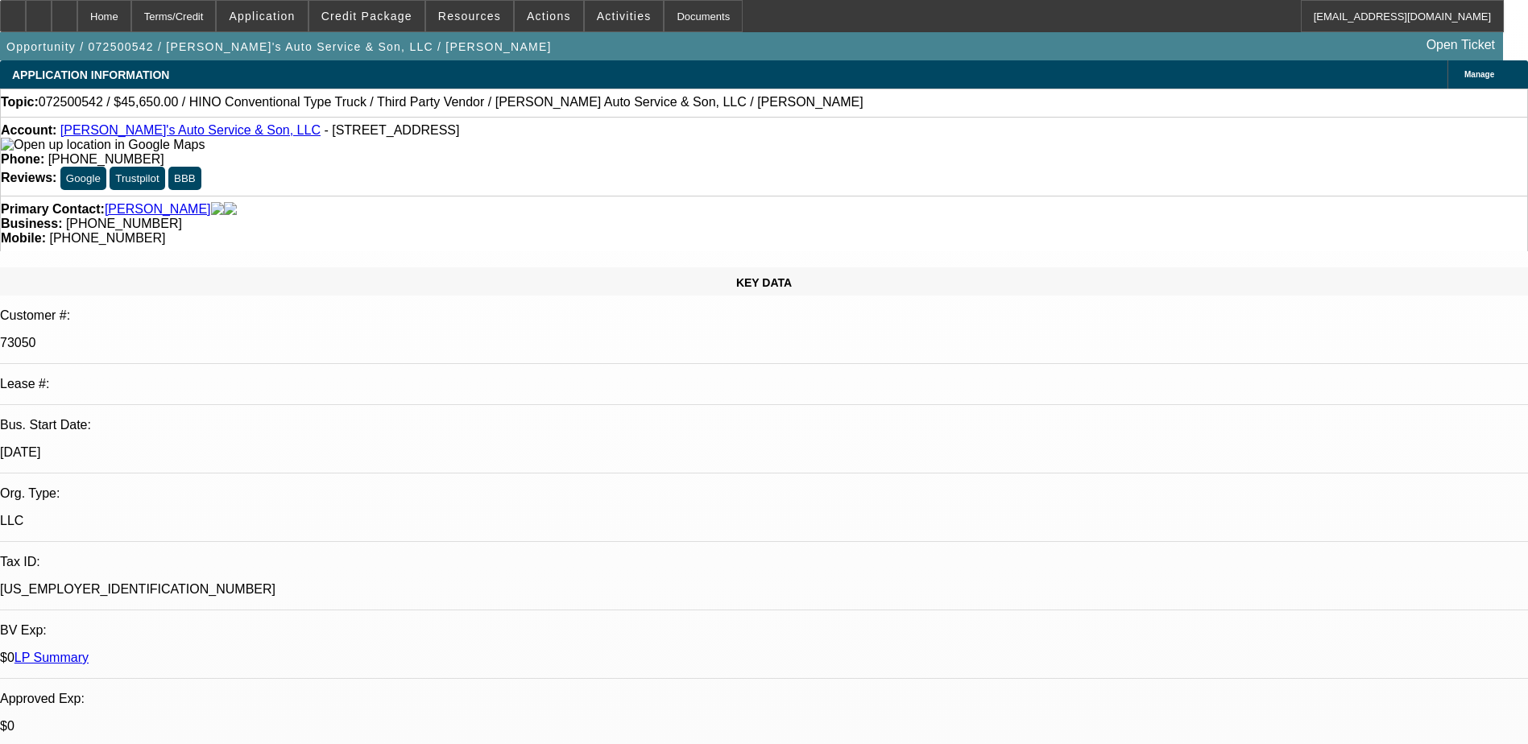
select select "6"
select select "1"
select select "4"
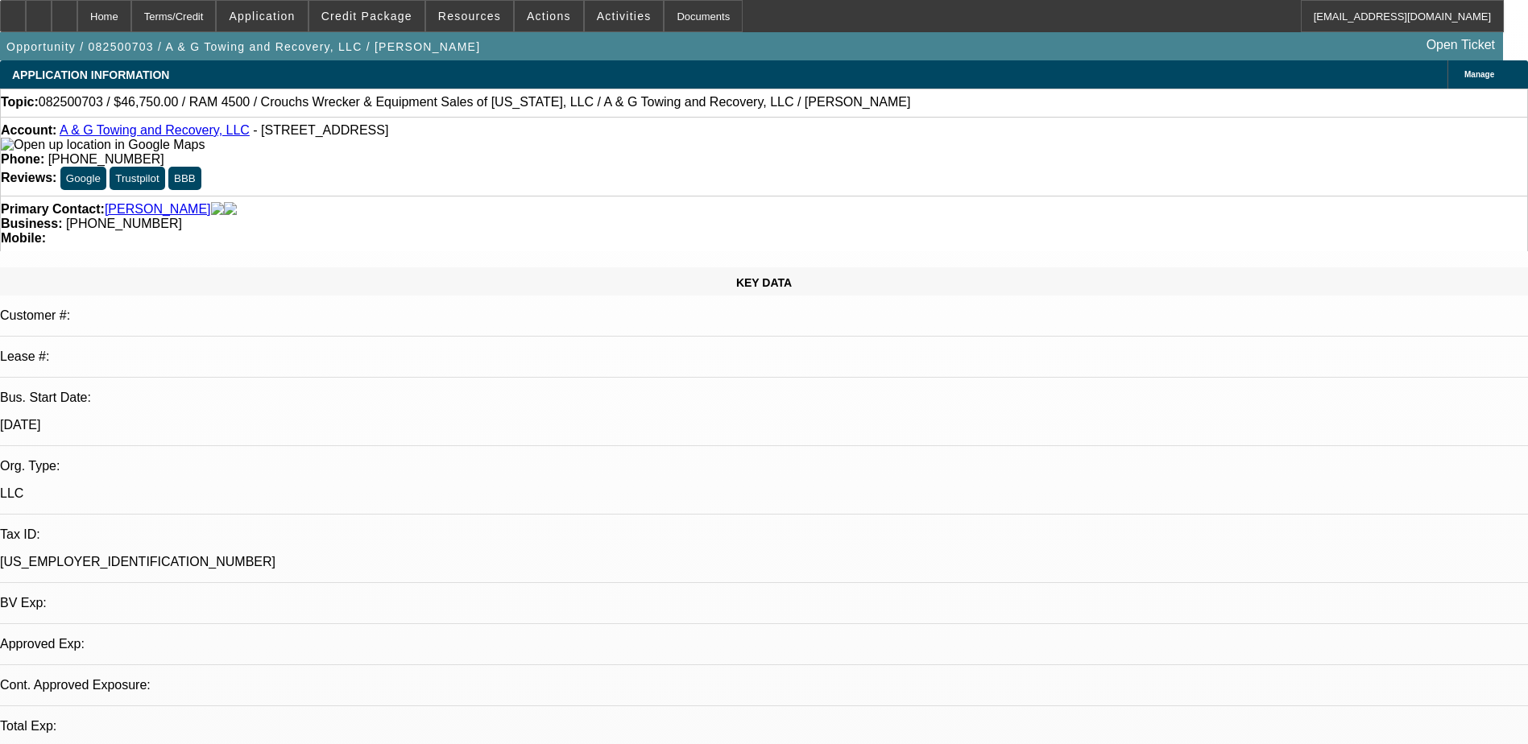
select select "0.15"
select select "2"
select select "0.1"
select select "0"
select select "2"
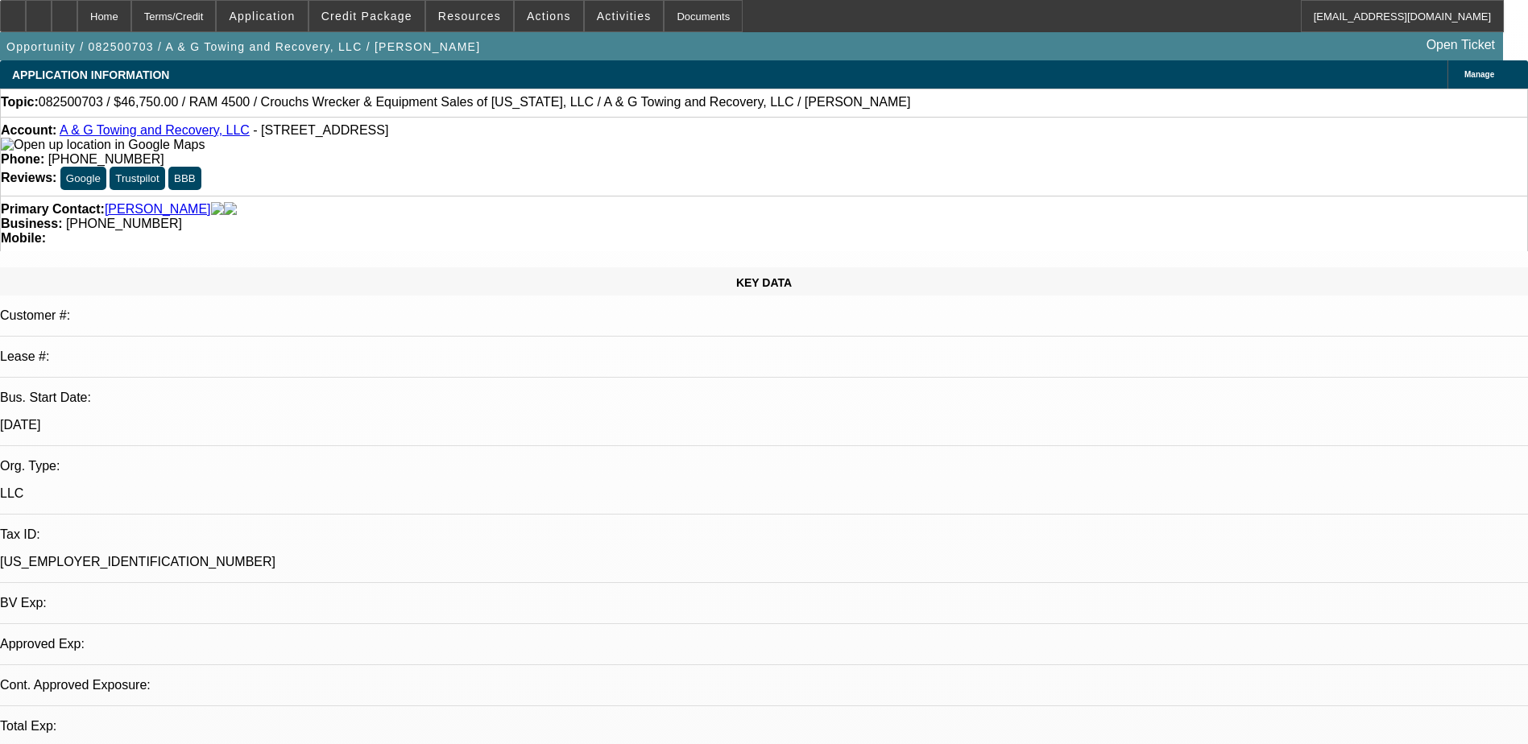
select select "0.1"
select select "1"
select select "2"
select select "4"
select select "1"
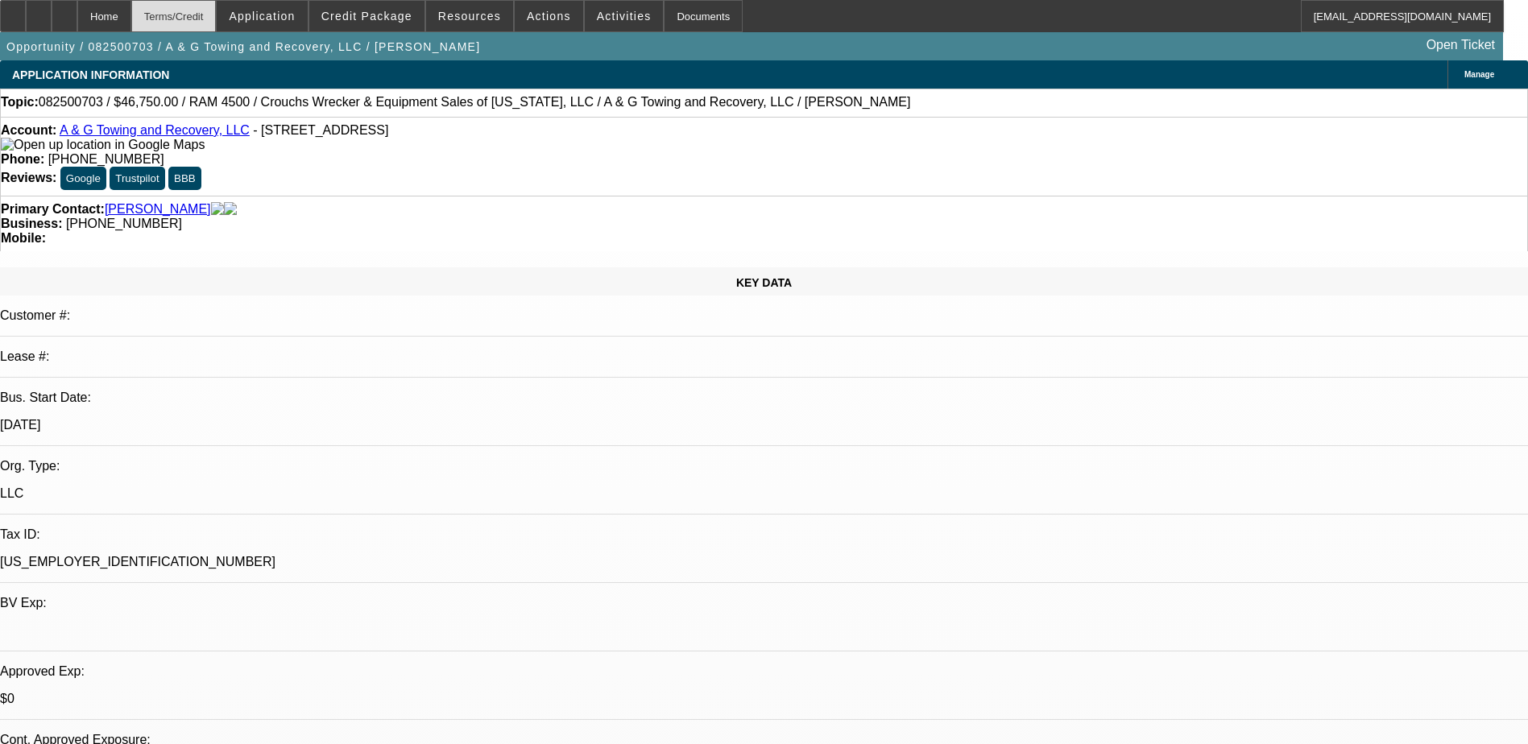
select select "2"
select select "4"
click at [561, 152] on div "Phone: (205) 577-1646" at bounding box center [764, 159] width 1526 height 14
drag, startPoint x: 561, startPoint y: 134, endPoint x: 618, endPoint y: 136, distance: 56.4
copy span "(205) 577-1646"
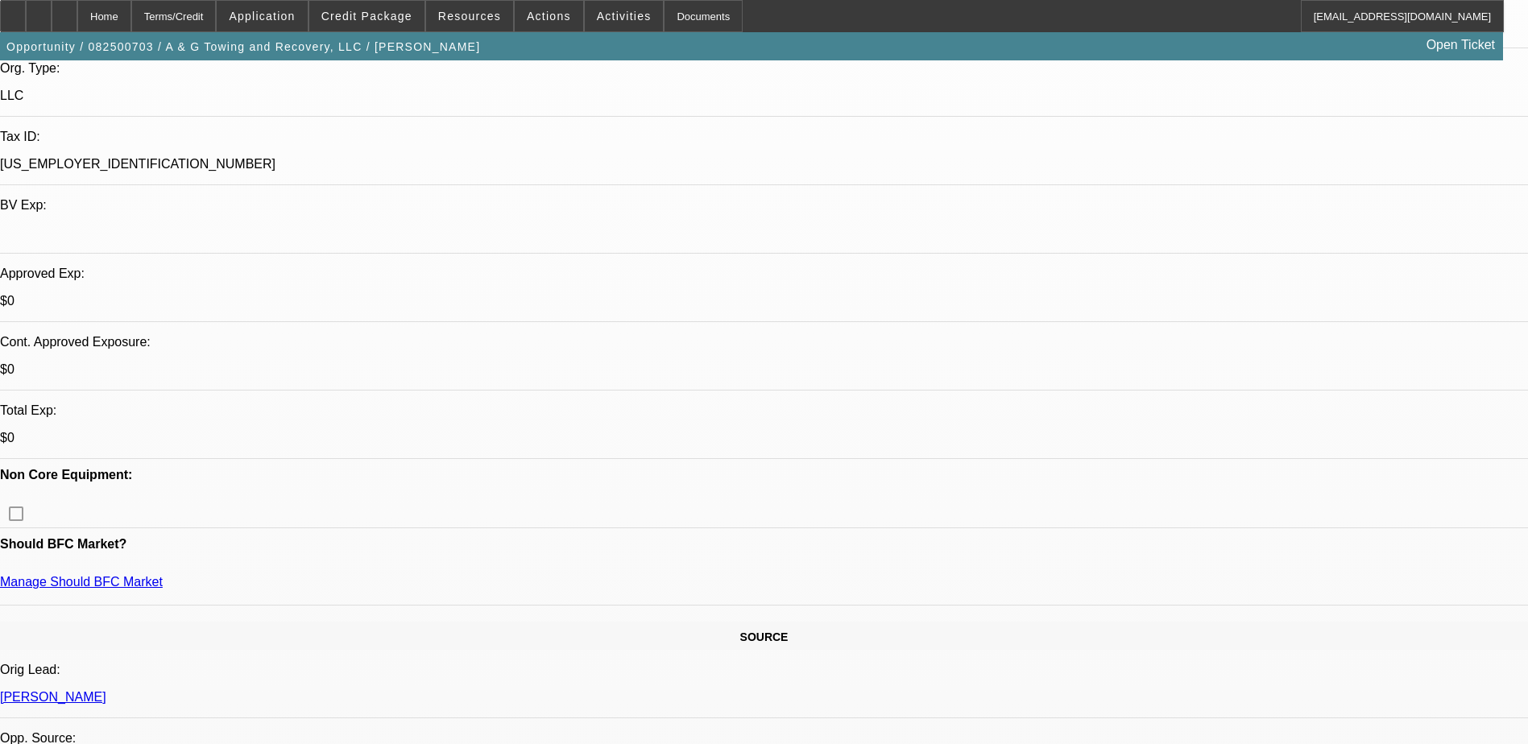
scroll to position [483, 0]
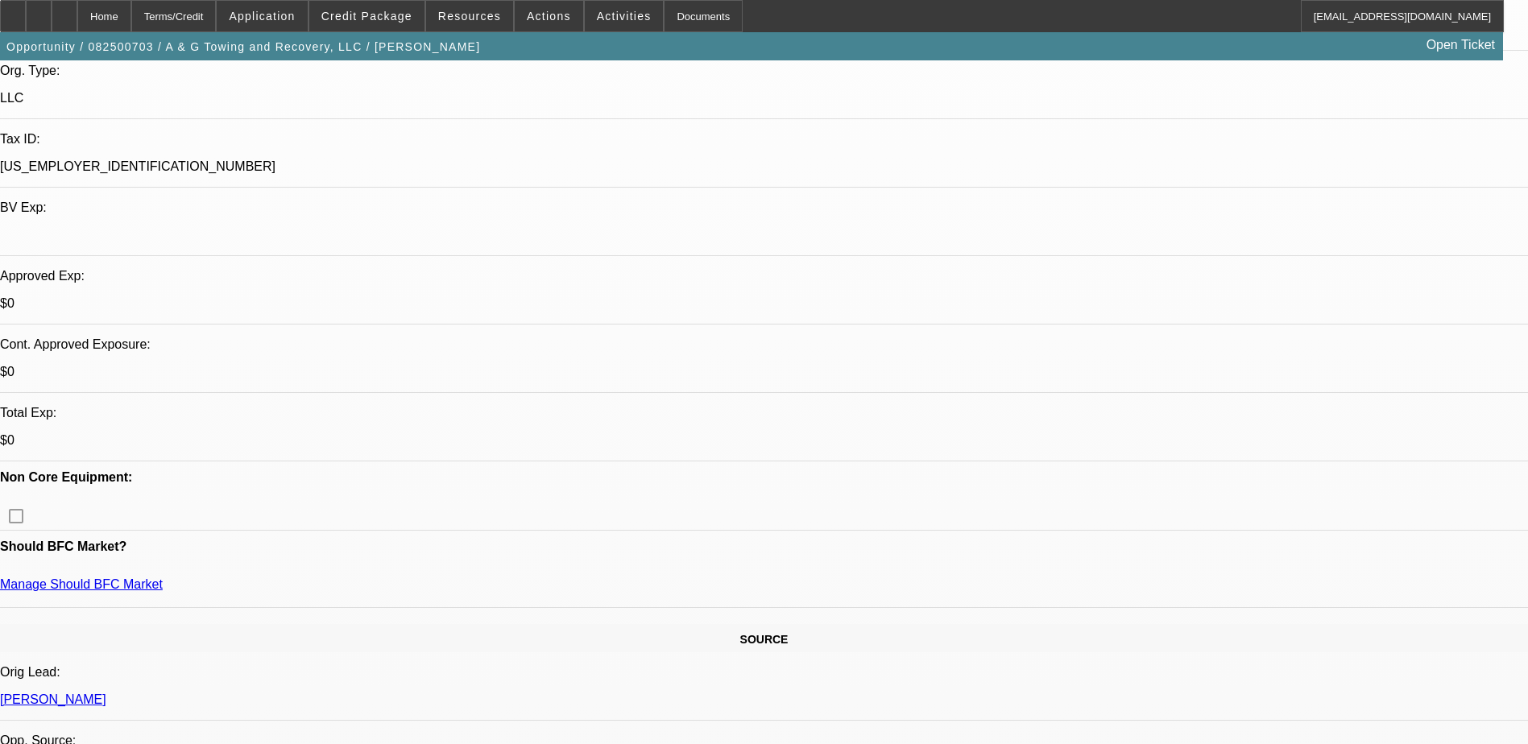
scroll to position [403, 0]
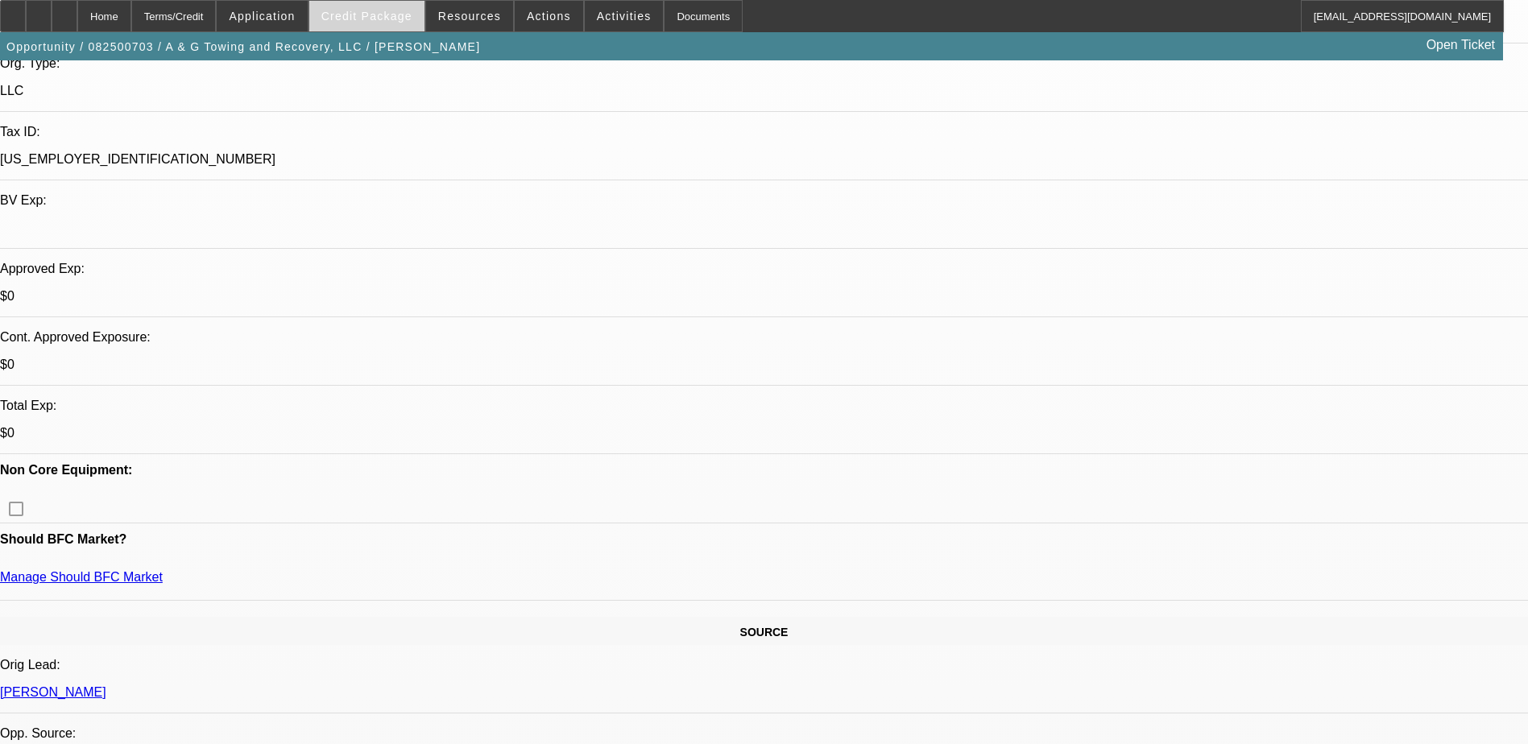
click at [392, 17] on span "Credit Package" at bounding box center [366, 16] width 91 height 13
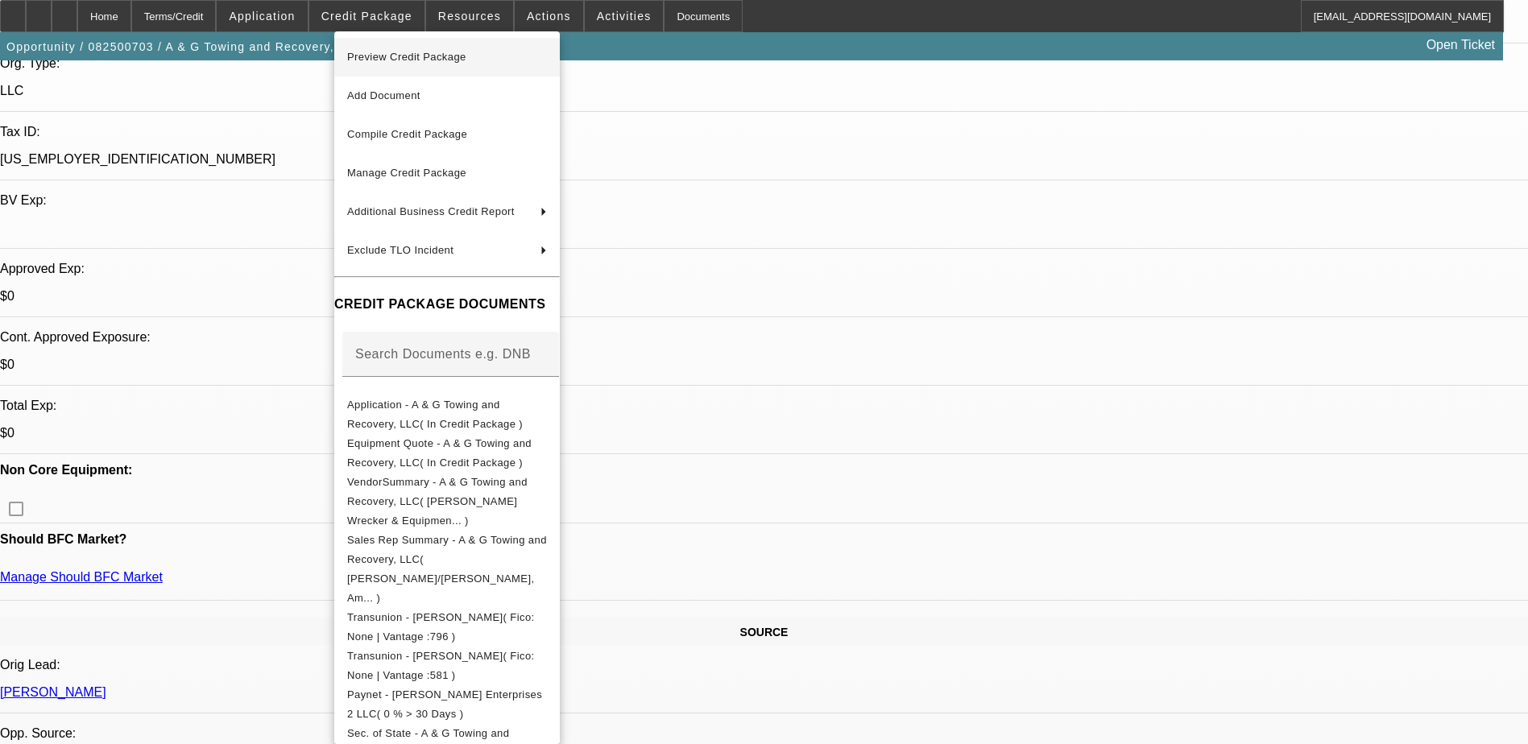
click at [529, 49] on span "Preview Credit Package" at bounding box center [447, 57] width 200 height 19
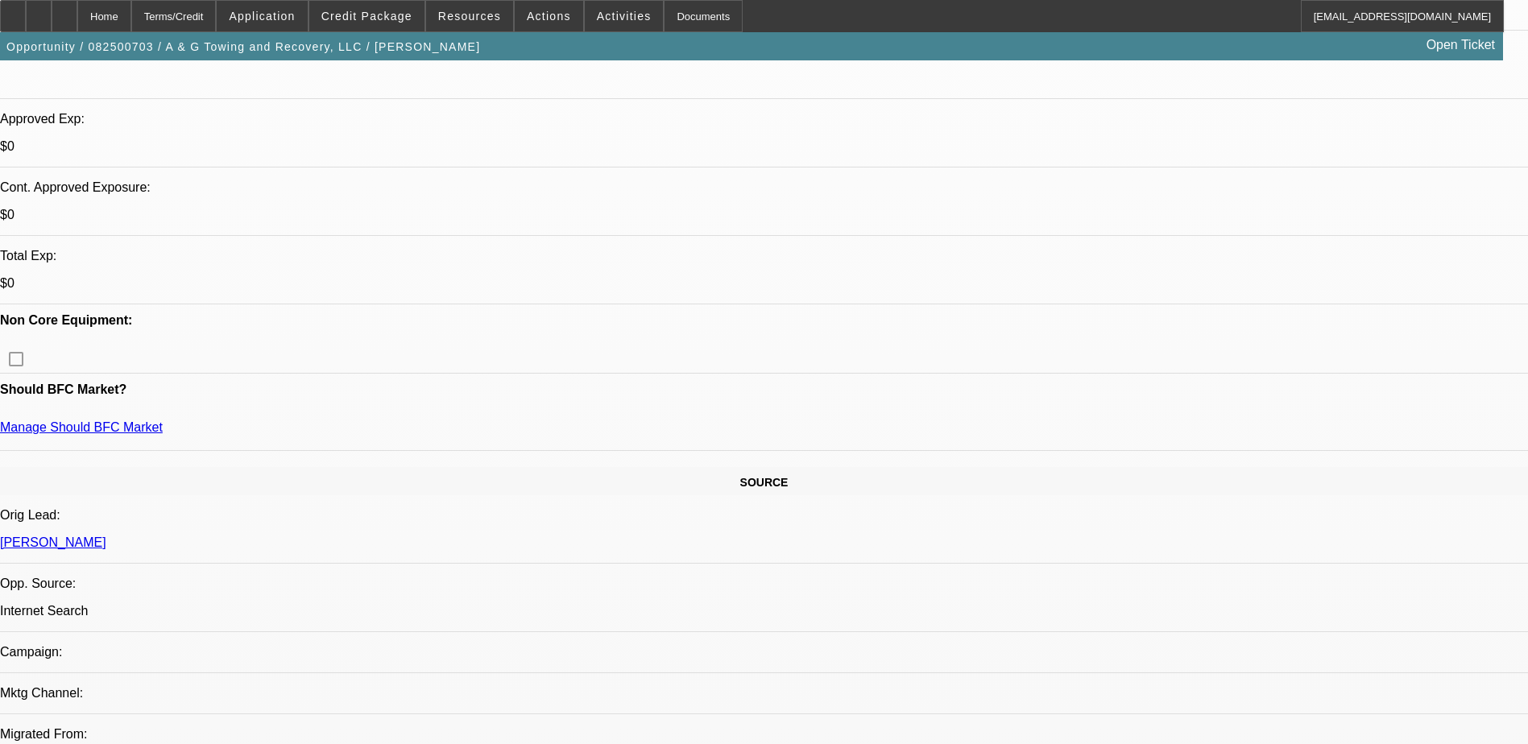
scroll to position [644, 0]
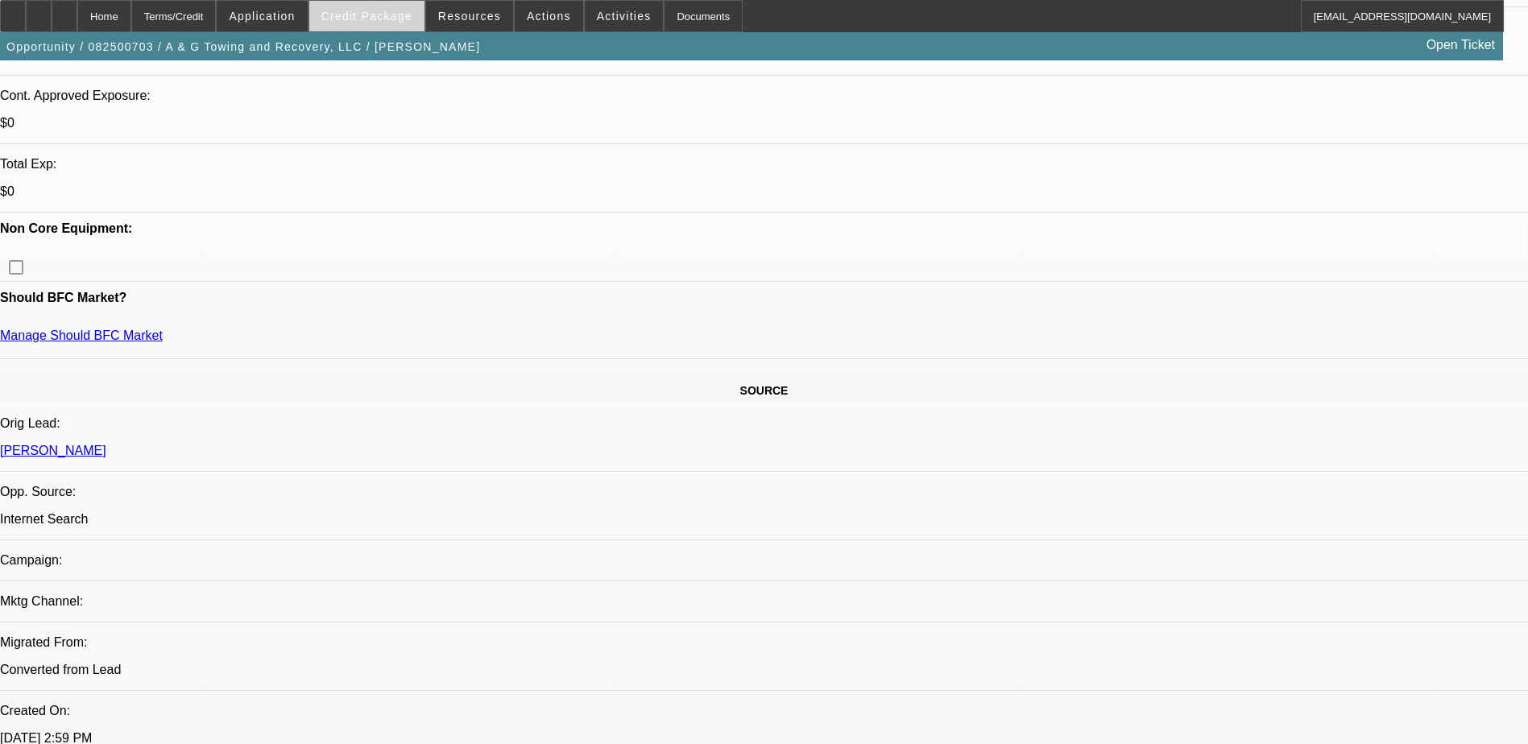
click at [379, 15] on span "Credit Package" at bounding box center [366, 16] width 91 height 13
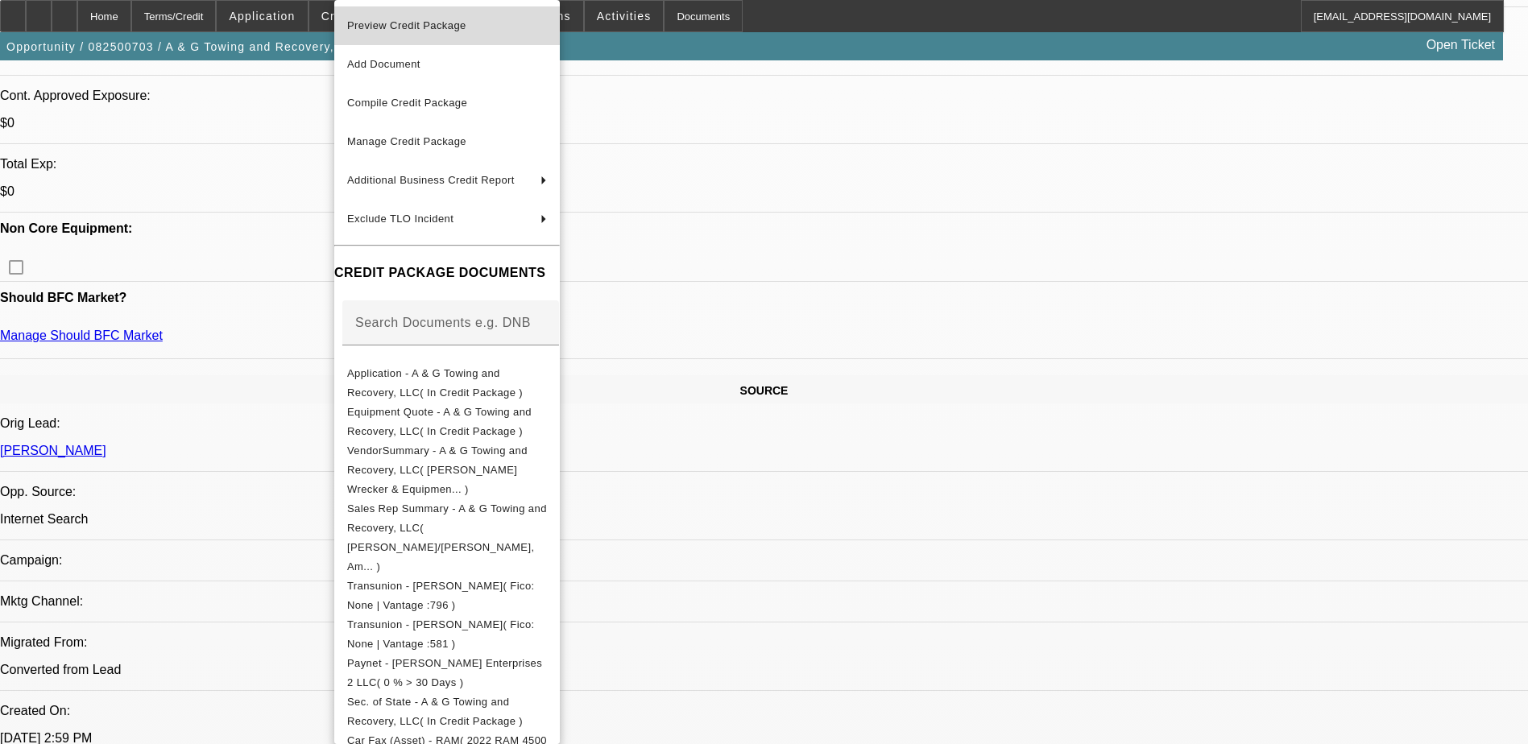
click at [480, 23] on span "Preview Credit Package" at bounding box center [447, 25] width 200 height 19
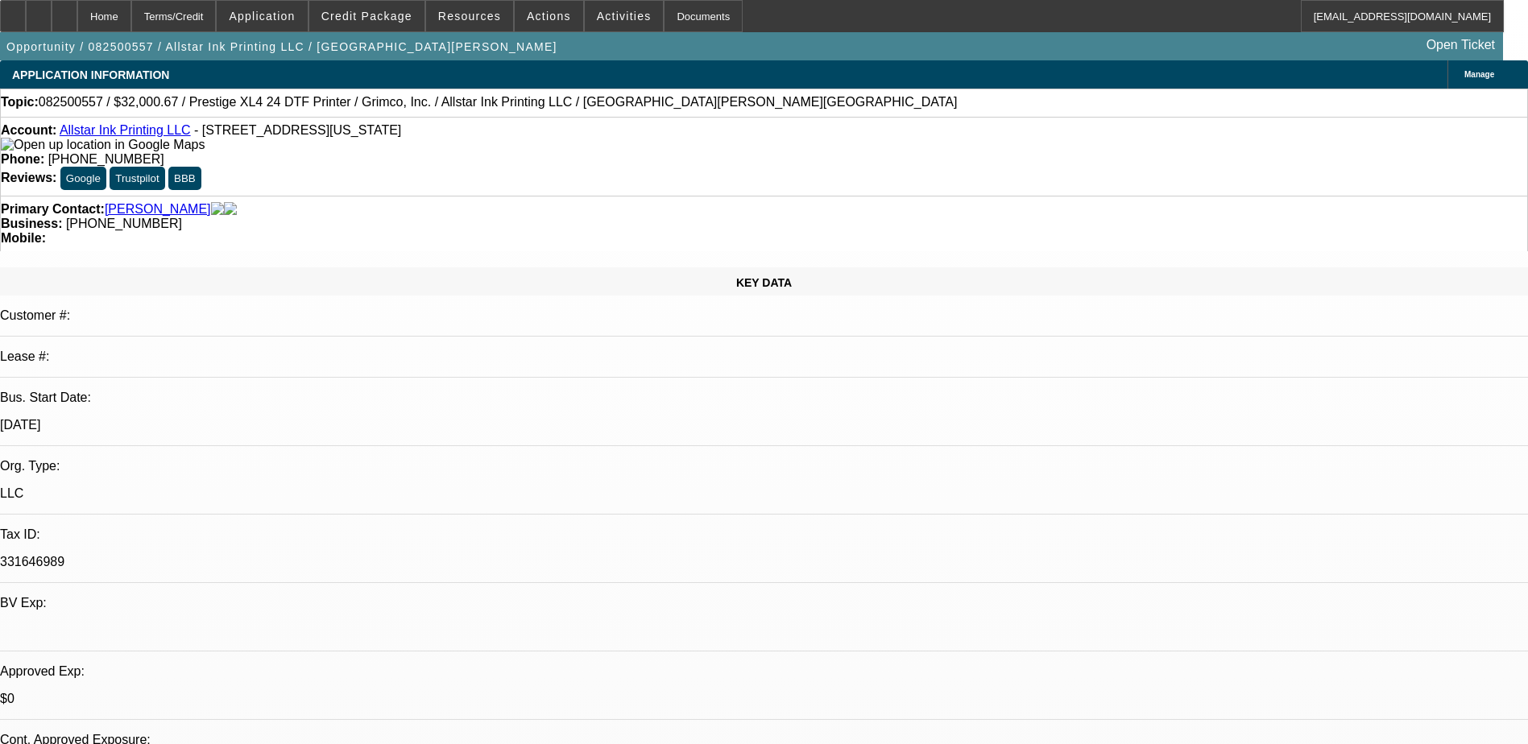
select select "0"
select select "0.1"
select select "0"
select select "2"
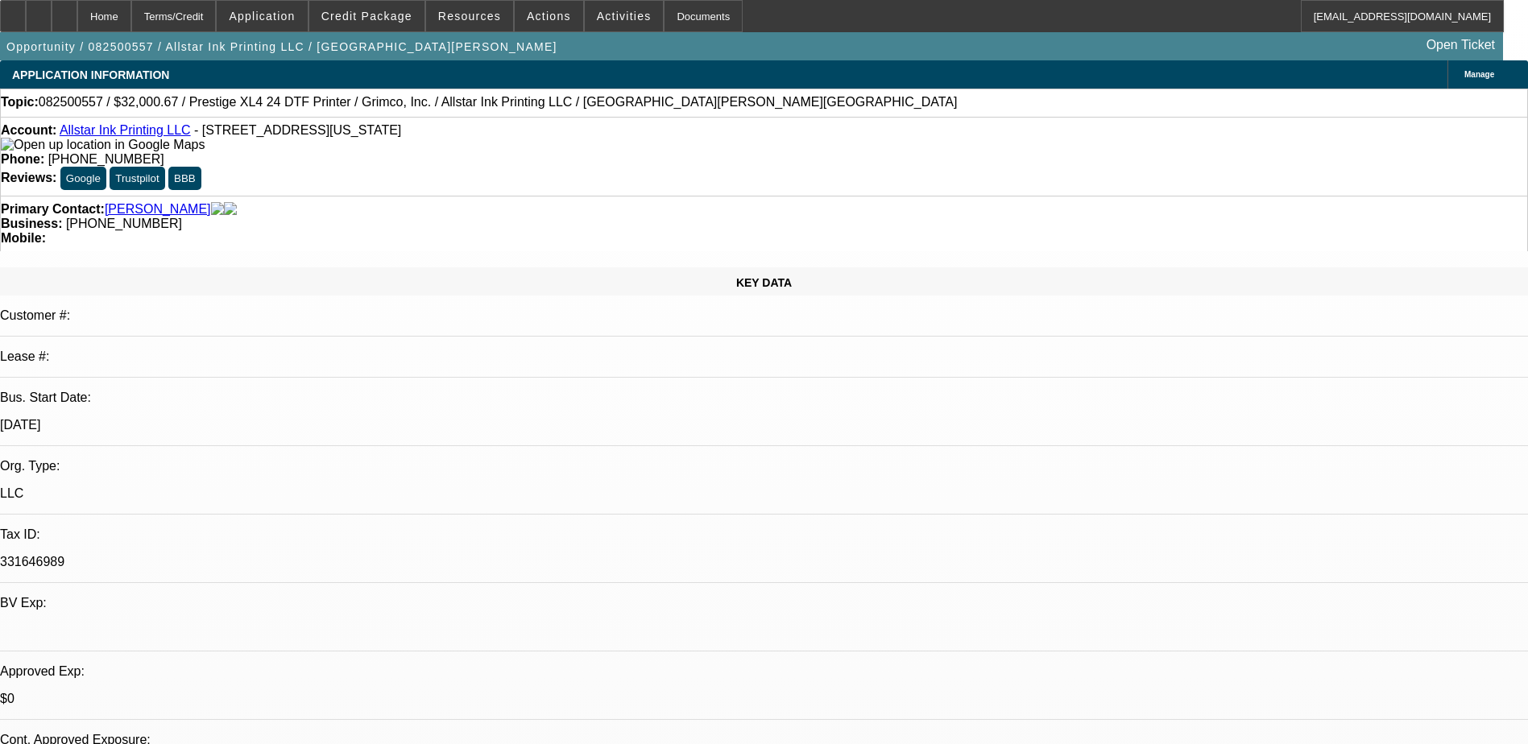
select select "0.1"
select select "1"
select select "4"
select select "1"
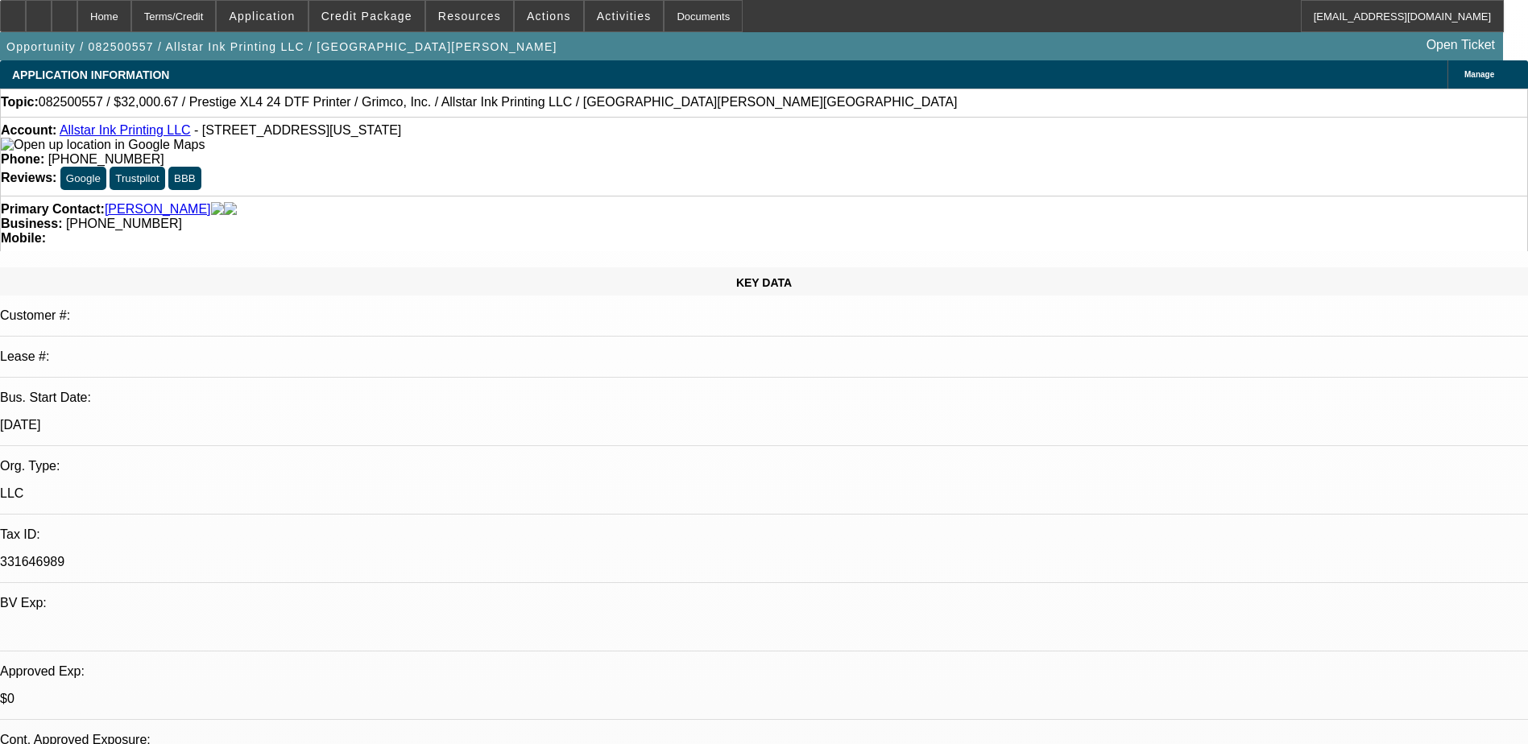
select select "2"
select select "4"
click at [535, 14] on span "Actions" at bounding box center [549, 16] width 44 height 13
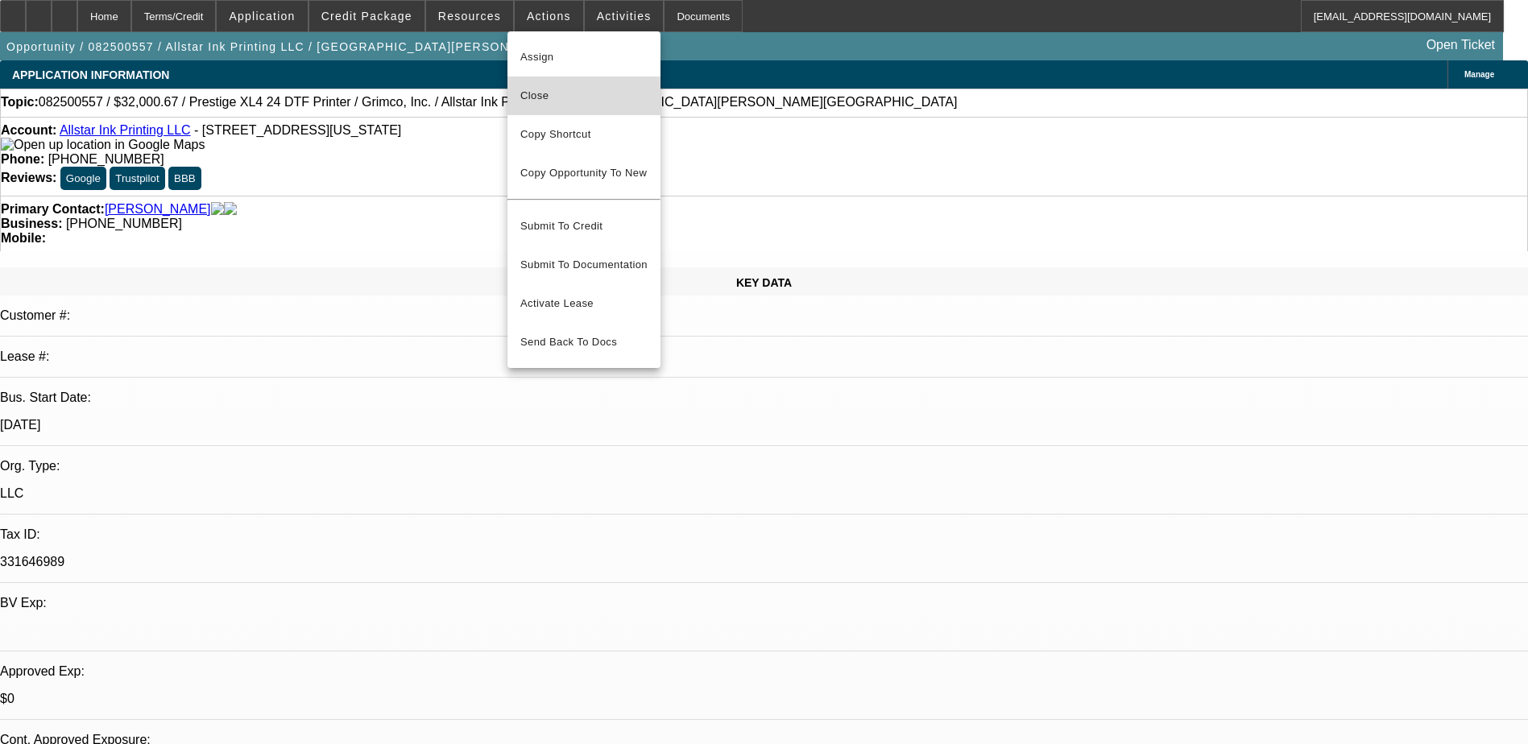
click at [562, 95] on span "Close" at bounding box center [583, 95] width 127 height 19
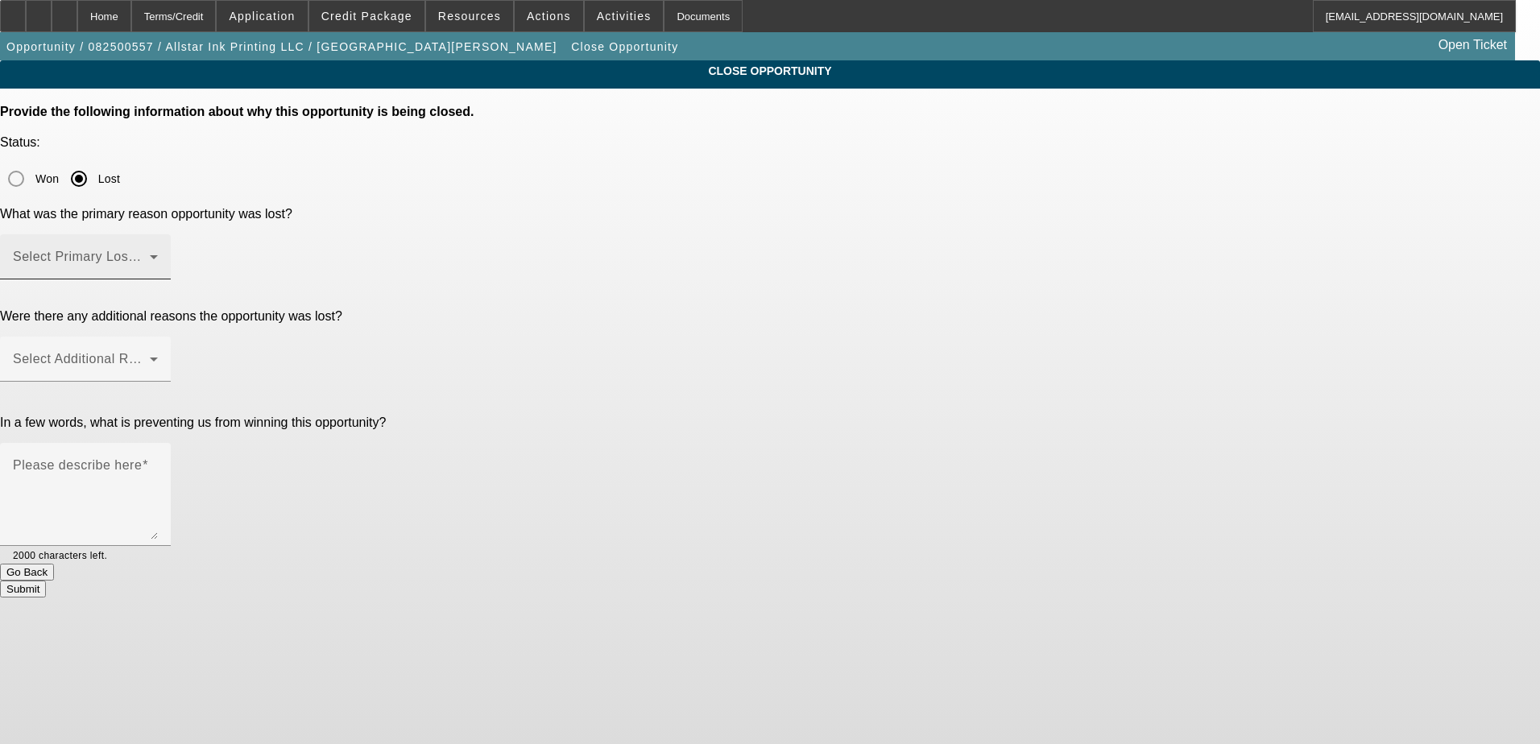
click at [150, 254] on span at bounding box center [81, 263] width 137 height 19
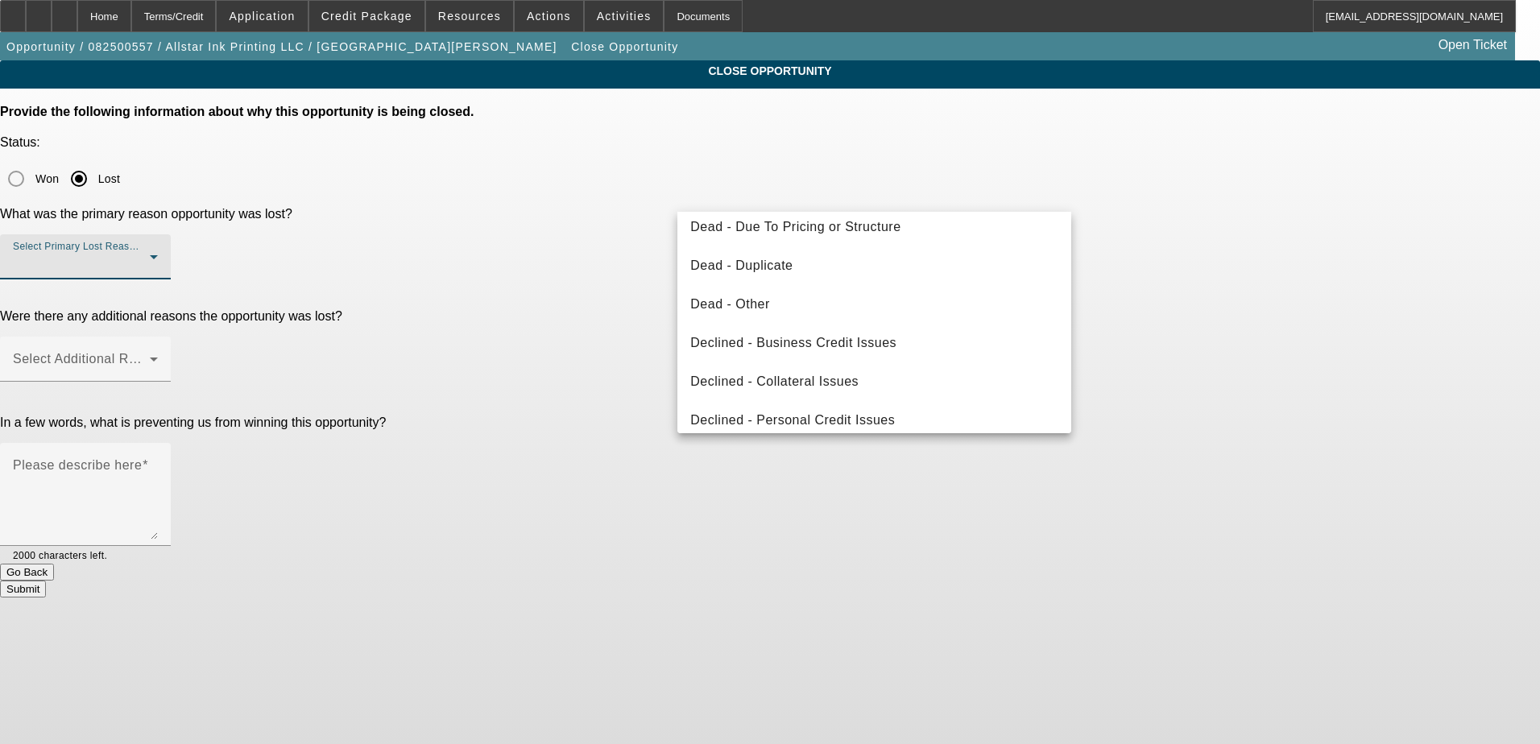
scroll to position [190, 0]
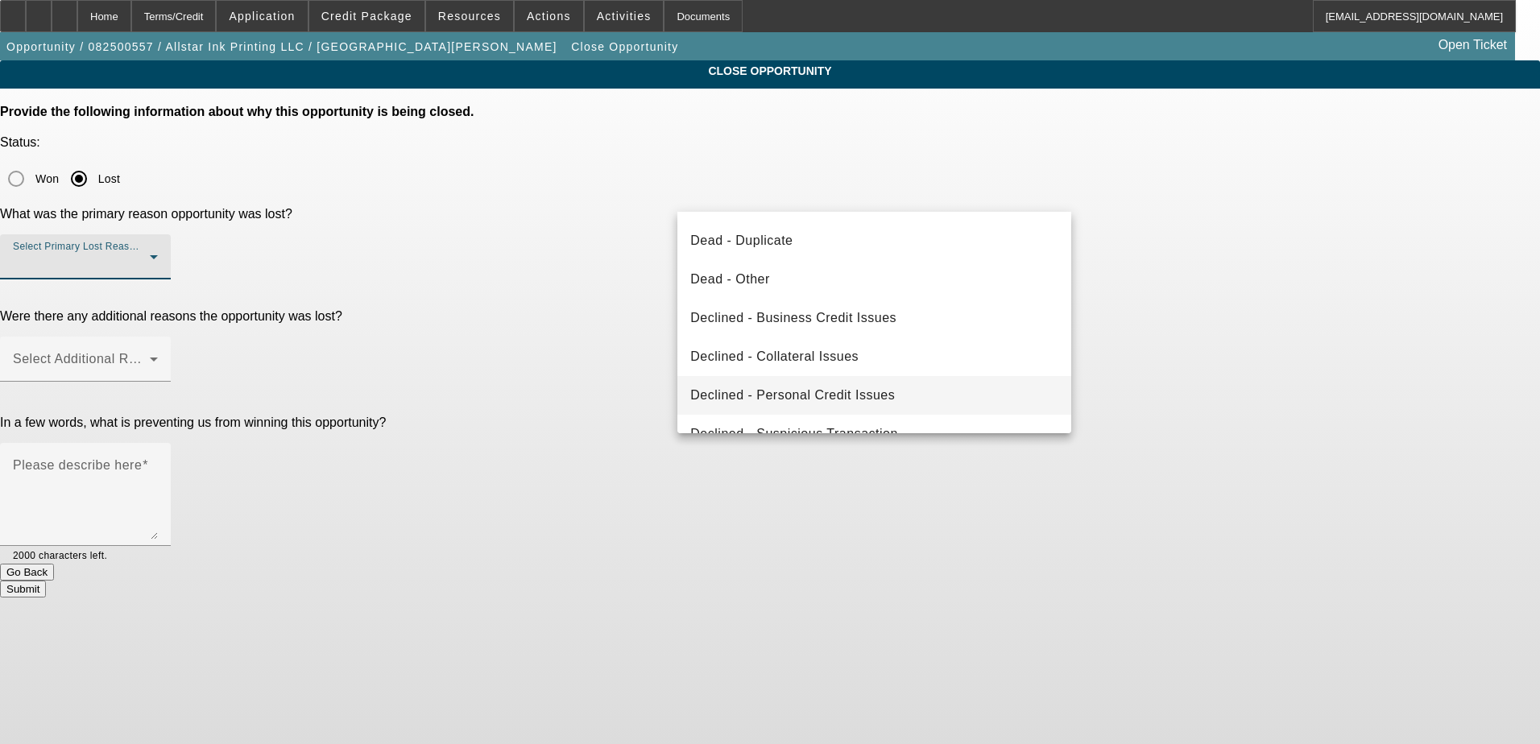
click at [872, 394] on span "Declined - Personal Credit Issues" at bounding box center [792, 395] width 205 height 19
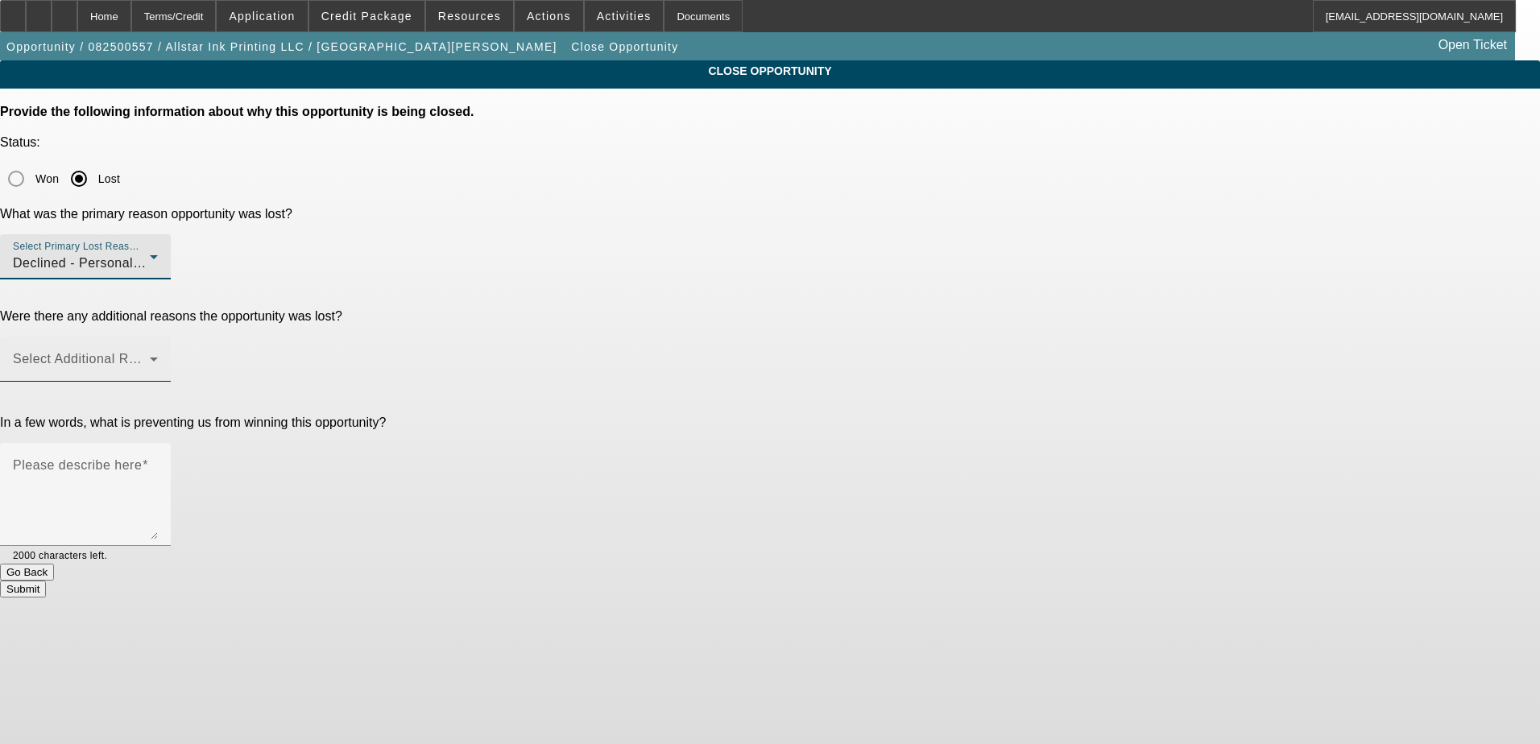
click at [150, 356] on span at bounding box center [81, 365] width 137 height 19
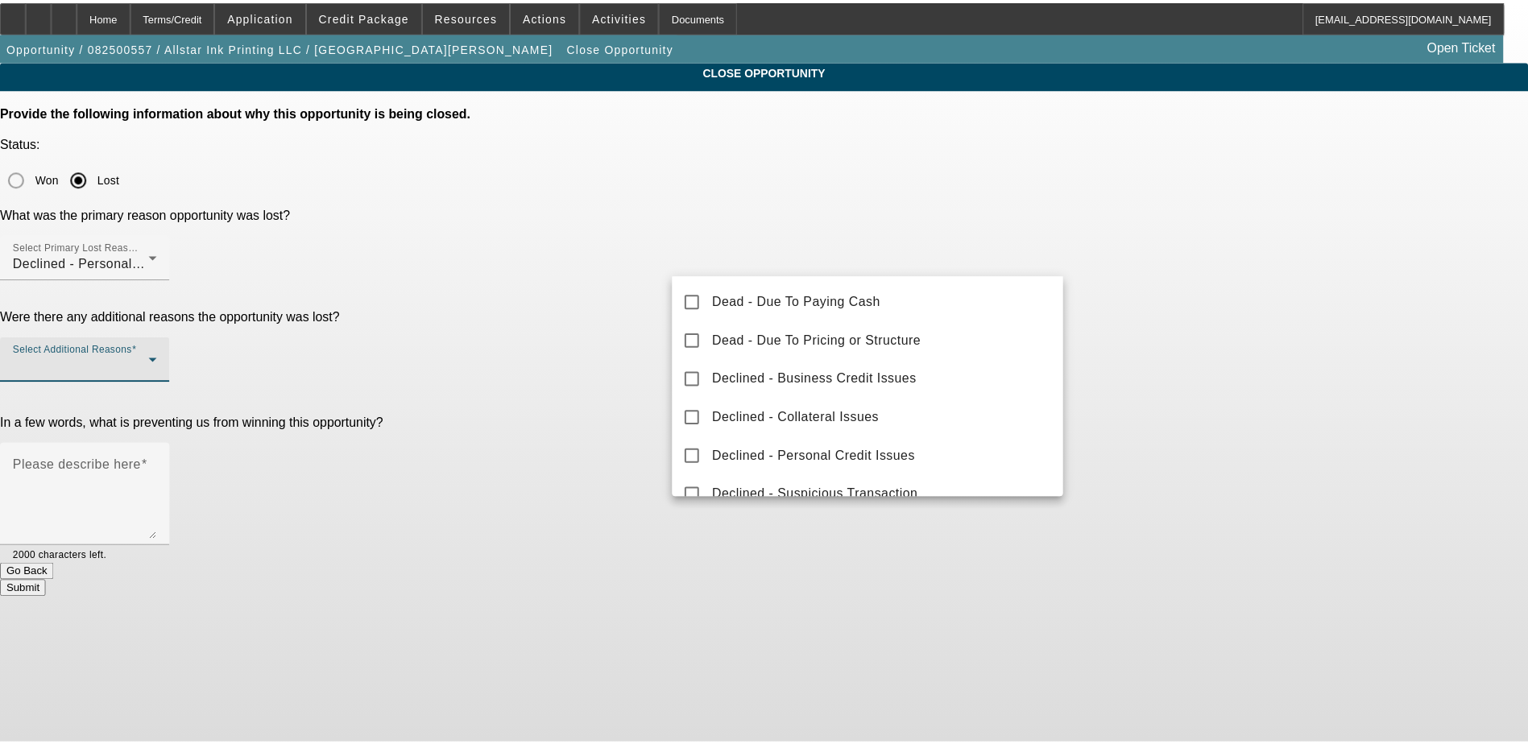
scroll to position [161, 0]
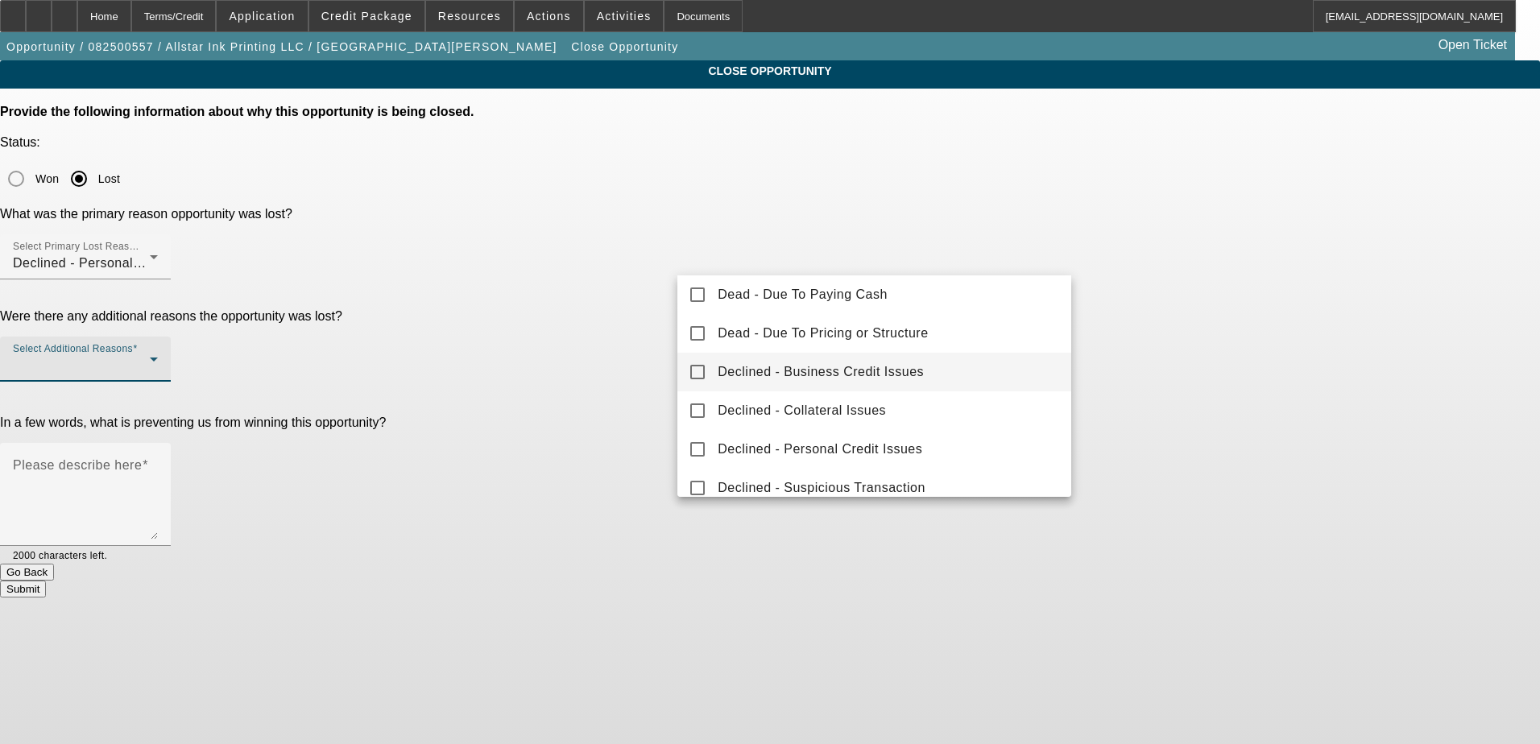
click at [896, 376] on span "Declined - Business Credit Issues" at bounding box center [821, 371] width 206 height 19
click at [640, 328] on div at bounding box center [770, 372] width 1540 height 744
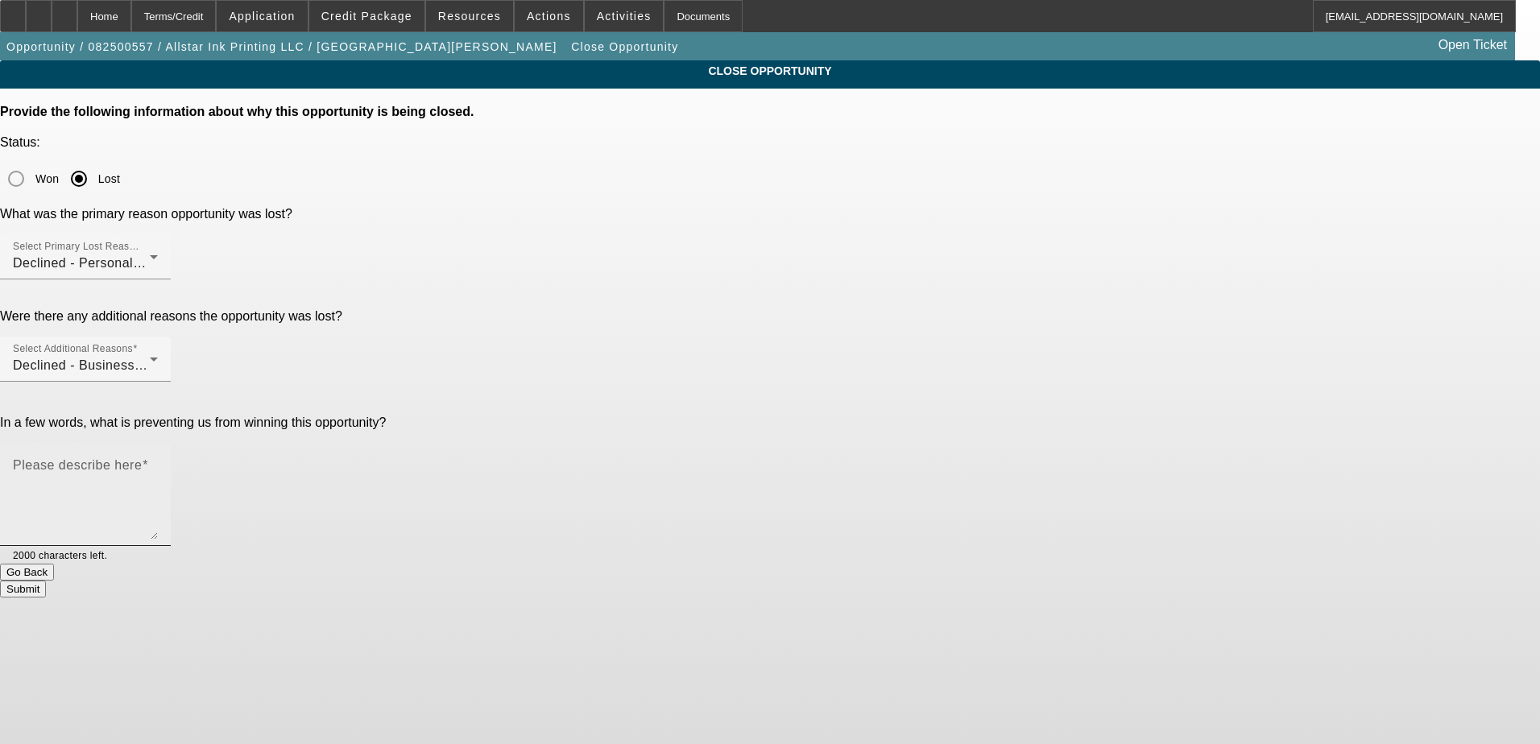
click at [158, 462] on textarea "Please describe here" at bounding box center [85, 500] width 145 height 77
type textarea "Startup with light credit bad banks"
click at [46, 581] on button "Submit" at bounding box center [23, 589] width 46 height 17
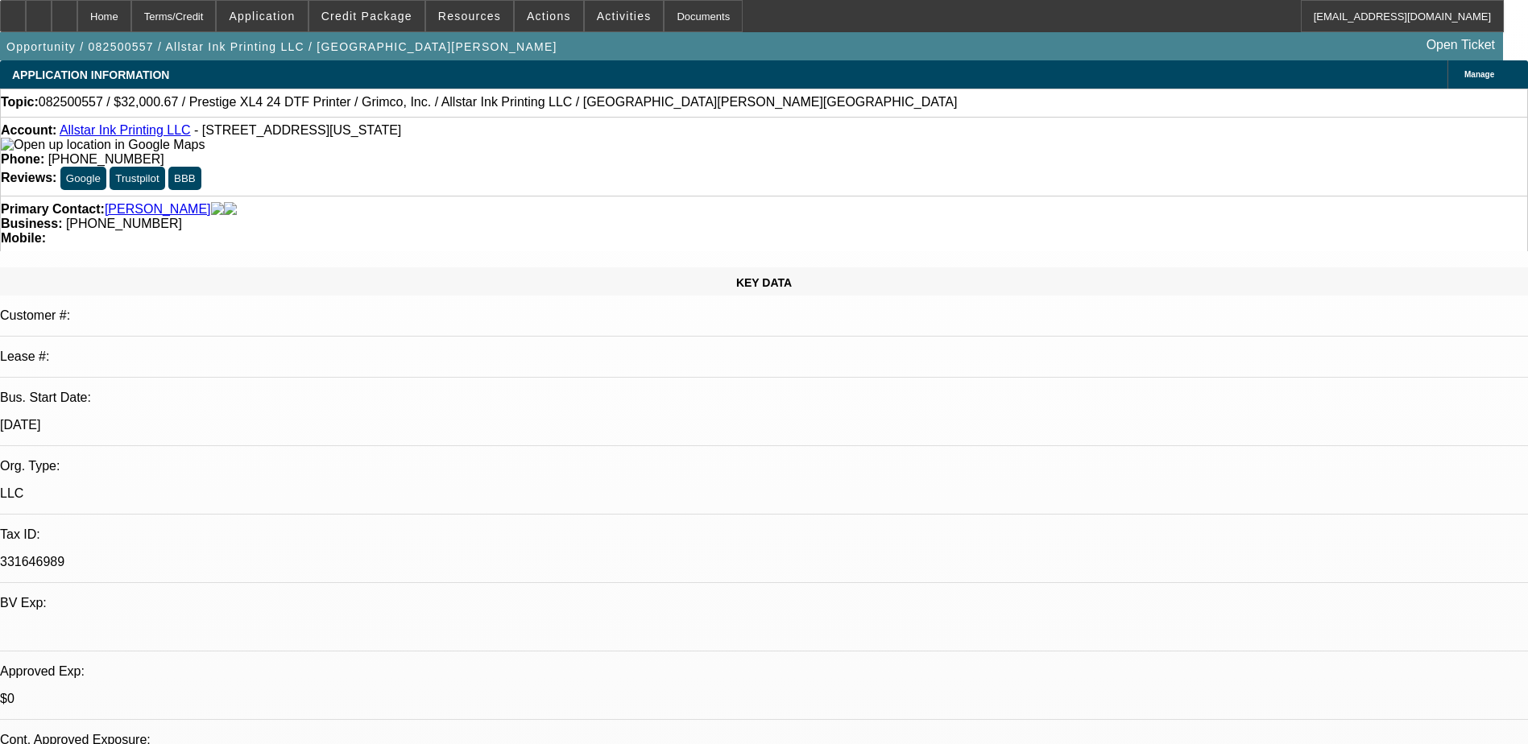
select select "0"
select select "0.1"
select select "0"
select select "2"
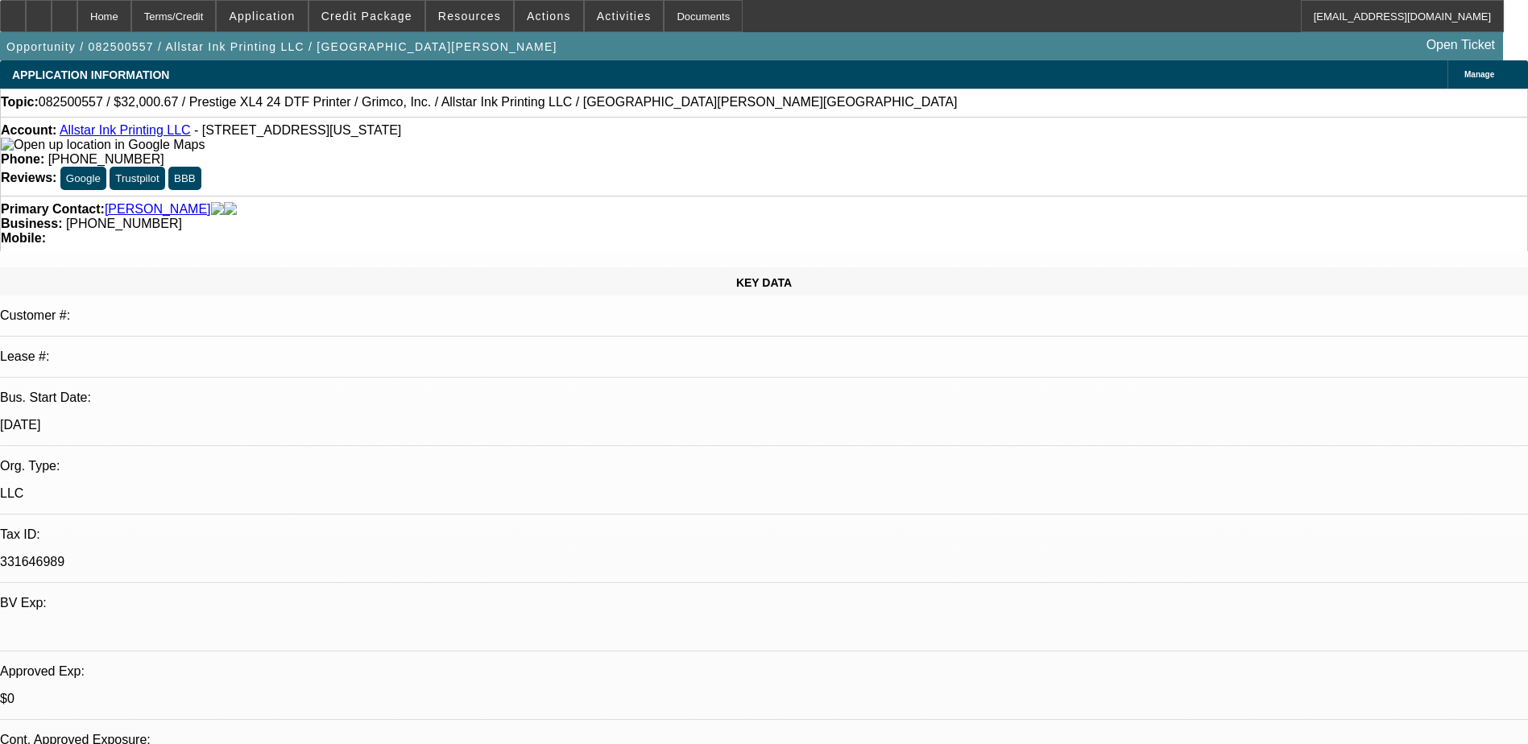
select select "0.1"
select select "1"
select select "4"
select select "1"
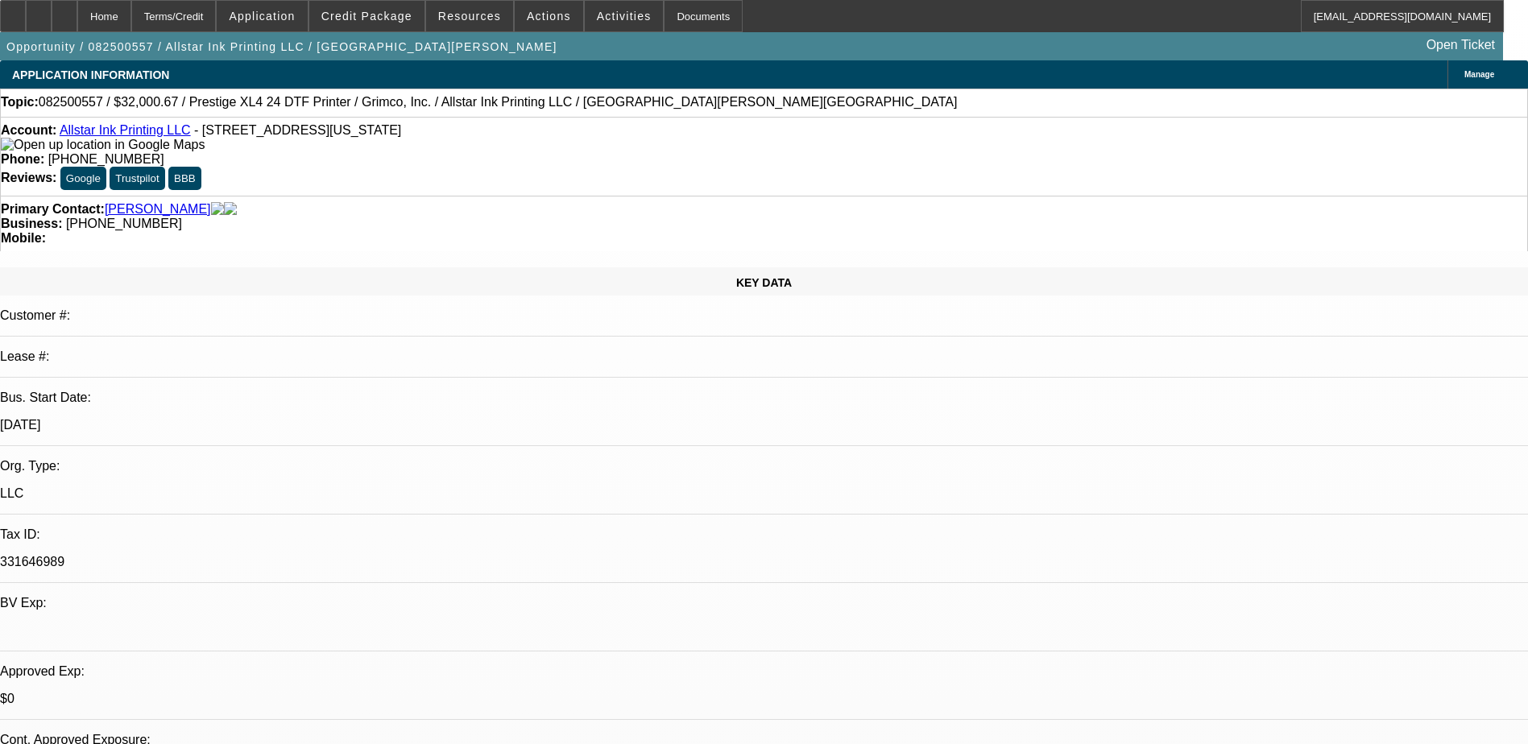
select select "2"
select select "4"
